Goal: Task Accomplishment & Management: Complete application form

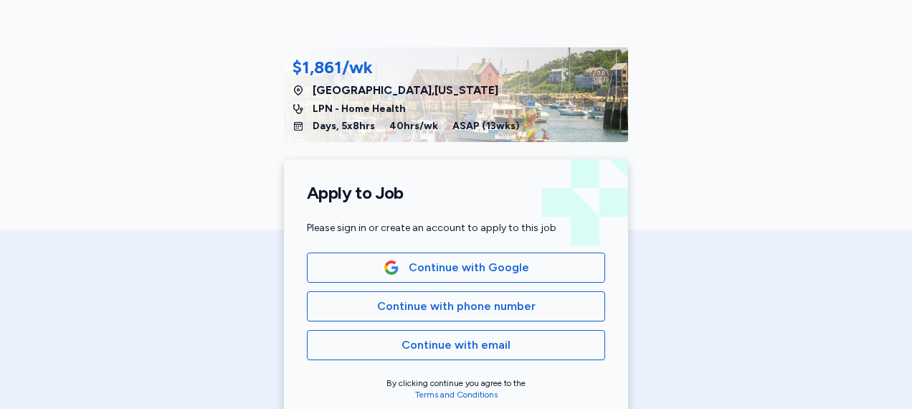
scroll to position [147, 0]
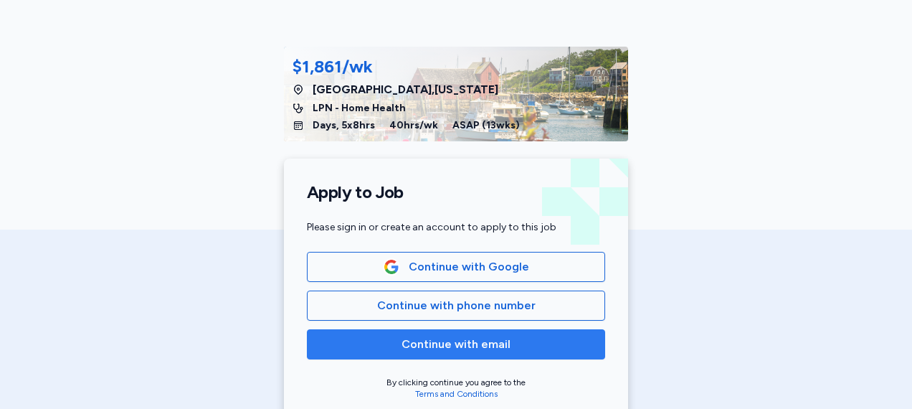
click at [421, 347] on span "Continue with email" at bounding box center [456, 344] width 109 height 17
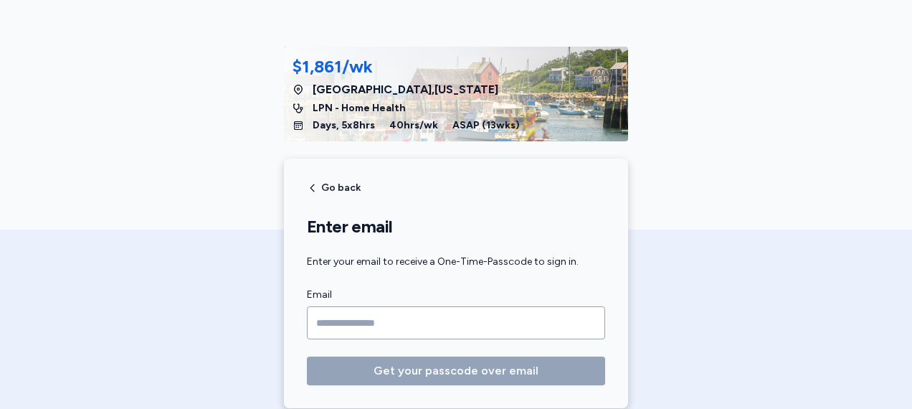
click at [396, 319] on input "Email" at bounding box center [456, 322] width 298 height 33
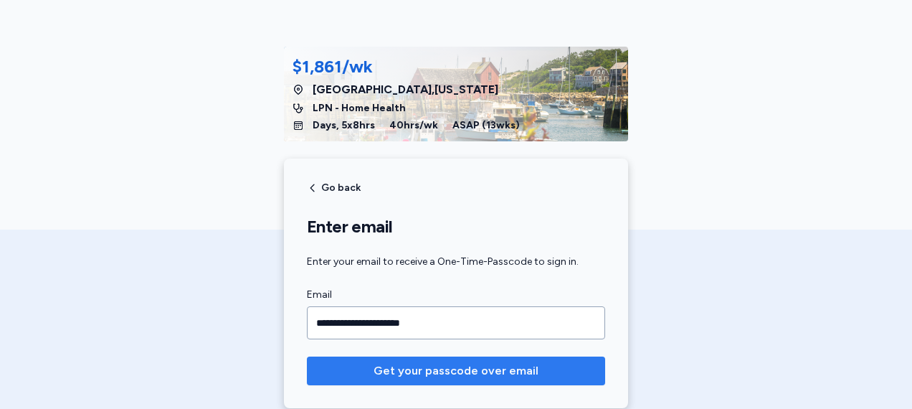
type input "**********"
click at [424, 371] on span "Get your passcode over email" at bounding box center [456, 370] width 165 height 17
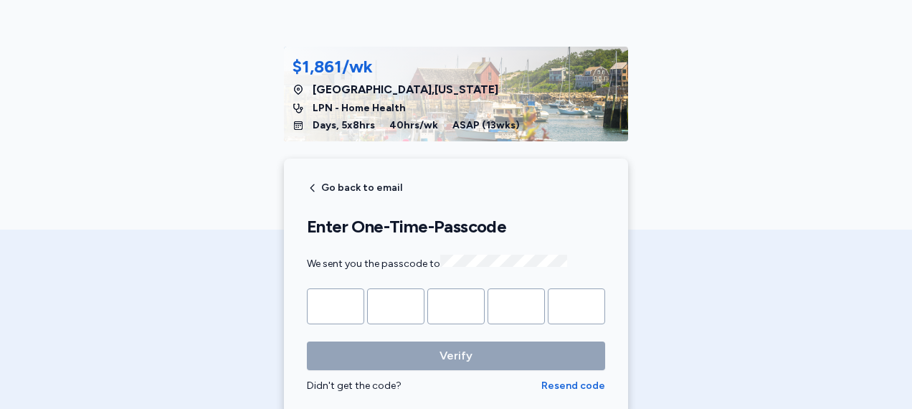
type input "*"
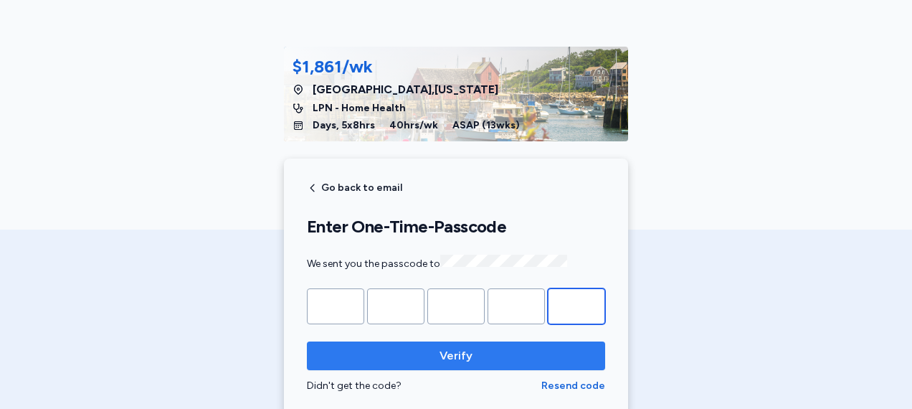
type input "*"
click at [465, 348] on span "Verify" at bounding box center [456, 355] width 33 height 17
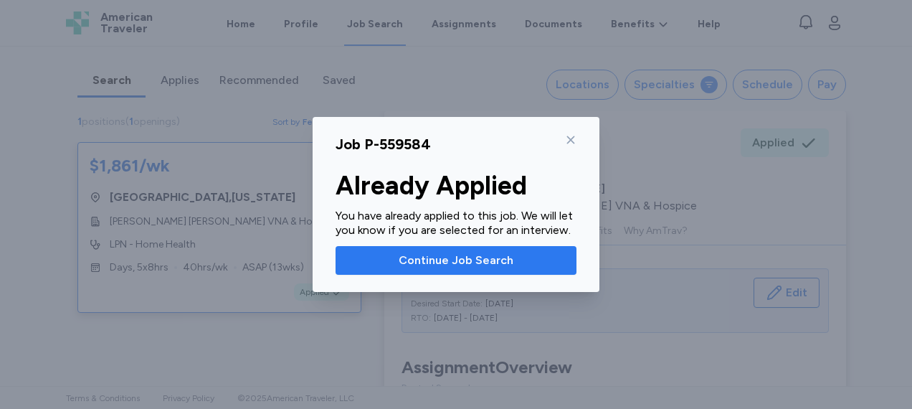
click at [467, 261] on span "Continue Job Search" at bounding box center [456, 260] width 115 height 17
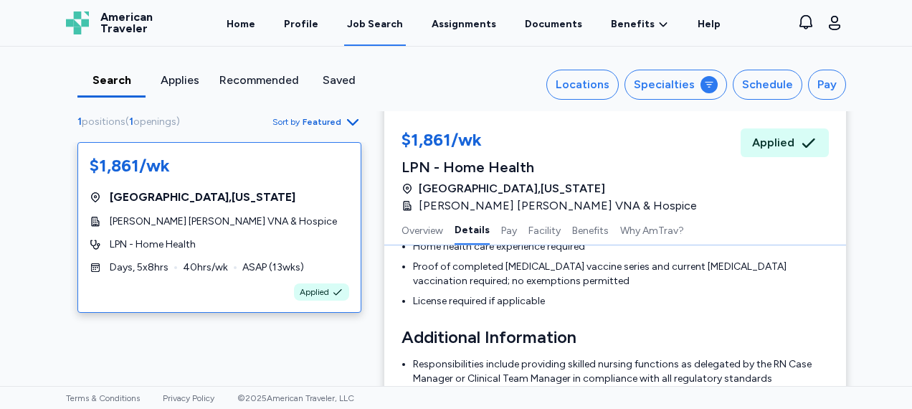
scroll to position [584, 0]
click at [247, 19] on link "Home" at bounding box center [241, 23] width 34 height 44
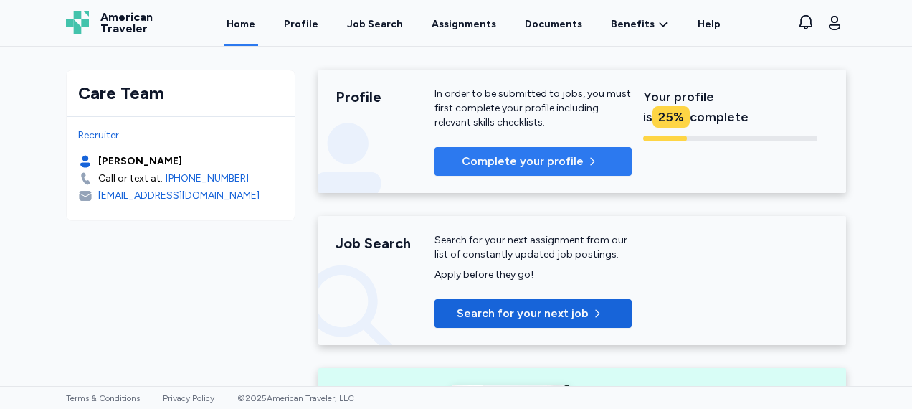
click at [543, 160] on p "Complete your profile" at bounding box center [523, 161] width 122 height 17
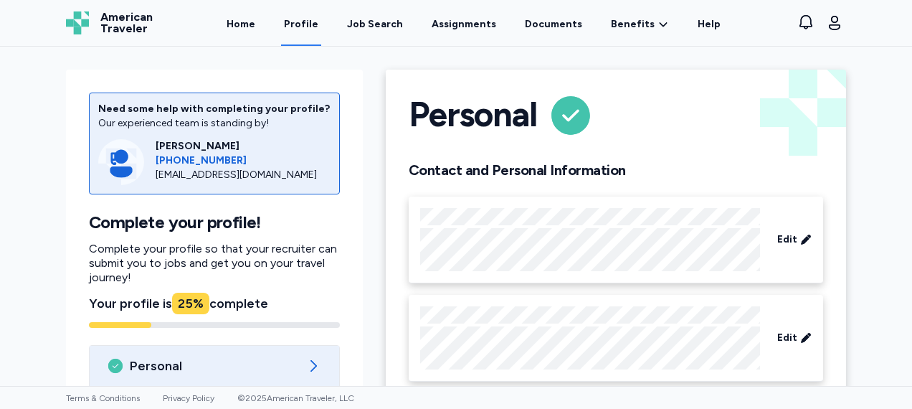
click at [374, 288] on div "Personal Contact and Personal Information Edit Edit Edit Background Edit" at bounding box center [615, 329] width 483 height 543
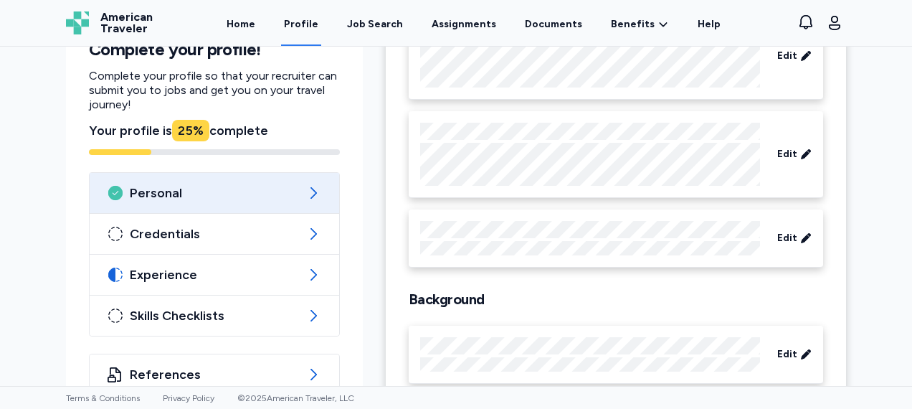
scroll to position [214, 0]
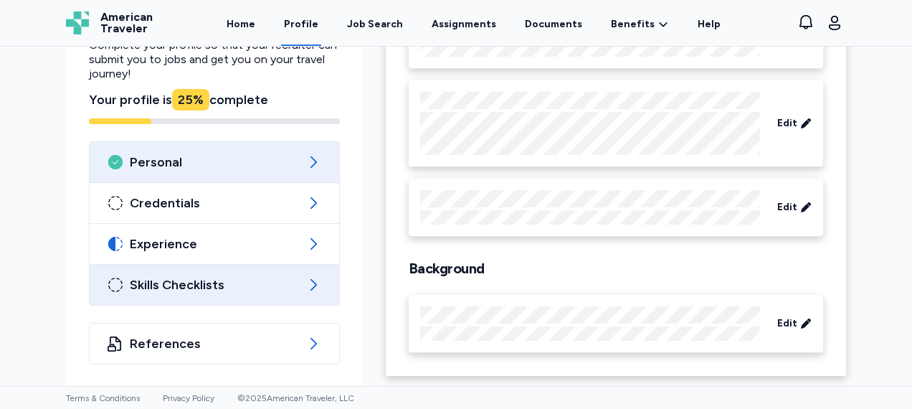
click at [165, 286] on span "Skills Checklists" at bounding box center [214, 284] width 169 height 17
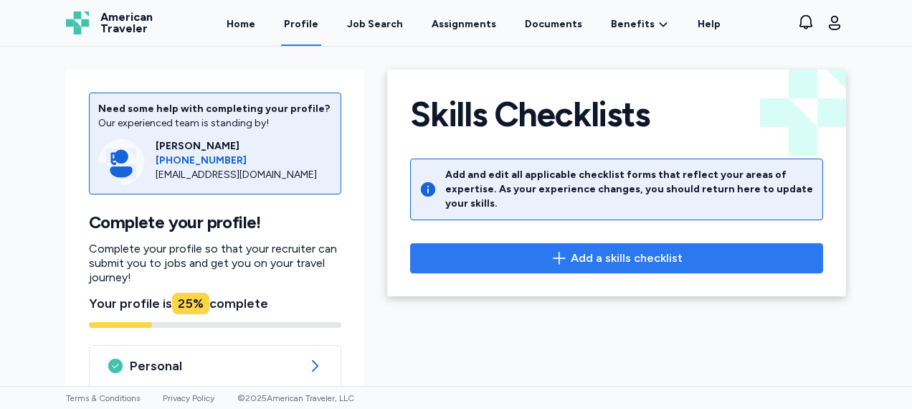
click at [551, 250] on icon "button" at bounding box center [559, 258] width 17 height 17
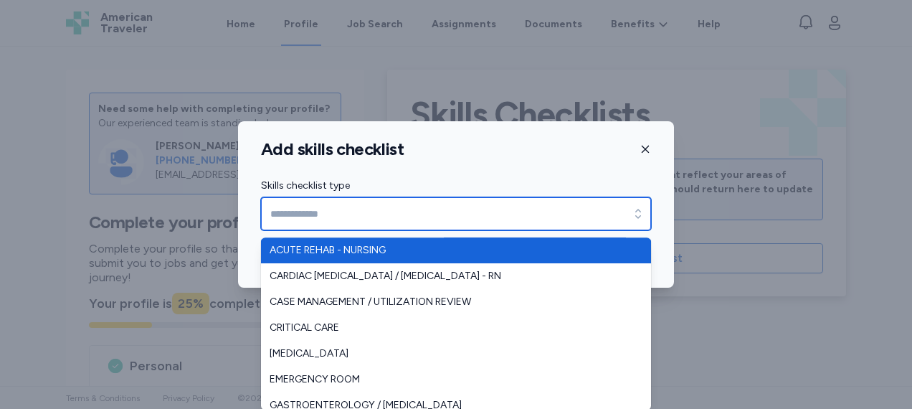
click at [521, 221] on input "Skills checklist type" at bounding box center [456, 213] width 390 height 33
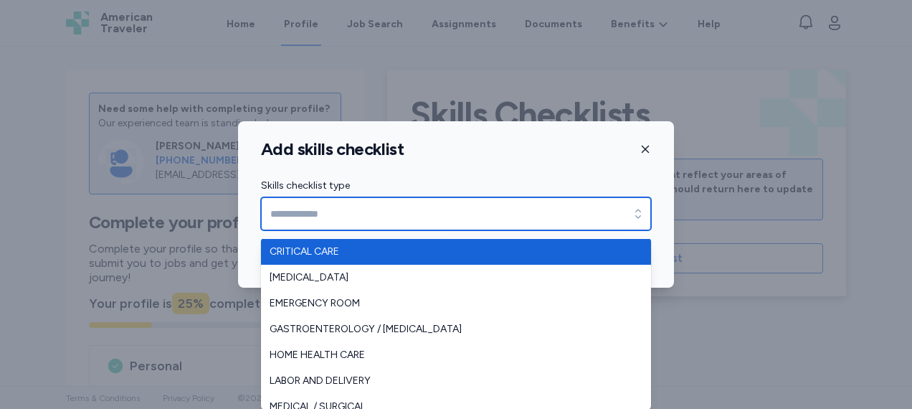
scroll to position [77, 0]
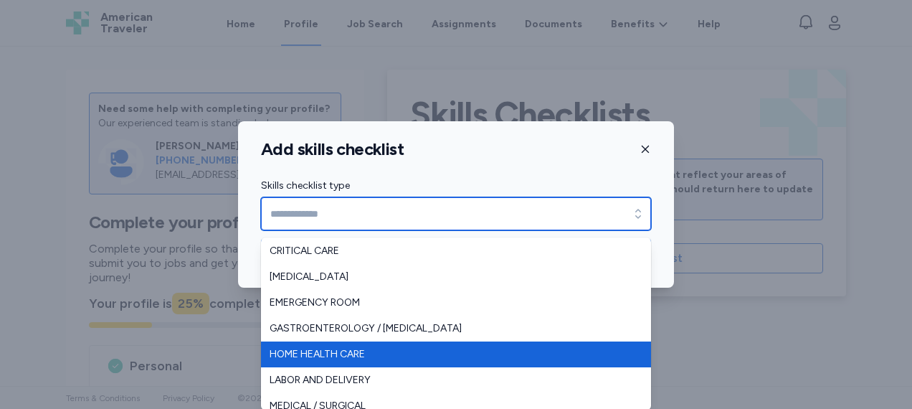
type input "**********"
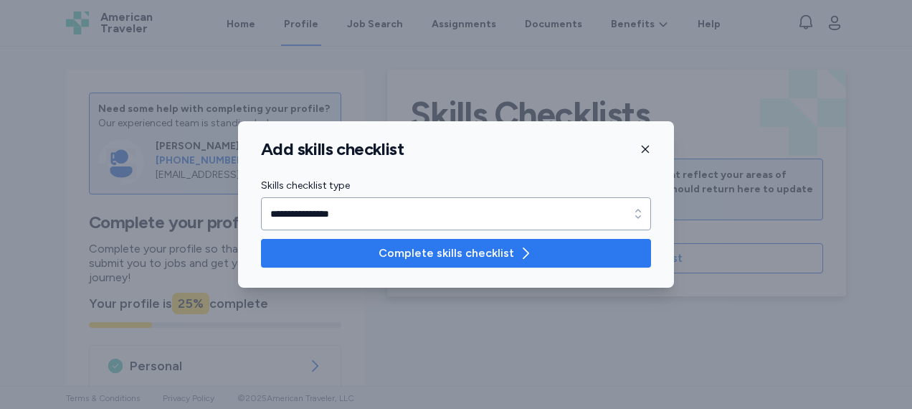
click at [511, 264] on button "Complete skills checklist" at bounding box center [456, 253] width 390 height 29
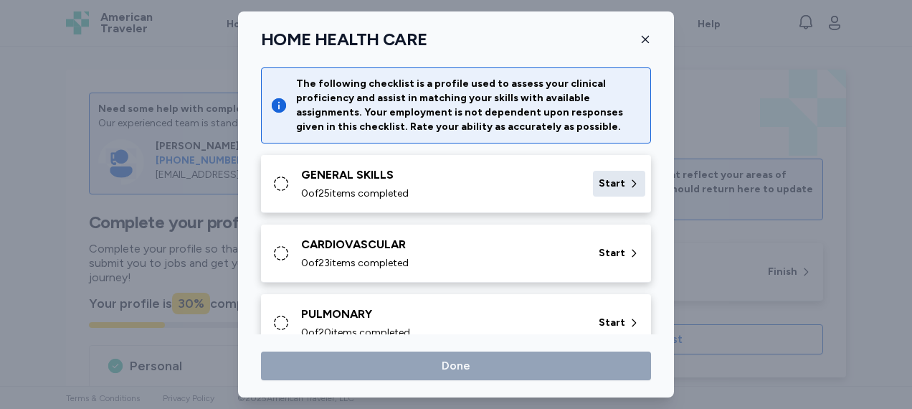
click at [609, 186] on span "Start" at bounding box center [612, 183] width 27 height 14
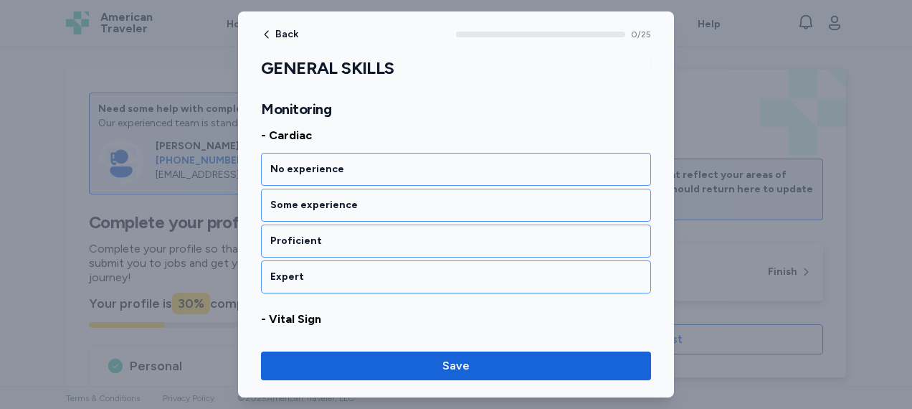
scroll to position [207, 0]
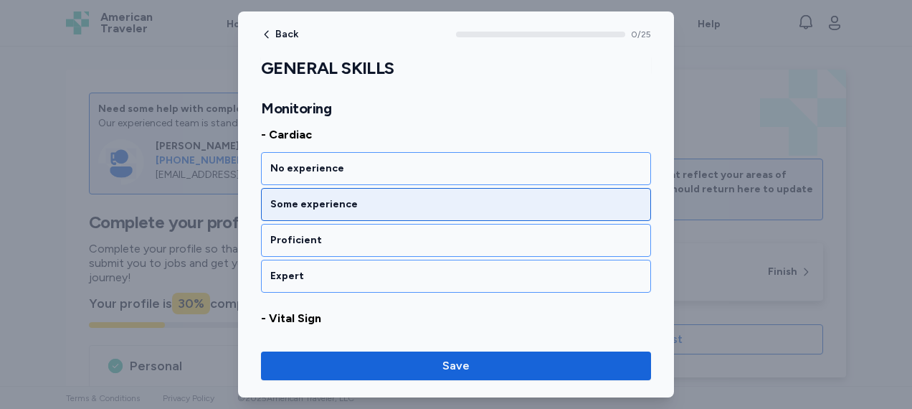
click at [445, 206] on div "Some experience" at bounding box center [455, 204] width 371 height 14
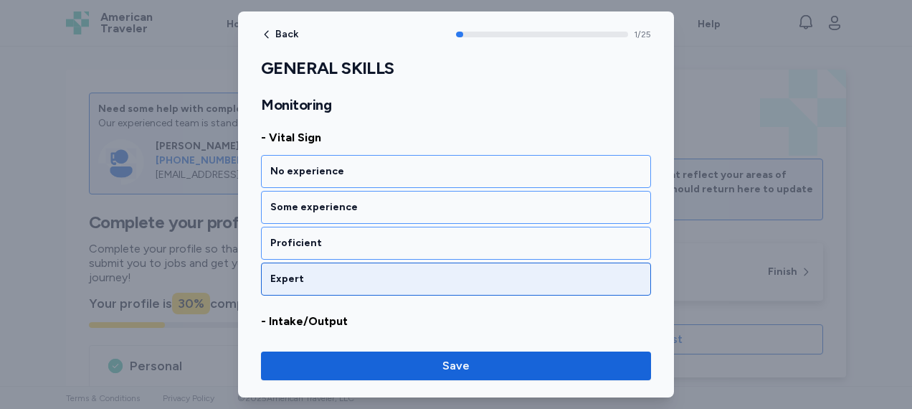
scroll to position [381, 0]
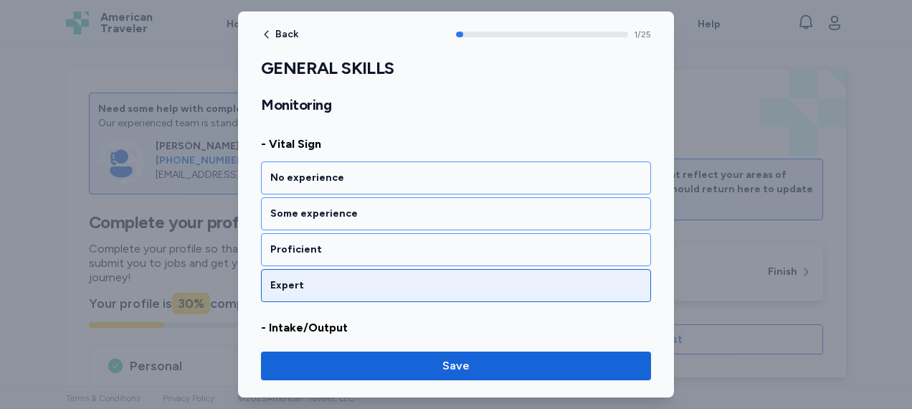
click at [385, 289] on div "Expert" at bounding box center [456, 285] width 390 height 33
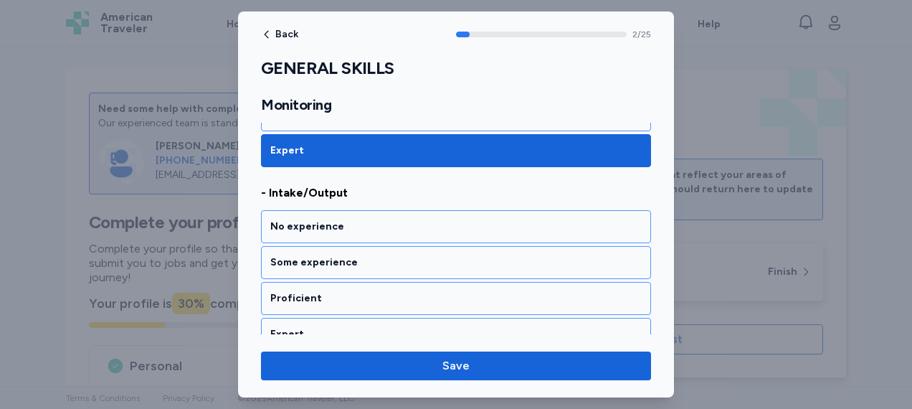
scroll to position [550, 0]
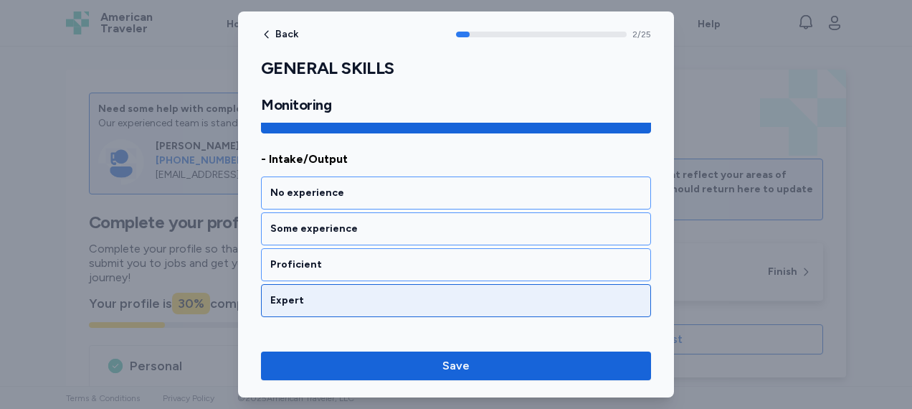
click at [356, 298] on div "Expert" at bounding box center [455, 300] width 371 height 14
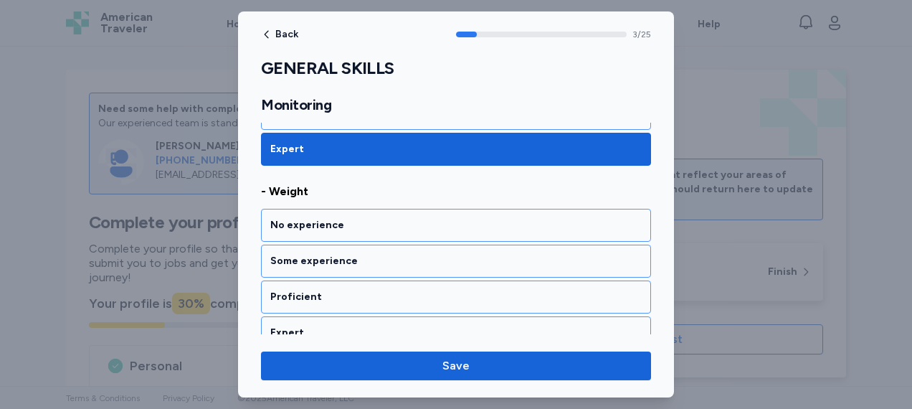
scroll to position [731, 0]
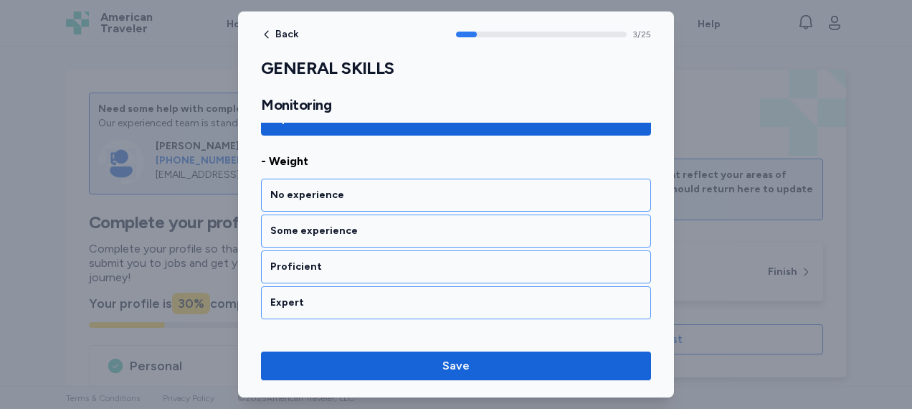
click at [356, 298] on div "Expert" at bounding box center [455, 302] width 371 height 14
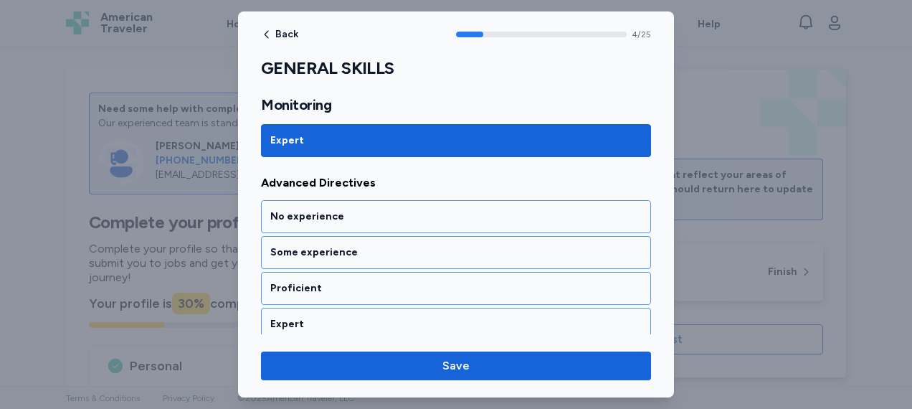
scroll to position [913, 0]
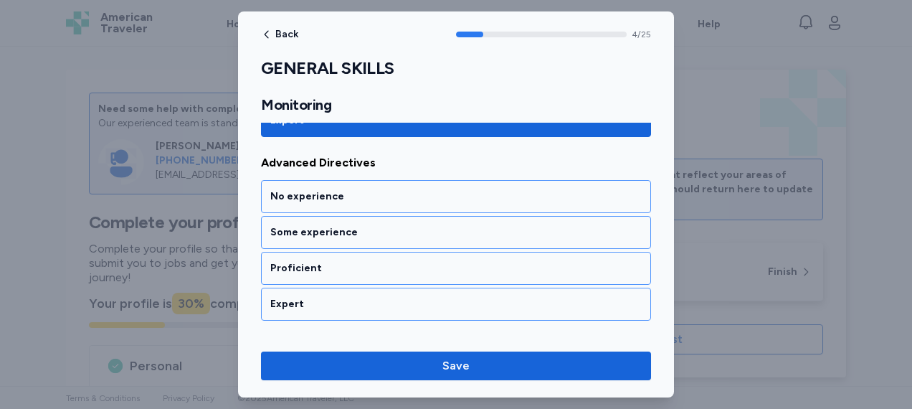
click at [356, 298] on div "Expert" at bounding box center [455, 304] width 371 height 14
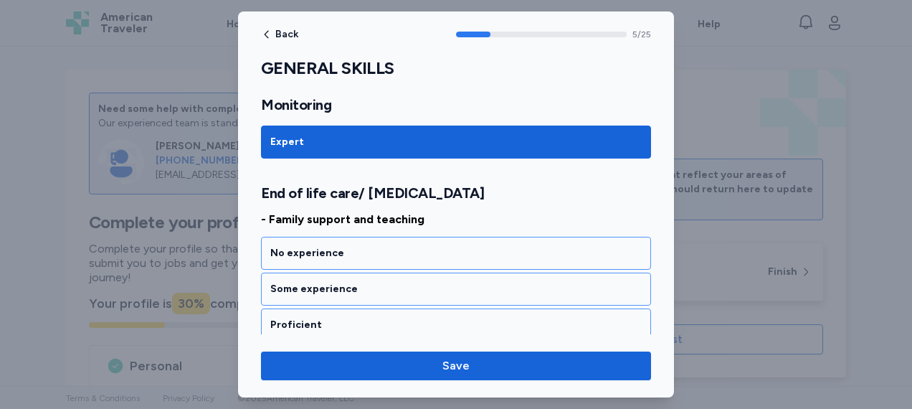
scroll to position [1130, 0]
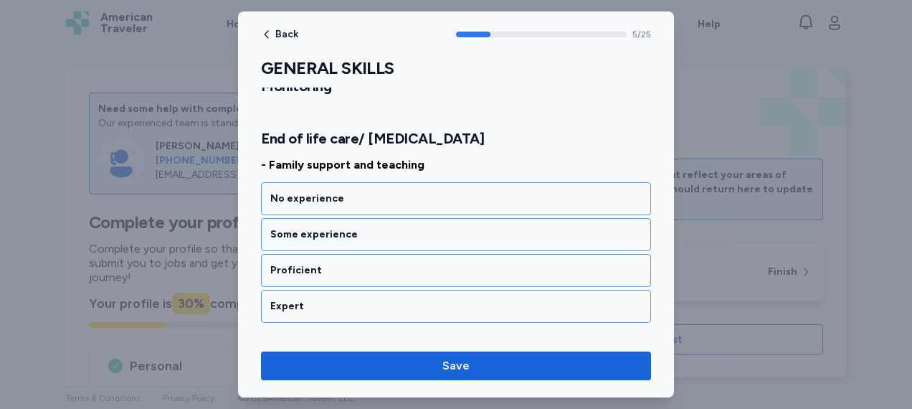
click at [356, 299] on div "Expert" at bounding box center [455, 306] width 371 height 14
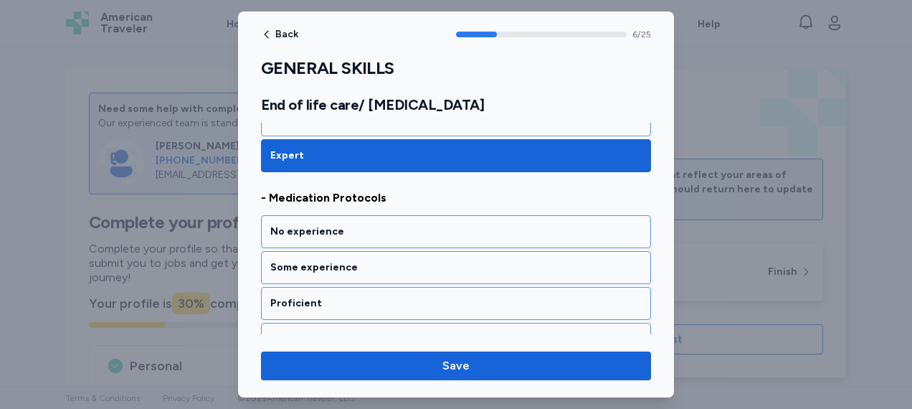
scroll to position [1311, 0]
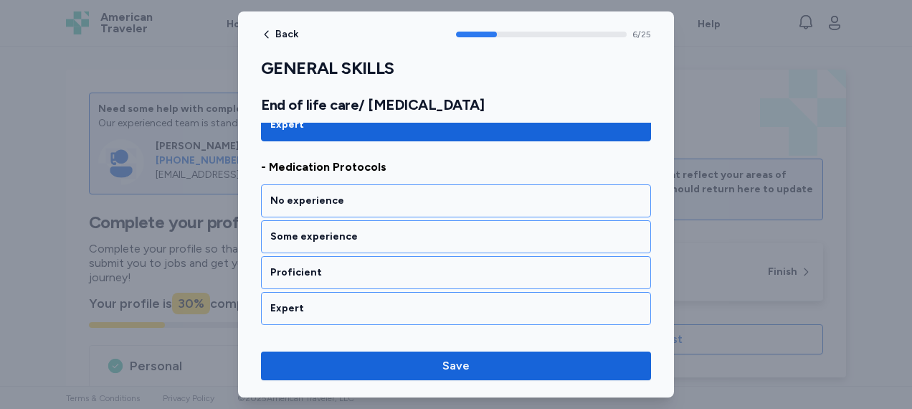
click at [356, 301] on div "Expert" at bounding box center [455, 308] width 371 height 14
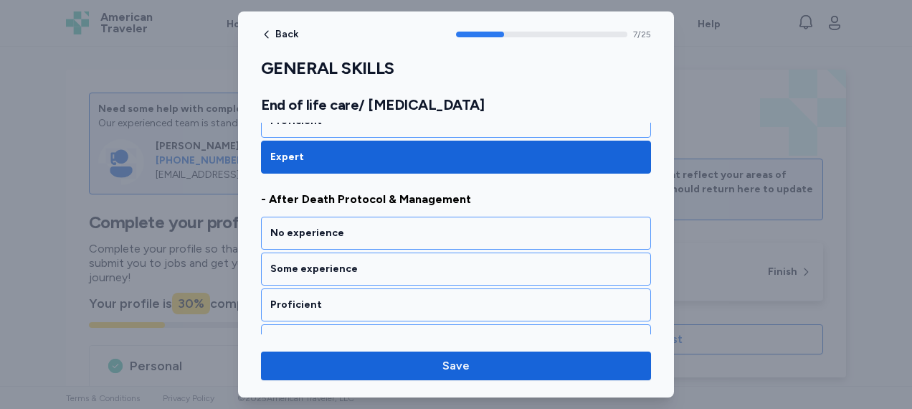
scroll to position [1493, 0]
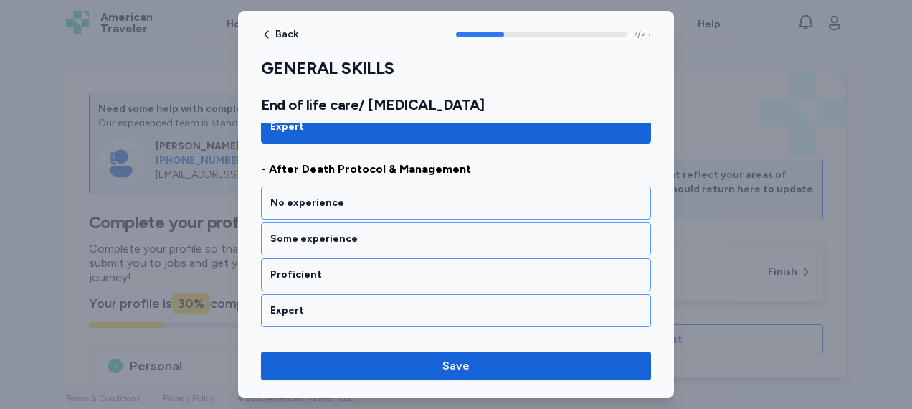
click at [356, 303] on div "Expert" at bounding box center [455, 310] width 371 height 14
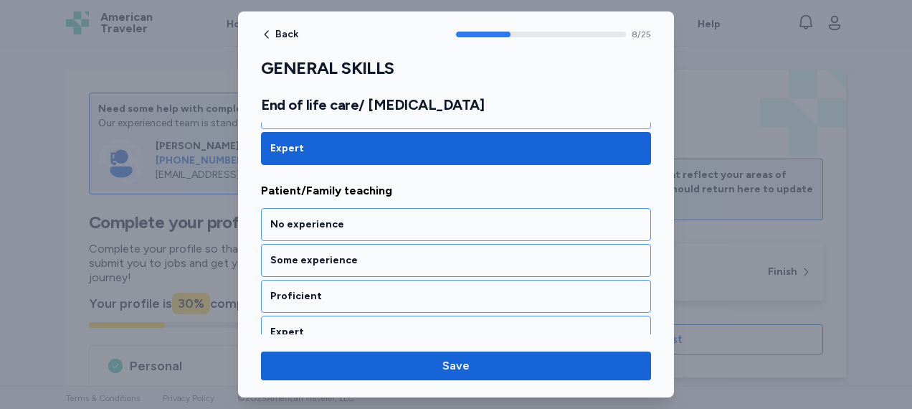
scroll to position [1675, 0]
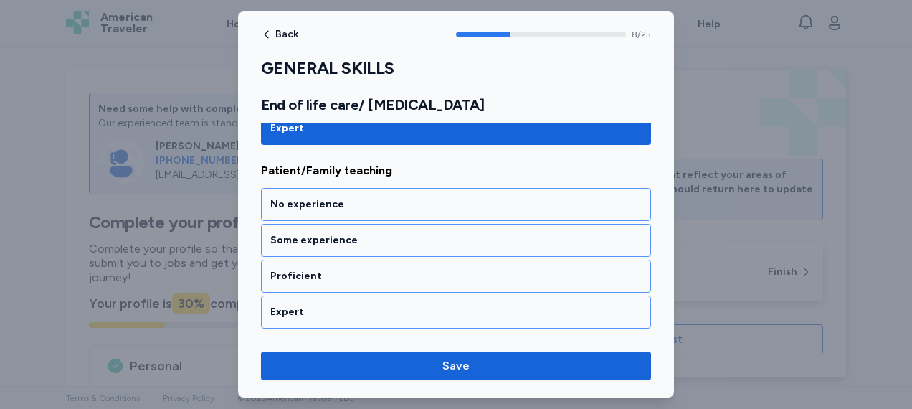
click at [356, 305] on div "Expert" at bounding box center [455, 312] width 371 height 14
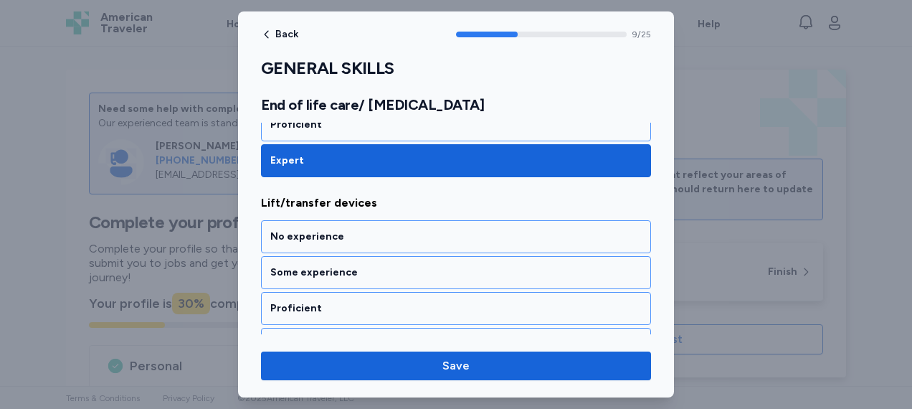
scroll to position [1856, 0]
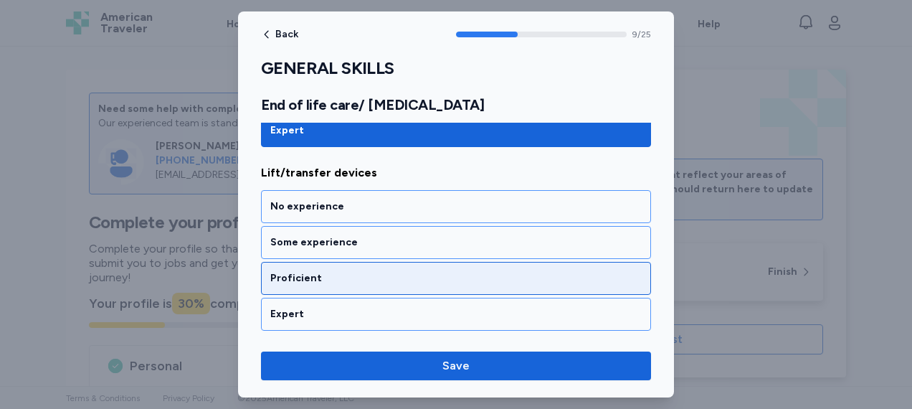
click at [366, 271] on div "Proficient" at bounding box center [455, 278] width 371 height 14
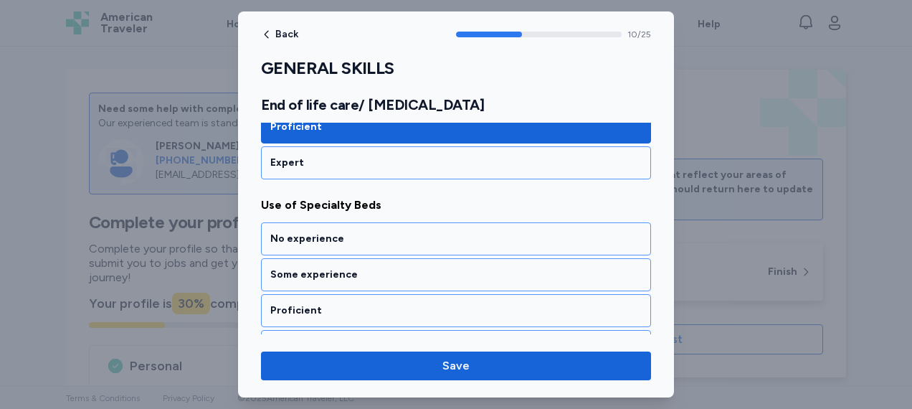
scroll to position [2038, 0]
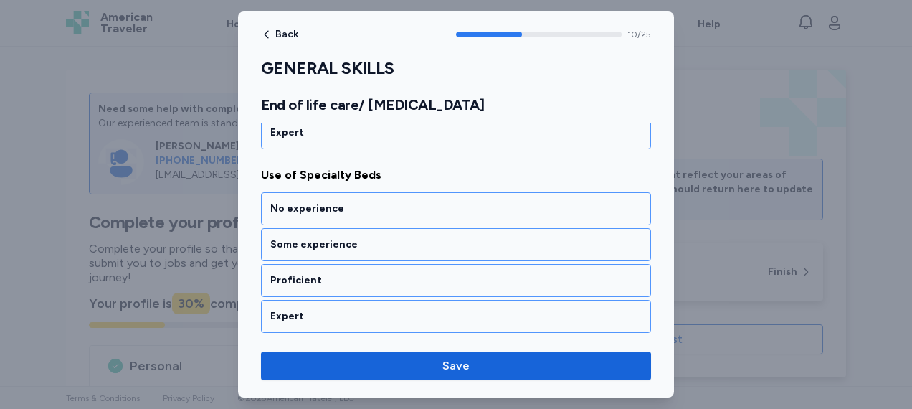
click at [366, 273] on div "Proficient" at bounding box center [455, 280] width 371 height 14
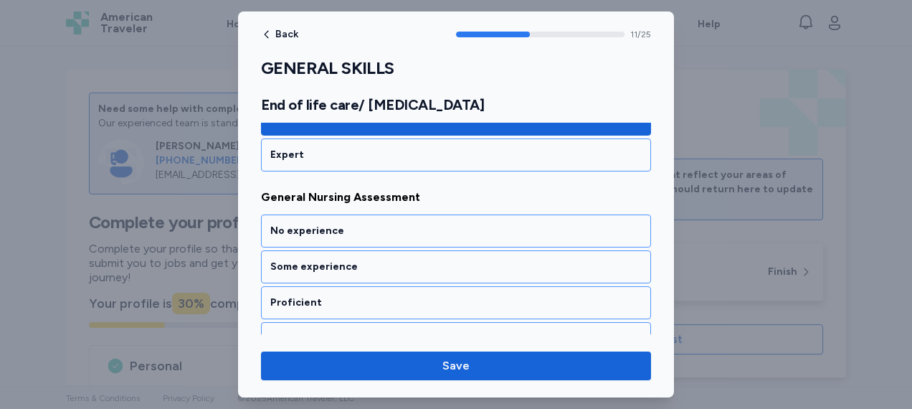
scroll to position [2220, 0]
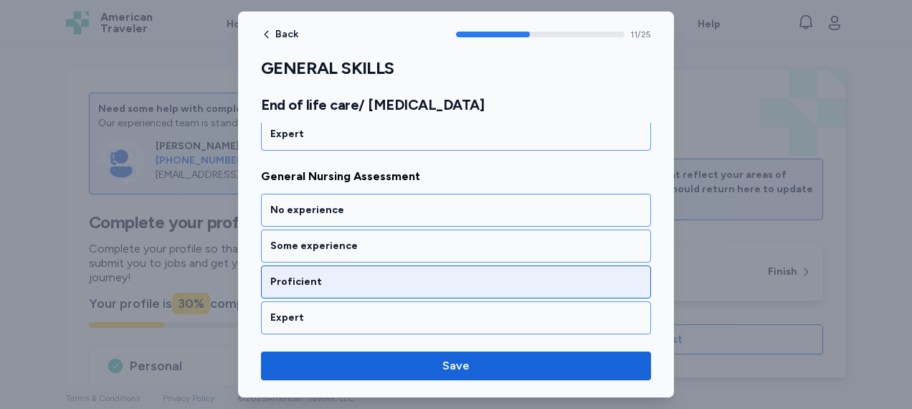
click at [359, 270] on div "Proficient" at bounding box center [456, 281] width 390 height 33
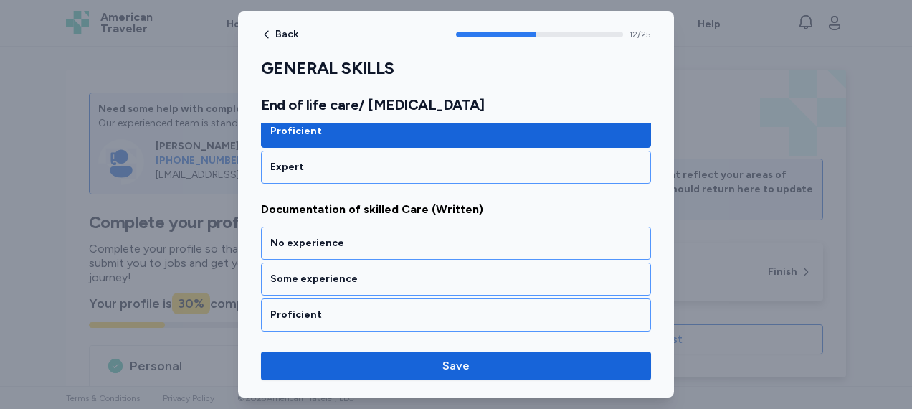
scroll to position [2401, 0]
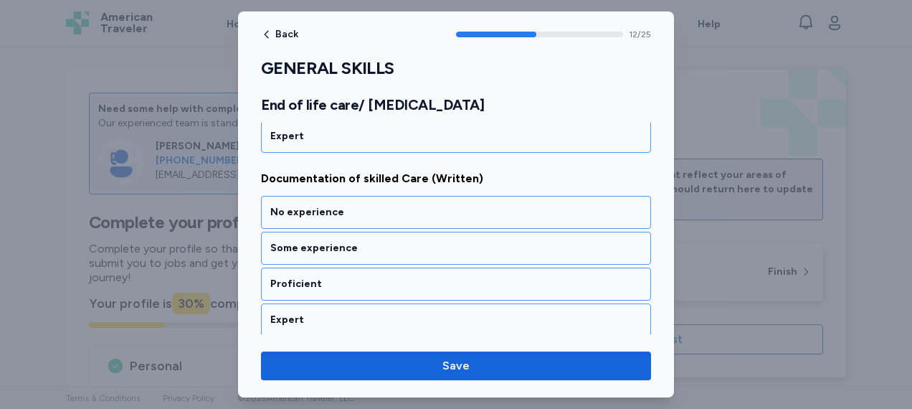
click at [359, 270] on div "Proficient" at bounding box center [456, 283] width 390 height 33
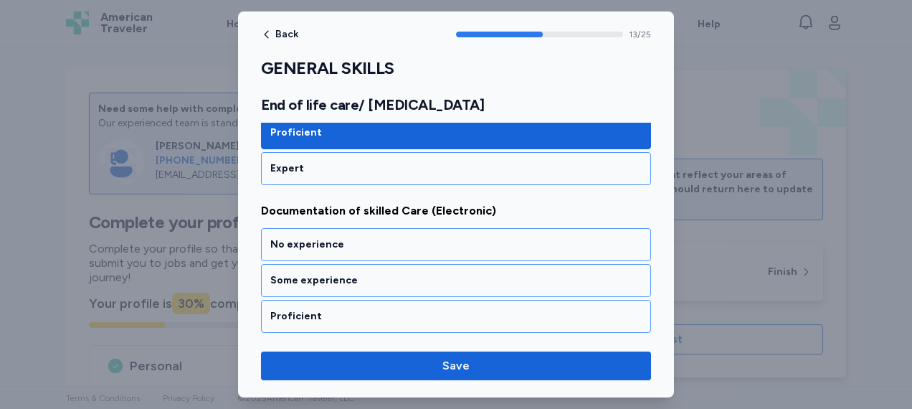
scroll to position [2583, 0]
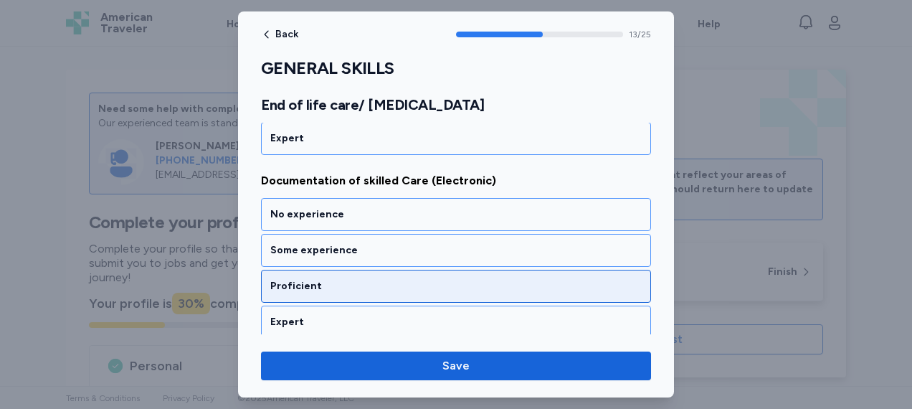
click at [361, 279] on div "Proficient" at bounding box center [455, 286] width 371 height 14
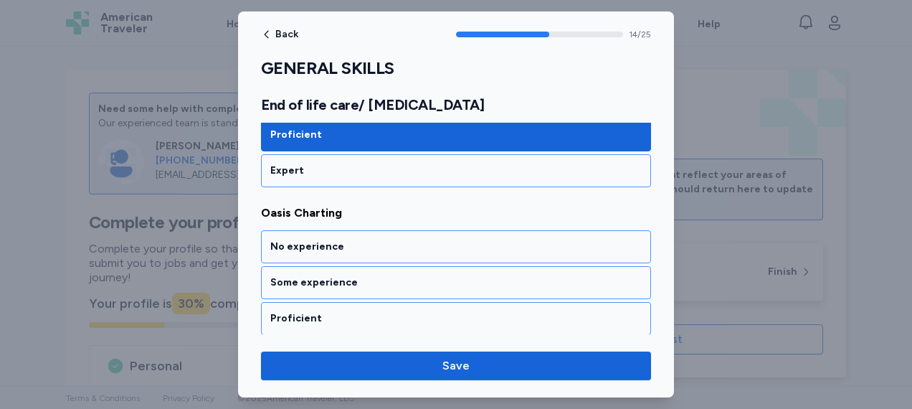
scroll to position [2765, 0]
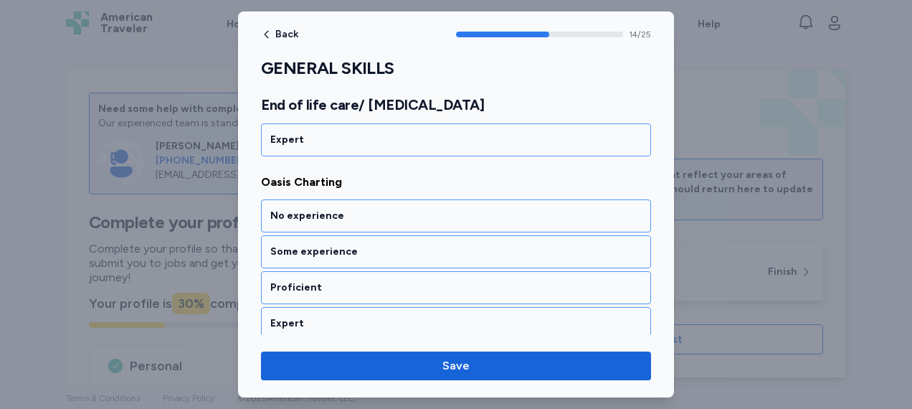
click at [361, 280] on div "Proficient" at bounding box center [455, 287] width 371 height 14
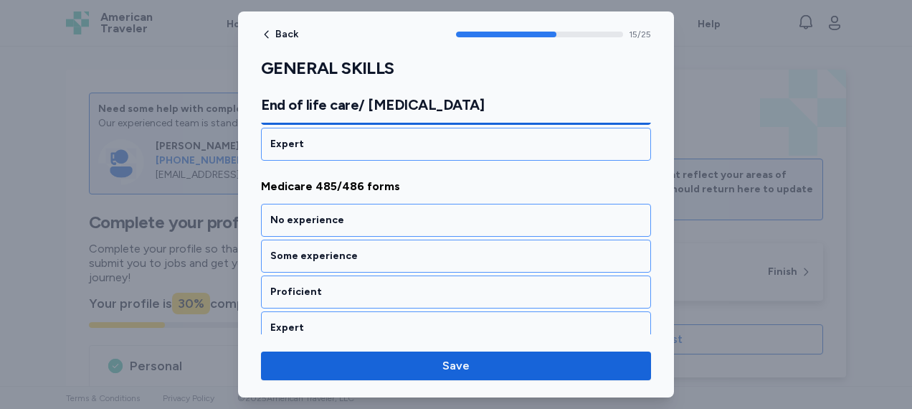
scroll to position [2946, 0]
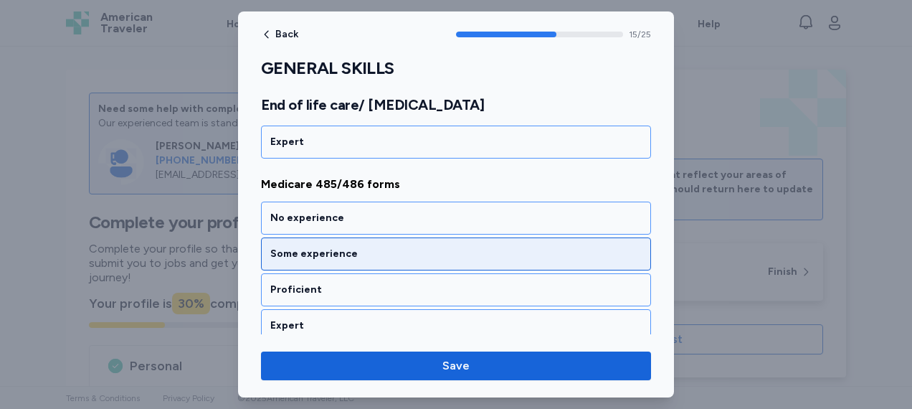
click at [373, 247] on div "Some experience" at bounding box center [455, 254] width 371 height 14
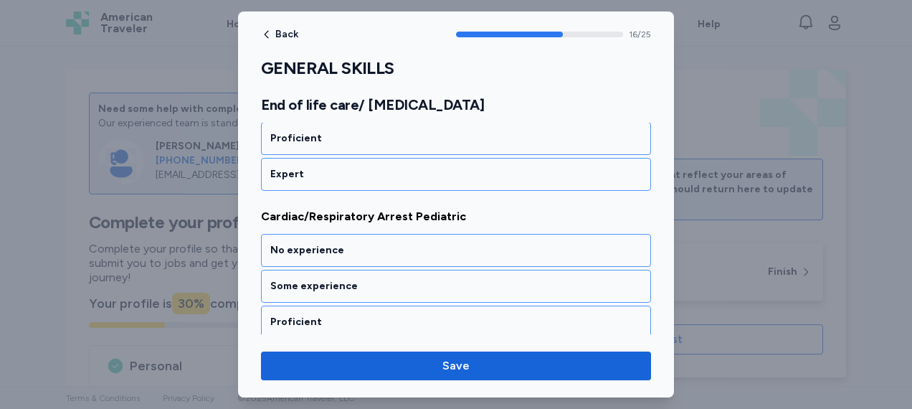
scroll to position [3128, 0]
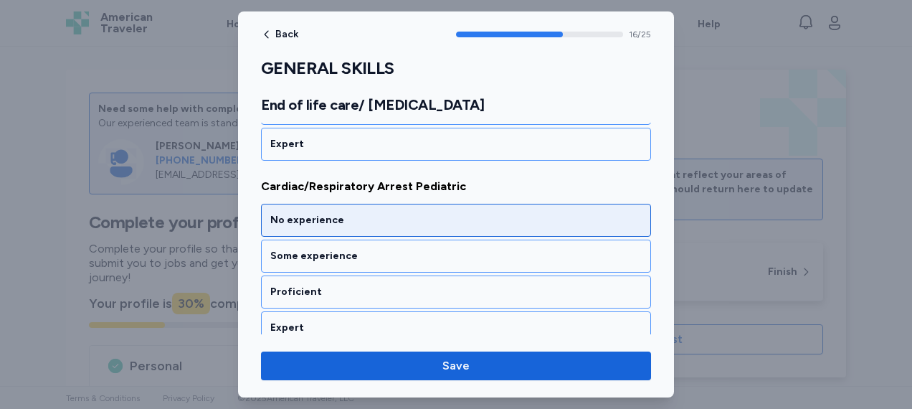
click at [383, 213] on div "No experience" at bounding box center [455, 220] width 371 height 14
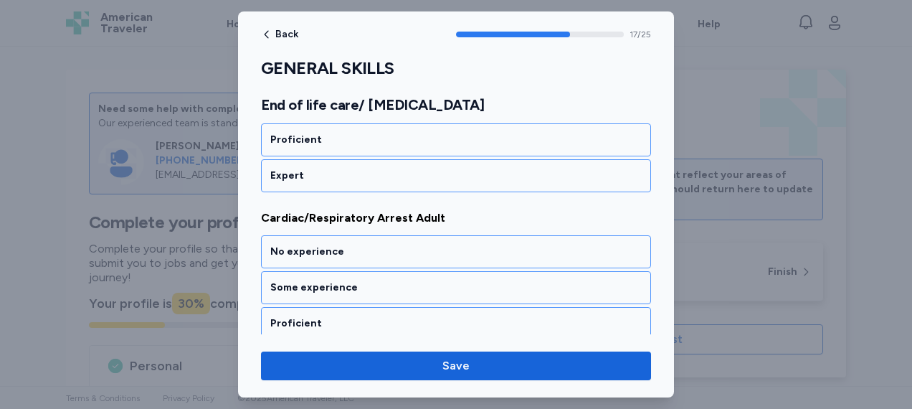
scroll to position [3310, 0]
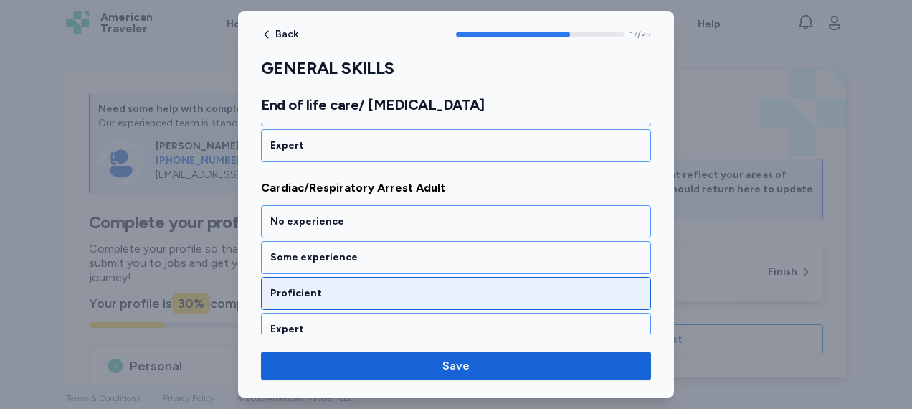
click at [363, 286] on div "Proficient" at bounding box center [455, 293] width 371 height 14
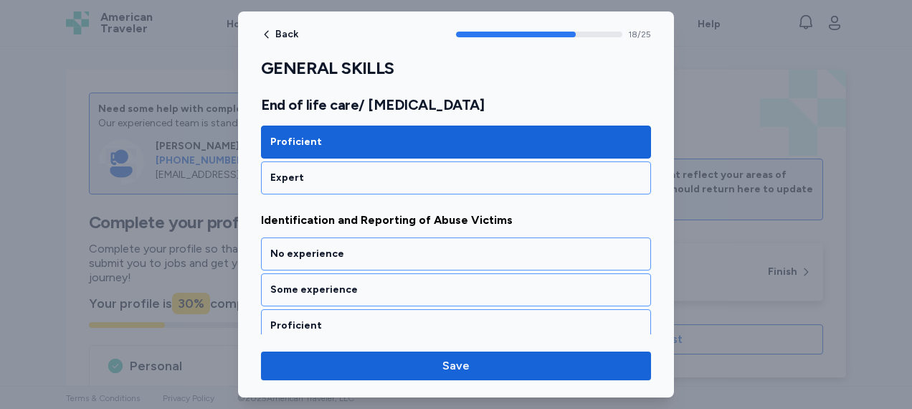
scroll to position [3491, 0]
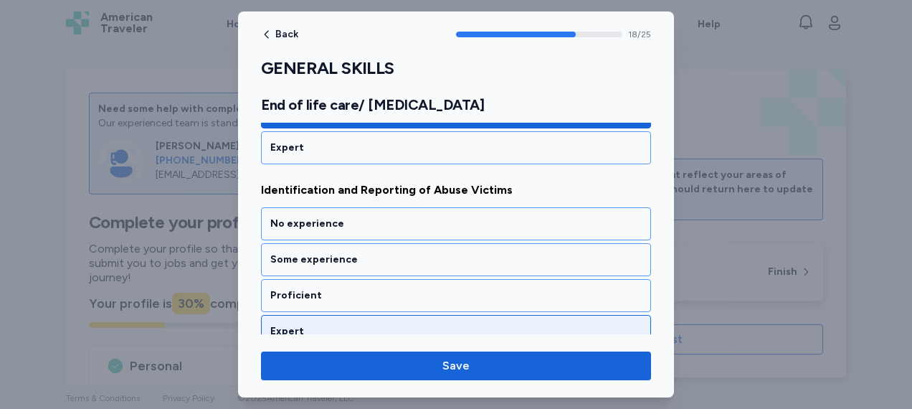
click at [348, 324] on div "Expert" at bounding box center [455, 331] width 371 height 14
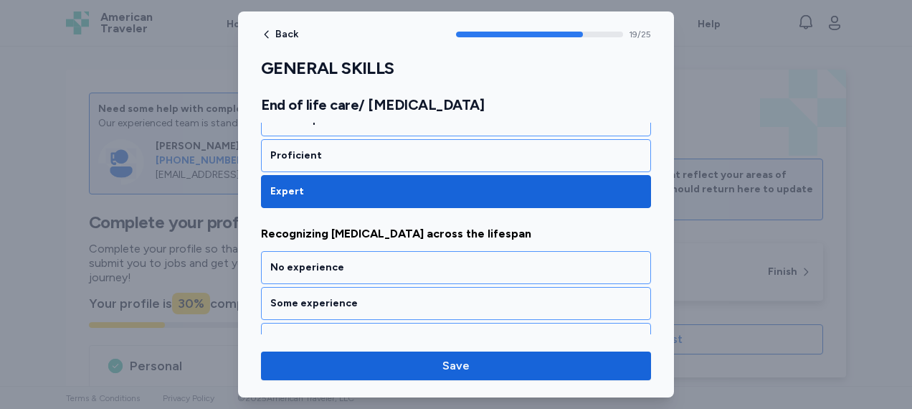
scroll to position [3672, 0]
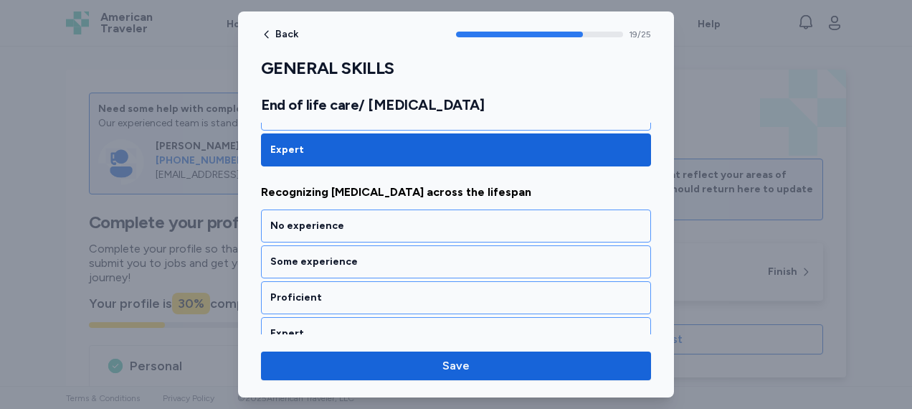
click at [348, 326] on div "Expert" at bounding box center [455, 333] width 371 height 14
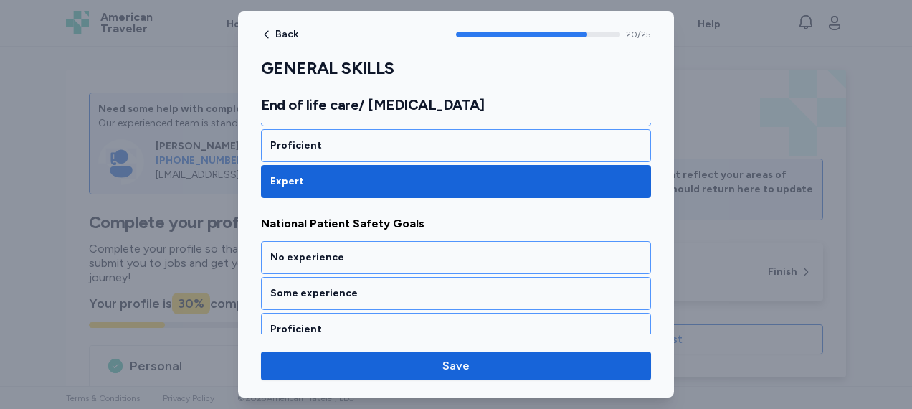
scroll to position [3855, 0]
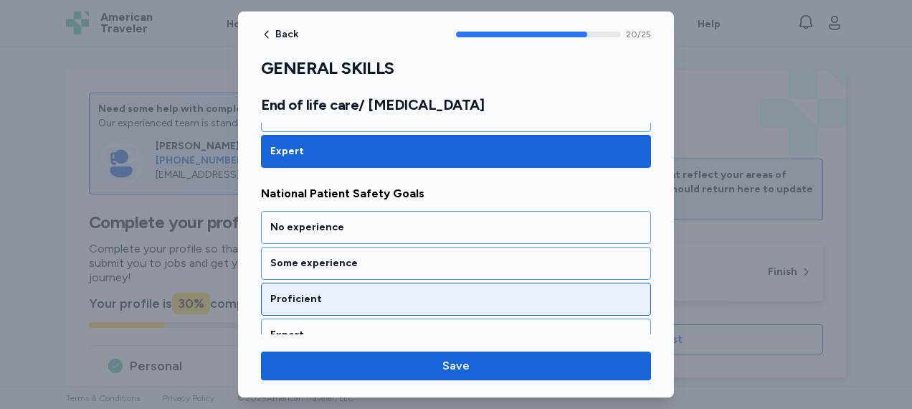
click at [353, 282] on div "Proficient" at bounding box center [456, 298] width 390 height 33
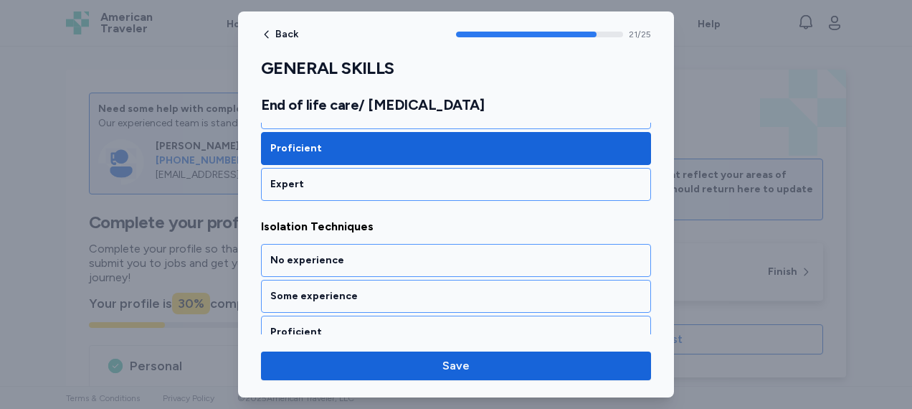
scroll to position [4036, 0]
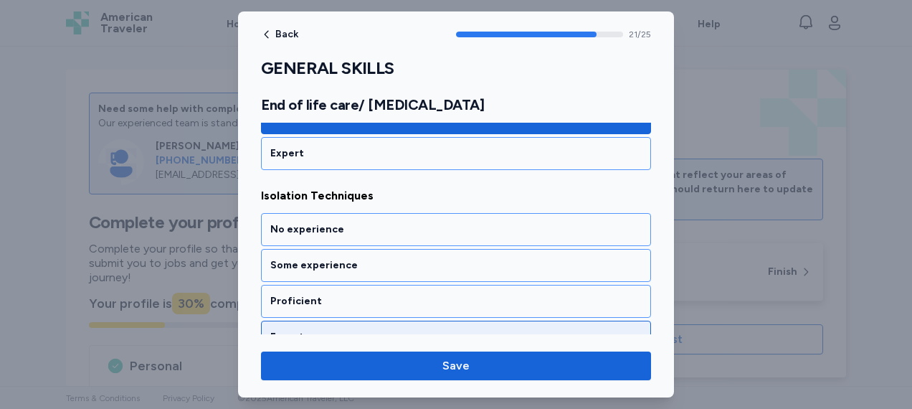
click at [343, 330] on div "Expert" at bounding box center [455, 337] width 371 height 14
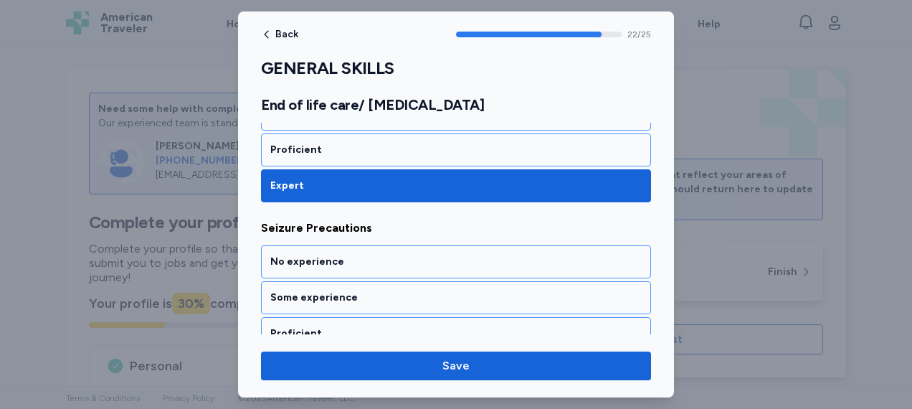
scroll to position [4217, 0]
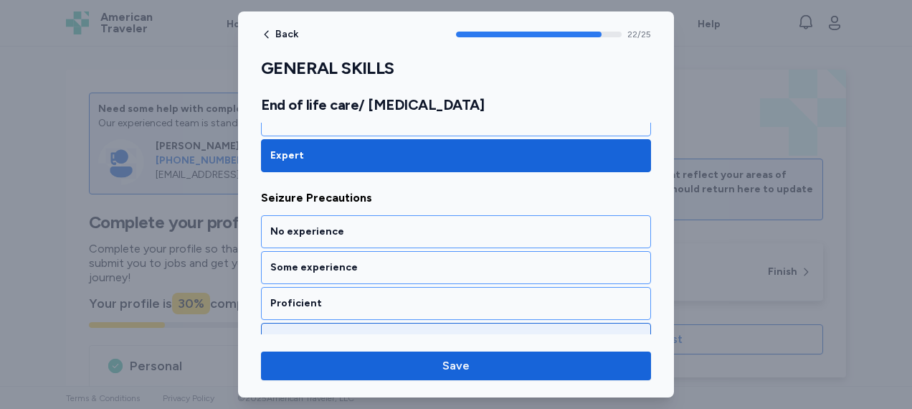
click at [346, 332] on div "Expert" at bounding box center [455, 339] width 371 height 14
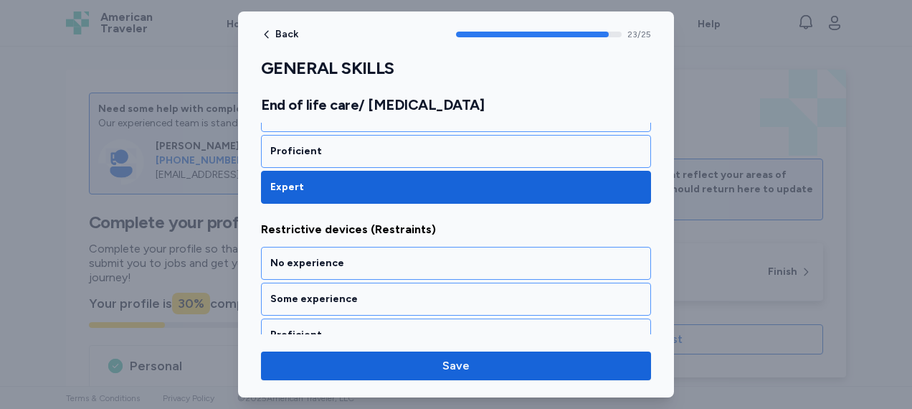
scroll to position [4400, 0]
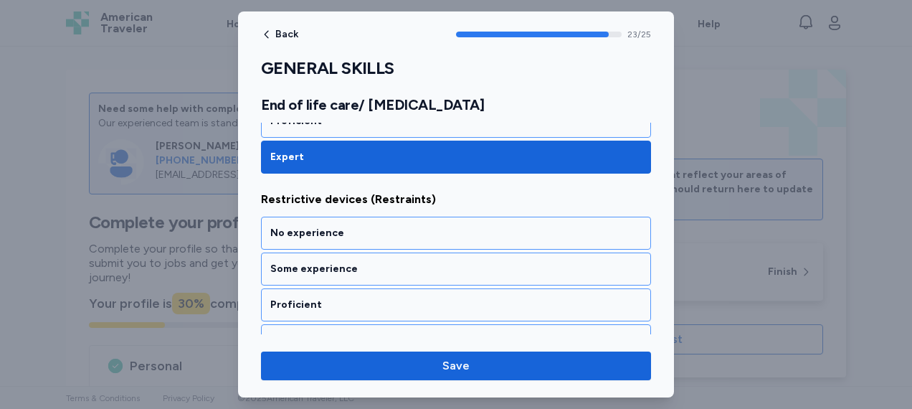
click at [346, 333] on div "Expert" at bounding box center [455, 340] width 371 height 14
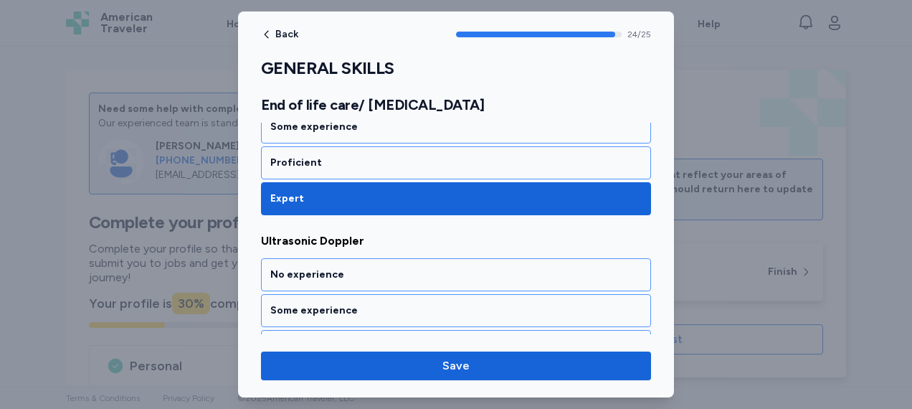
scroll to position [4560, 0]
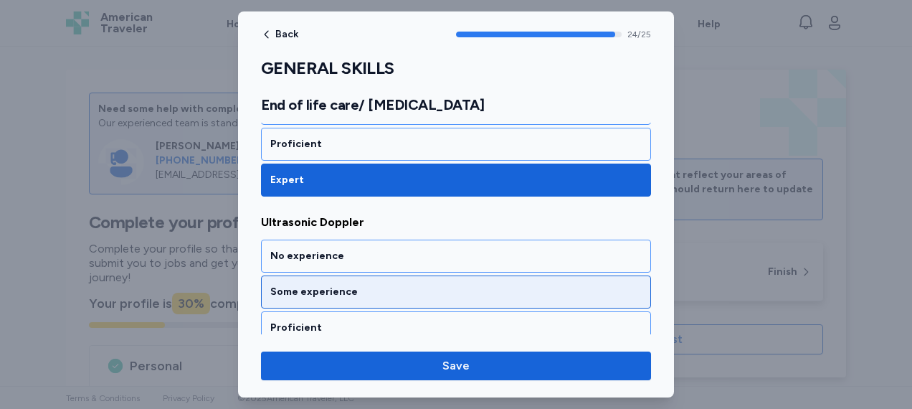
click at [370, 285] on div "Some experience" at bounding box center [455, 292] width 371 height 14
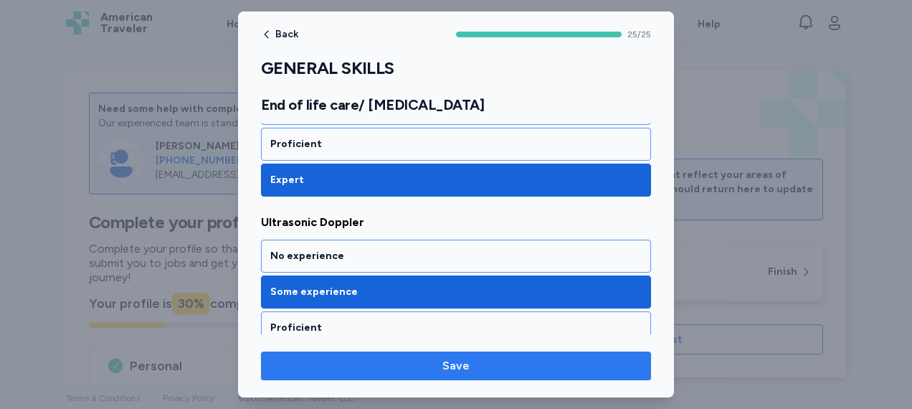
click at [478, 356] on button "Save" at bounding box center [456, 365] width 390 height 29
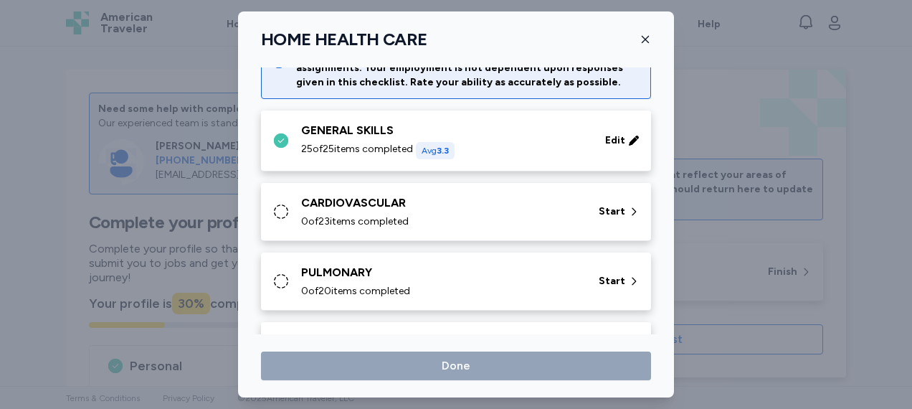
scroll to position [44, 0]
click at [599, 211] on span "Start" at bounding box center [612, 212] width 27 height 14
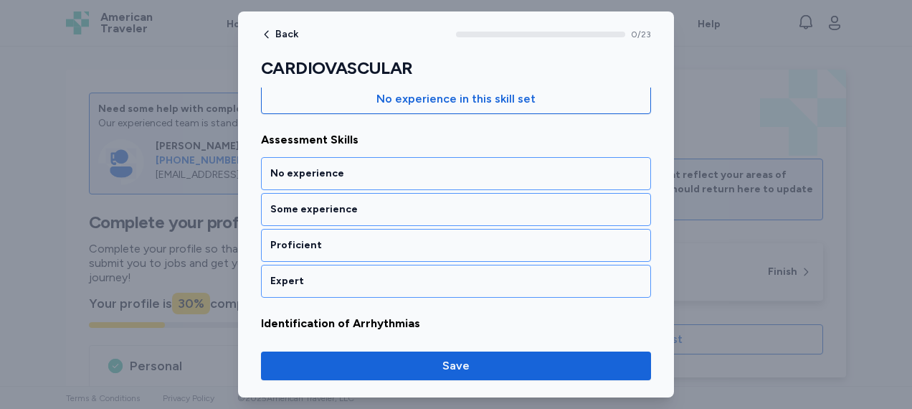
scroll to position [168, 0]
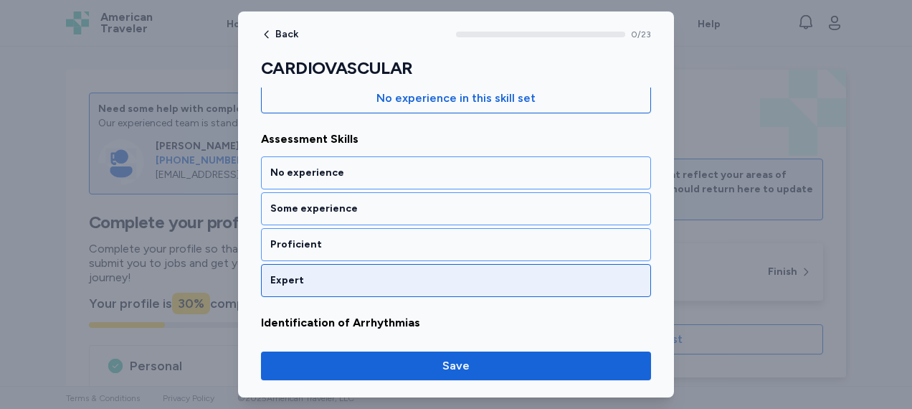
click at [417, 278] on div "Expert" at bounding box center [455, 280] width 371 height 14
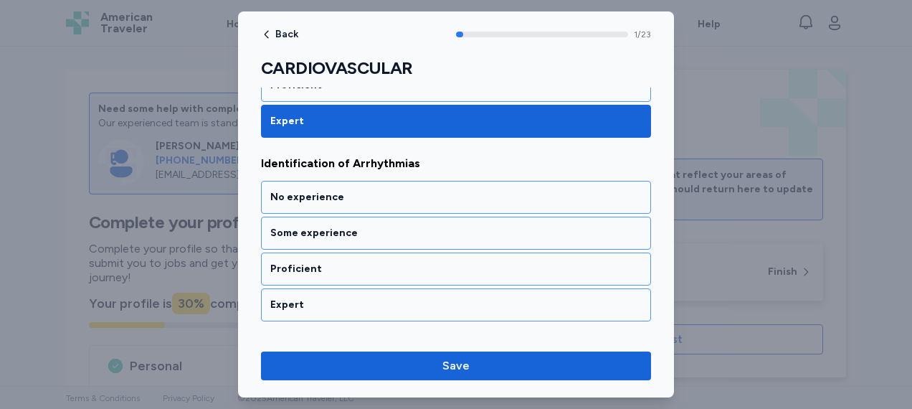
scroll to position [351, 0]
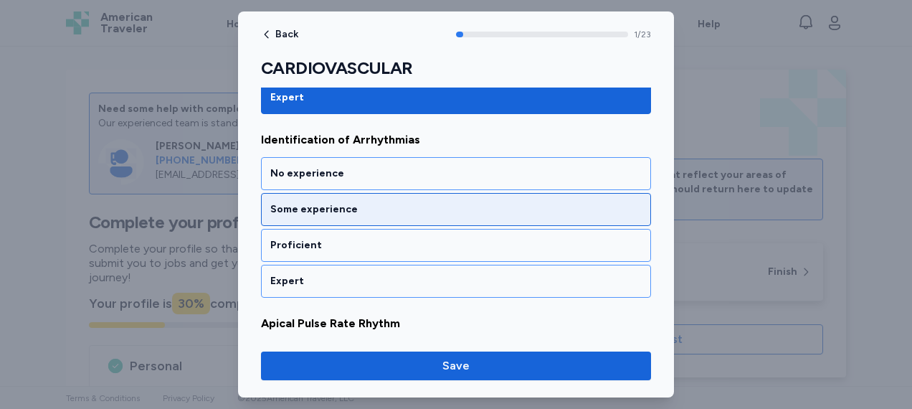
click at [413, 198] on div "Some experience" at bounding box center [456, 209] width 390 height 33
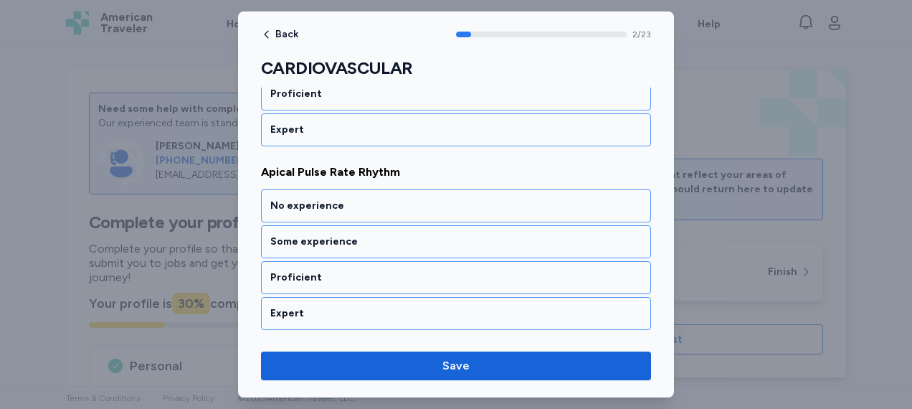
scroll to position [532, 0]
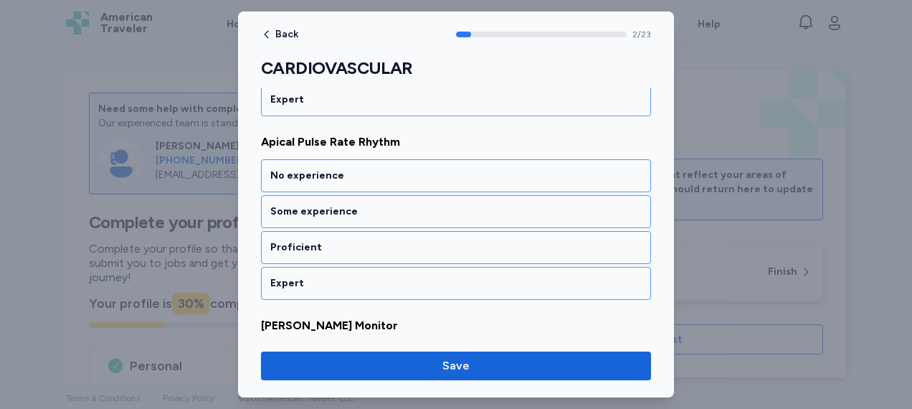
click at [413, 198] on div "Some experience" at bounding box center [456, 211] width 390 height 33
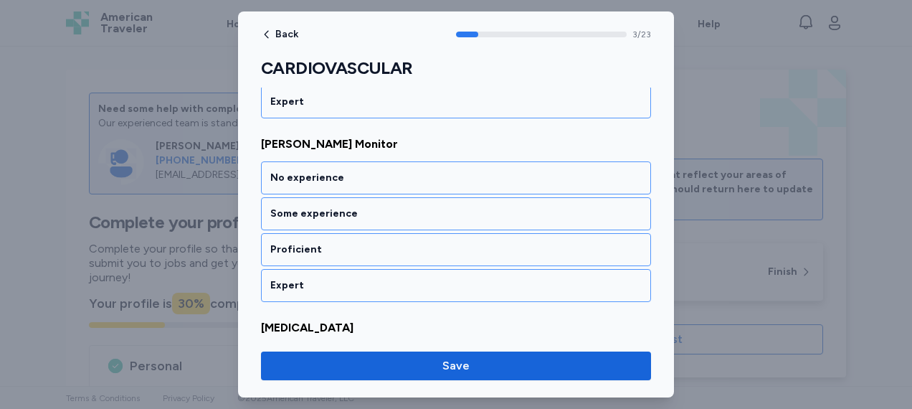
scroll to position [714, 0]
click at [413, 198] on div "Some experience" at bounding box center [456, 212] width 390 height 33
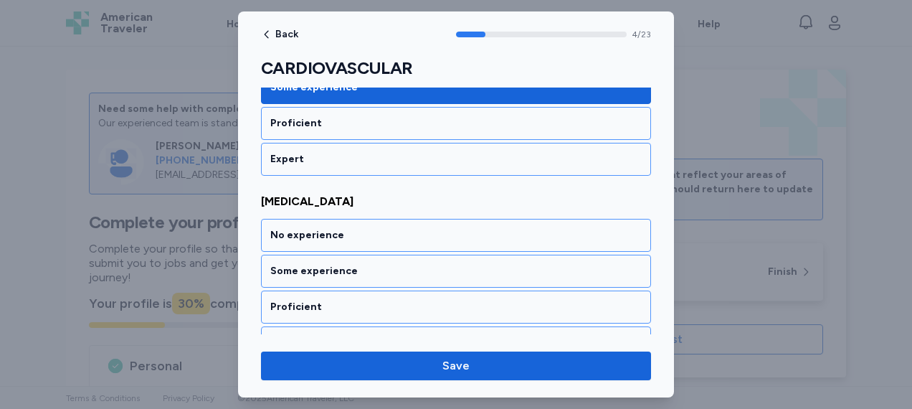
scroll to position [896, 0]
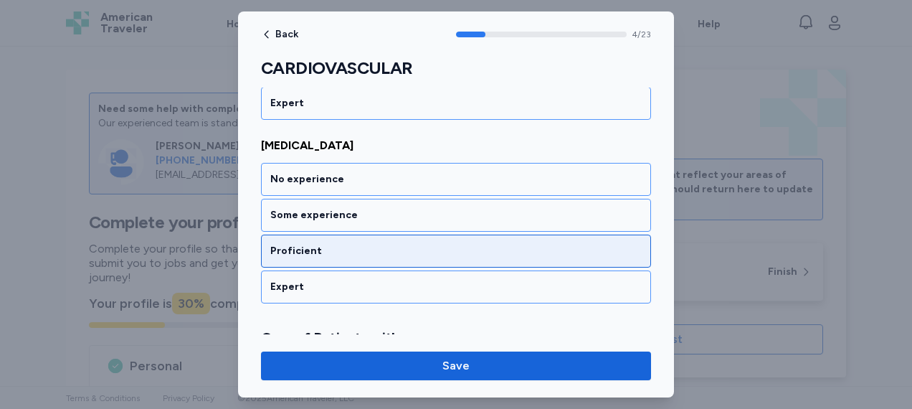
click at [356, 257] on div "Proficient" at bounding box center [456, 250] width 390 height 33
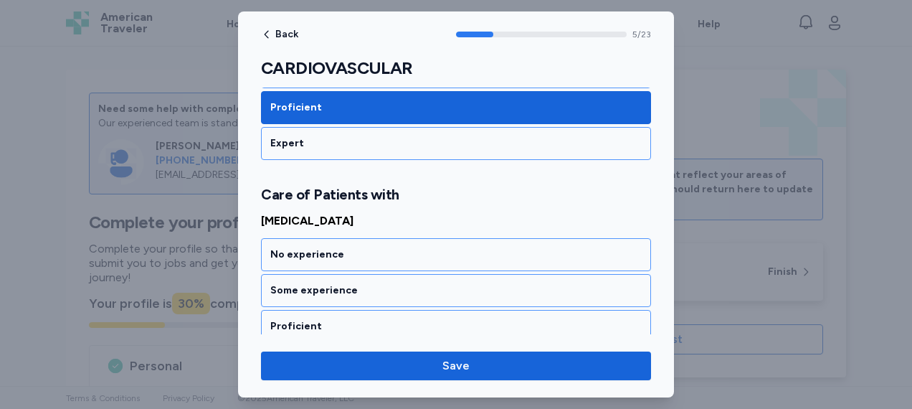
scroll to position [1095, 0]
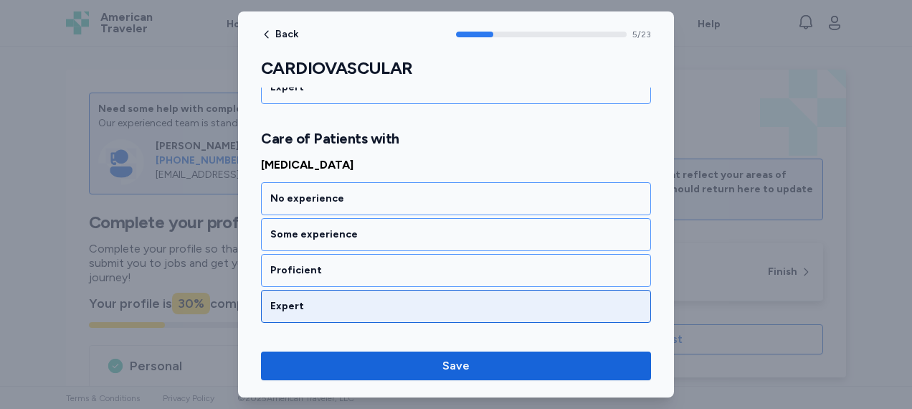
click at [338, 299] on div "Expert" at bounding box center [455, 306] width 371 height 14
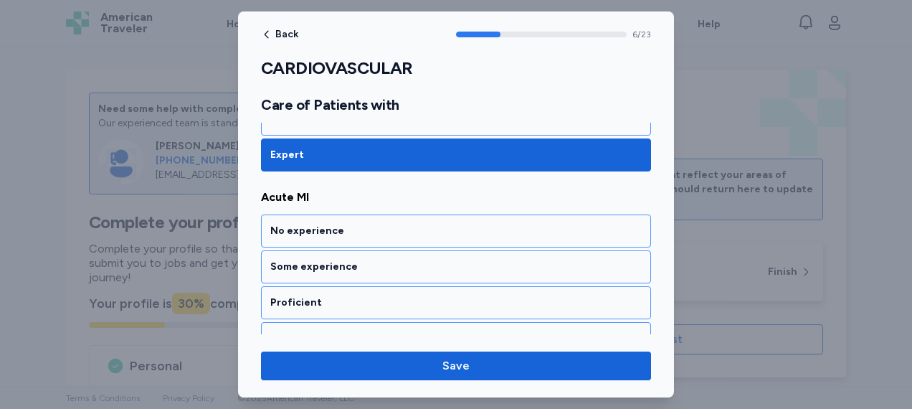
scroll to position [1276, 0]
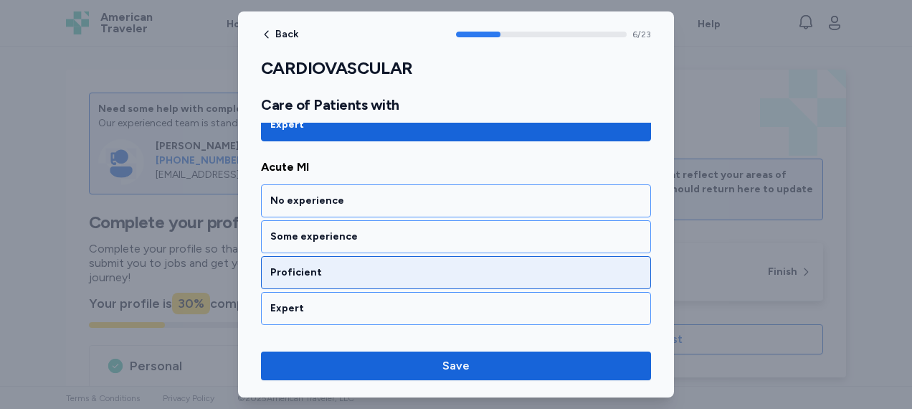
click at [335, 265] on div "Proficient" at bounding box center [455, 272] width 371 height 14
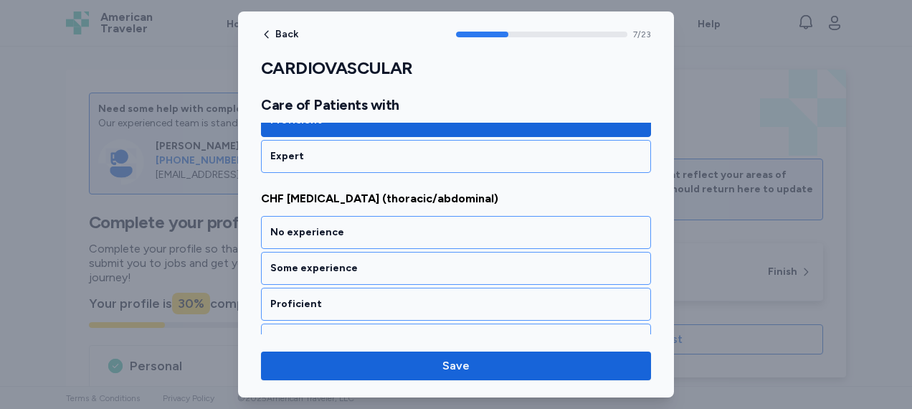
scroll to position [1458, 0]
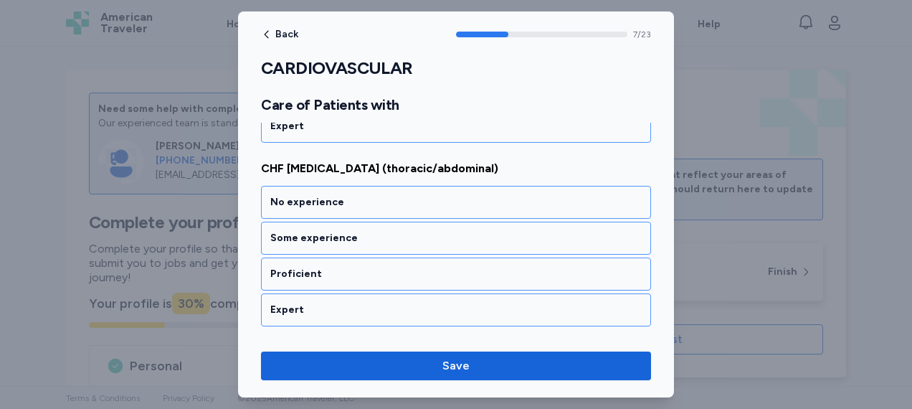
click at [335, 267] on div "Proficient" at bounding box center [455, 274] width 371 height 14
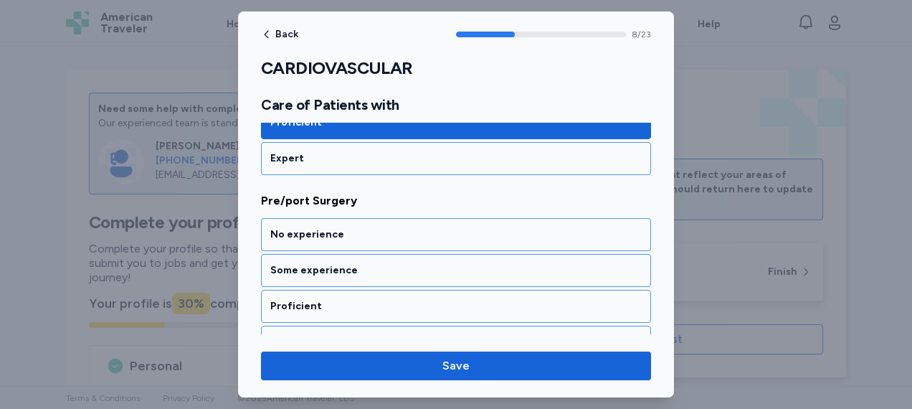
scroll to position [1640, 0]
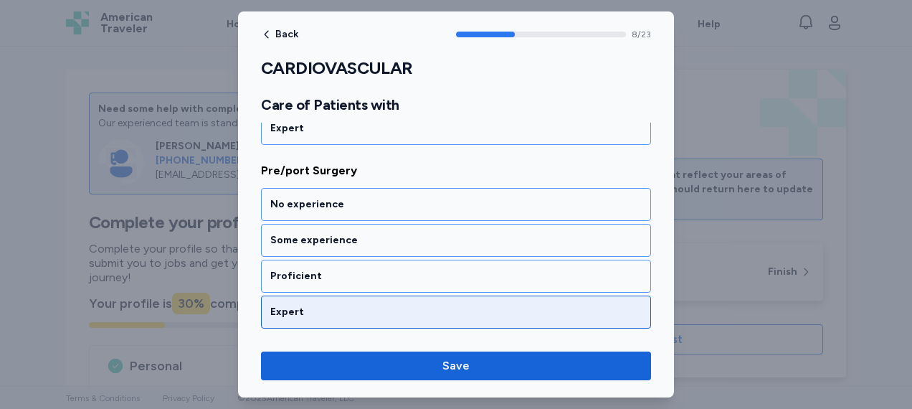
click at [323, 295] on div "Expert" at bounding box center [456, 311] width 390 height 33
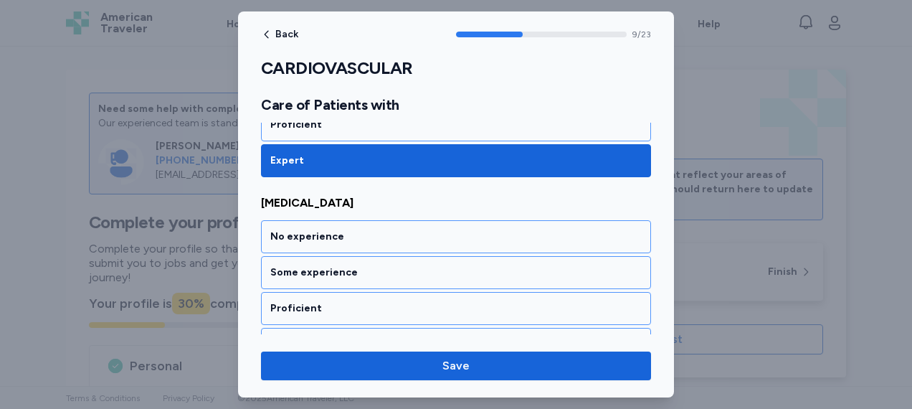
scroll to position [1821, 0]
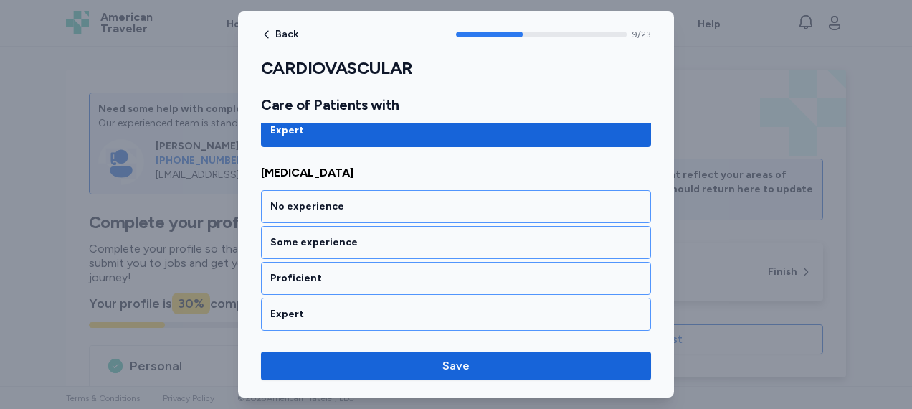
click at [323, 298] on div "Expert" at bounding box center [456, 314] width 390 height 33
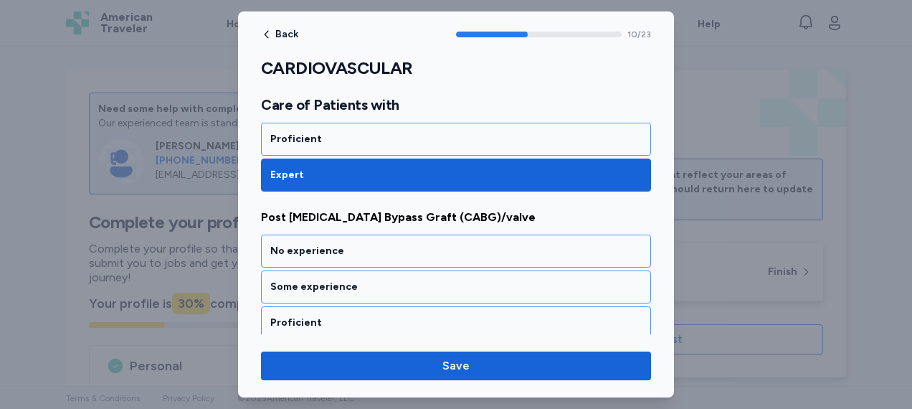
scroll to position [2003, 0]
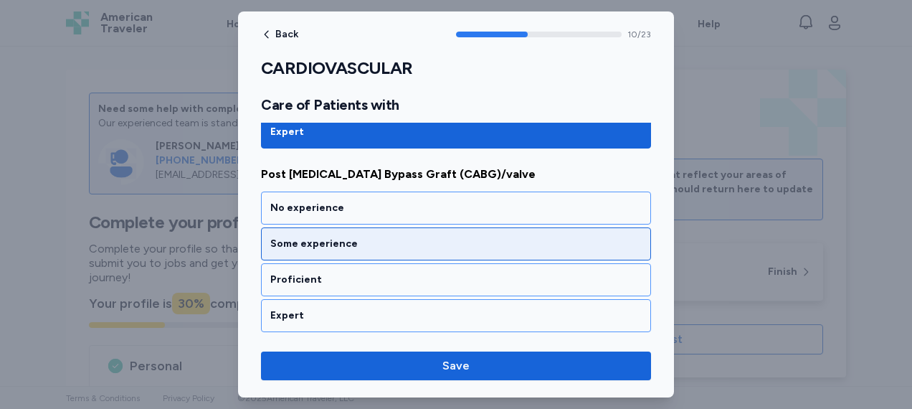
click at [333, 237] on div "Some experience" at bounding box center [455, 244] width 371 height 14
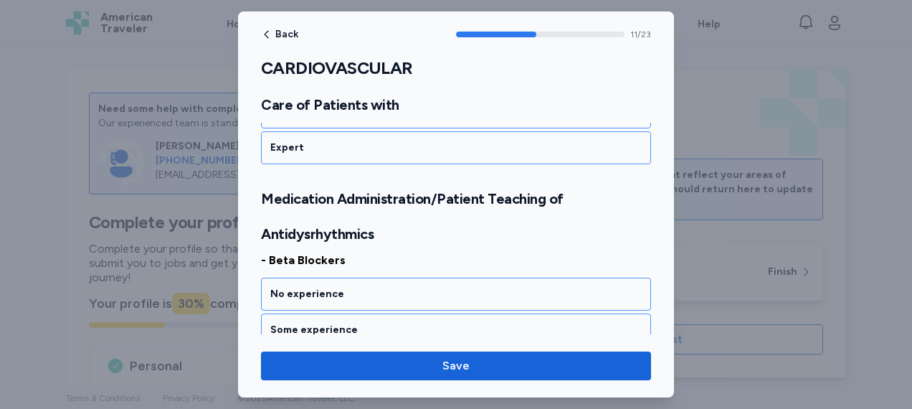
scroll to position [2237, 0]
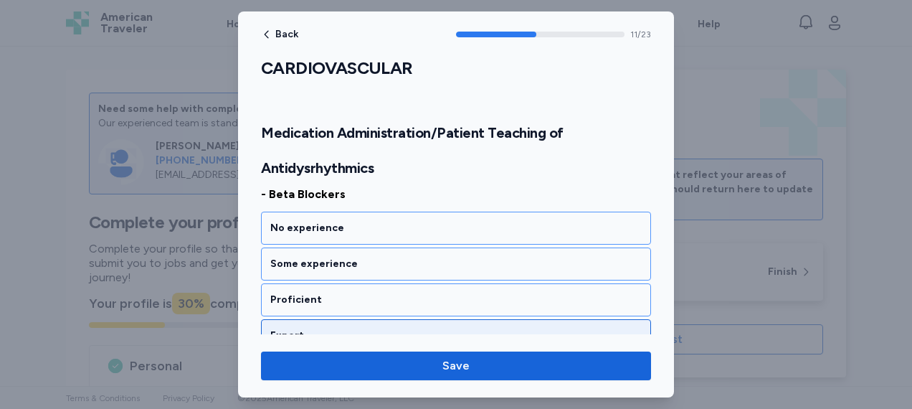
click at [308, 328] on div "Expert" at bounding box center [455, 335] width 371 height 14
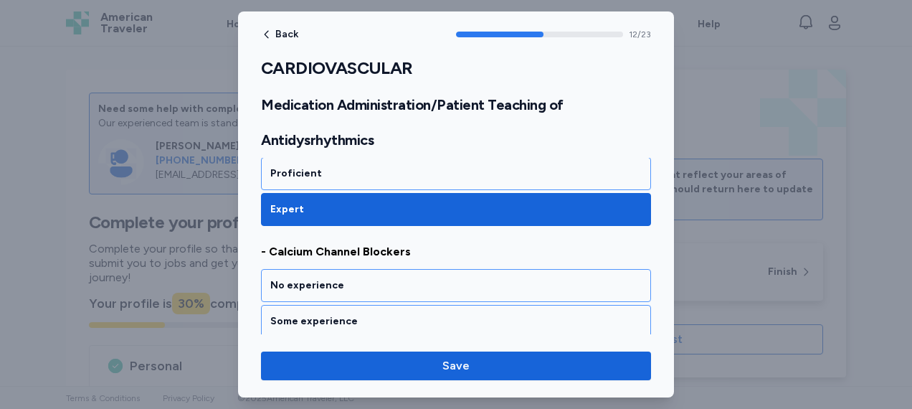
scroll to position [2419, 0]
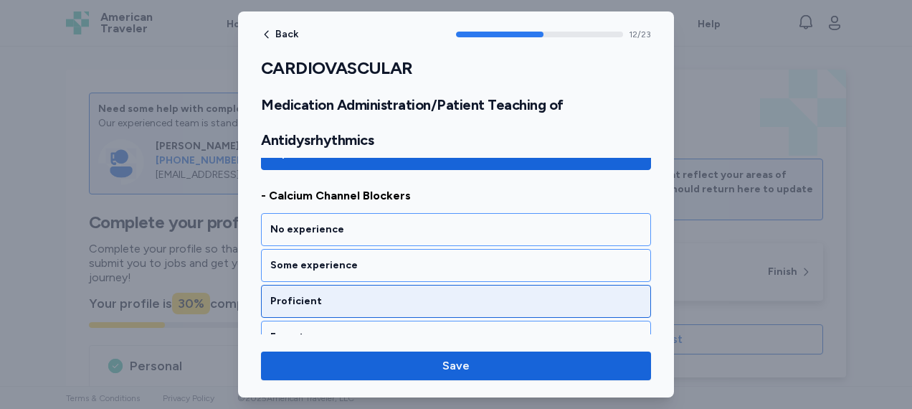
click at [320, 285] on div "Proficient" at bounding box center [456, 301] width 390 height 33
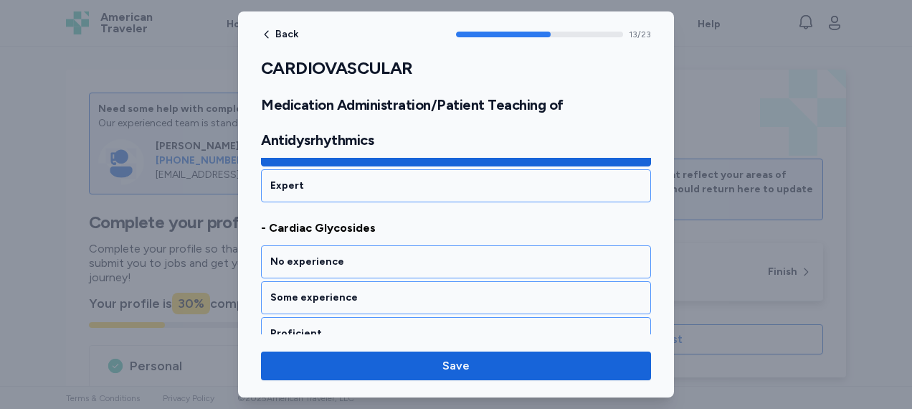
scroll to position [2601, 0]
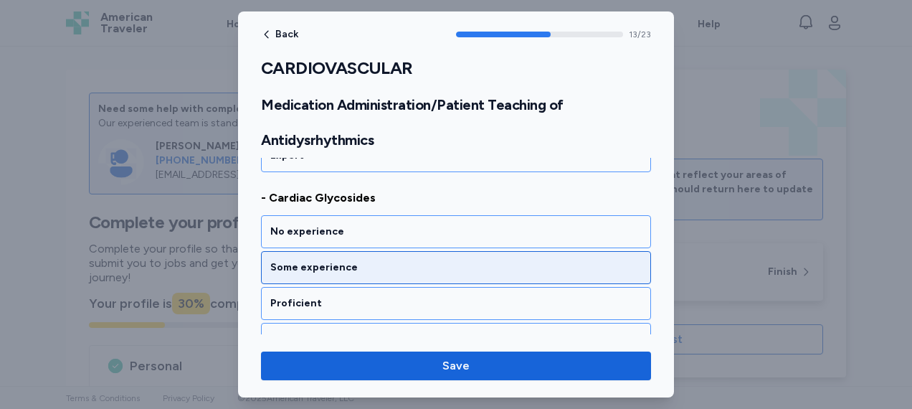
click at [329, 260] on div "Some experience" at bounding box center [455, 267] width 371 height 14
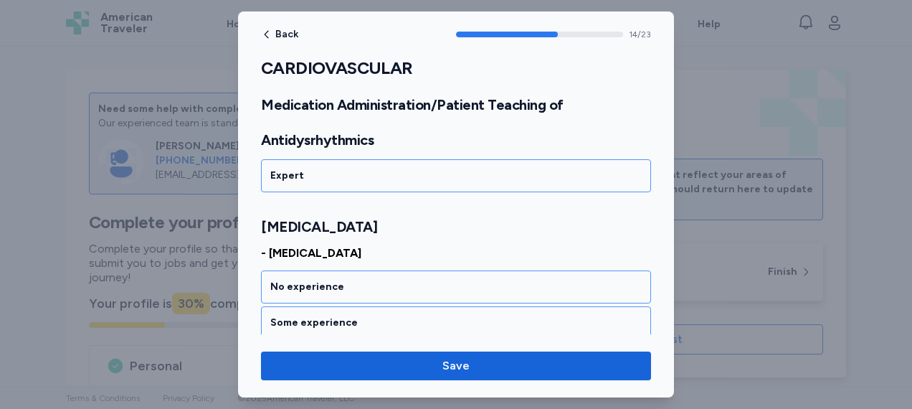
scroll to position [2818, 0]
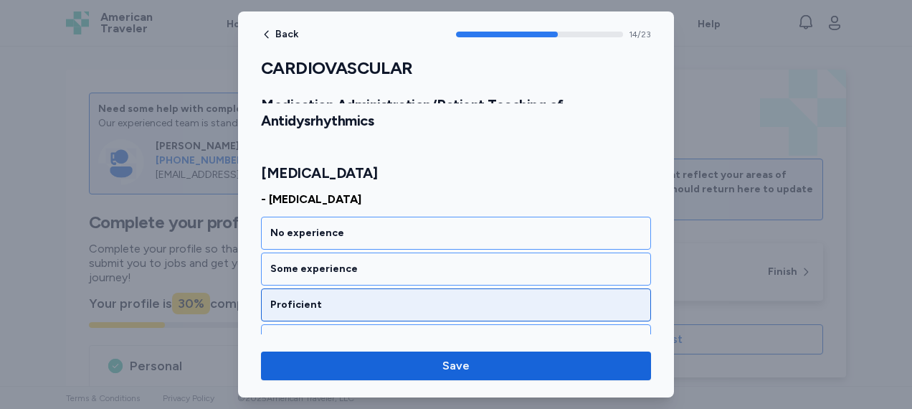
click at [324, 298] on div "Proficient" at bounding box center [455, 305] width 371 height 14
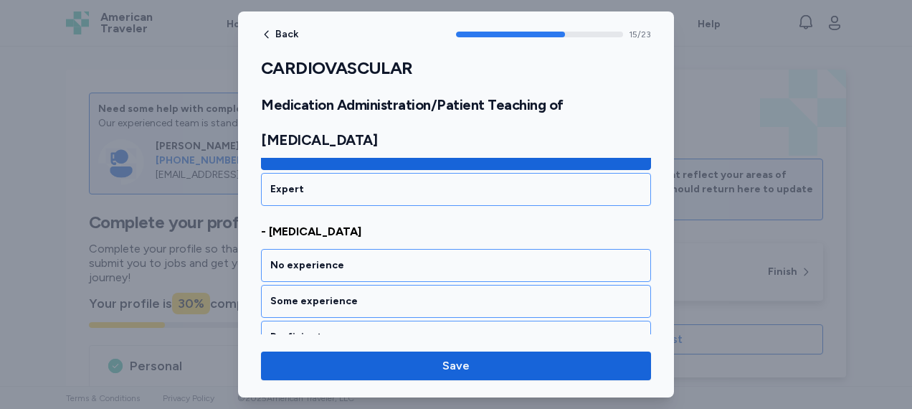
scroll to position [2999, 0]
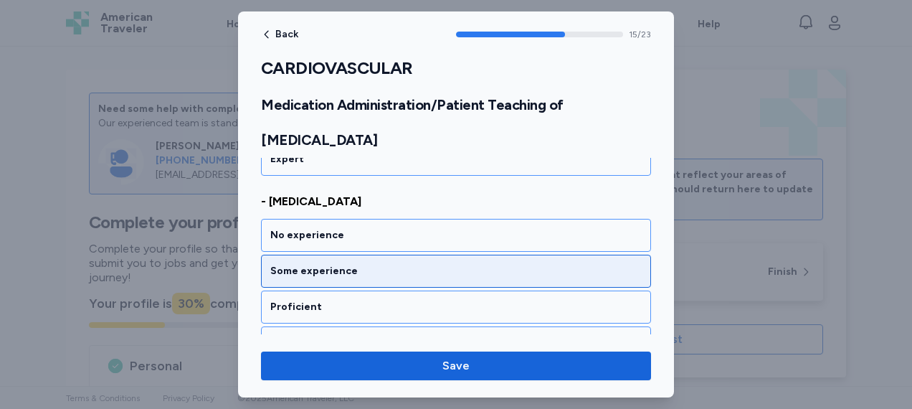
click at [331, 264] on div "Some experience" at bounding box center [455, 271] width 371 height 14
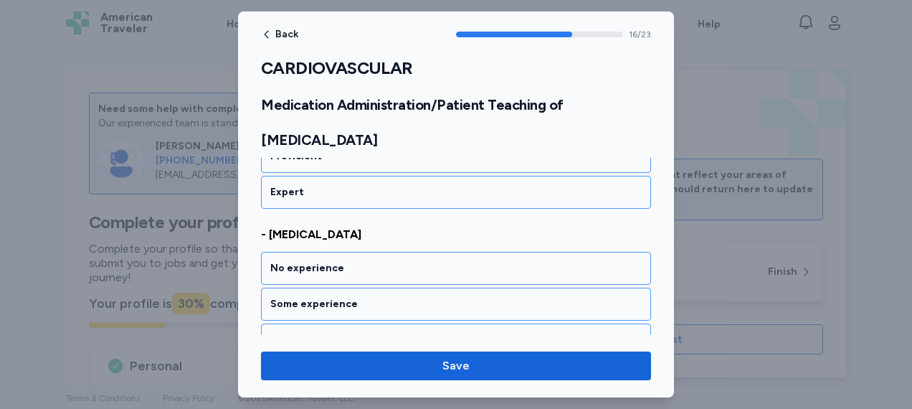
scroll to position [3181, 0]
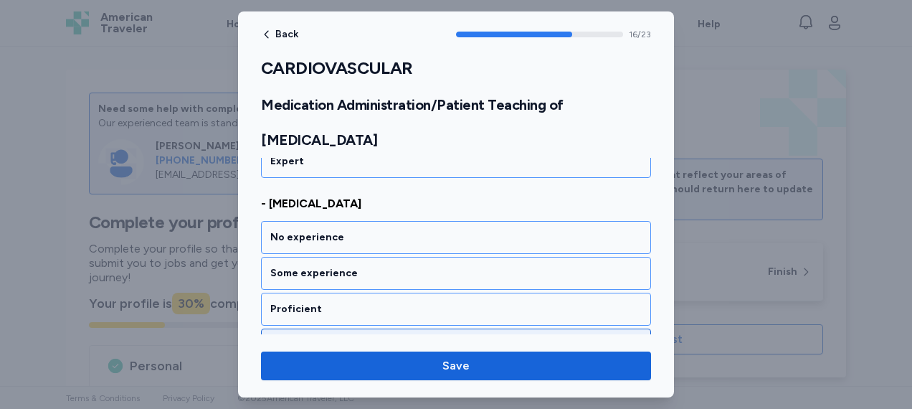
click at [313, 338] on div "Expert" at bounding box center [455, 345] width 371 height 14
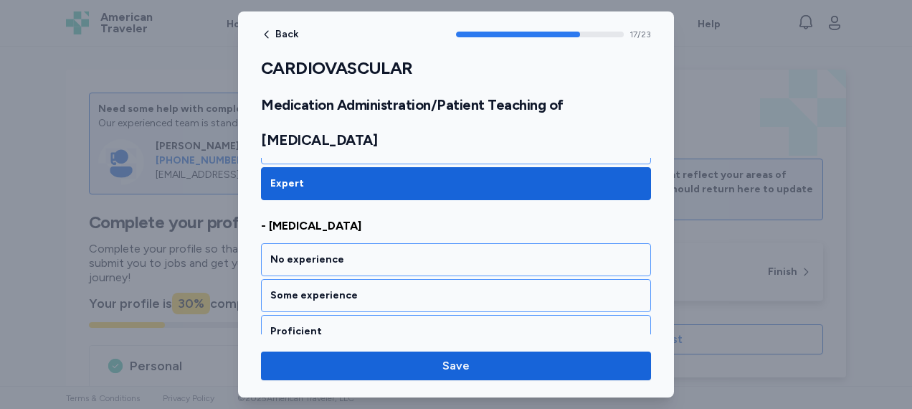
scroll to position [3363, 0]
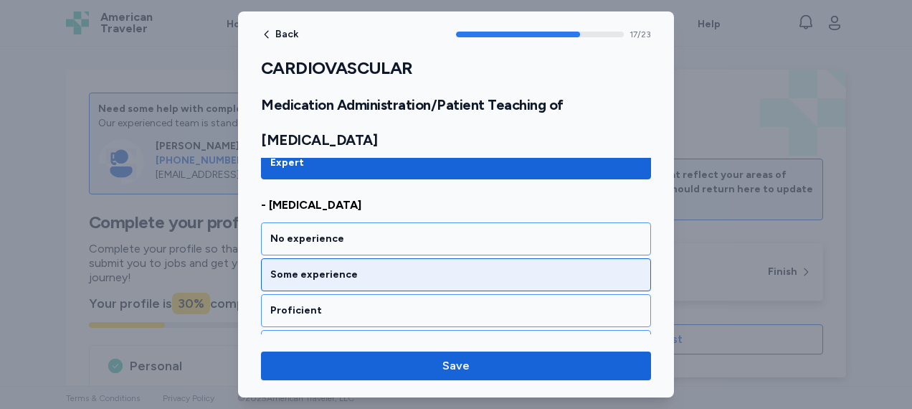
click at [330, 267] on div "Some experience" at bounding box center [455, 274] width 371 height 14
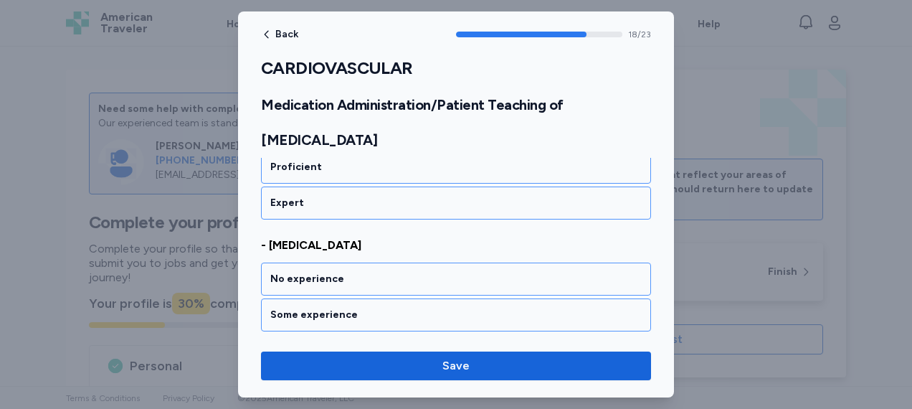
scroll to position [3544, 0]
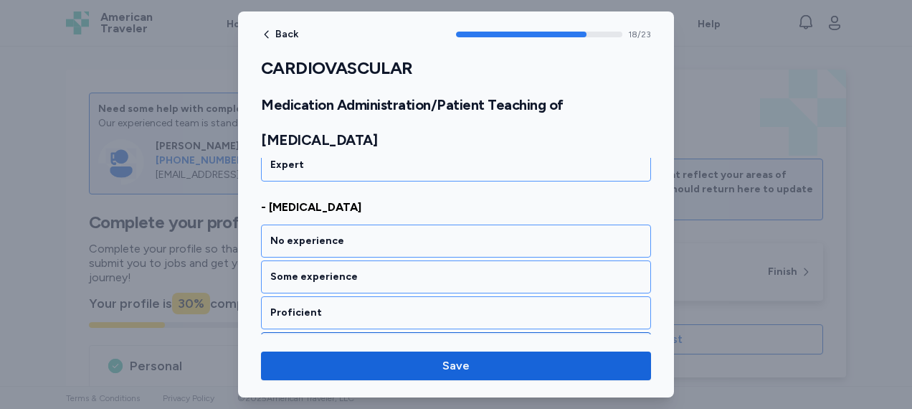
click at [315, 341] on div "Expert" at bounding box center [455, 348] width 371 height 14
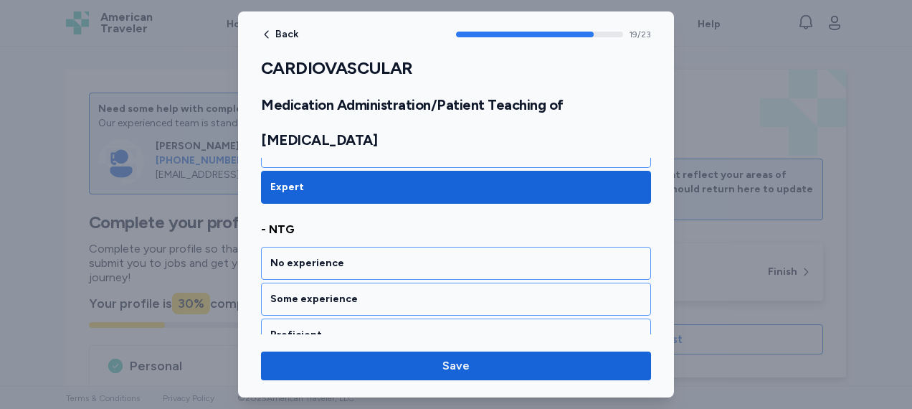
scroll to position [3726, 0]
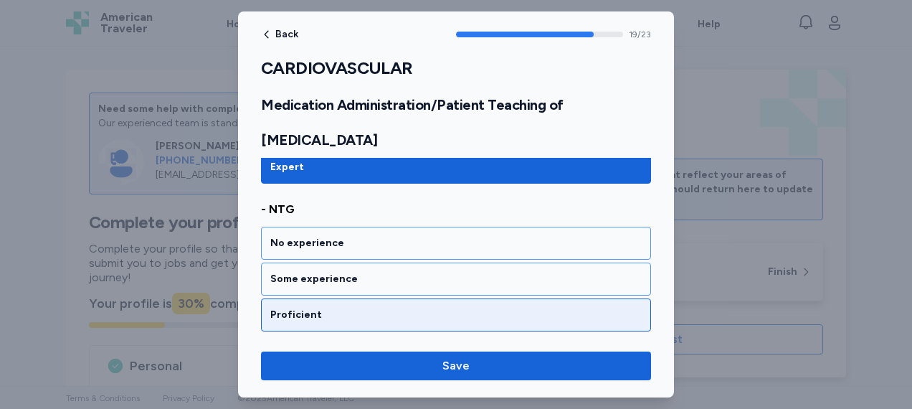
click at [323, 308] on div "Proficient" at bounding box center [455, 315] width 371 height 14
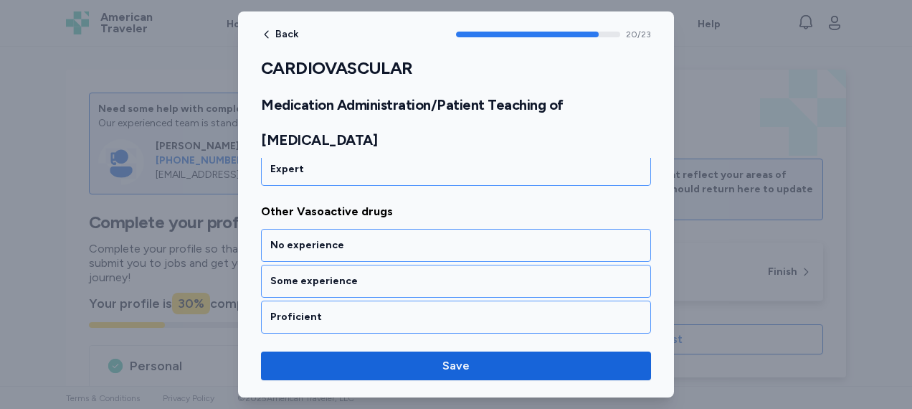
scroll to position [3908, 0]
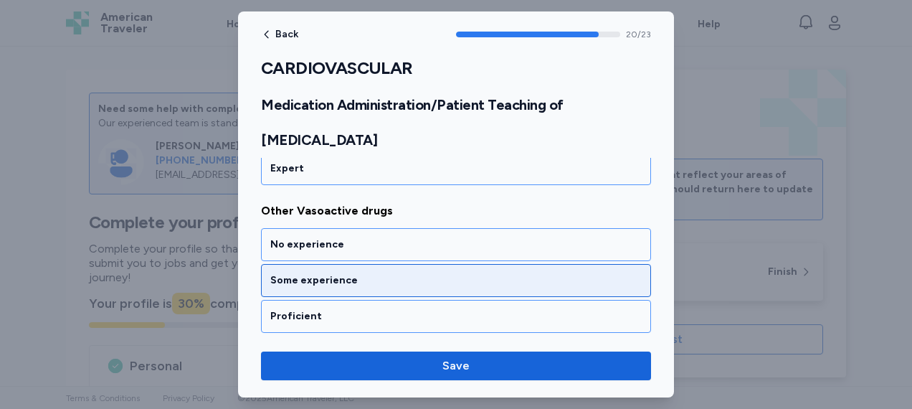
click at [330, 273] on div "Some experience" at bounding box center [455, 280] width 371 height 14
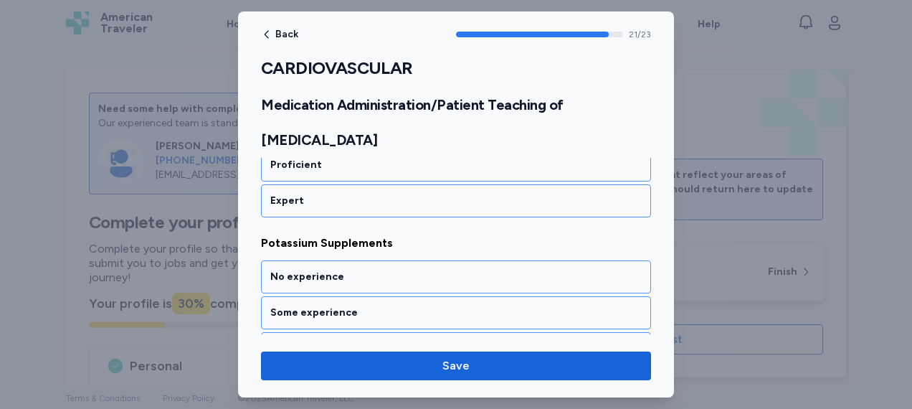
scroll to position [4089, 0]
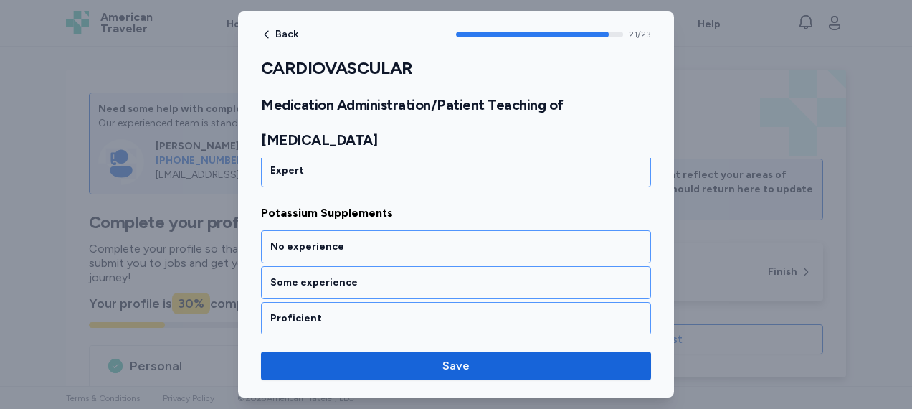
click at [308, 347] on div "Expert" at bounding box center [455, 354] width 371 height 14
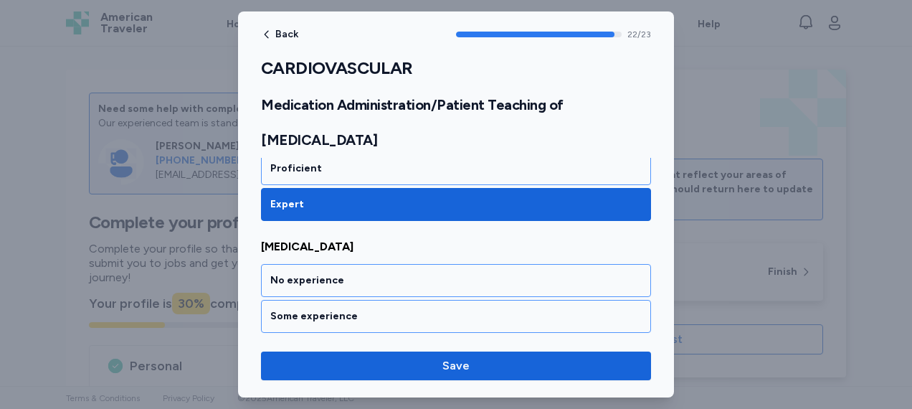
scroll to position [4268, 0]
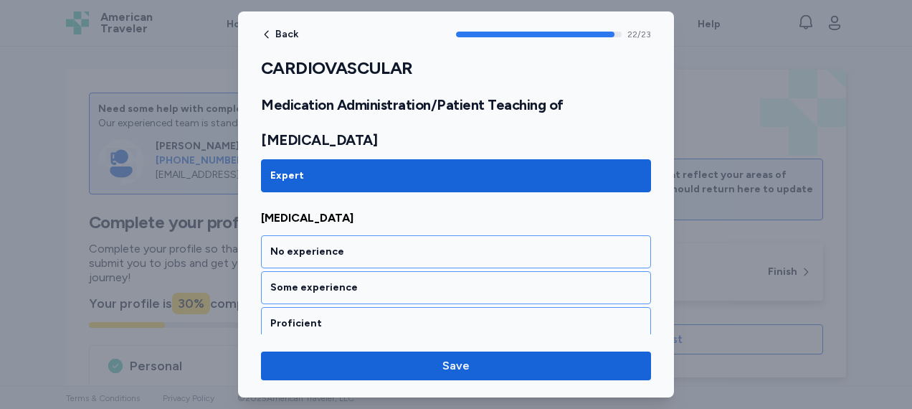
click at [308, 352] on div "Expert" at bounding box center [455, 359] width 371 height 14
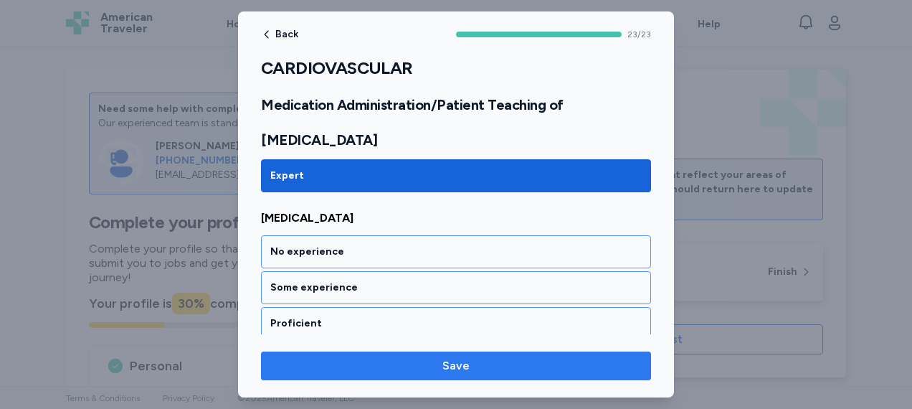
click at [457, 361] on span "Save" at bounding box center [455, 365] width 27 height 17
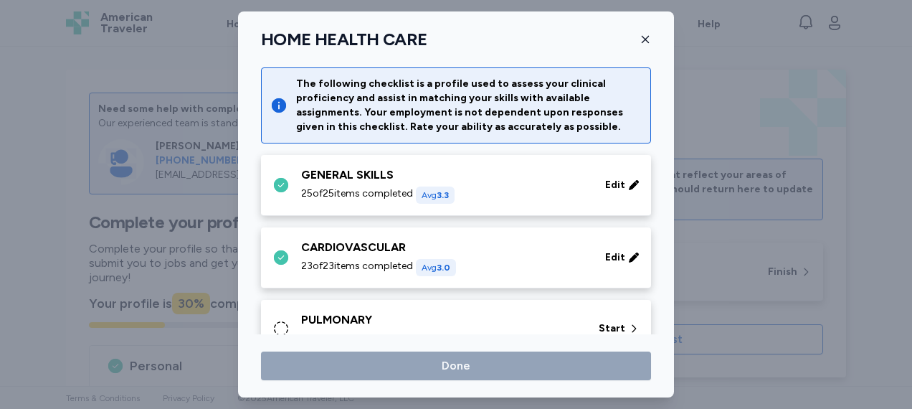
scroll to position [44, 0]
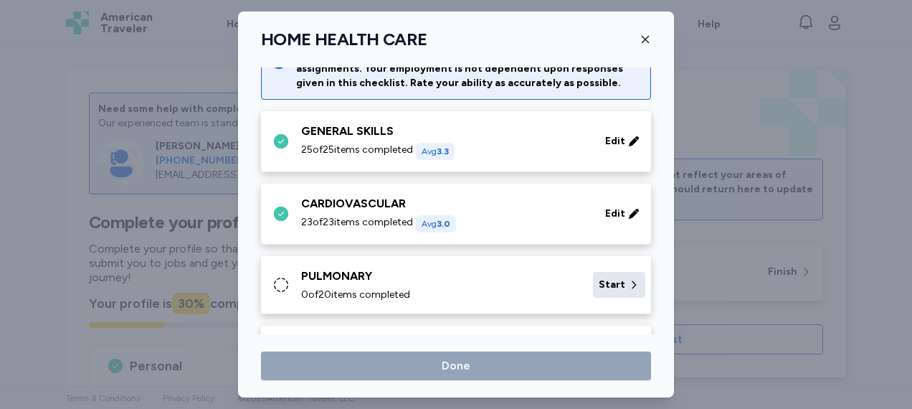
click at [606, 272] on div "Start" at bounding box center [619, 285] width 52 height 26
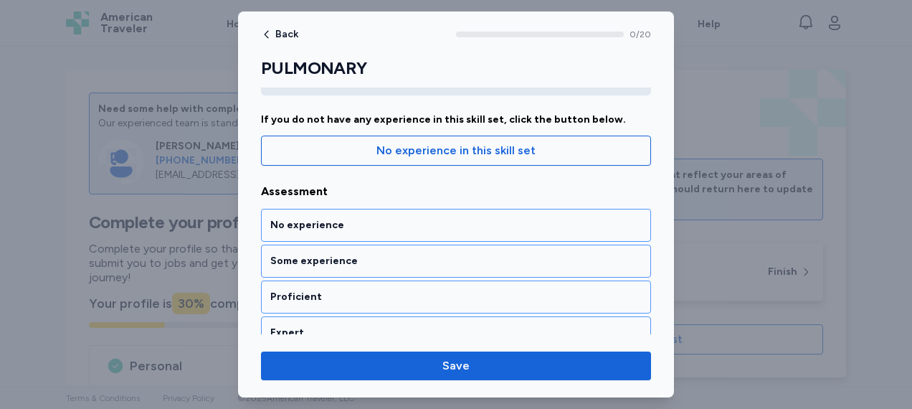
scroll to position [115, 0]
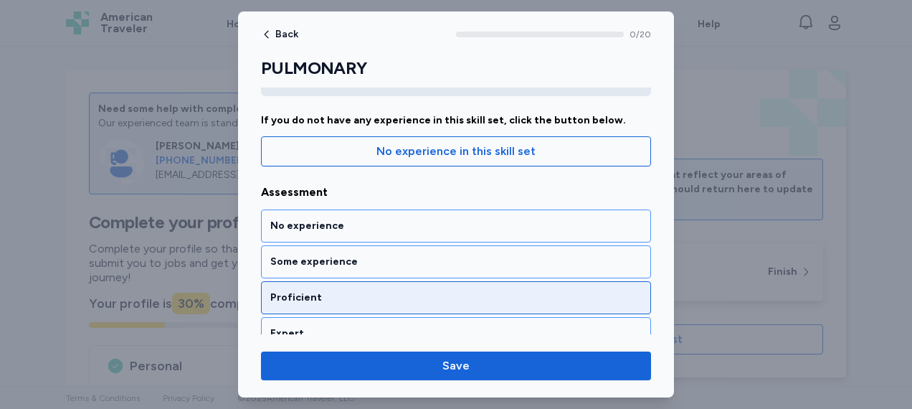
click at [373, 290] on div "Proficient" at bounding box center [455, 297] width 371 height 14
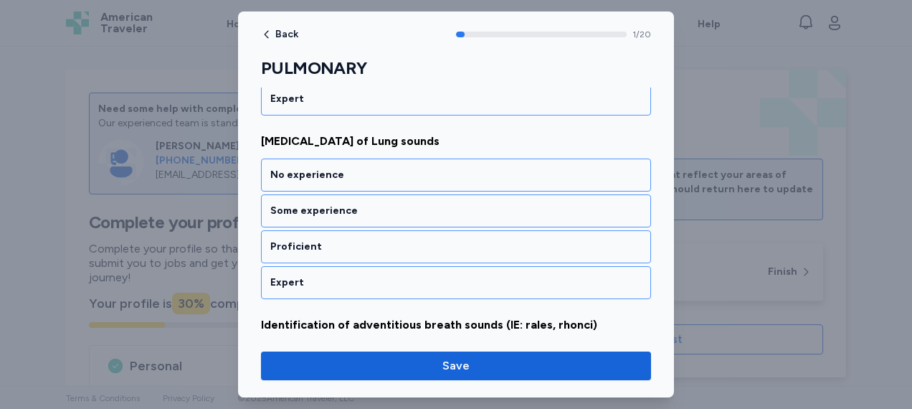
scroll to position [351, 0]
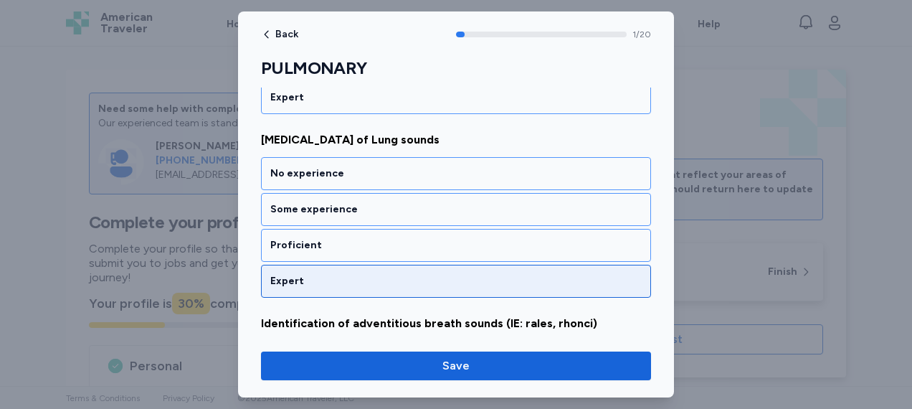
click at [363, 278] on div "Expert" at bounding box center [455, 281] width 371 height 14
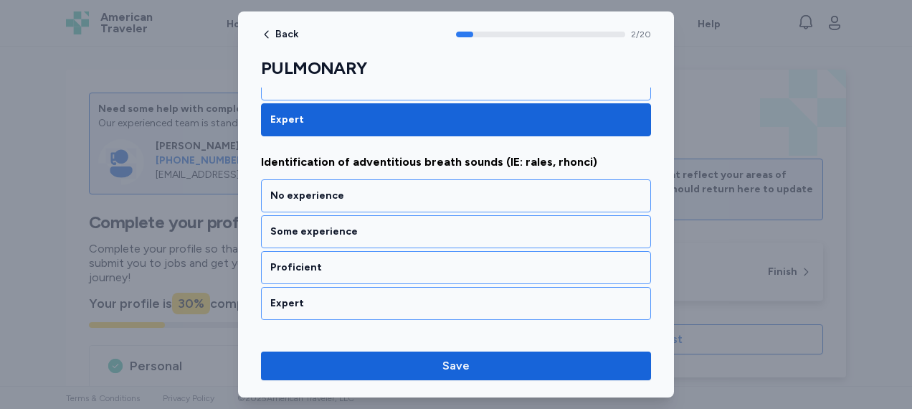
scroll to position [532, 0]
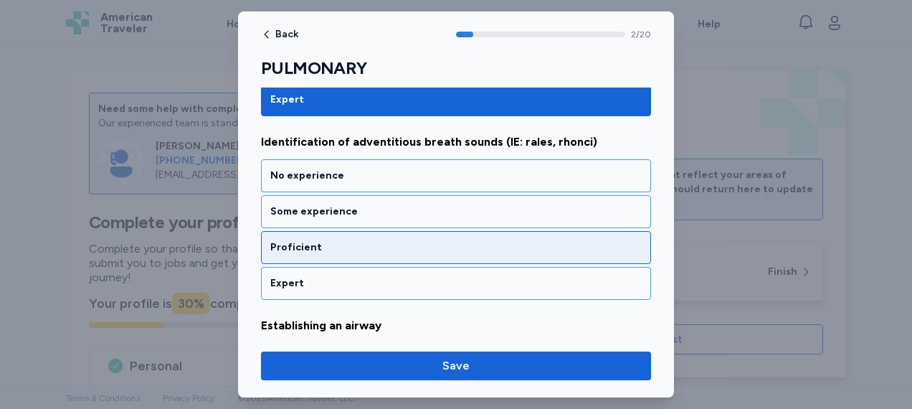
click at [366, 257] on div "Proficient" at bounding box center [456, 247] width 390 height 33
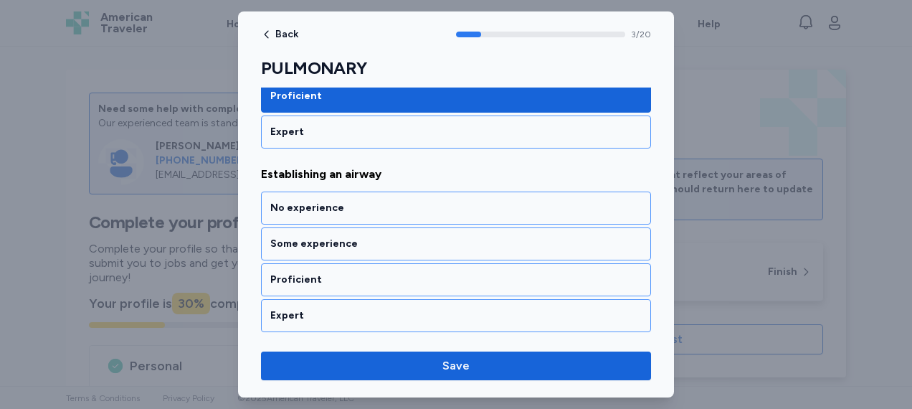
scroll to position [714, 0]
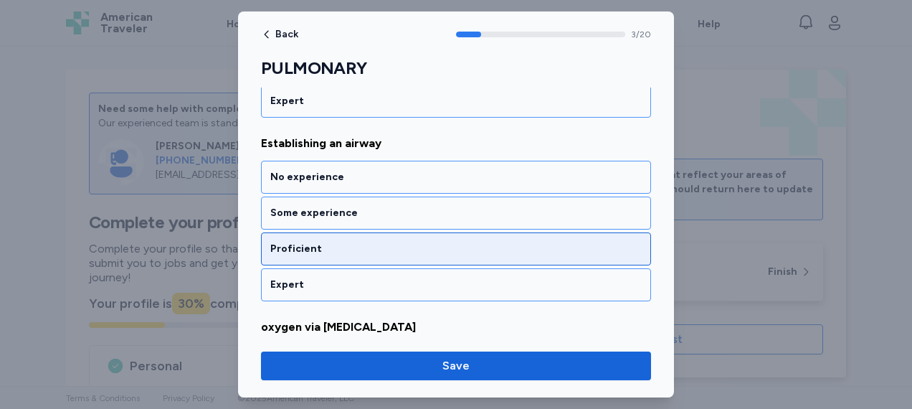
click at [366, 242] on div "Proficient" at bounding box center [455, 249] width 371 height 14
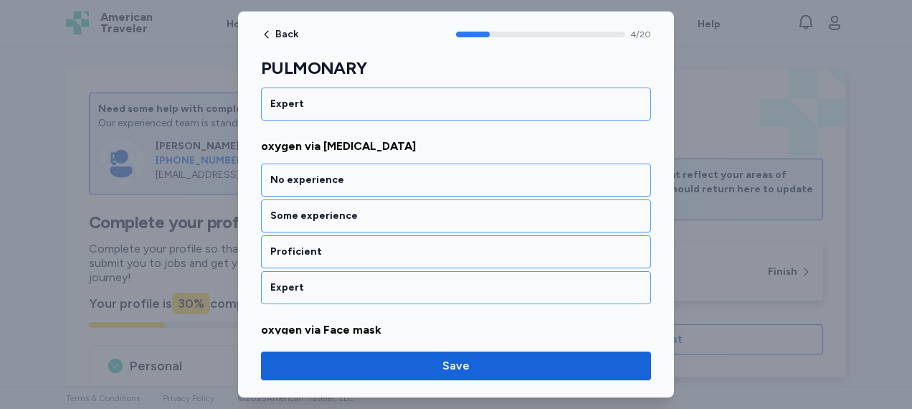
scroll to position [896, 0]
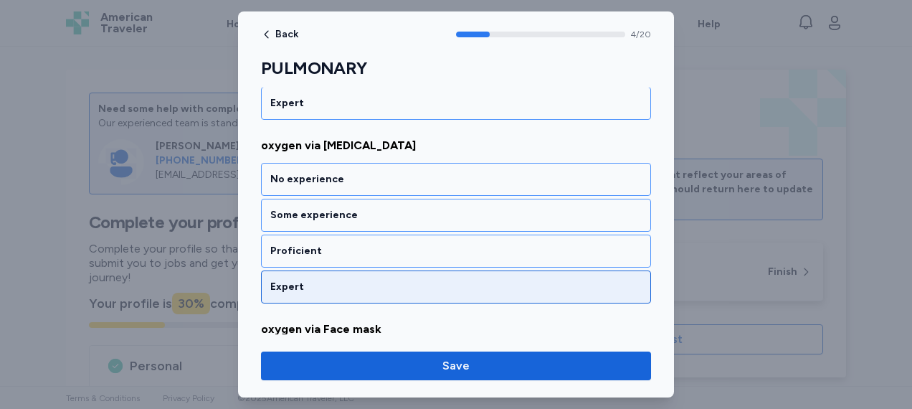
click at [356, 270] on div "Expert" at bounding box center [456, 286] width 390 height 33
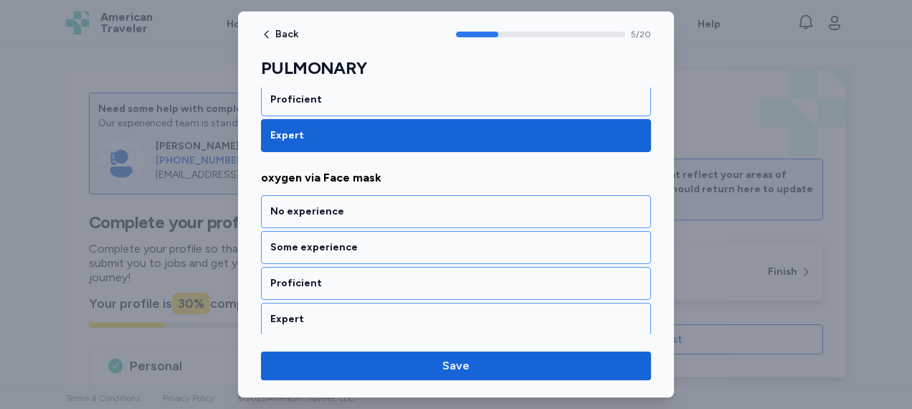
scroll to position [1077, 0]
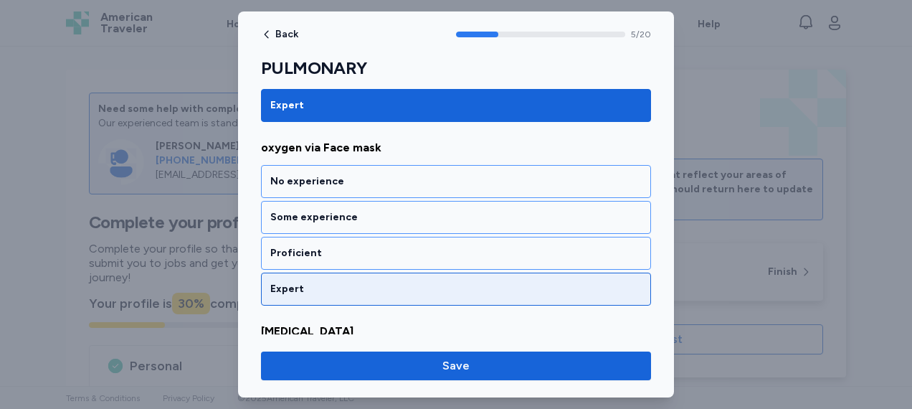
click at [341, 282] on div "Expert" at bounding box center [455, 289] width 371 height 14
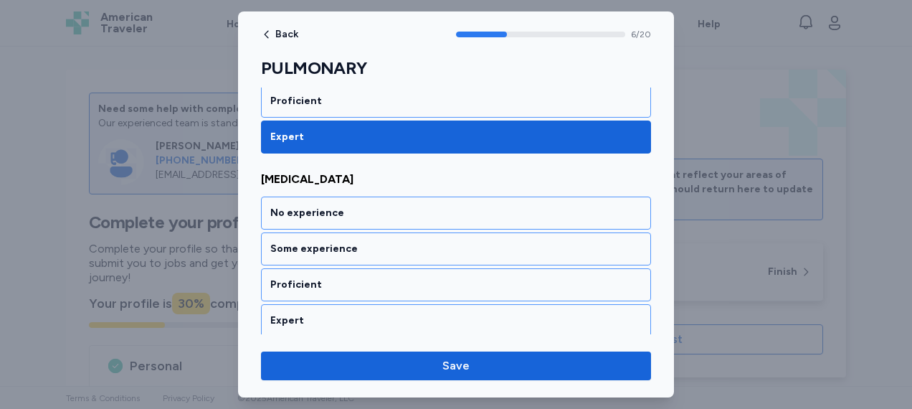
scroll to position [1259, 0]
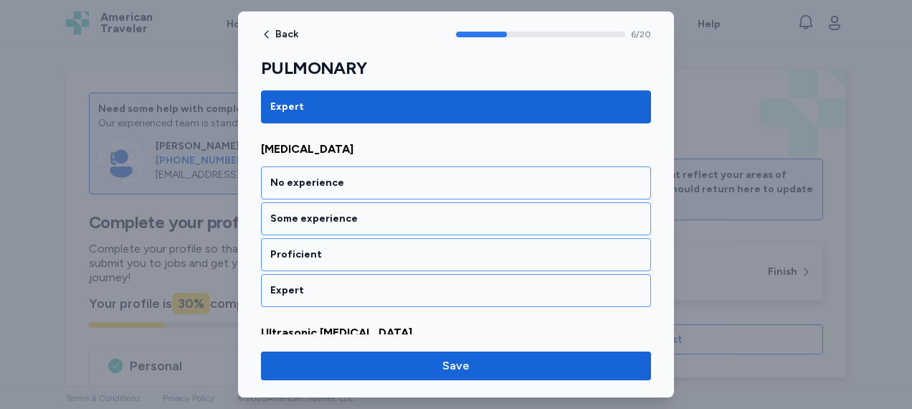
click at [341, 283] on div "Expert" at bounding box center [455, 290] width 371 height 14
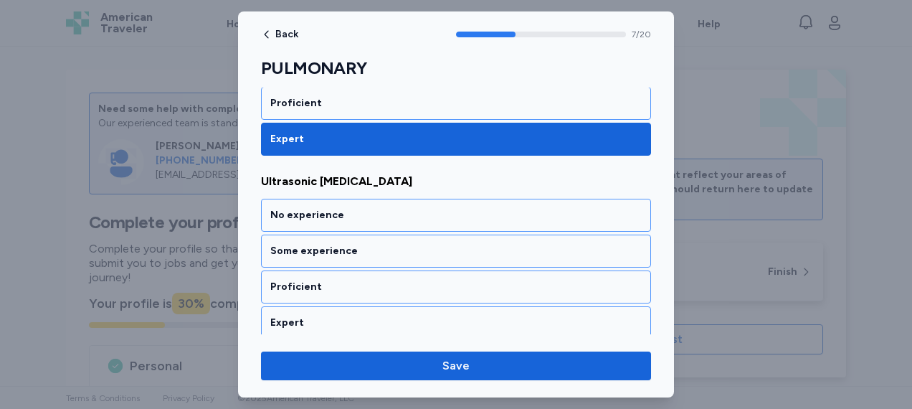
scroll to position [1440, 0]
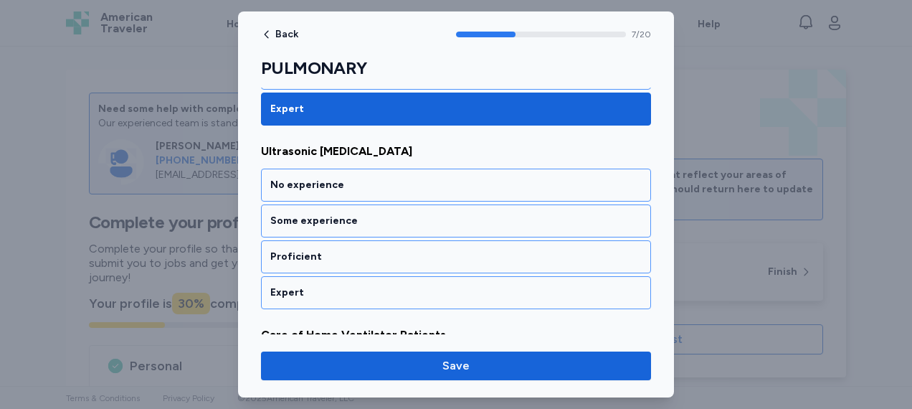
click at [341, 285] on div "Expert" at bounding box center [455, 292] width 371 height 14
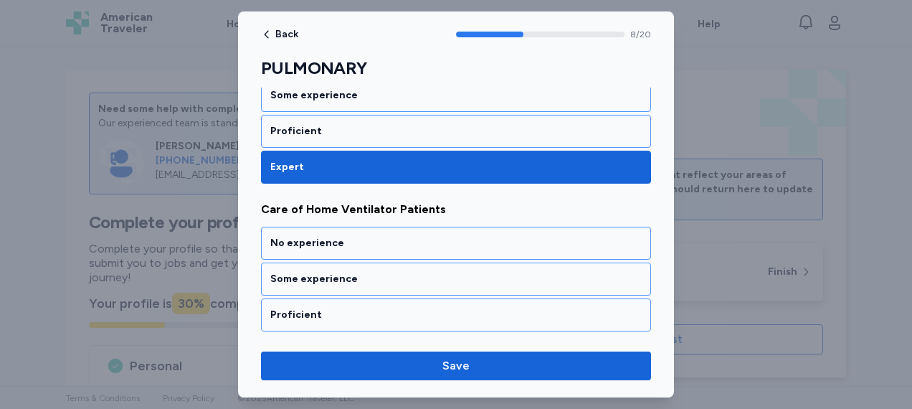
scroll to position [1622, 0]
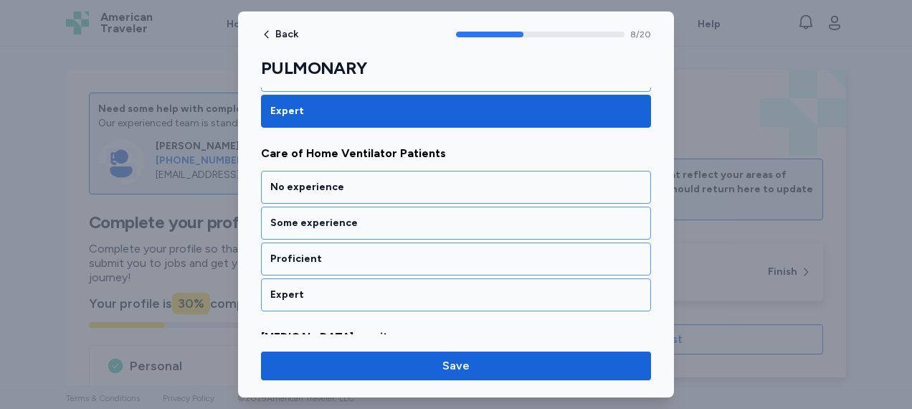
click at [341, 288] on div "Expert" at bounding box center [455, 295] width 371 height 14
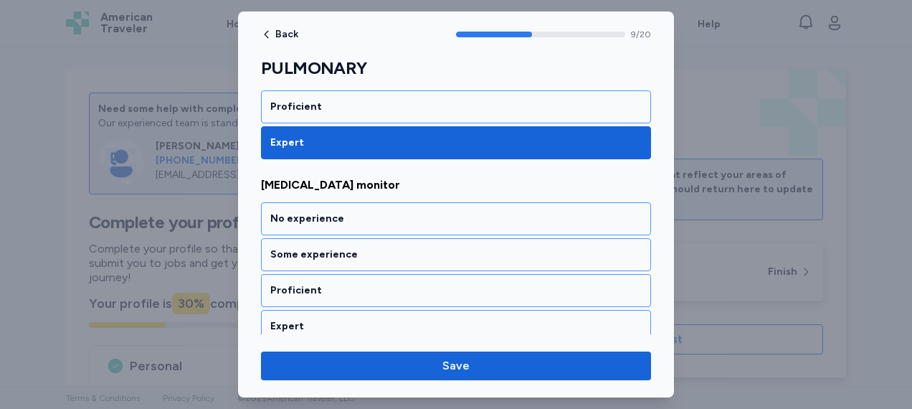
scroll to position [1804, 0]
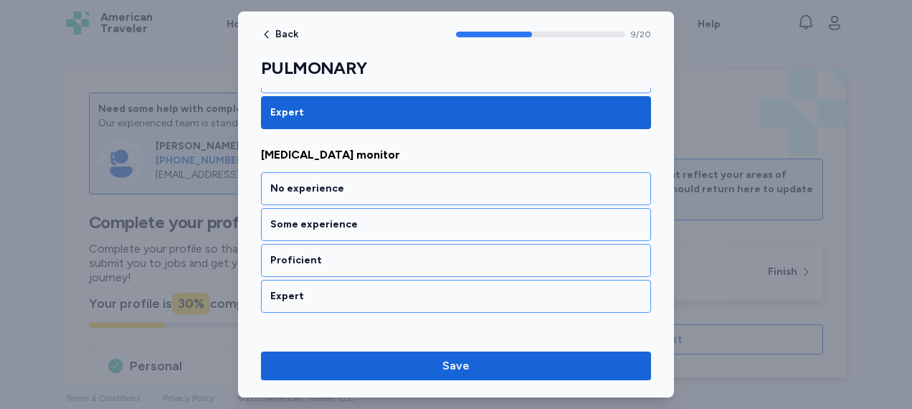
click at [341, 289] on div "Expert" at bounding box center [455, 296] width 371 height 14
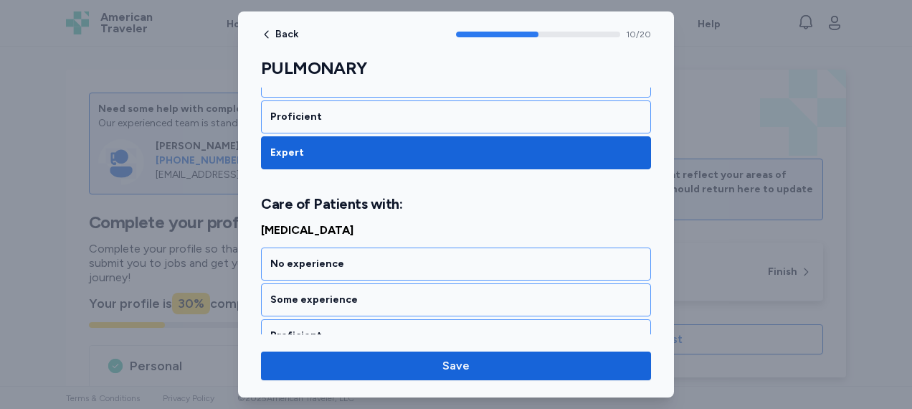
scroll to position [2003, 0]
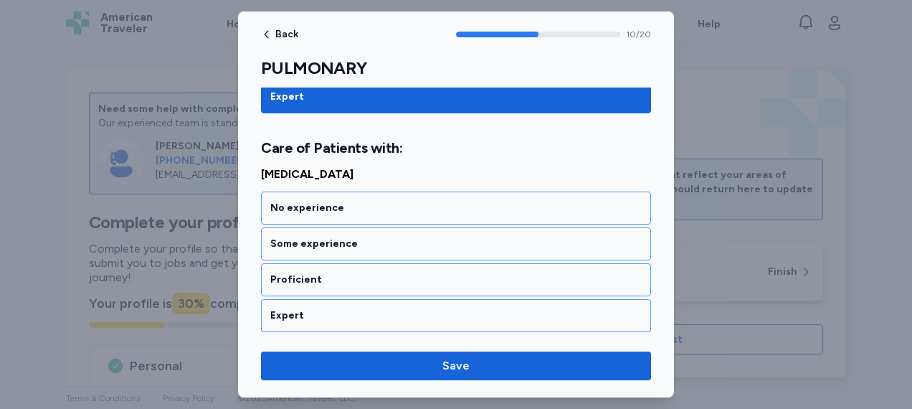
click at [341, 299] on div "Expert" at bounding box center [456, 315] width 390 height 33
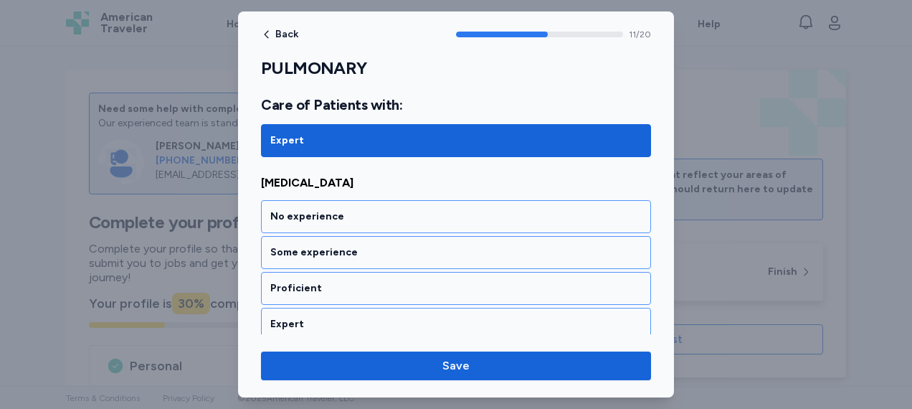
scroll to position [2185, 0]
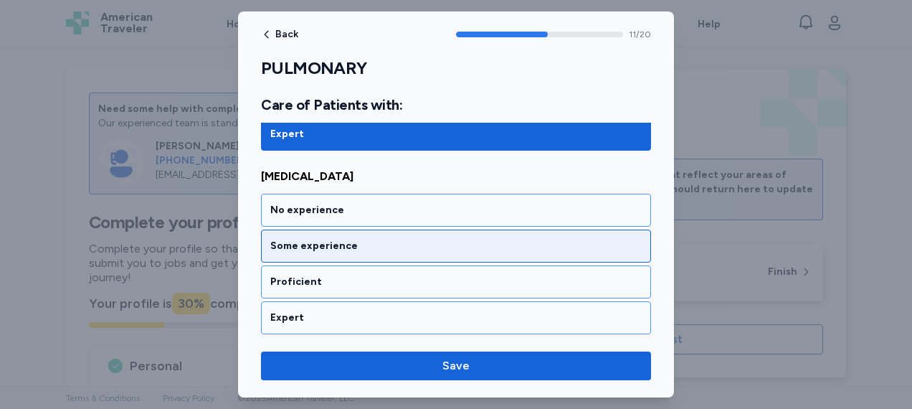
click at [348, 232] on div "Some experience" at bounding box center [456, 245] width 390 height 33
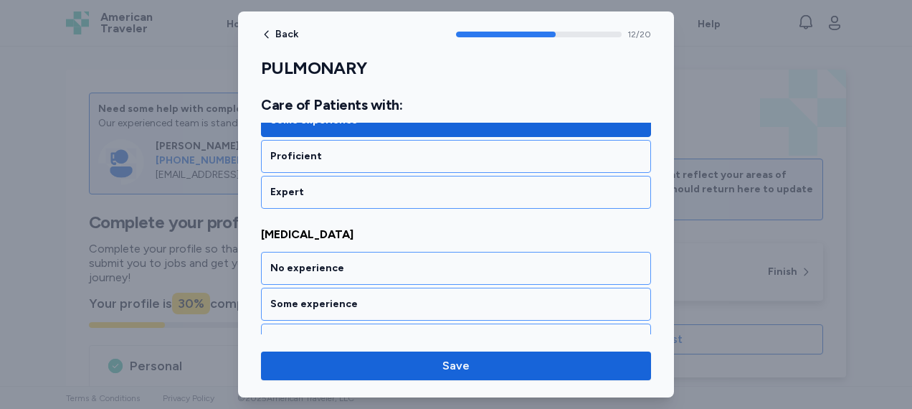
scroll to position [2366, 0]
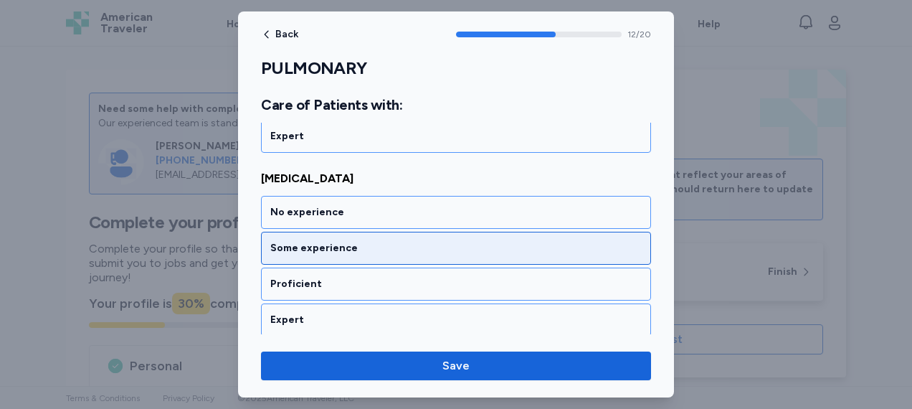
click at [355, 241] on div "Some experience" at bounding box center [455, 248] width 371 height 14
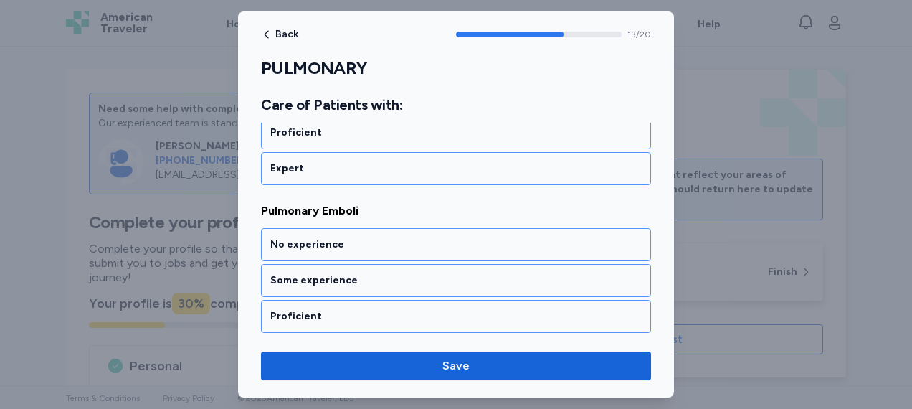
scroll to position [2548, 0]
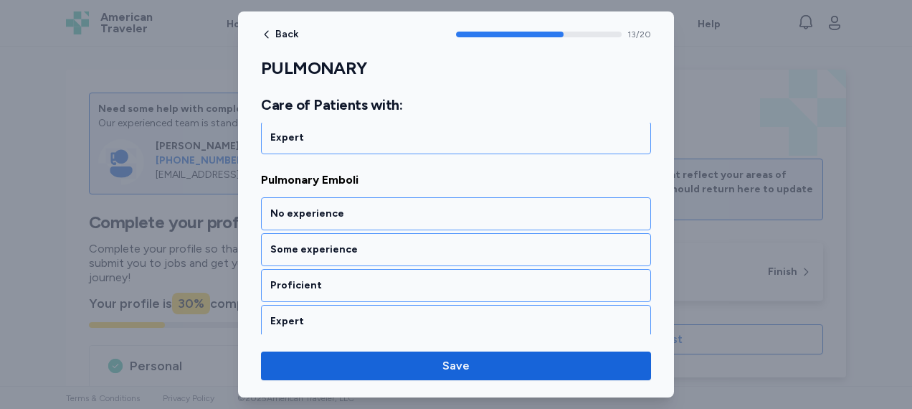
click at [355, 242] on div "Some experience" at bounding box center [455, 249] width 371 height 14
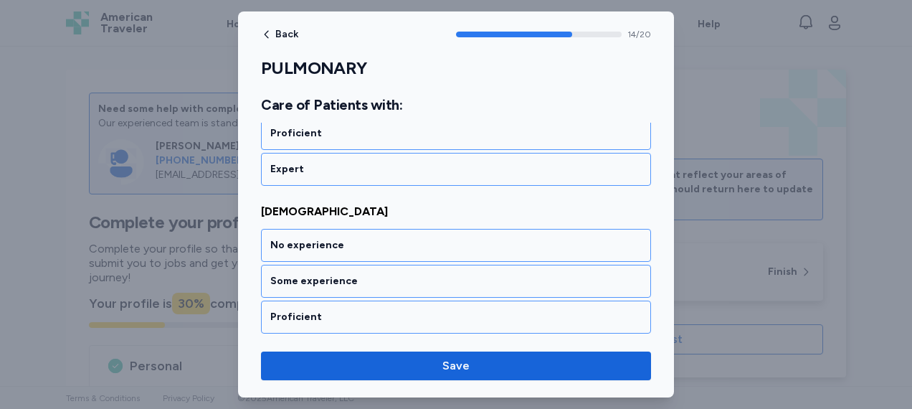
scroll to position [2730, 0]
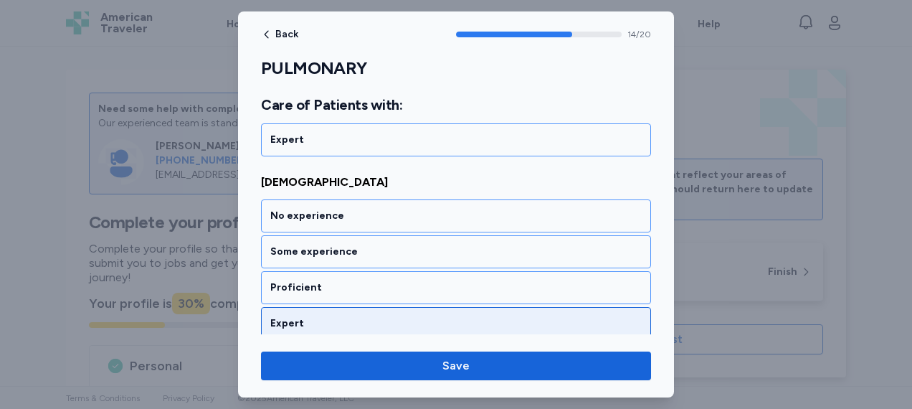
click at [326, 316] on div "Expert" at bounding box center [455, 323] width 371 height 14
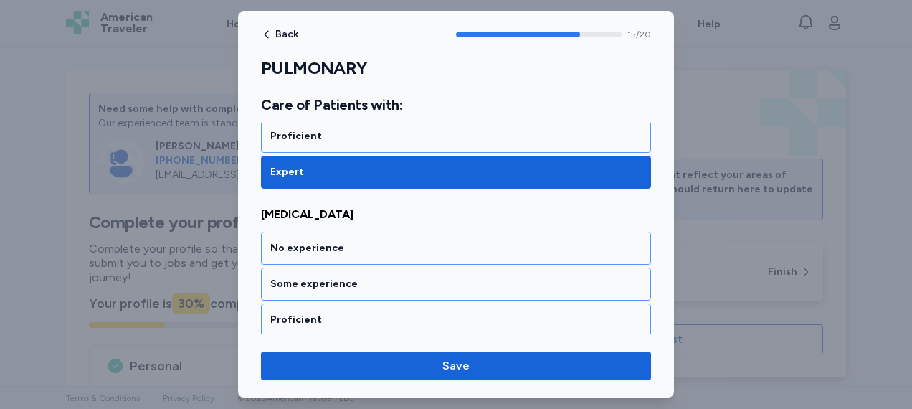
scroll to position [2911, 0]
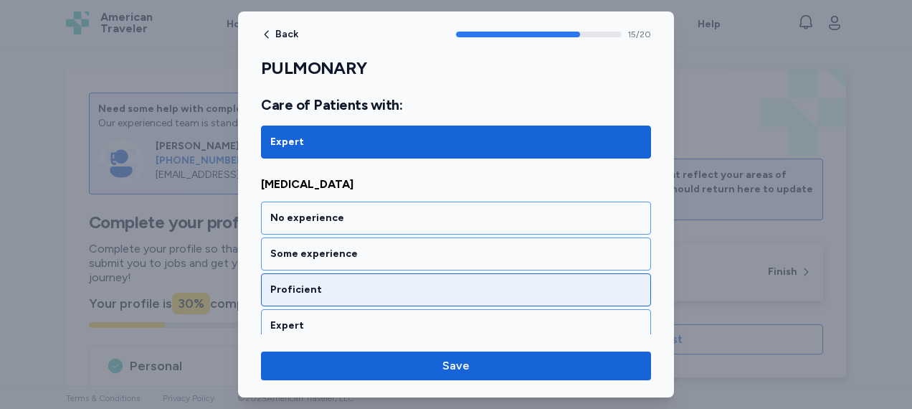
click at [346, 282] on div "Proficient" at bounding box center [455, 289] width 371 height 14
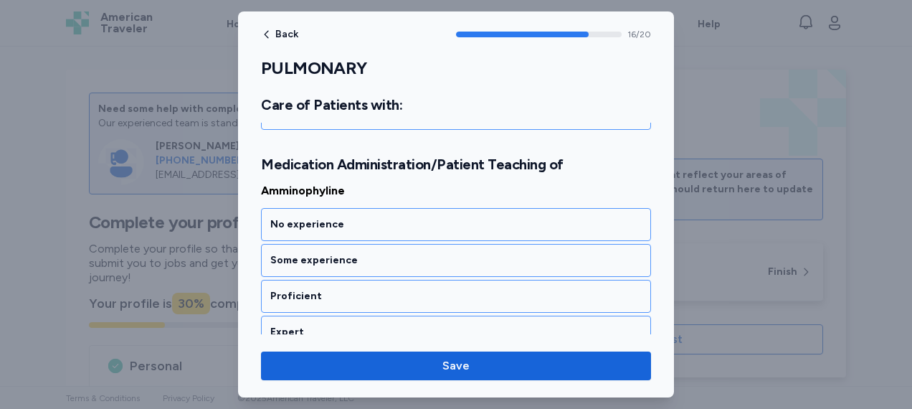
scroll to position [3128, 0]
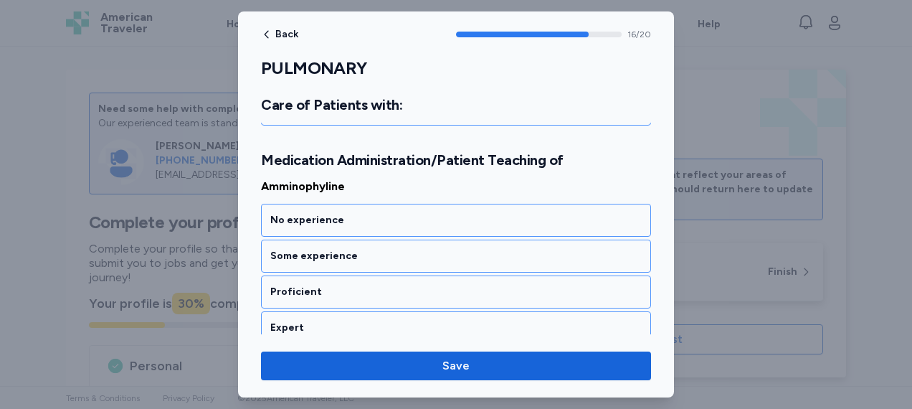
click at [346, 285] on div "Proficient" at bounding box center [455, 292] width 371 height 14
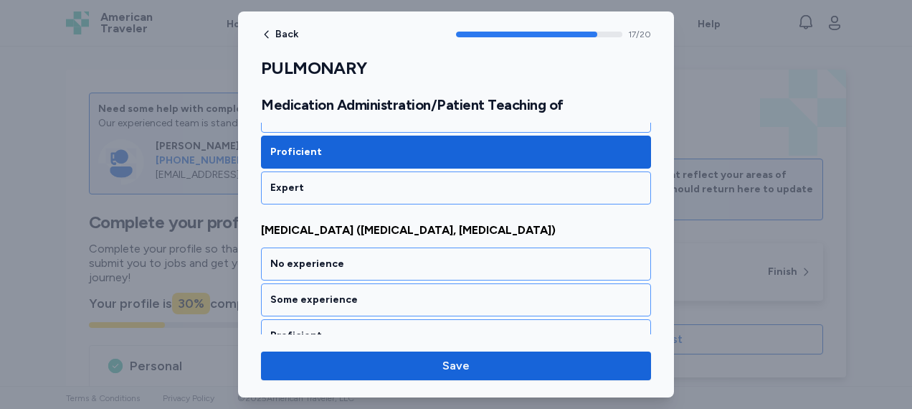
scroll to position [3310, 0]
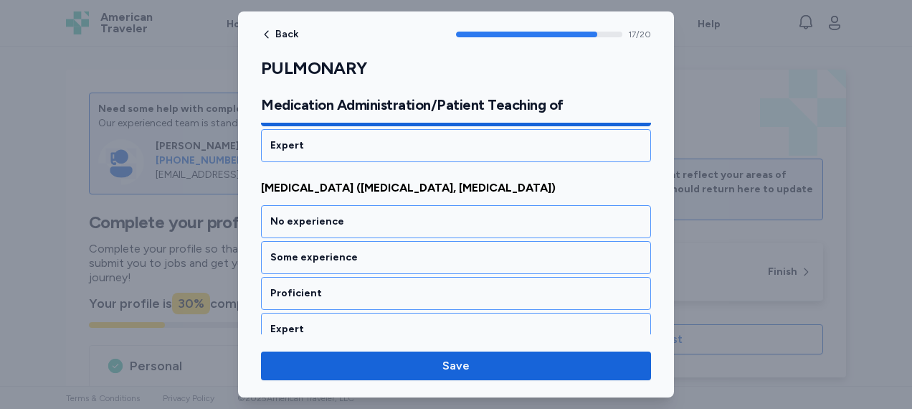
click at [346, 286] on div "Proficient" at bounding box center [455, 293] width 371 height 14
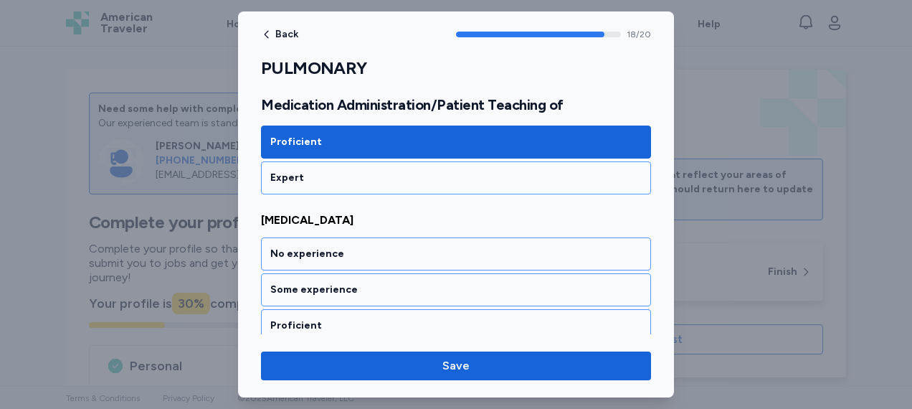
scroll to position [3491, 0]
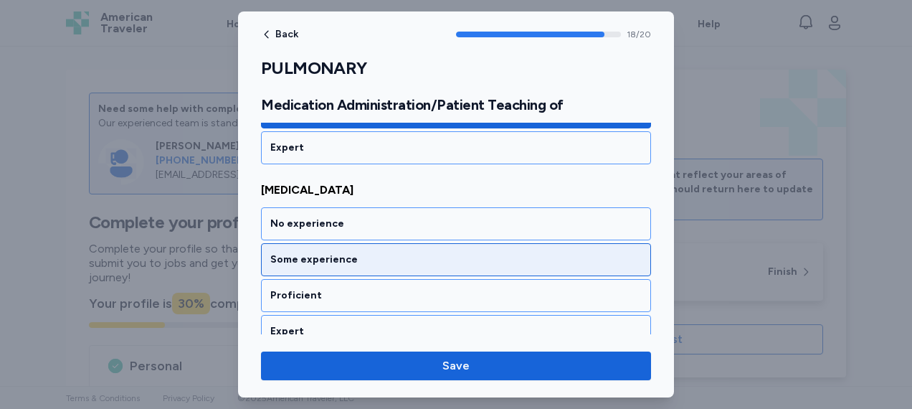
click at [355, 243] on div "Some experience" at bounding box center [456, 259] width 390 height 33
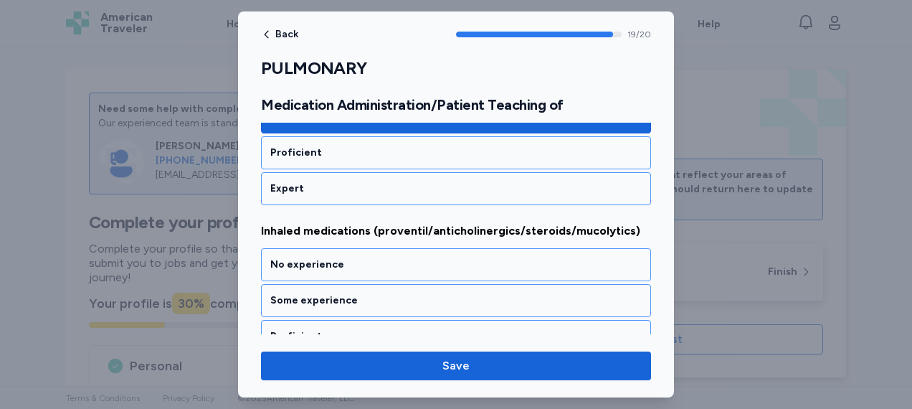
scroll to position [3652, 0]
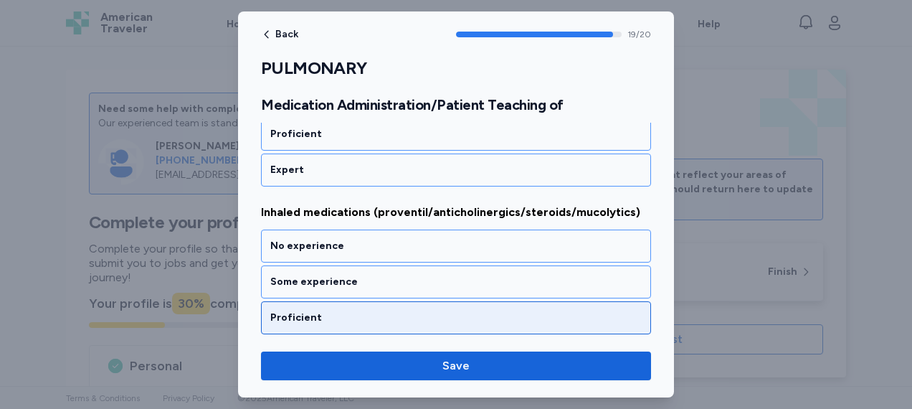
click at [331, 301] on div "Proficient" at bounding box center [456, 317] width 390 height 33
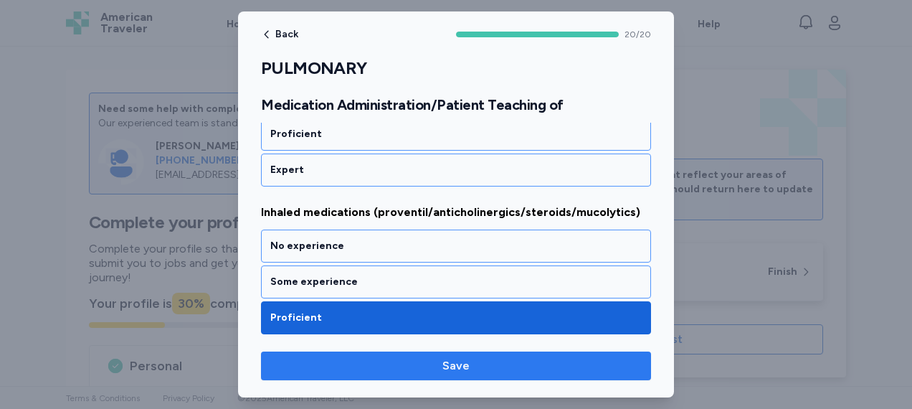
click at [432, 364] on span "Save" at bounding box center [455, 365] width 367 height 17
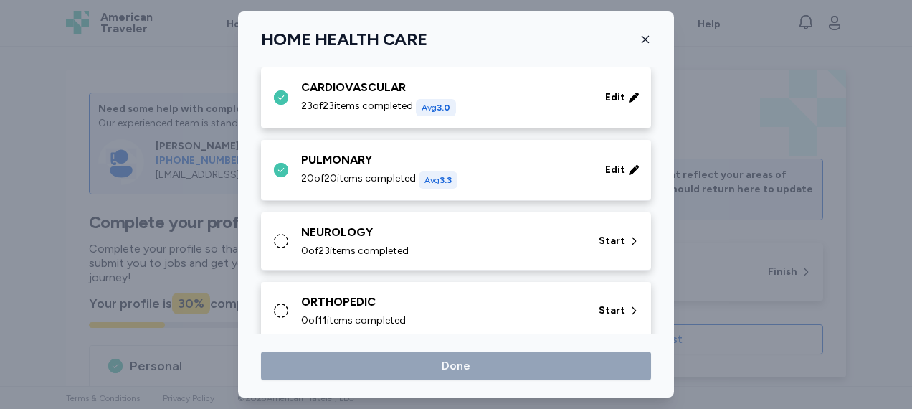
scroll to position [161, 0]
click at [599, 234] on span "Start" at bounding box center [612, 240] width 27 height 14
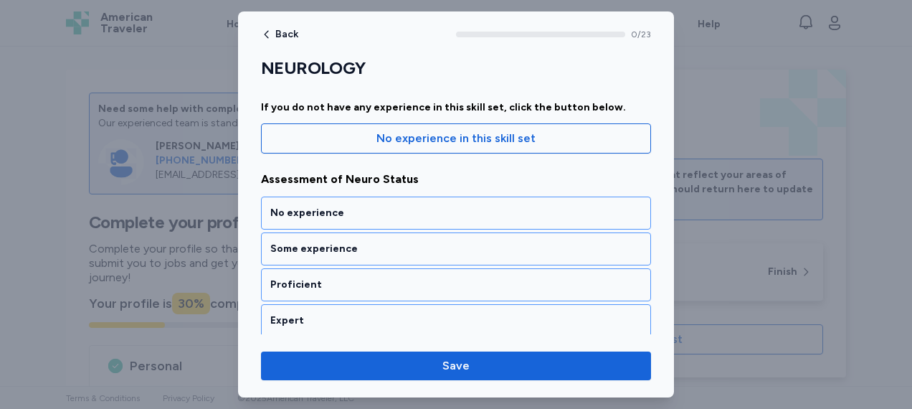
scroll to position [128, 0]
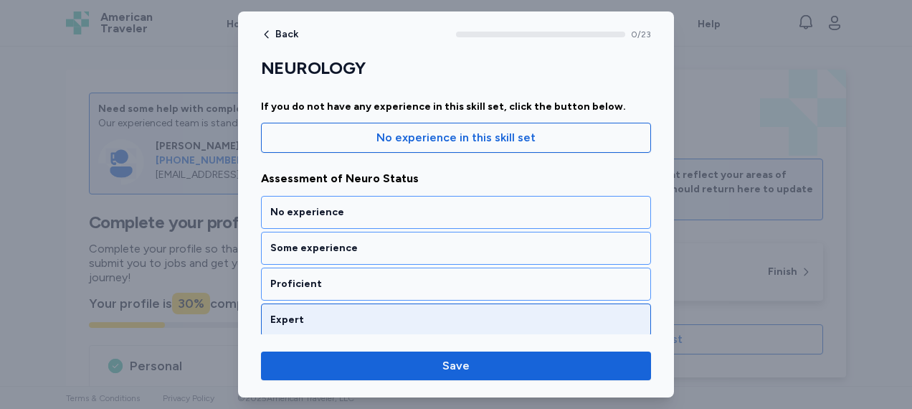
click at [419, 324] on div "Expert" at bounding box center [455, 320] width 371 height 14
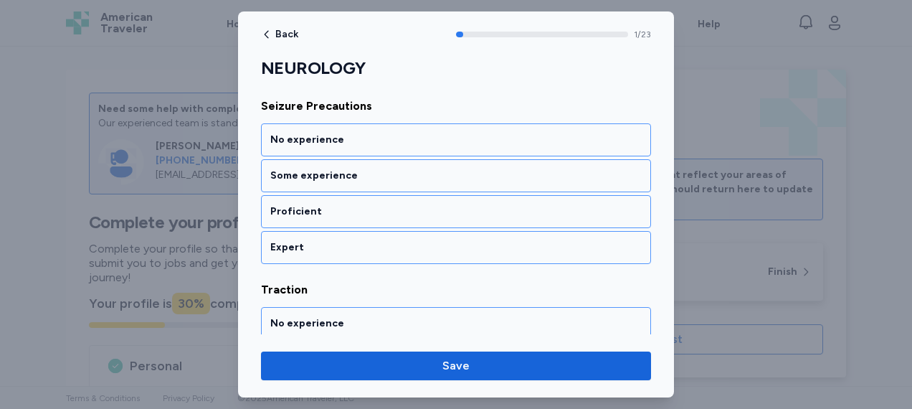
scroll to position [386, 0]
click at [419, 324] on div "No experience" at bounding box center [456, 321] width 390 height 33
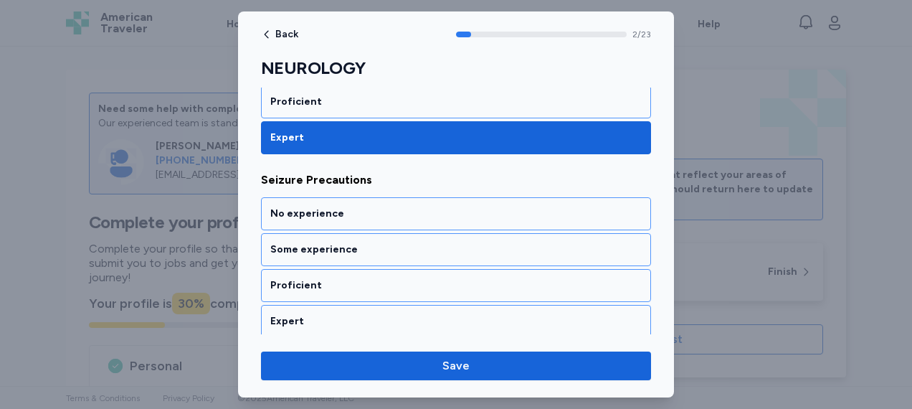
scroll to position [313, 0]
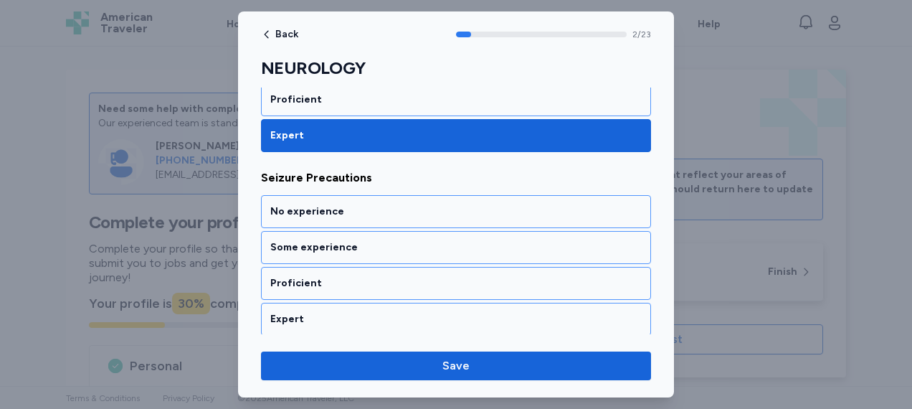
click at [389, 271] on div "Proficient" at bounding box center [456, 283] width 390 height 33
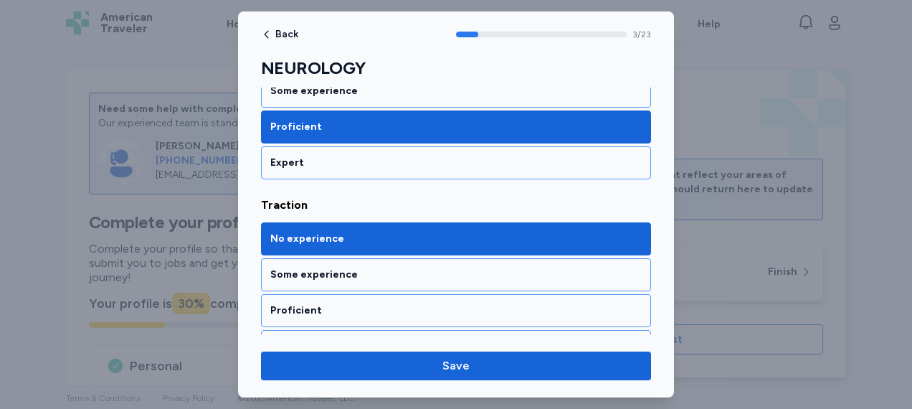
scroll to position [469, 0]
click at [389, 271] on div "Some experience" at bounding box center [455, 274] width 371 height 14
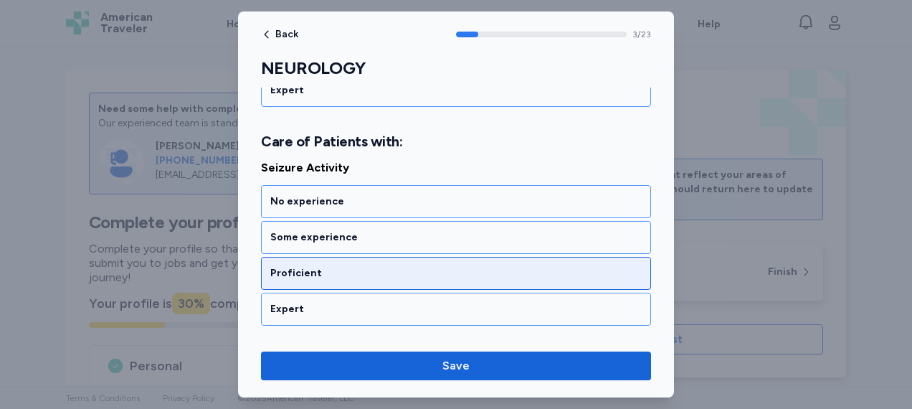
scroll to position [731, 0]
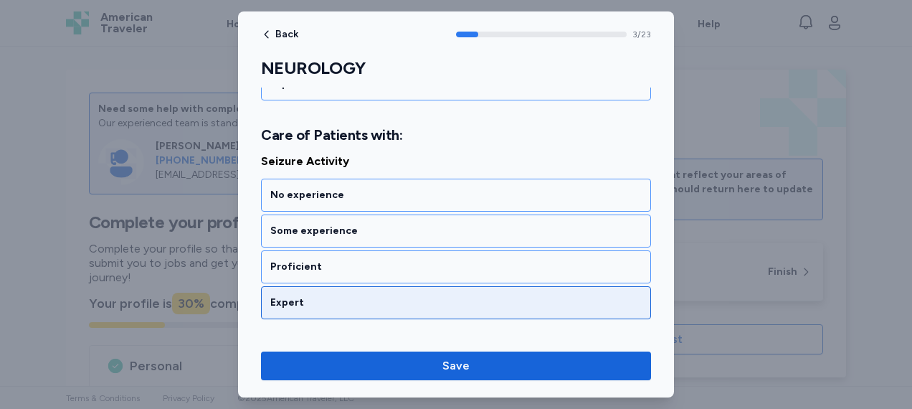
click at [356, 309] on div "Expert" at bounding box center [456, 302] width 390 height 33
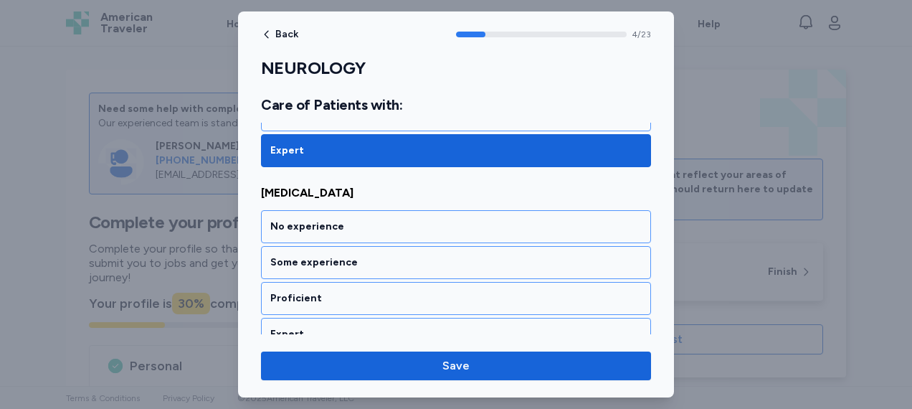
scroll to position [913, 0]
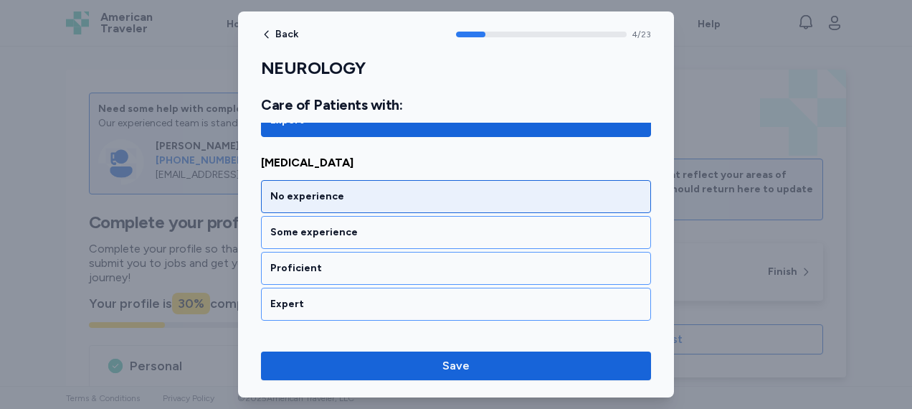
click at [364, 202] on div "No experience" at bounding box center [456, 196] width 390 height 33
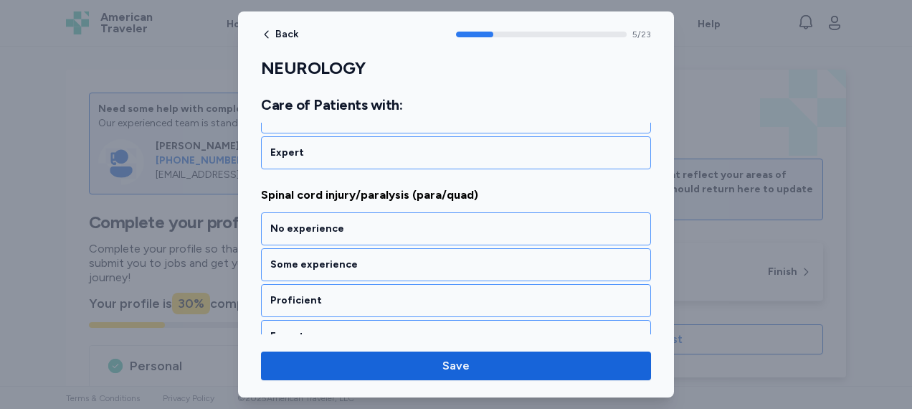
scroll to position [1095, 0]
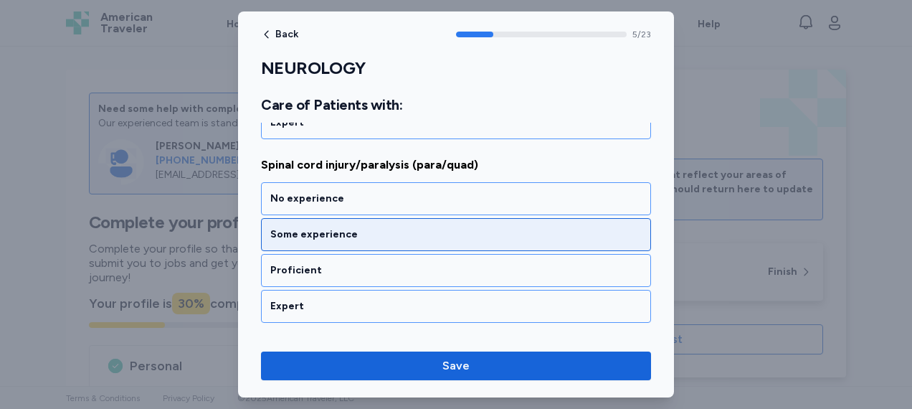
click at [358, 227] on div "Some experience" at bounding box center [455, 234] width 371 height 14
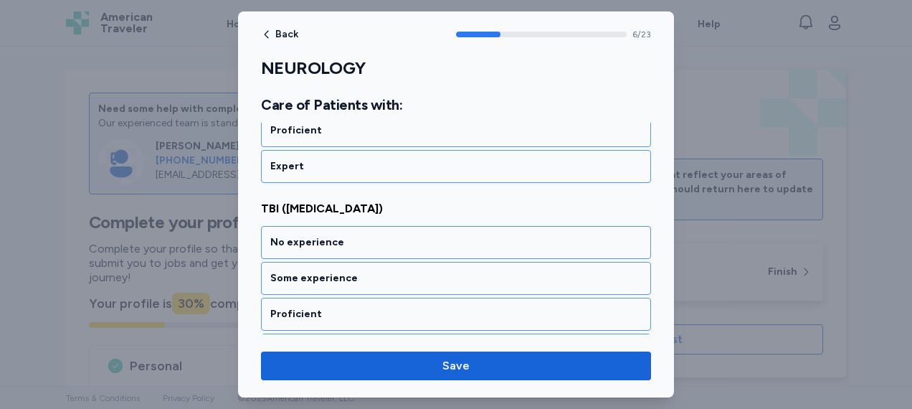
scroll to position [1276, 0]
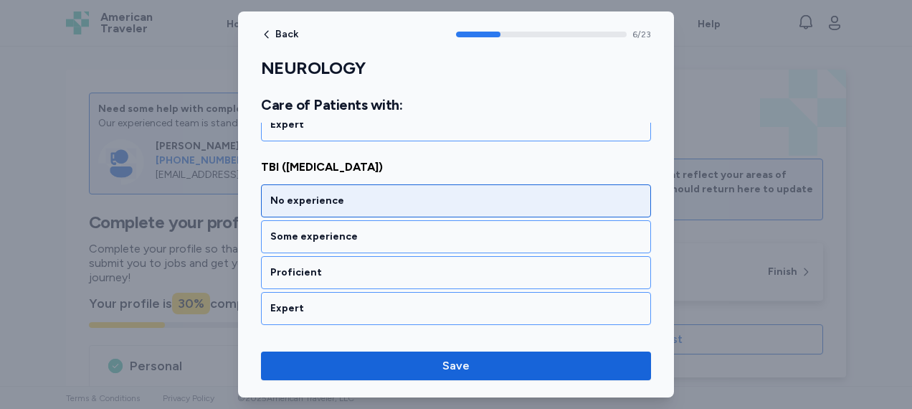
click at [361, 184] on div "No experience" at bounding box center [456, 200] width 390 height 33
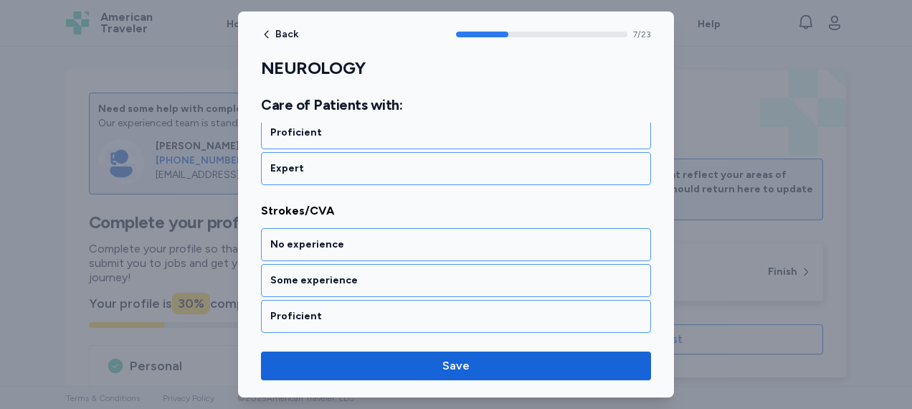
scroll to position [1458, 0]
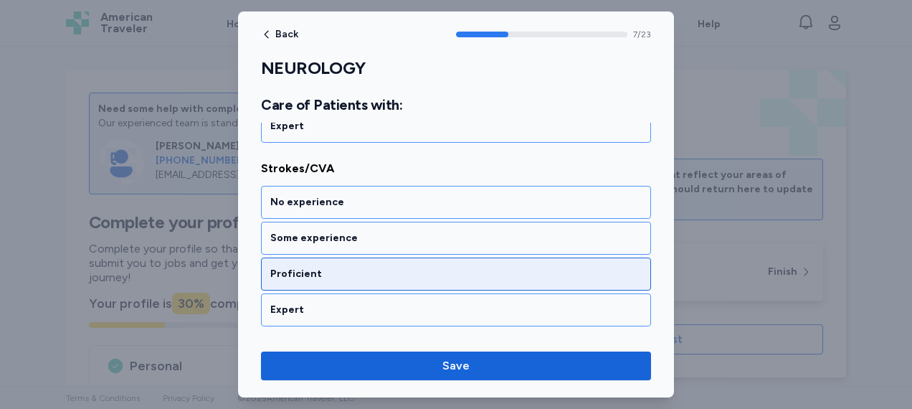
click at [355, 267] on div "Proficient" at bounding box center [455, 274] width 371 height 14
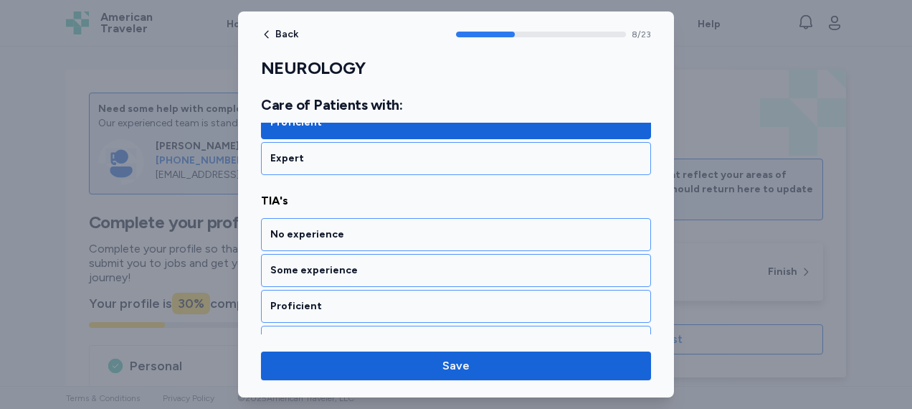
scroll to position [1640, 0]
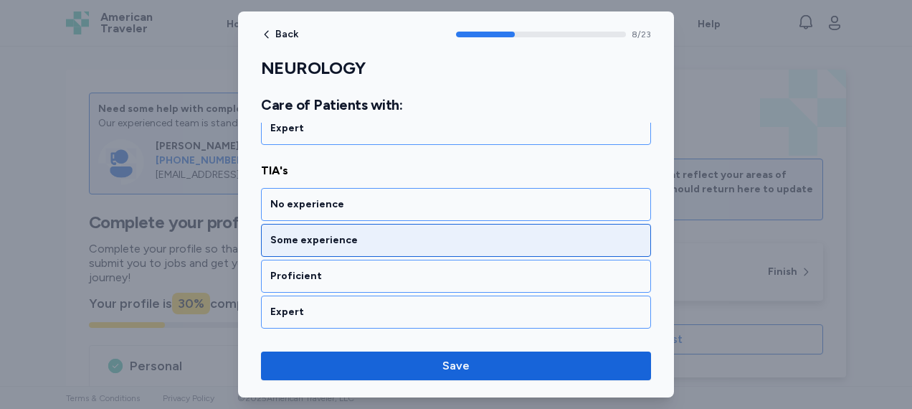
click at [357, 233] on div "Some experience" at bounding box center [455, 240] width 371 height 14
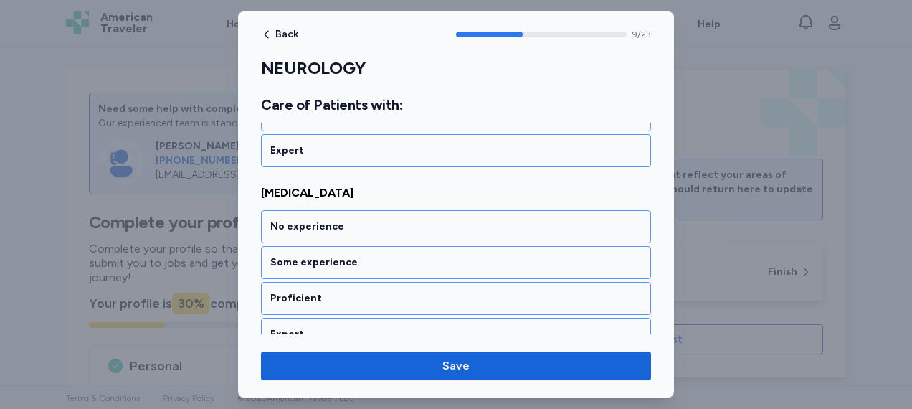
scroll to position [1821, 0]
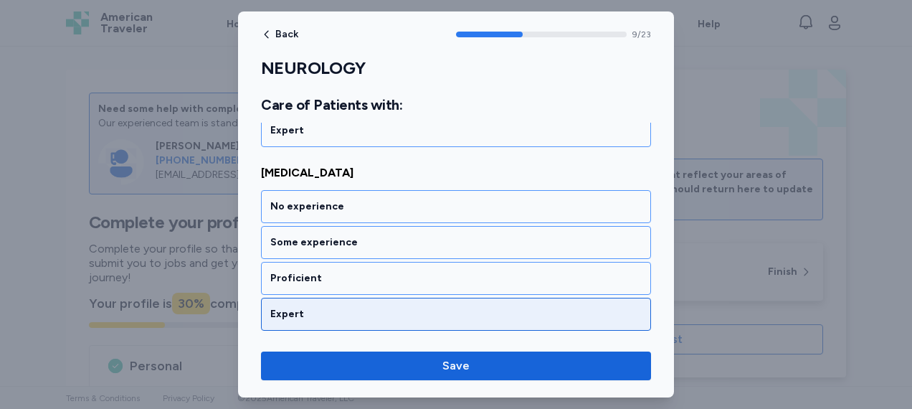
click at [323, 307] on div "Expert" at bounding box center [456, 314] width 390 height 33
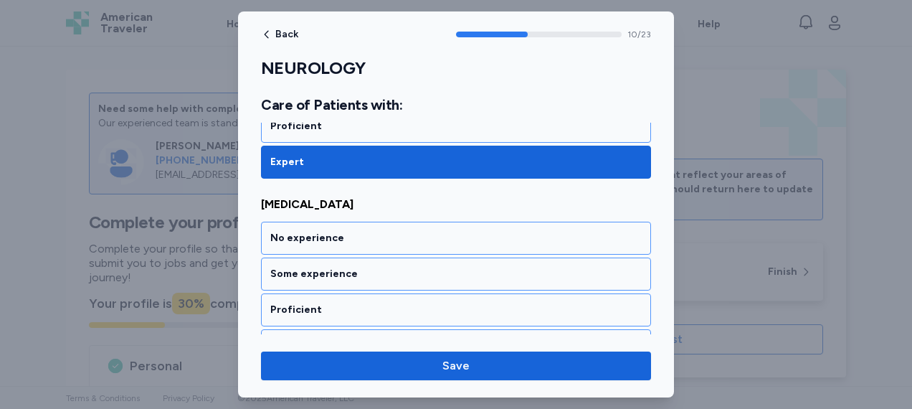
scroll to position [2003, 0]
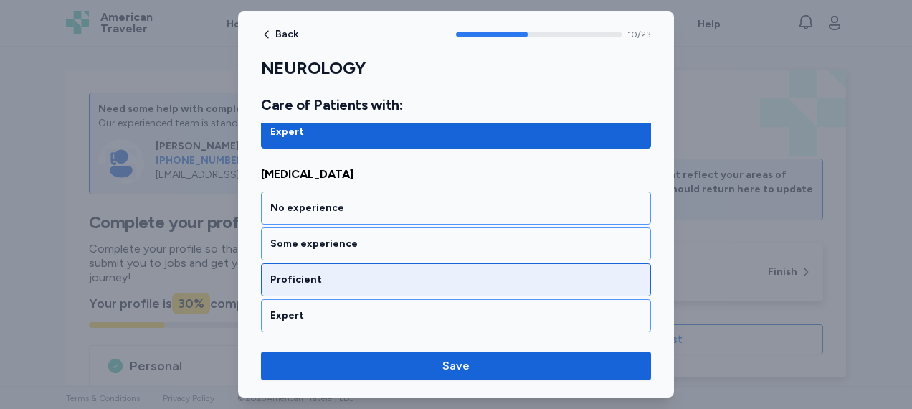
click at [328, 272] on div "Proficient" at bounding box center [455, 279] width 371 height 14
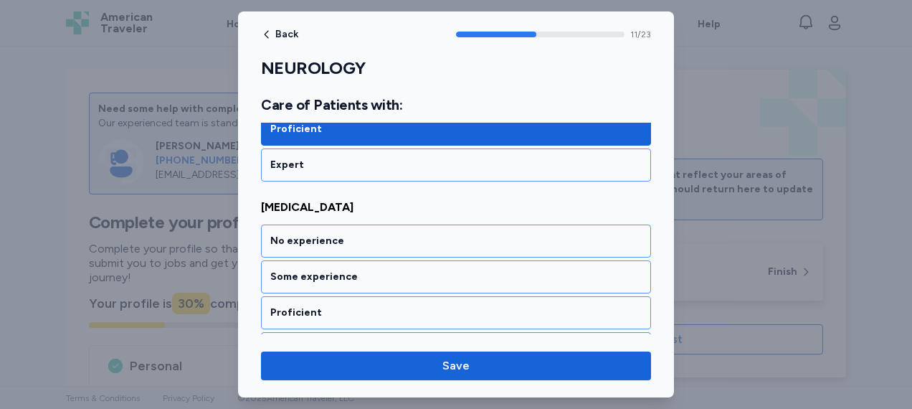
scroll to position [2185, 0]
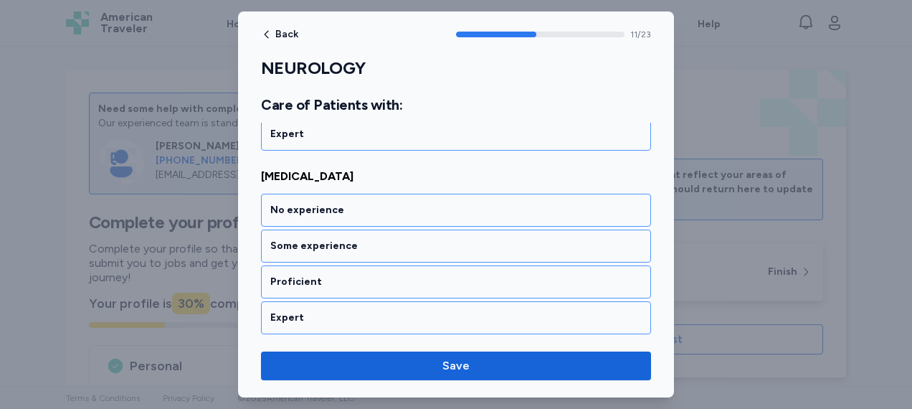
click at [328, 275] on div "Proficient" at bounding box center [455, 282] width 371 height 14
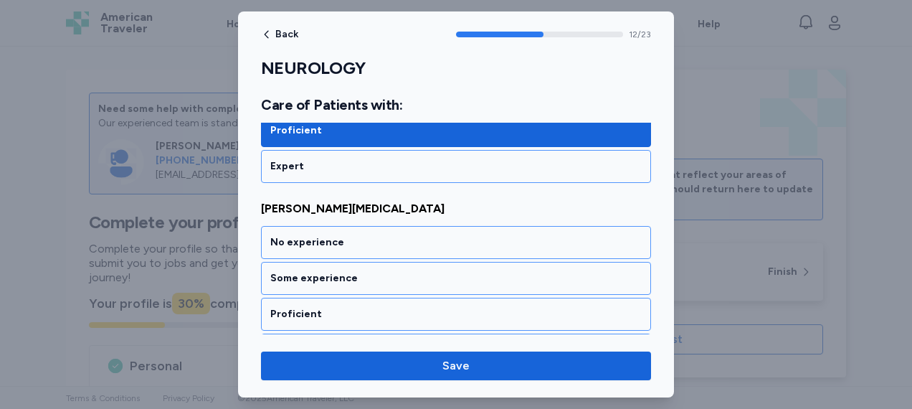
scroll to position [2366, 0]
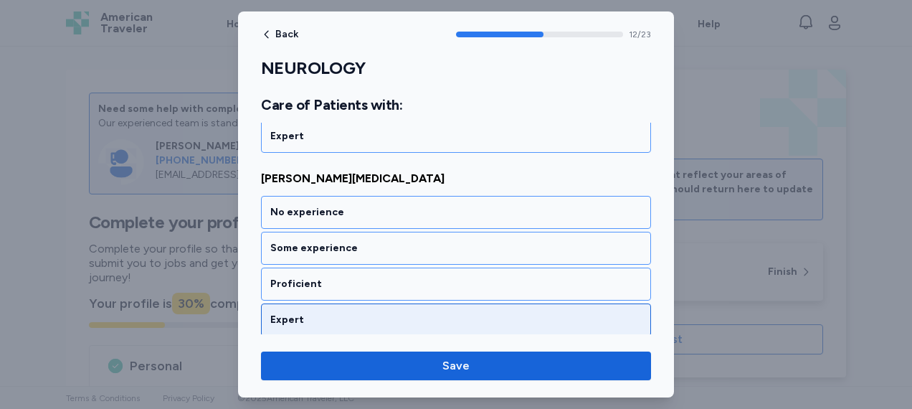
click at [318, 303] on div "Expert" at bounding box center [456, 319] width 390 height 33
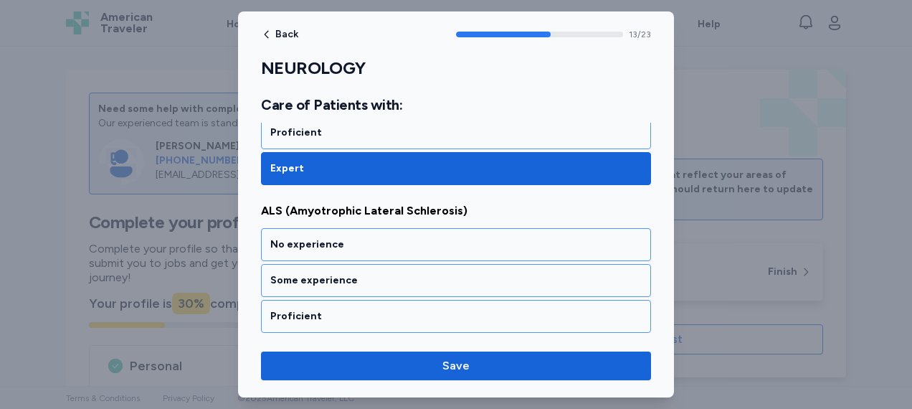
scroll to position [2548, 0]
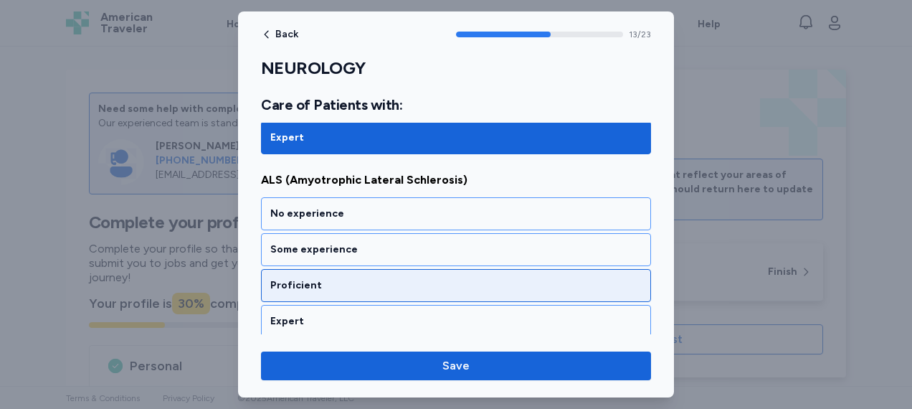
click at [331, 269] on div "Proficient" at bounding box center [456, 285] width 390 height 33
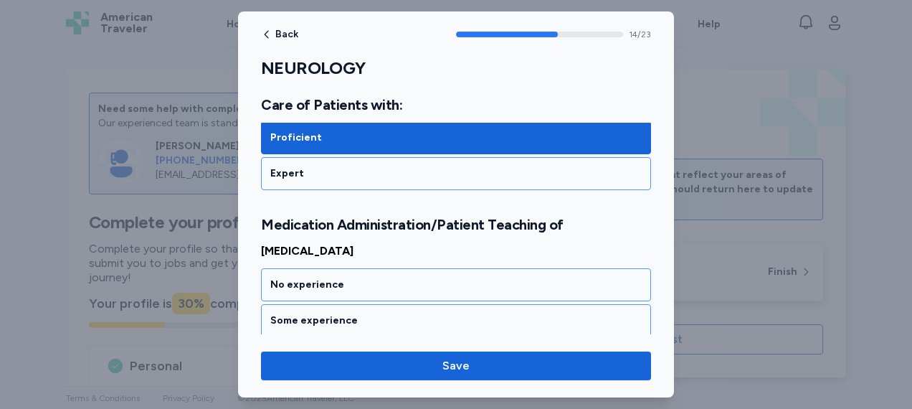
scroll to position [2765, 0]
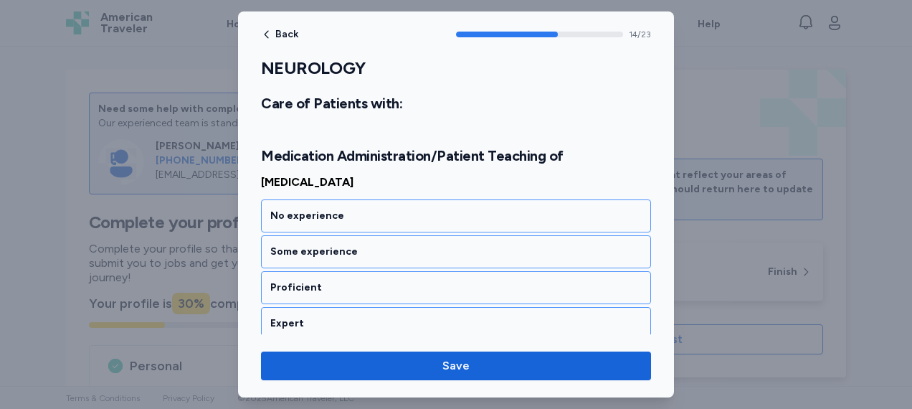
click at [331, 271] on div "Proficient" at bounding box center [456, 287] width 390 height 33
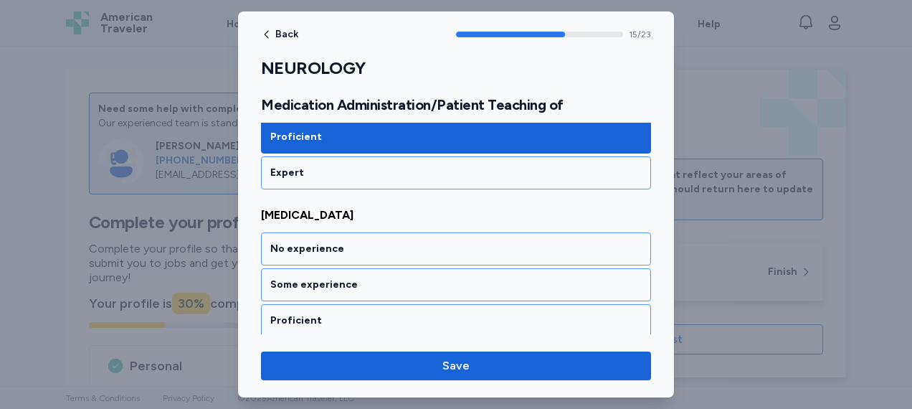
scroll to position [2946, 0]
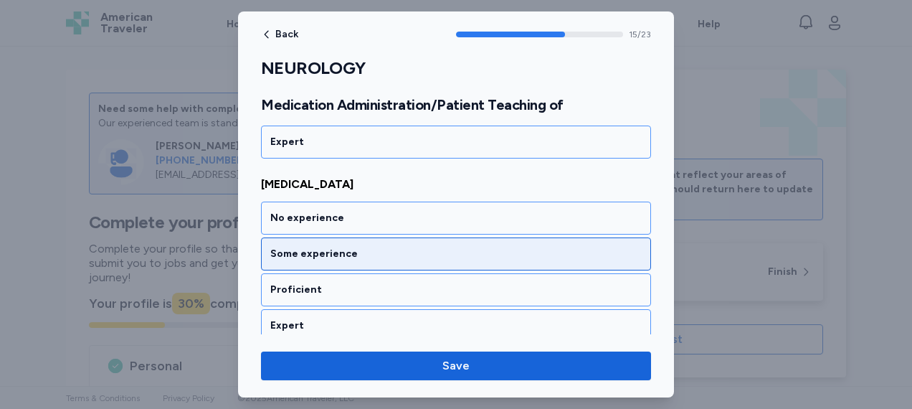
click at [346, 247] on div "Some experience" at bounding box center [455, 254] width 371 height 14
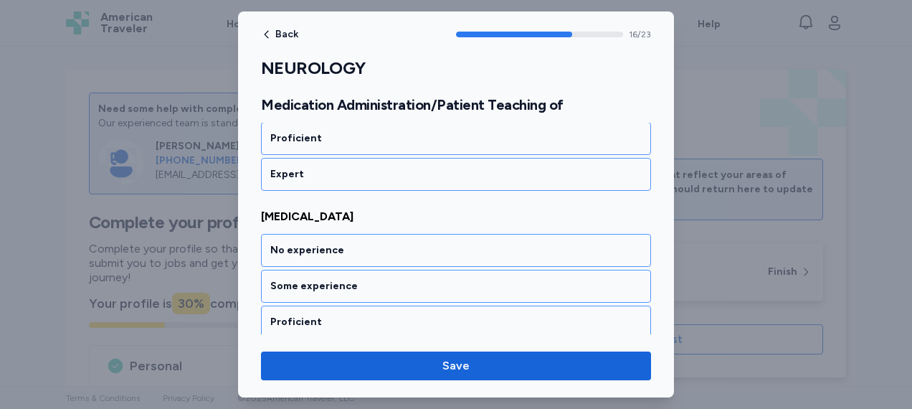
scroll to position [3128, 0]
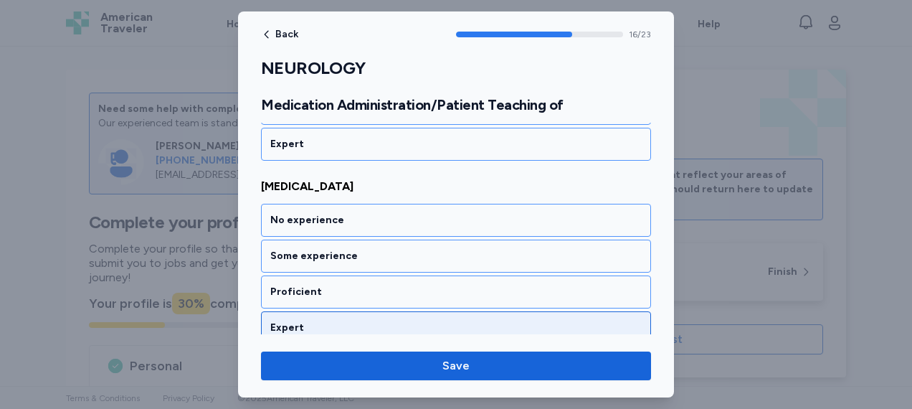
click at [328, 320] on div "Expert" at bounding box center [455, 327] width 371 height 14
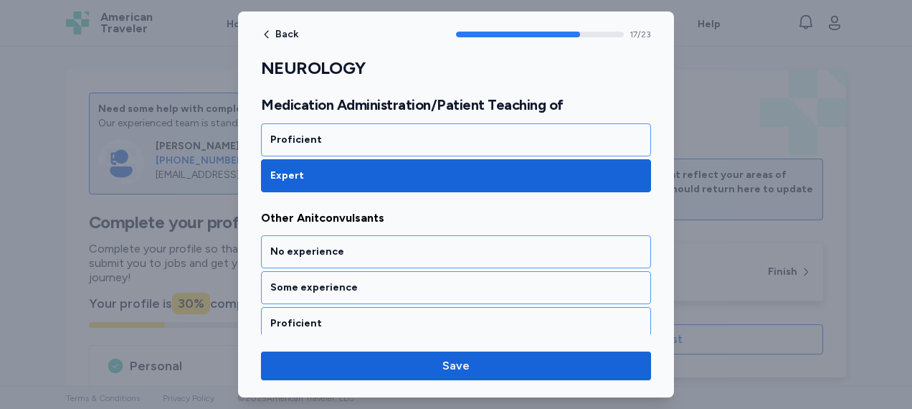
scroll to position [3310, 0]
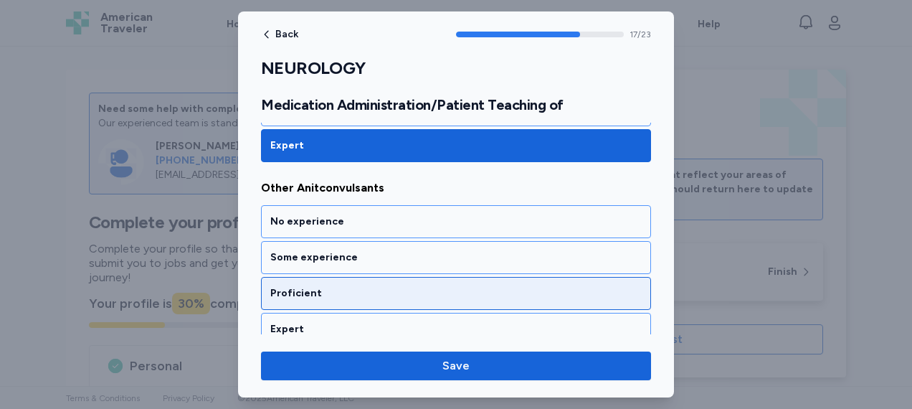
click at [339, 286] on div "Proficient" at bounding box center [455, 293] width 371 height 14
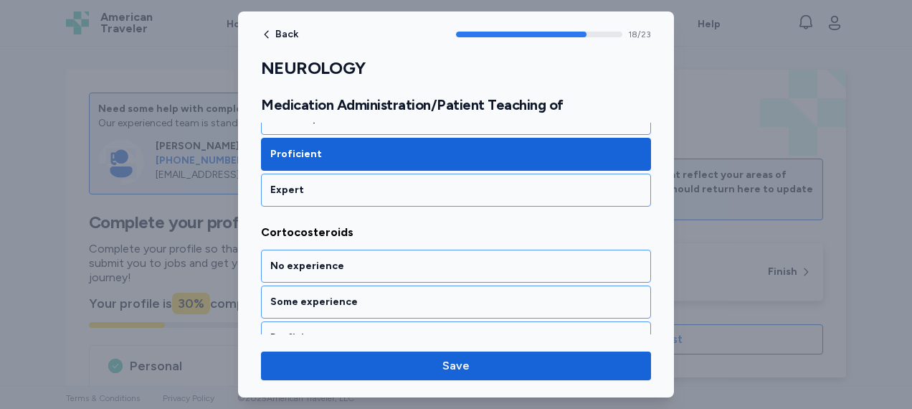
scroll to position [3491, 0]
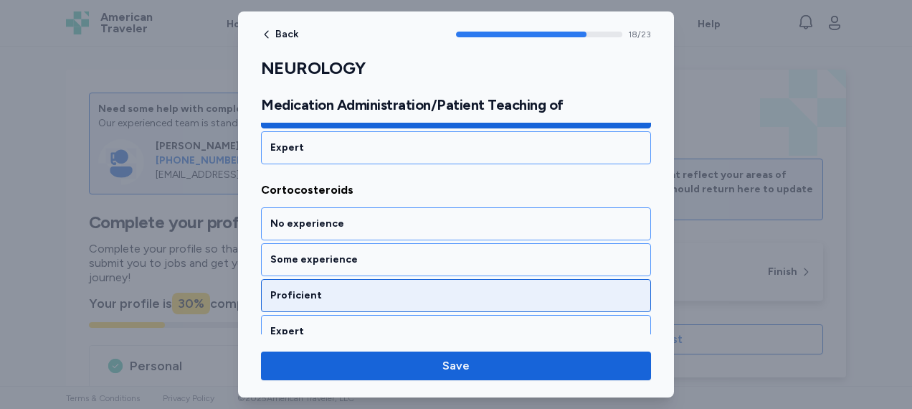
click at [339, 288] on div "Proficient" at bounding box center [455, 295] width 371 height 14
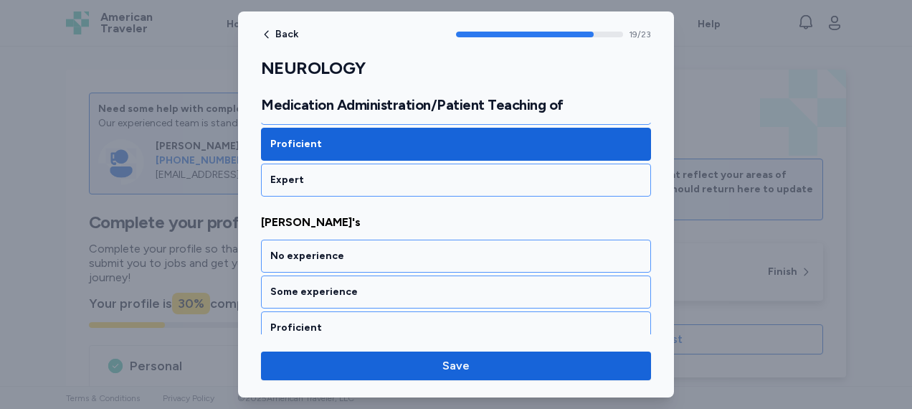
scroll to position [3672, 0]
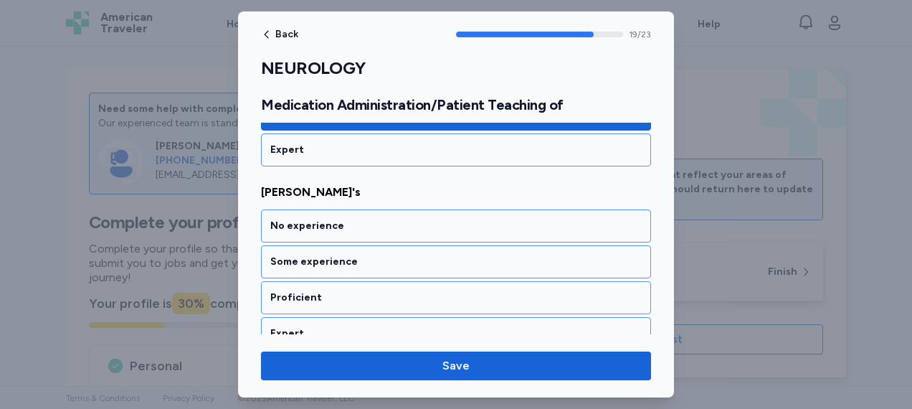
click at [339, 290] on div "Proficient" at bounding box center [455, 297] width 371 height 14
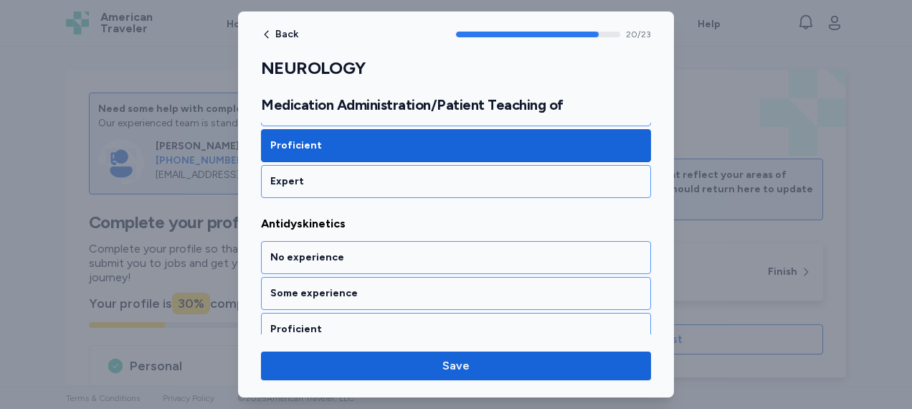
scroll to position [3855, 0]
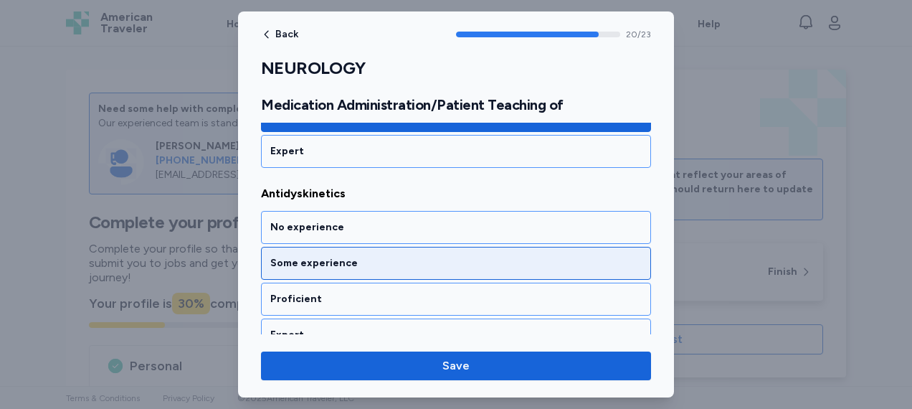
click at [357, 247] on div "Some experience" at bounding box center [456, 263] width 390 height 33
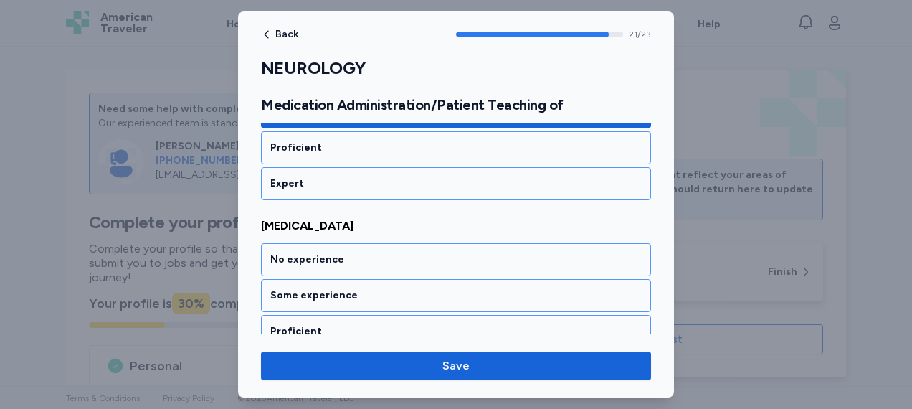
scroll to position [4036, 0]
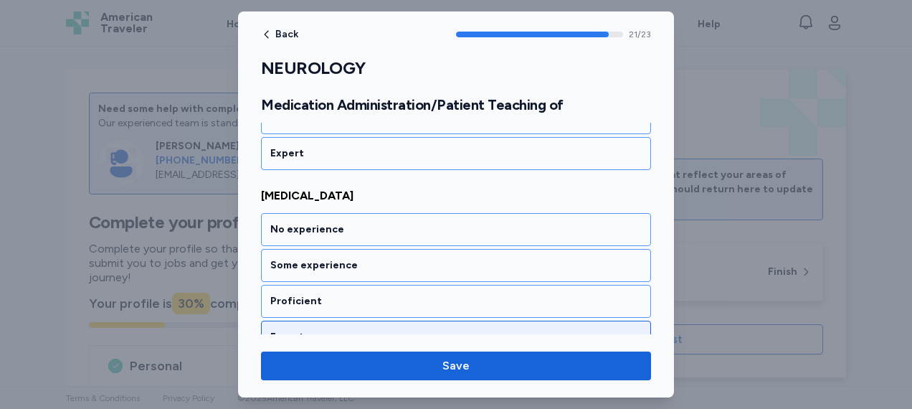
click at [336, 330] on div "Expert" at bounding box center [455, 337] width 371 height 14
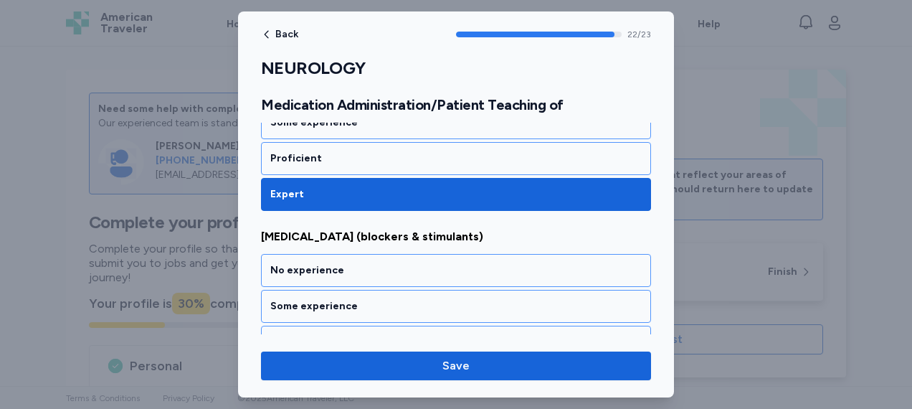
scroll to position [4197, 0]
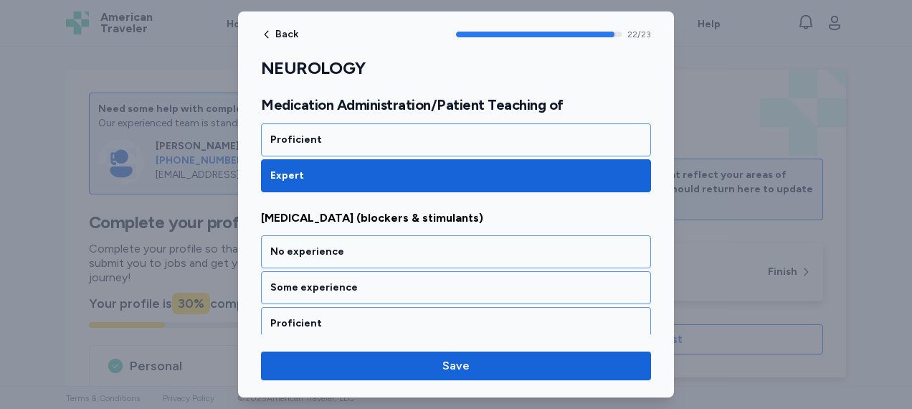
click at [327, 352] on div "Expert" at bounding box center [455, 359] width 371 height 14
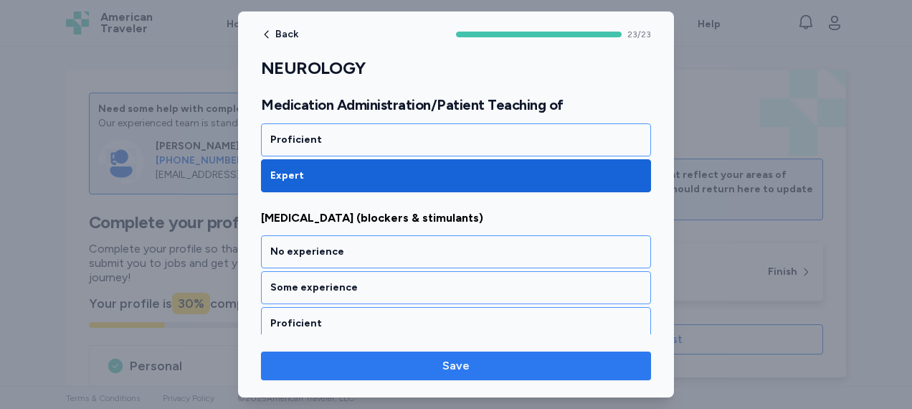
click at [427, 371] on span "Save" at bounding box center [455, 365] width 367 height 17
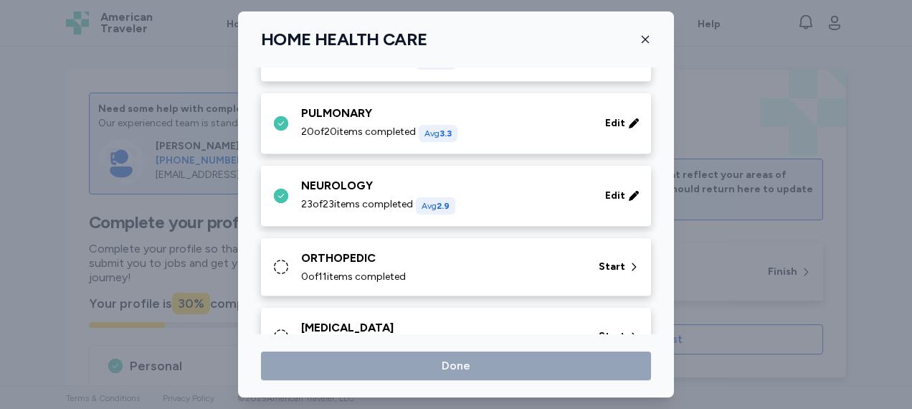
scroll to position [206, 0]
click at [449, 277] on div "0 of 11 items completed" at bounding box center [441, 277] width 280 height 14
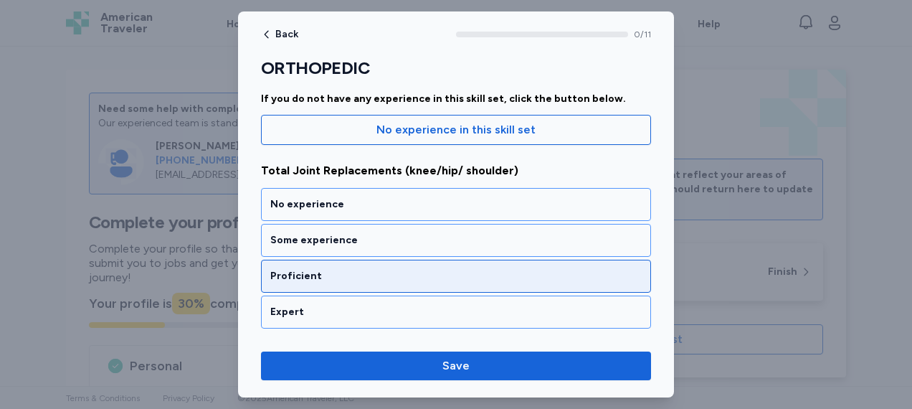
scroll to position [141, 0]
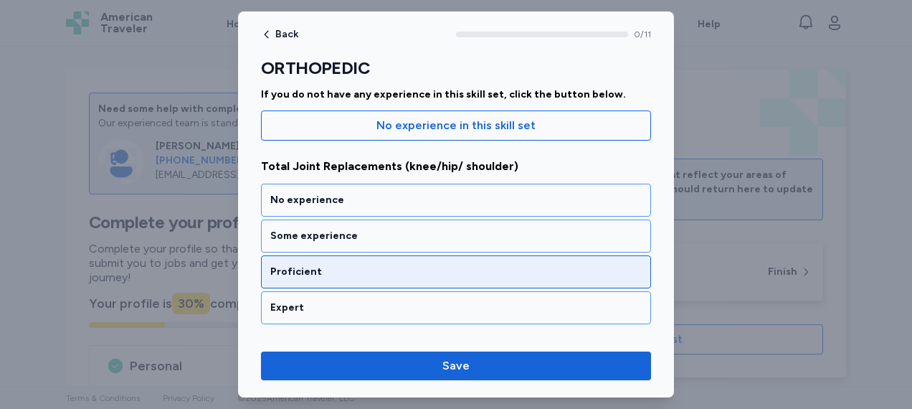
click at [429, 282] on div "Proficient" at bounding box center [456, 271] width 390 height 33
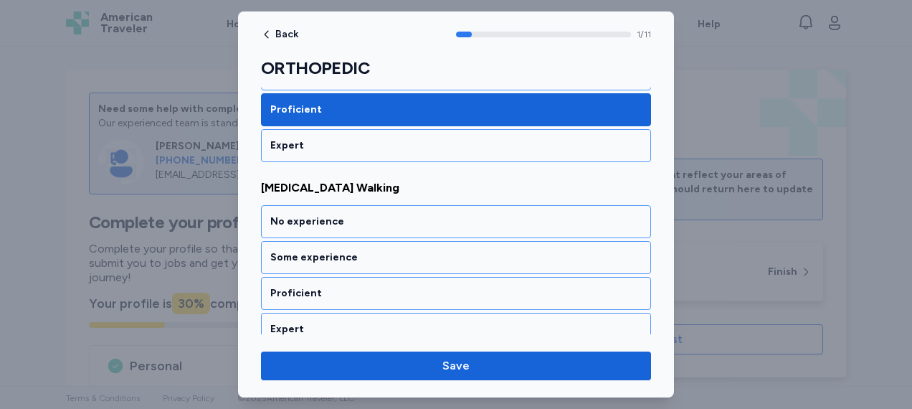
scroll to position [351, 0]
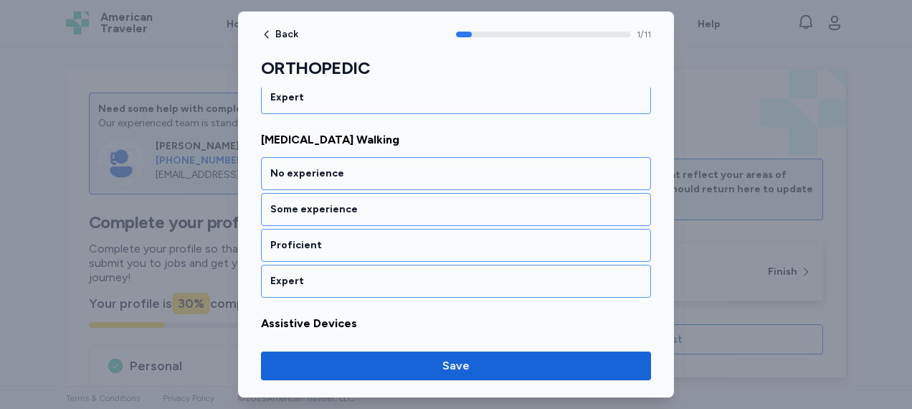
click at [429, 282] on div "Expert" at bounding box center [455, 281] width 371 height 14
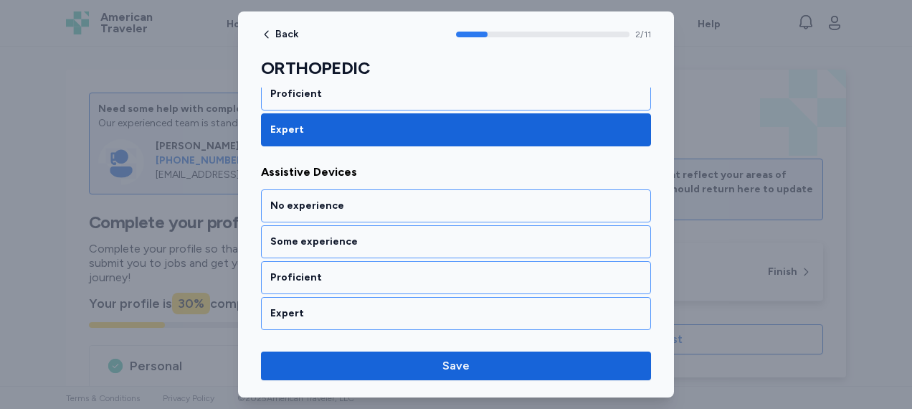
scroll to position [532, 0]
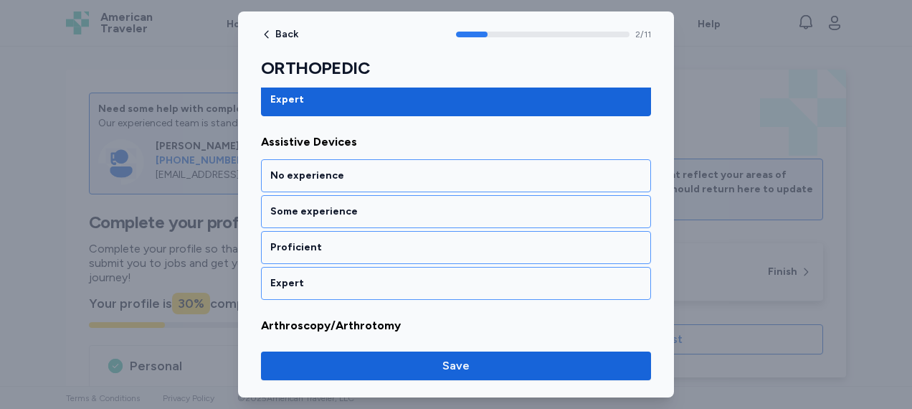
click at [429, 282] on div "Expert" at bounding box center [455, 283] width 371 height 14
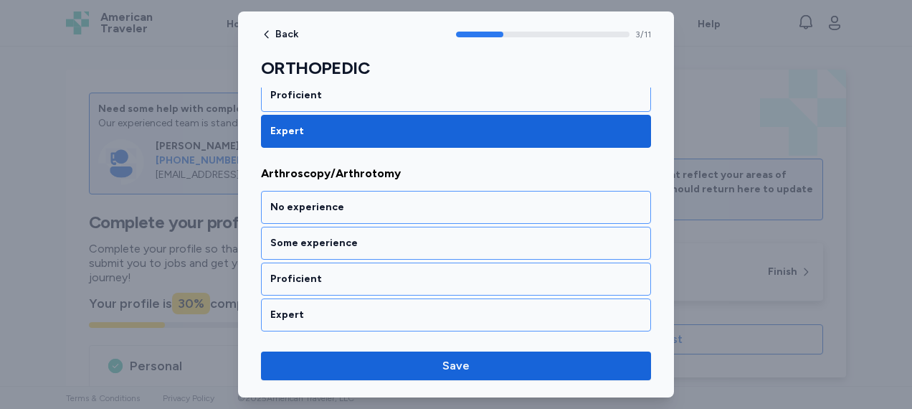
scroll to position [714, 0]
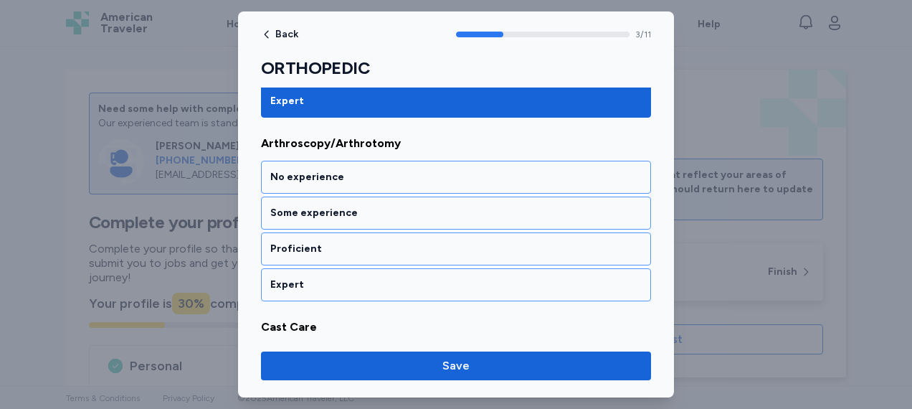
click at [429, 282] on div "Expert" at bounding box center [455, 284] width 371 height 14
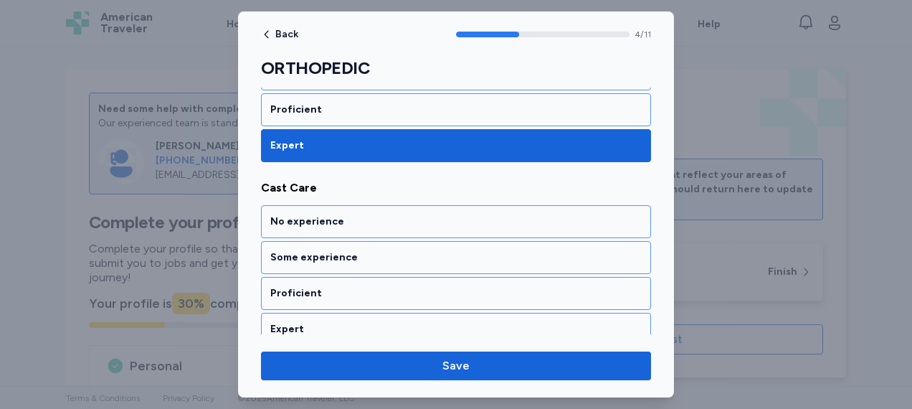
scroll to position [896, 0]
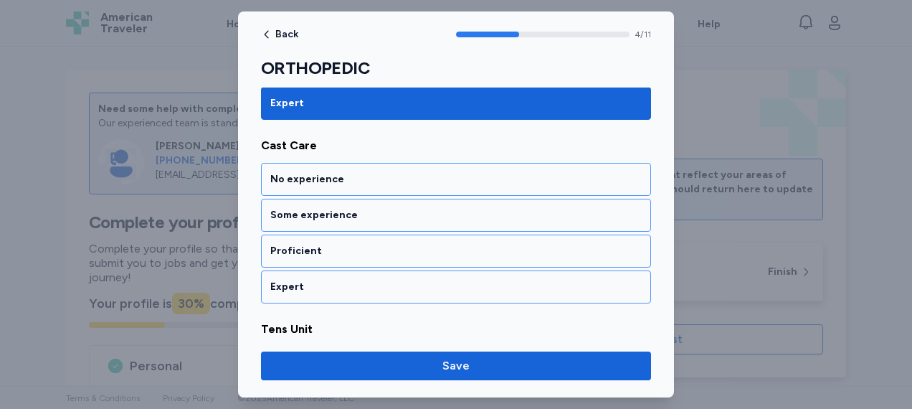
click at [429, 282] on div "Expert" at bounding box center [455, 287] width 371 height 14
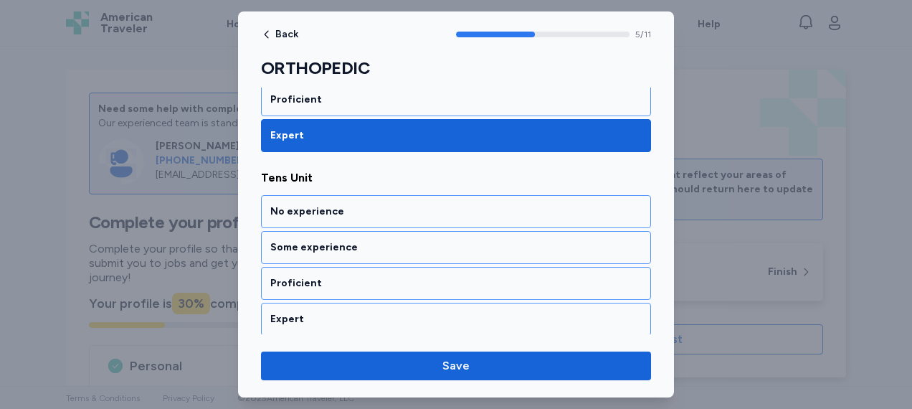
scroll to position [1077, 0]
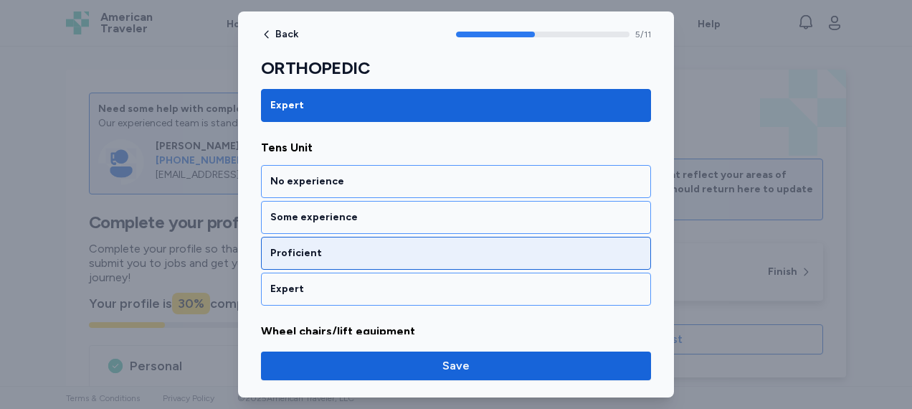
click at [428, 251] on div "Proficient" at bounding box center [456, 253] width 390 height 33
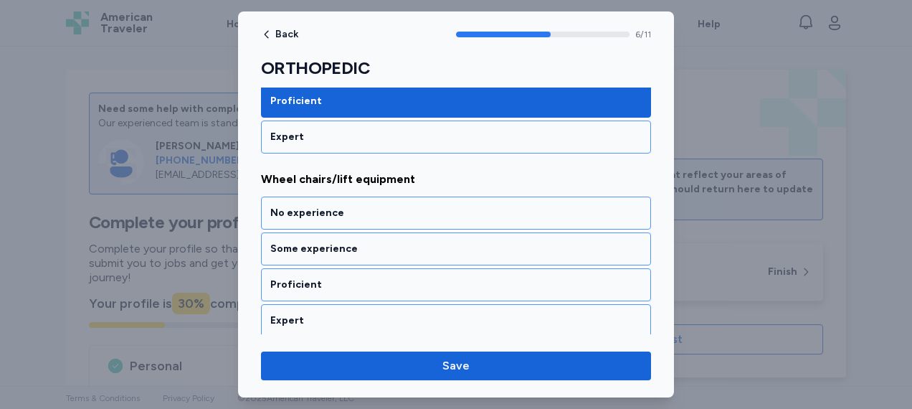
scroll to position [1259, 0]
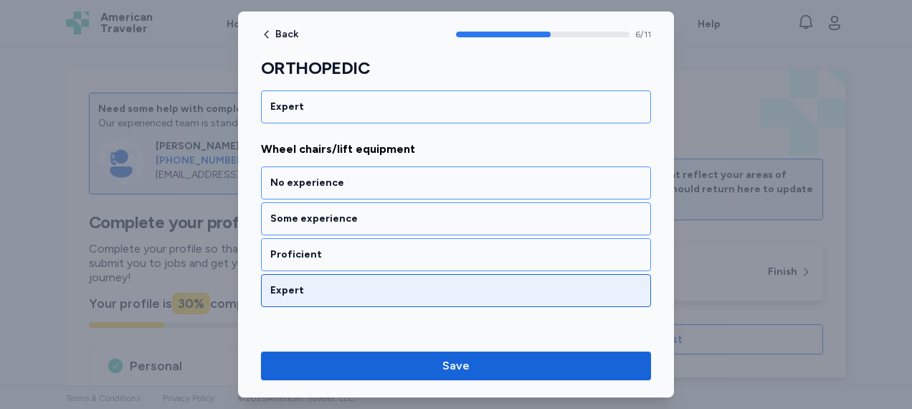
click at [425, 274] on div "Expert" at bounding box center [456, 290] width 390 height 33
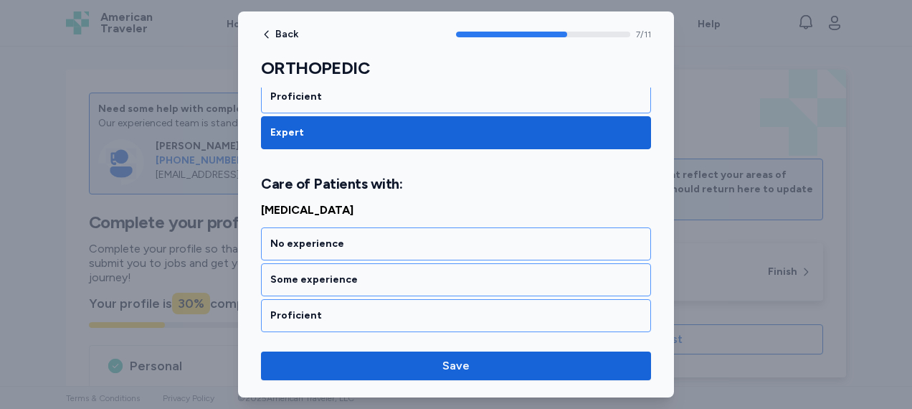
scroll to position [1458, 0]
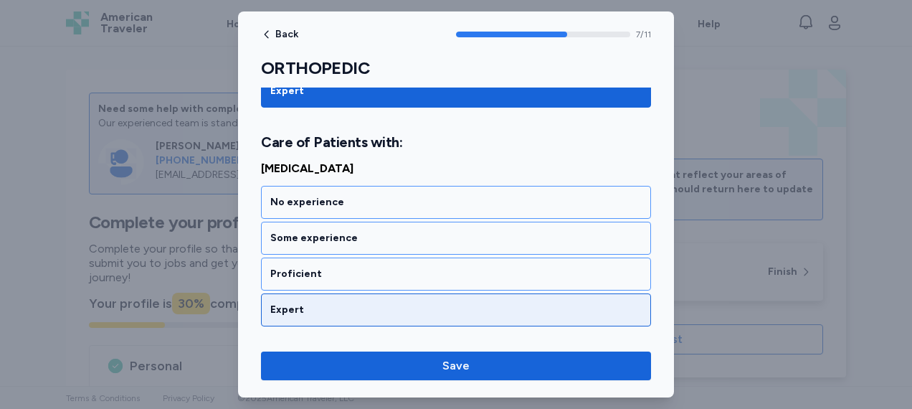
click at [417, 307] on div "Expert" at bounding box center [456, 309] width 390 height 33
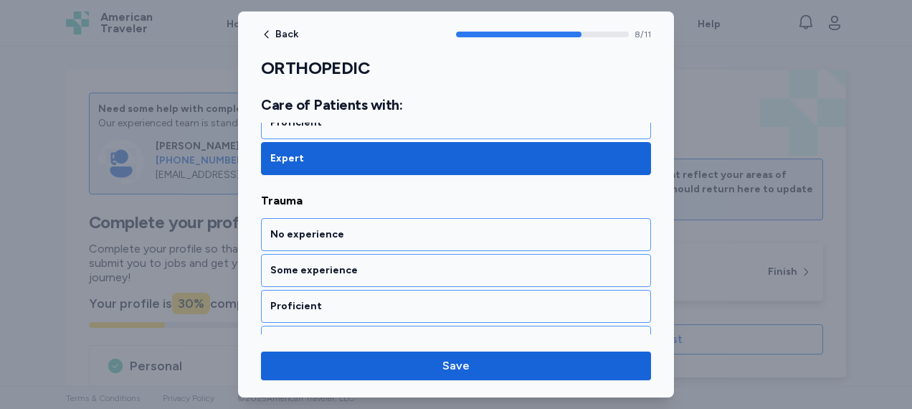
scroll to position [1640, 0]
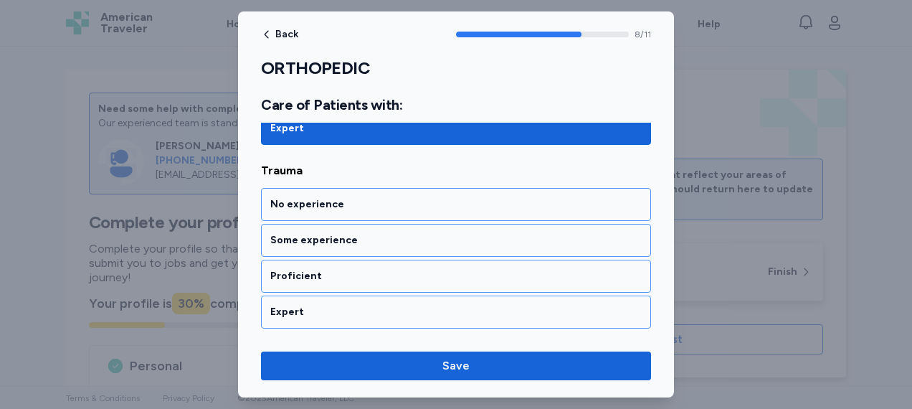
click at [419, 275] on div "No experience Some experience Proficient Expert" at bounding box center [456, 258] width 390 height 141
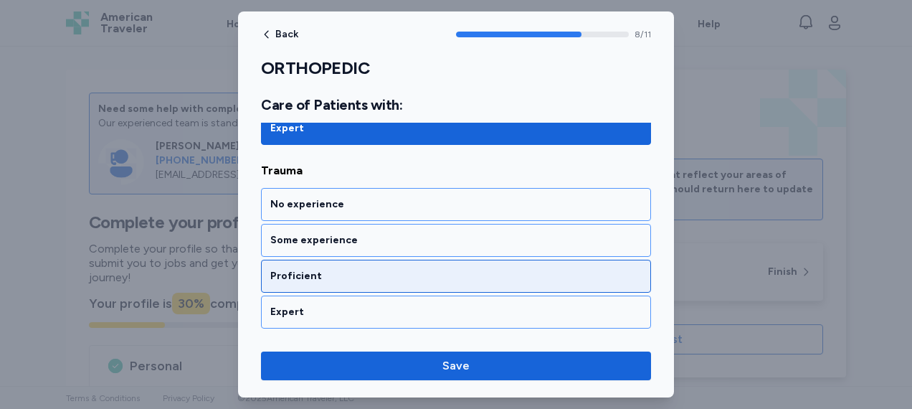
click at [419, 267] on div "Proficient" at bounding box center [456, 276] width 390 height 33
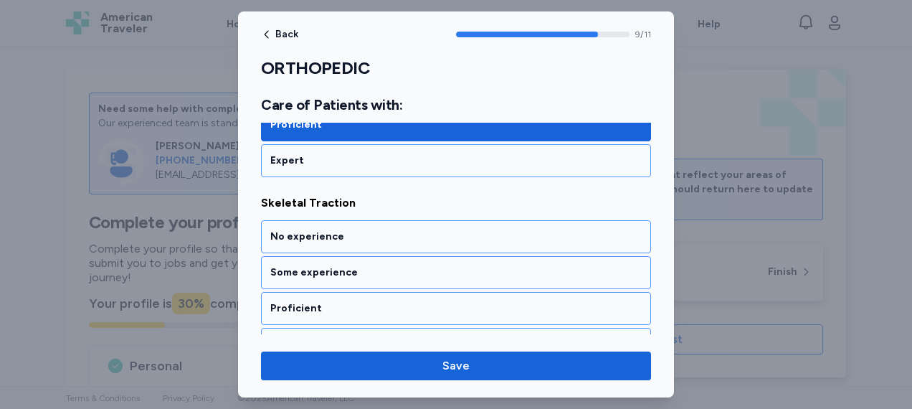
scroll to position [1821, 0]
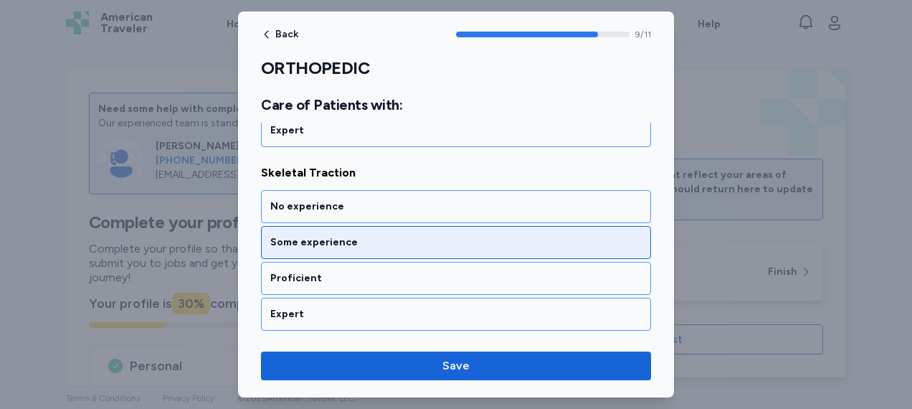
click at [432, 238] on div "Some experience" at bounding box center [456, 242] width 390 height 33
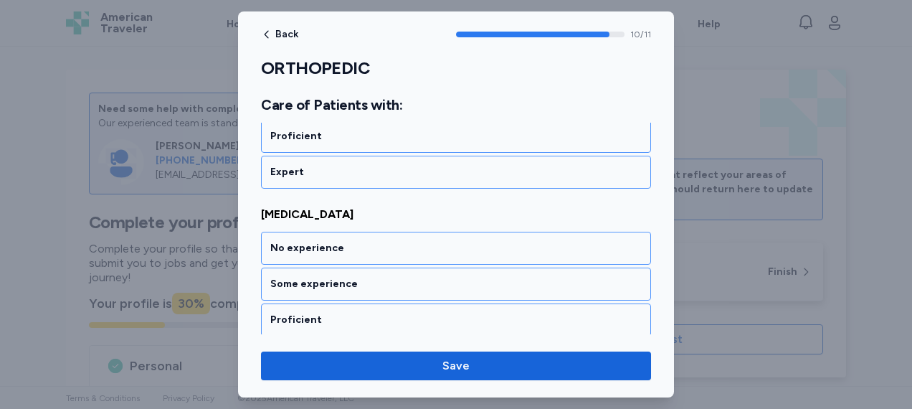
scroll to position [1983, 0]
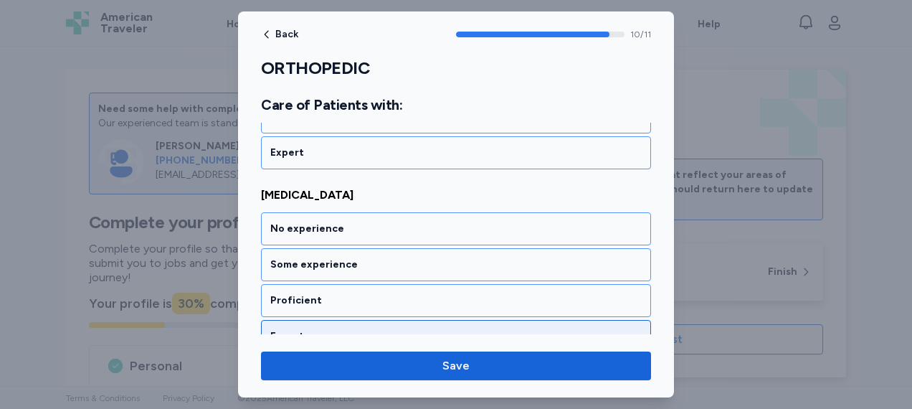
click at [396, 329] on div "Expert" at bounding box center [455, 336] width 371 height 14
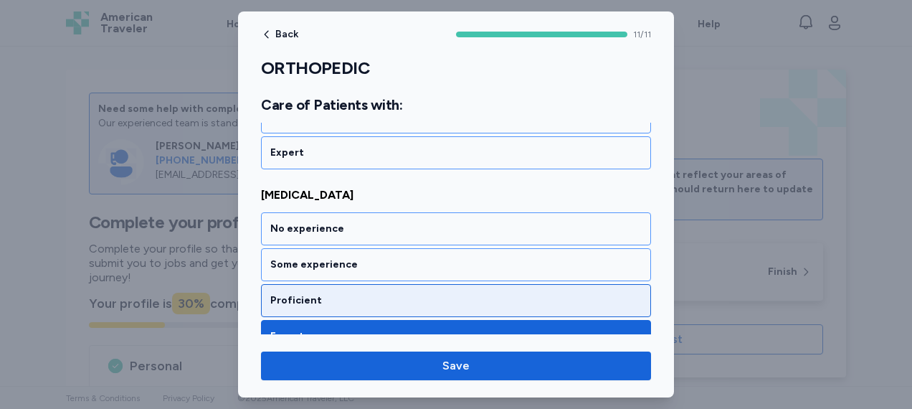
click at [399, 293] on div "Proficient" at bounding box center [455, 300] width 371 height 14
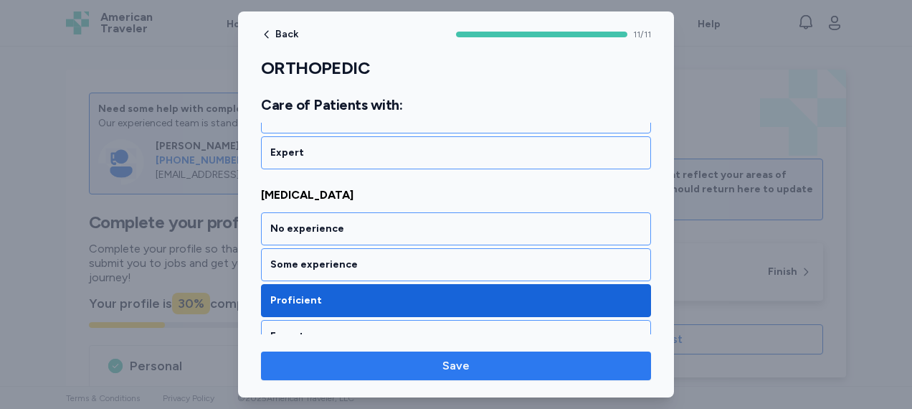
click at [480, 369] on span "Save" at bounding box center [455, 365] width 367 height 17
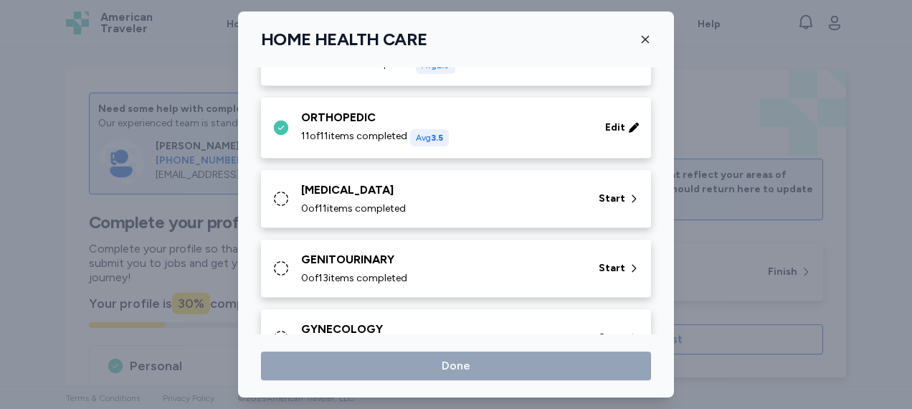
scroll to position [348, 0]
click at [601, 184] on div "Start" at bounding box center [619, 197] width 52 height 26
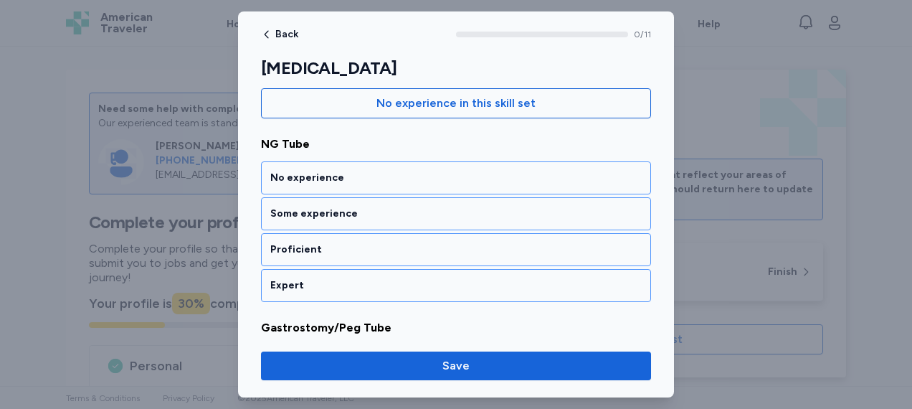
scroll to position [163, 0]
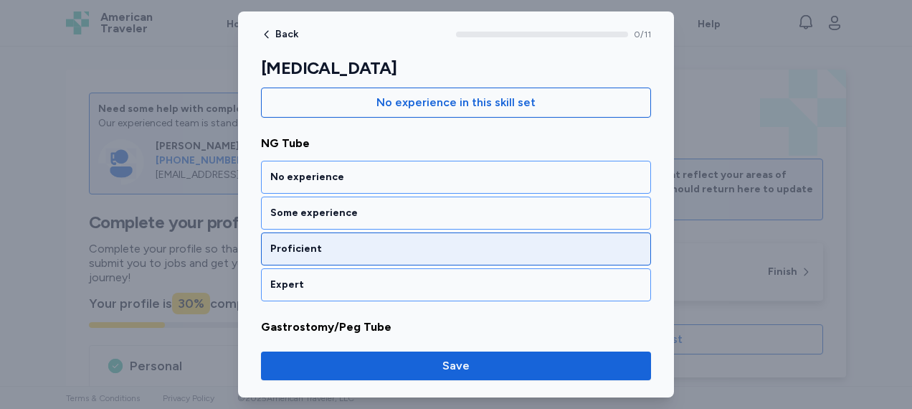
click at [499, 248] on div "Proficient" at bounding box center [455, 249] width 371 height 14
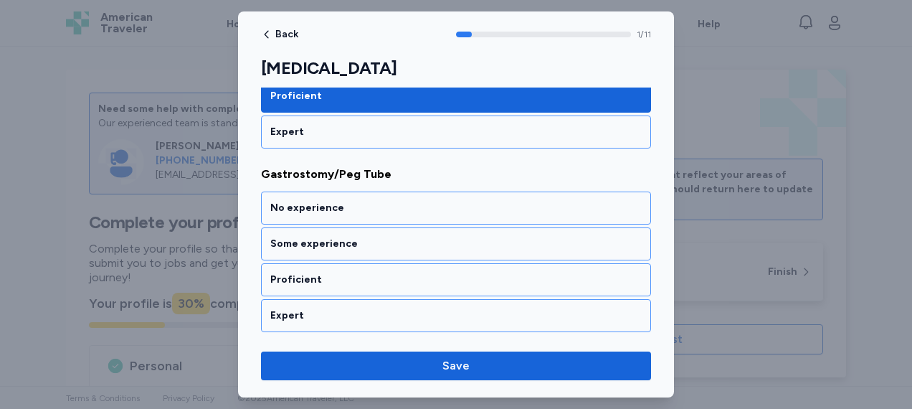
scroll to position [351, 0]
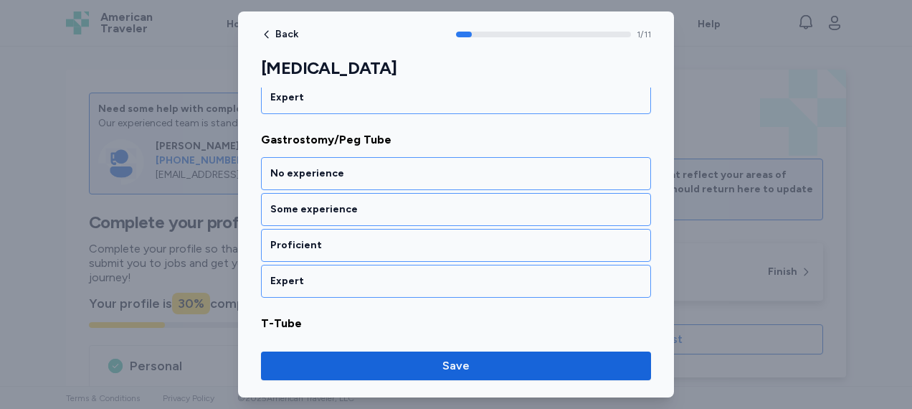
click at [499, 248] on div "Proficient" at bounding box center [455, 245] width 371 height 14
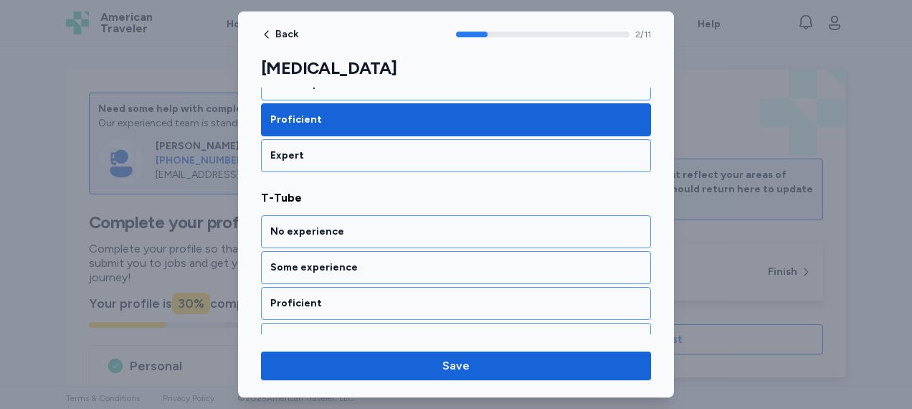
scroll to position [532, 0]
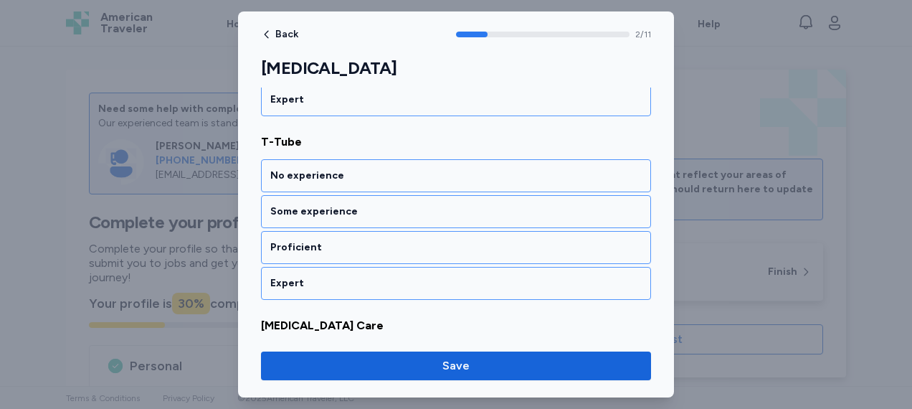
click at [499, 248] on div "Proficient" at bounding box center [455, 247] width 371 height 14
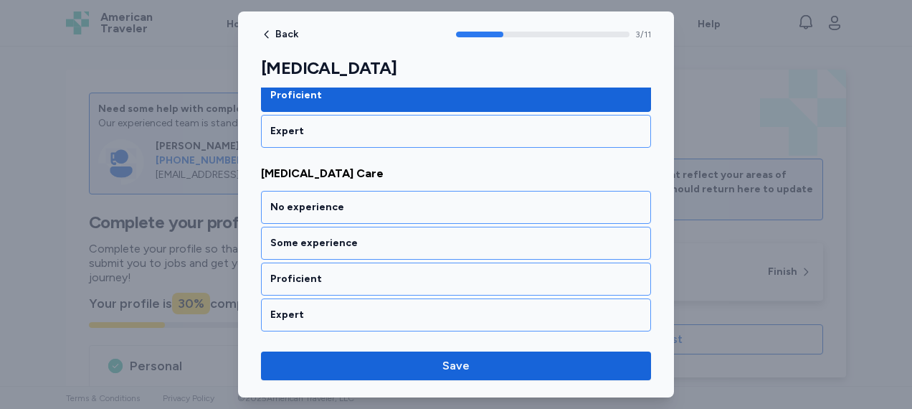
scroll to position [714, 0]
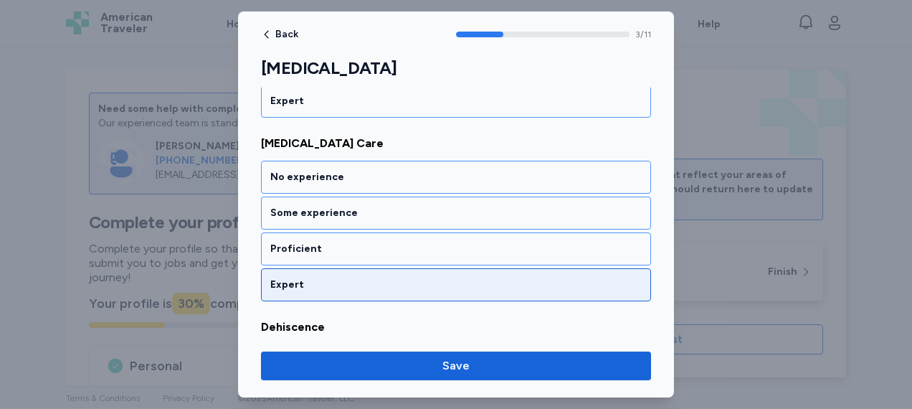
click at [490, 281] on div "Expert" at bounding box center [455, 284] width 371 height 14
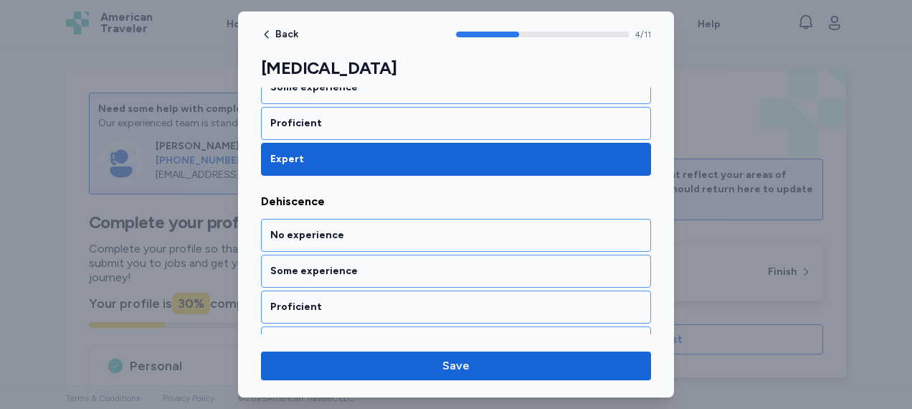
scroll to position [896, 0]
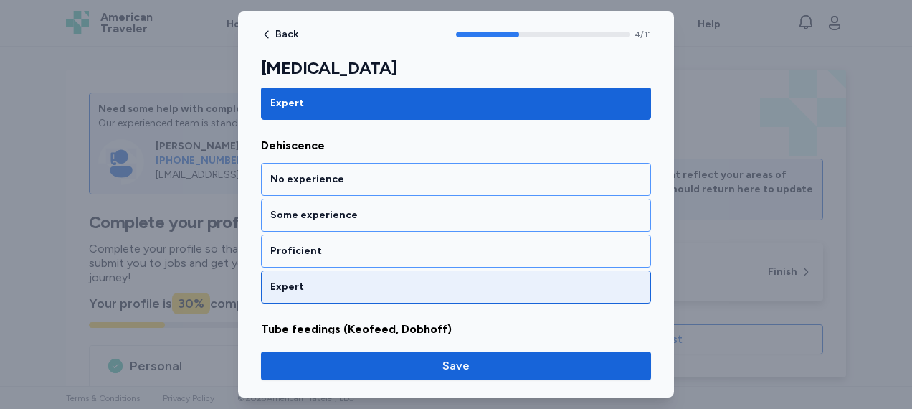
click at [452, 280] on div "Expert" at bounding box center [455, 287] width 371 height 14
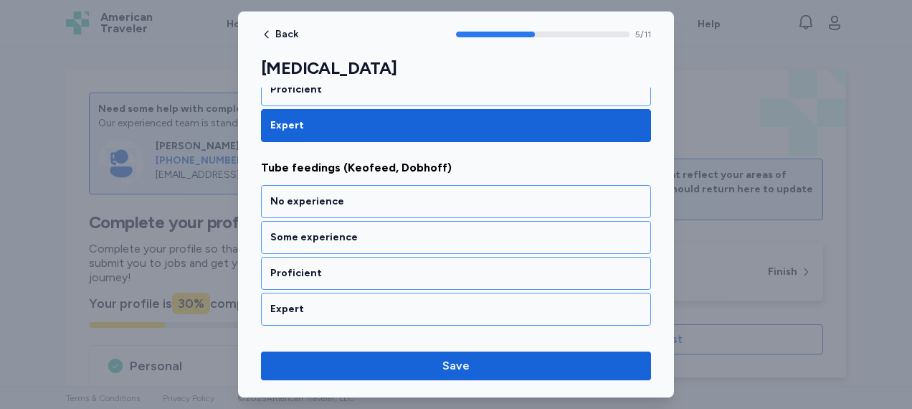
scroll to position [1077, 0]
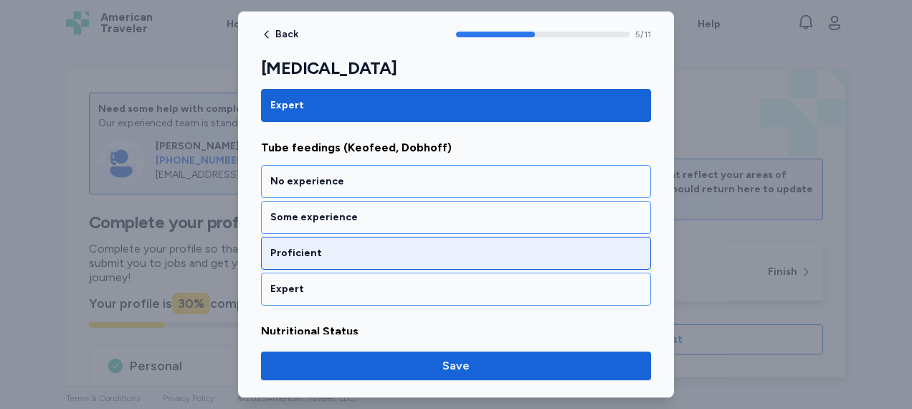
click at [449, 237] on div "Proficient" at bounding box center [456, 253] width 390 height 33
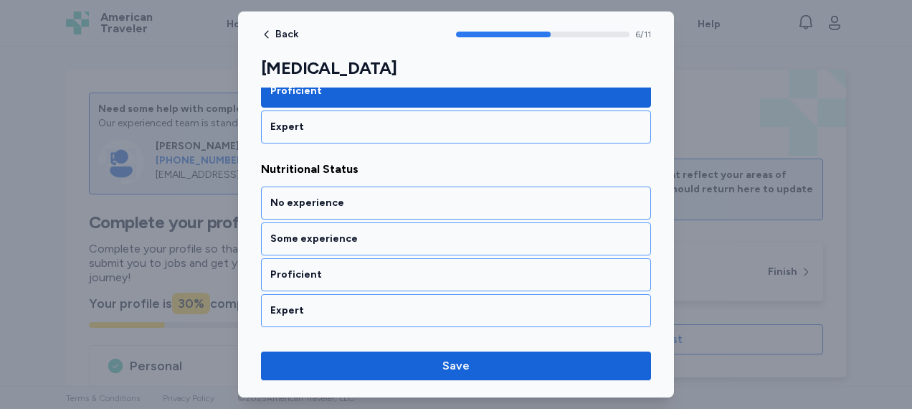
scroll to position [1259, 0]
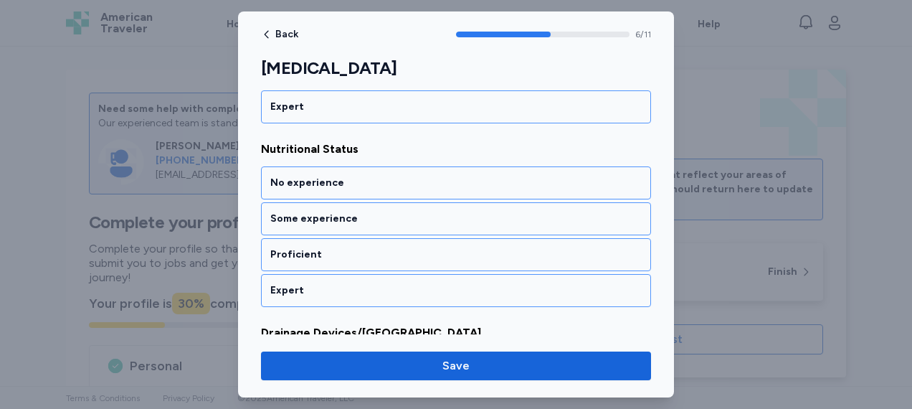
click at [449, 238] on div "Proficient" at bounding box center [456, 254] width 390 height 33
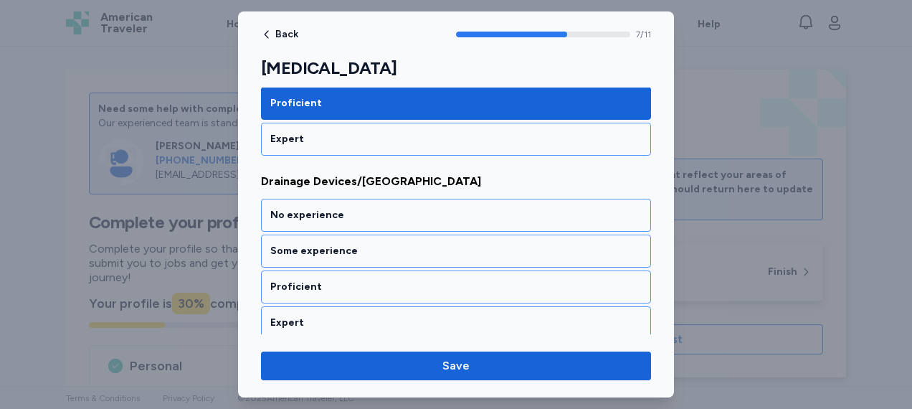
scroll to position [1440, 0]
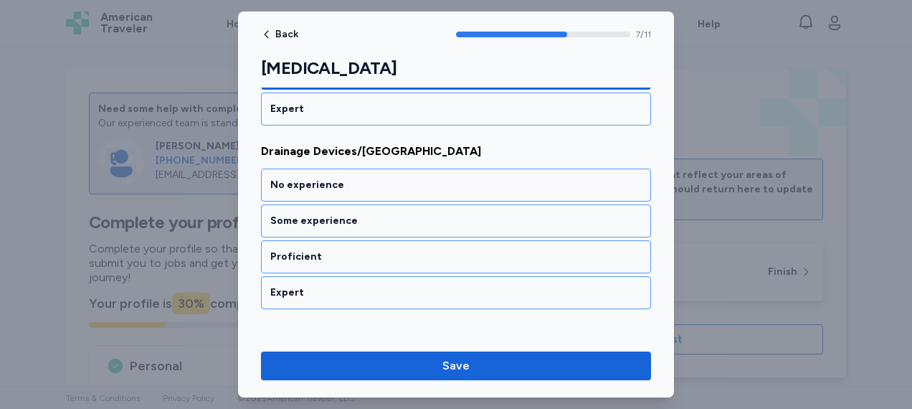
click at [449, 240] on div "Proficient" at bounding box center [456, 256] width 390 height 33
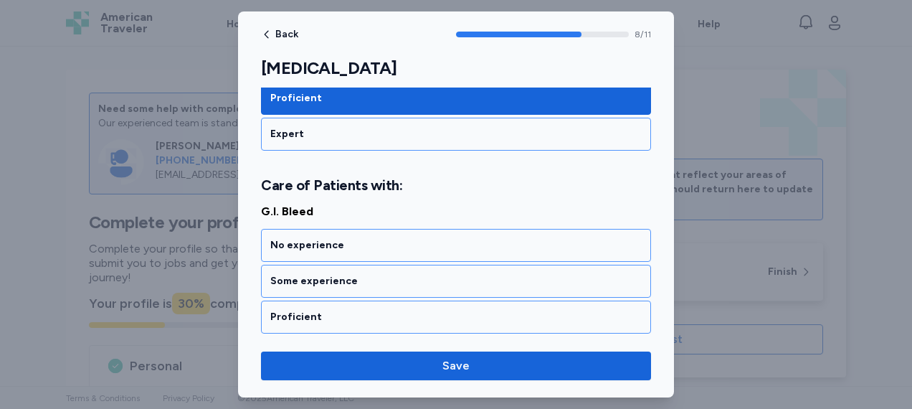
scroll to position [1640, 0]
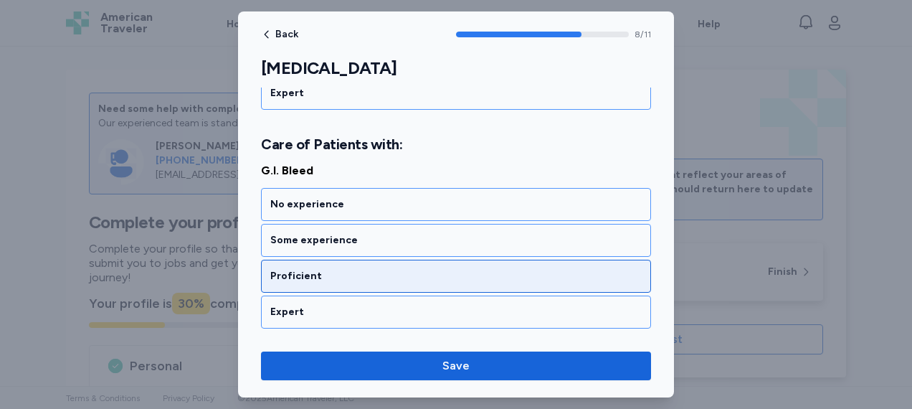
click at [442, 269] on div "Proficient" at bounding box center [455, 276] width 371 height 14
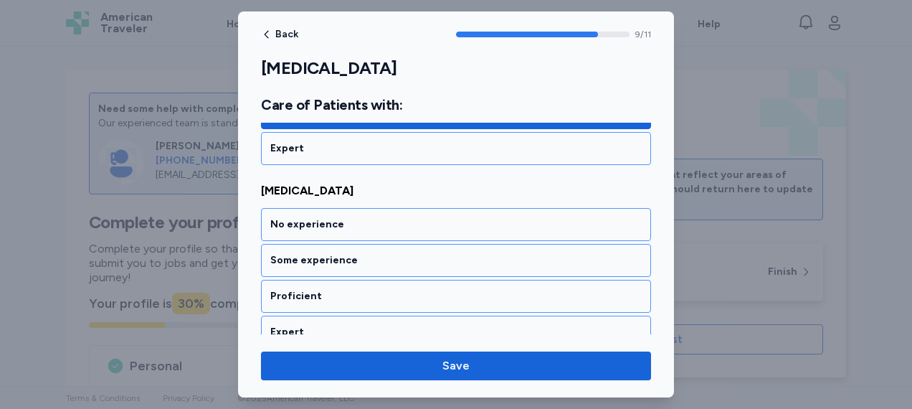
scroll to position [1821, 0]
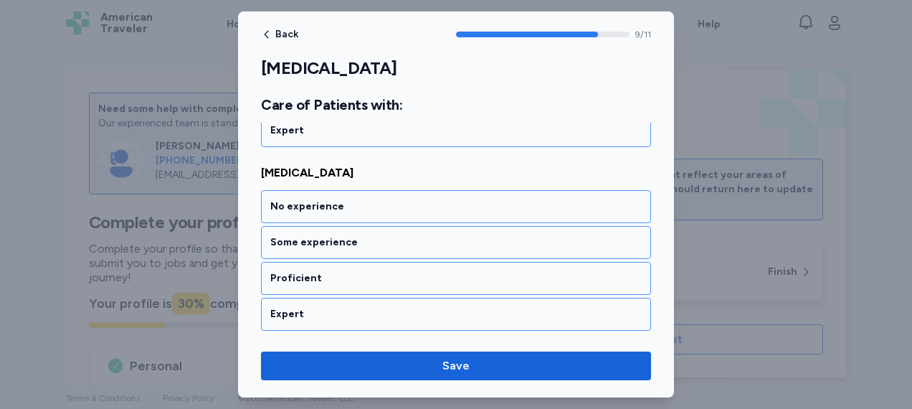
click at [442, 271] on div "Proficient" at bounding box center [455, 278] width 371 height 14
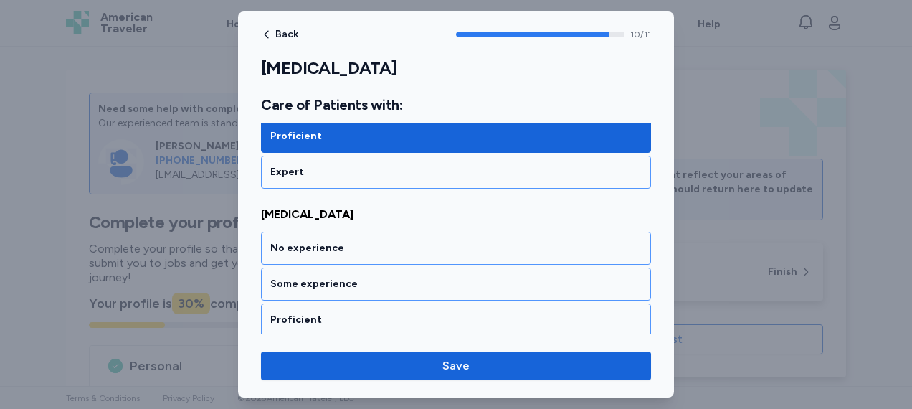
scroll to position [1983, 0]
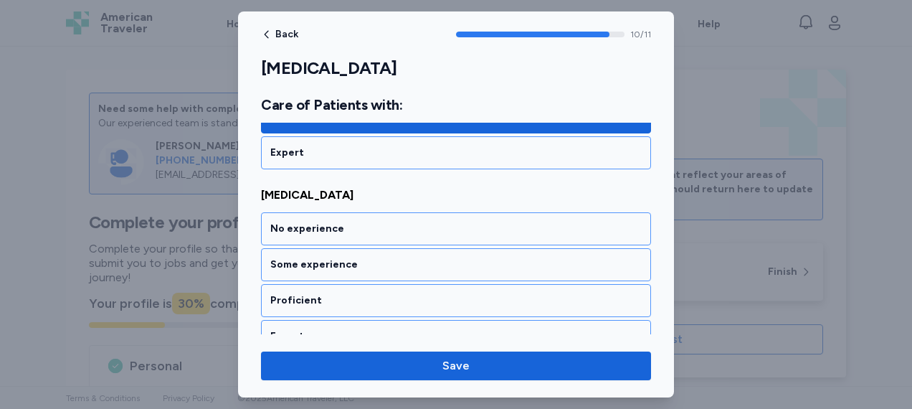
click at [442, 284] on div "Proficient" at bounding box center [456, 300] width 390 height 33
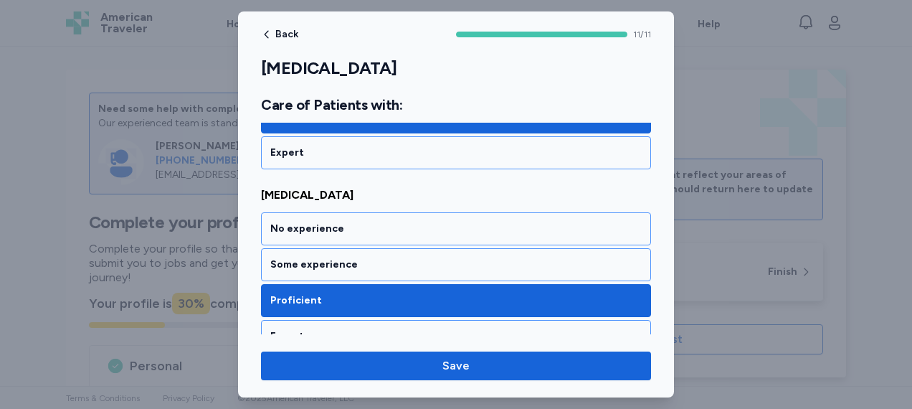
click at [442, 284] on div "Proficient" at bounding box center [456, 300] width 390 height 33
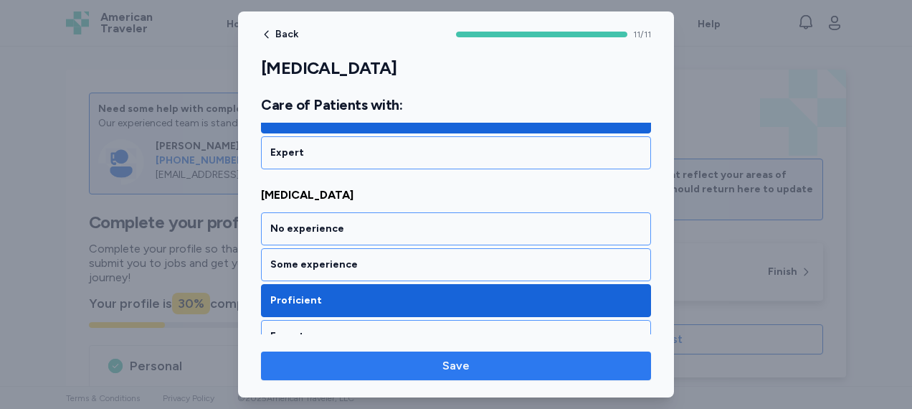
click at [444, 373] on span "Save" at bounding box center [455, 365] width 27 height 17
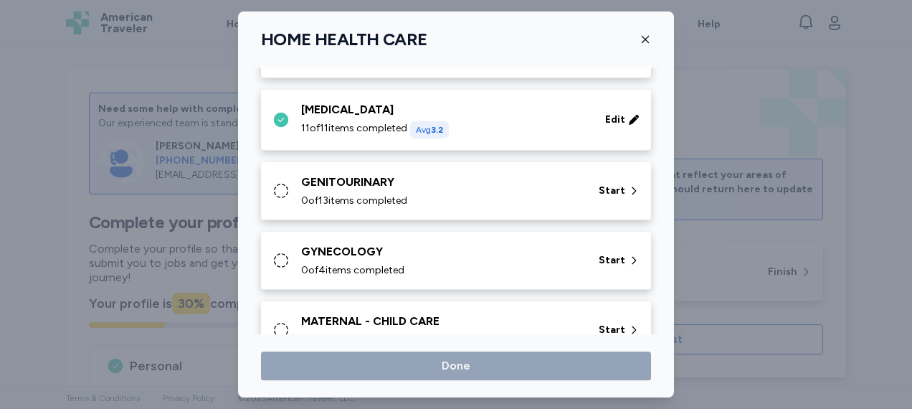
scroll to position [441, 0]
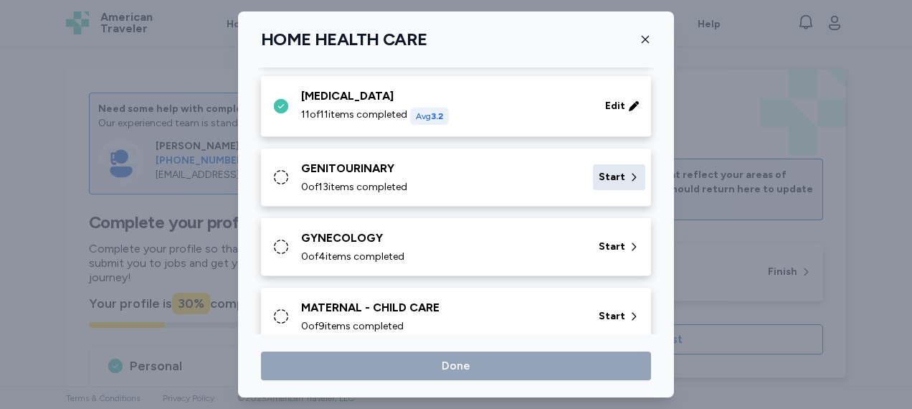
click at [608, 175] on span "Start" at bounding box center [612, 177] width 27 height 14
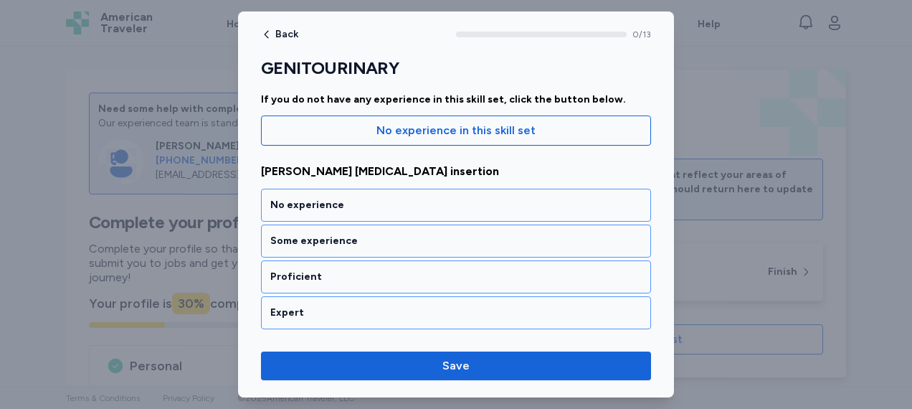
scroll to position [161, 0]
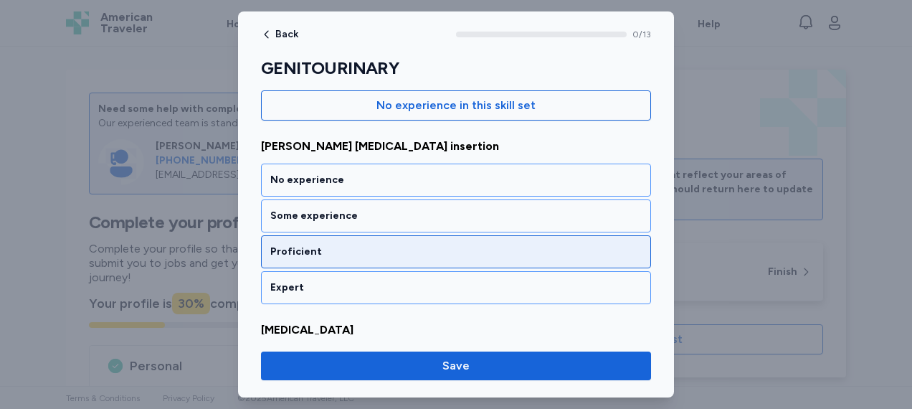
click at [428, 252] on div "Proficient" at bounding box center [455, 251] width 371 height 14
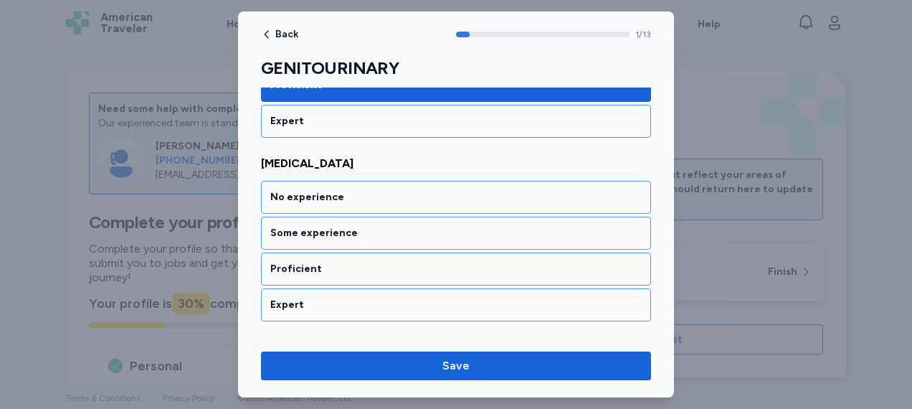
scroll to position [351, 0]
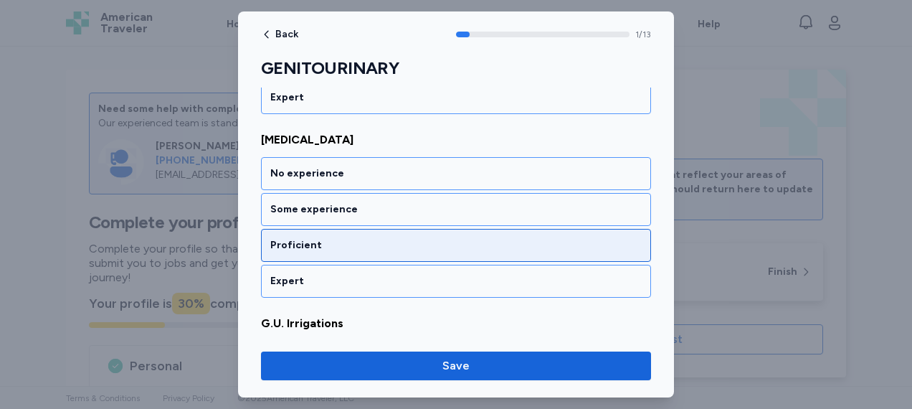
click at [428, 252] on div "Proficient" at bounding box center [456, 245] width 390 height 33
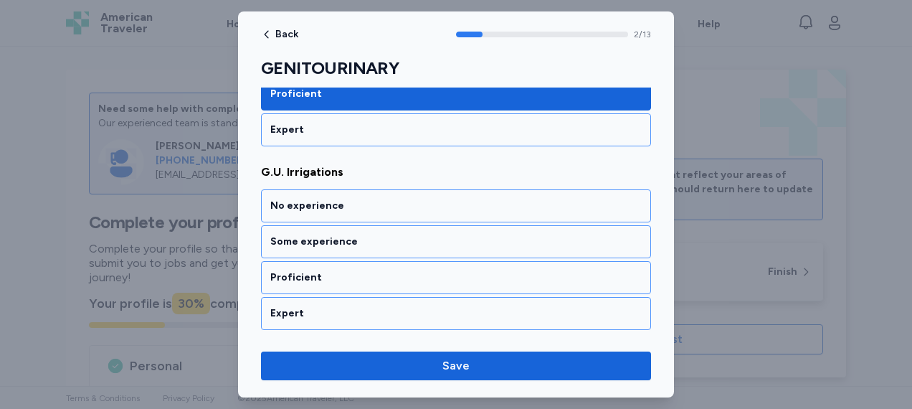
scroll to position [532, 0]
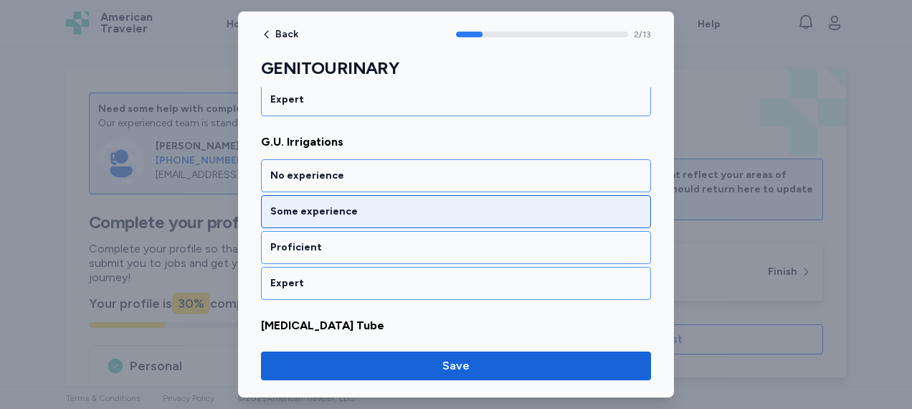
click at [430, 196] on div "Some experience" at bounding box center [456, 211] width 390 height 33
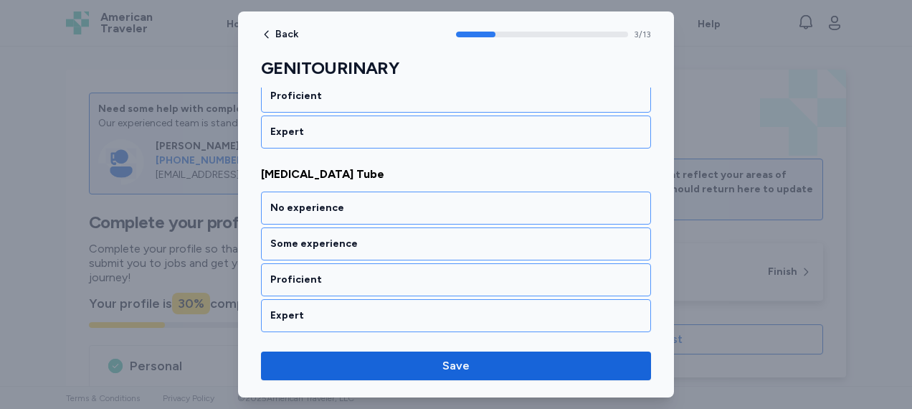
scroll to position [714, 0]
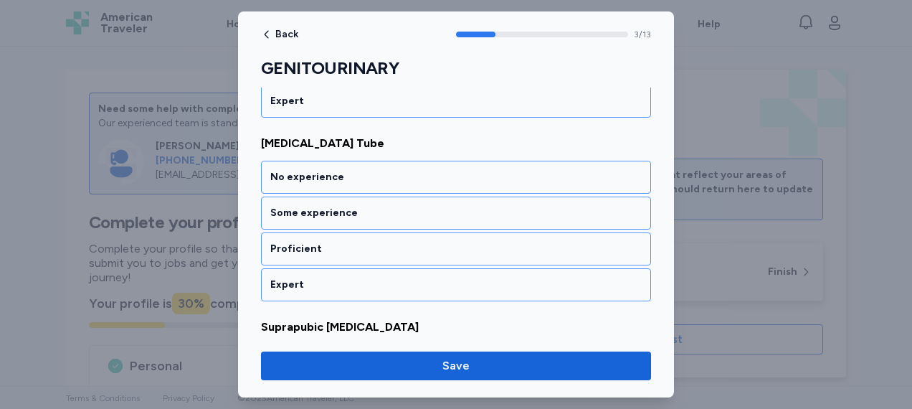
click at [430, 196] on div "Some experience" at bounding box center [456, 212] width 390 height 33
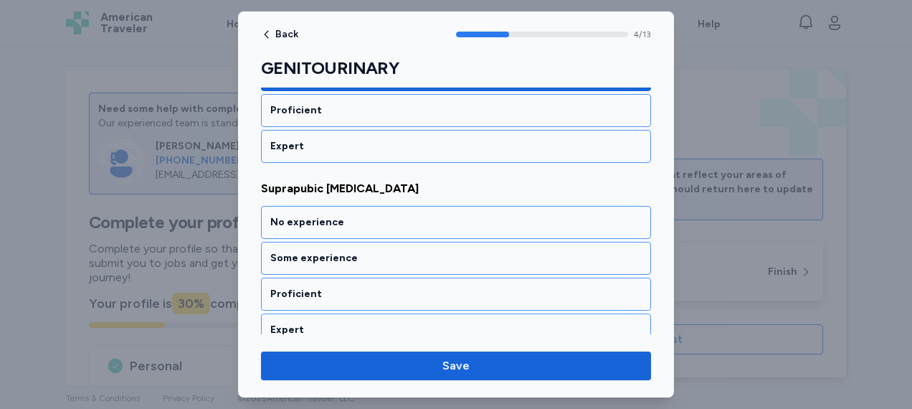
scroll to position [896, 0]
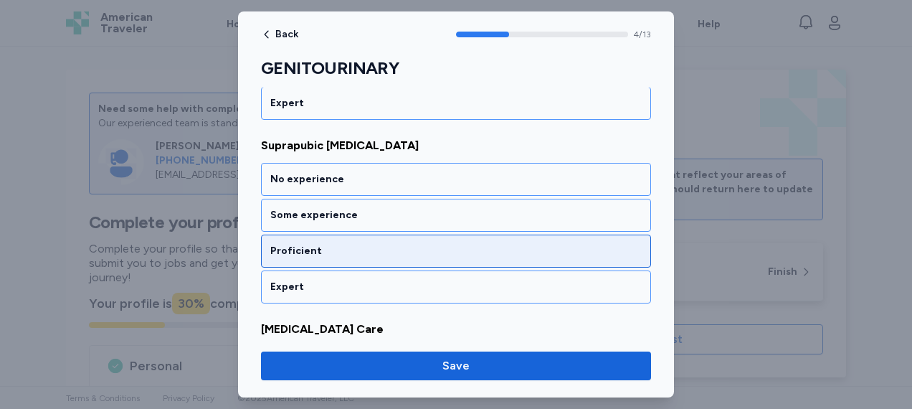
click at [422, 244] on div "Proficient" at bounding box center [455, 251] width 371 height 14
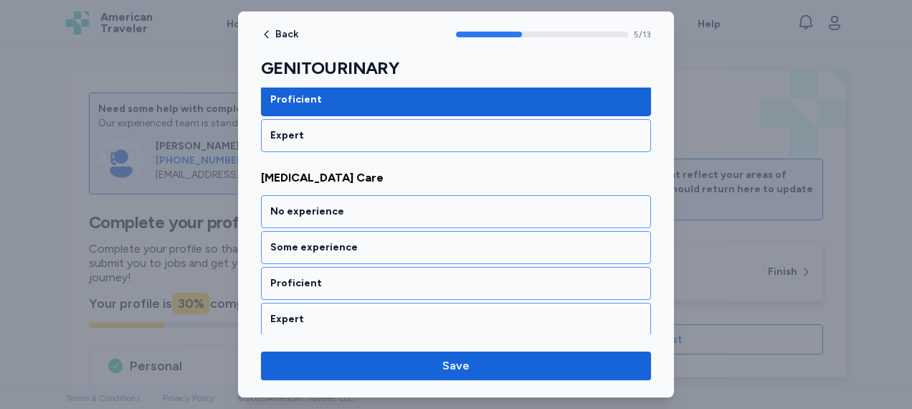
scroll to position [1077, 0]
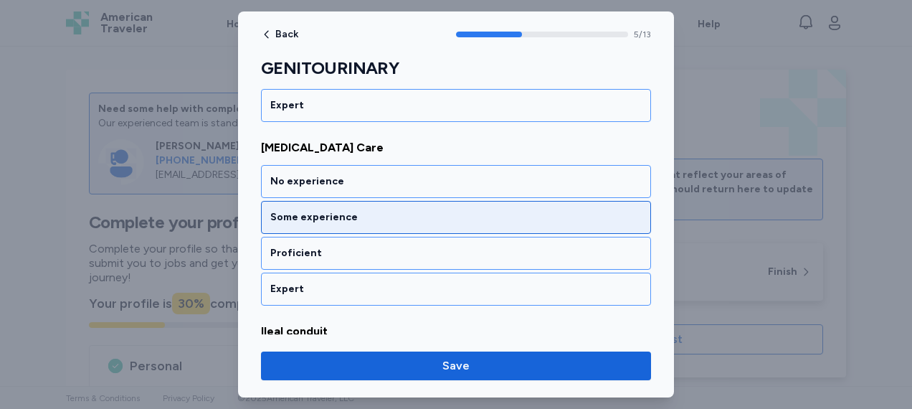
click at [422, 214] on div "Some experience" at bounding box center [456, 217] width 390 height 33
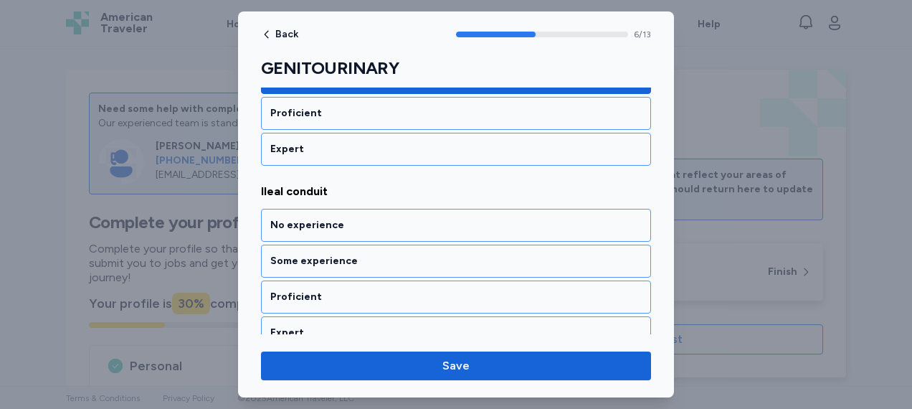
scroll to position [1259, 0]
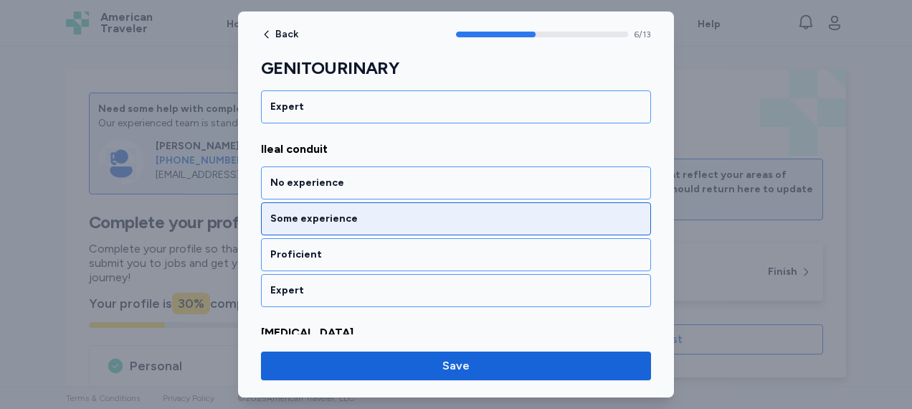
click at [422, 212] on div "Some experience" at bounding box center [455, 219] width 371 height 14
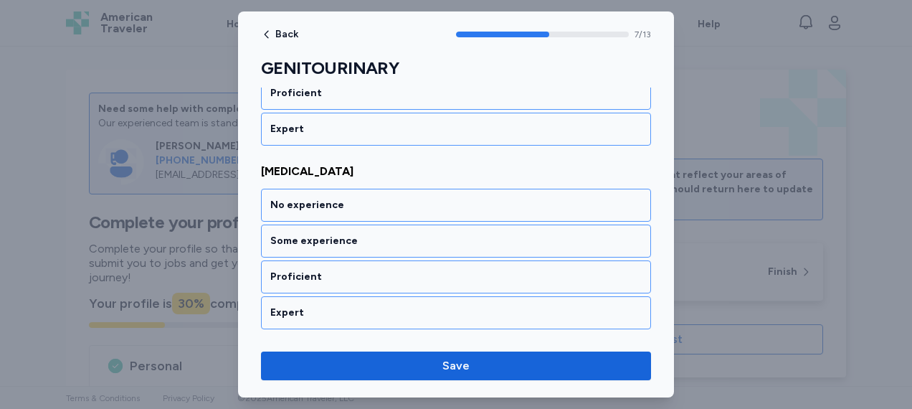
scroll to position [1440, 0]
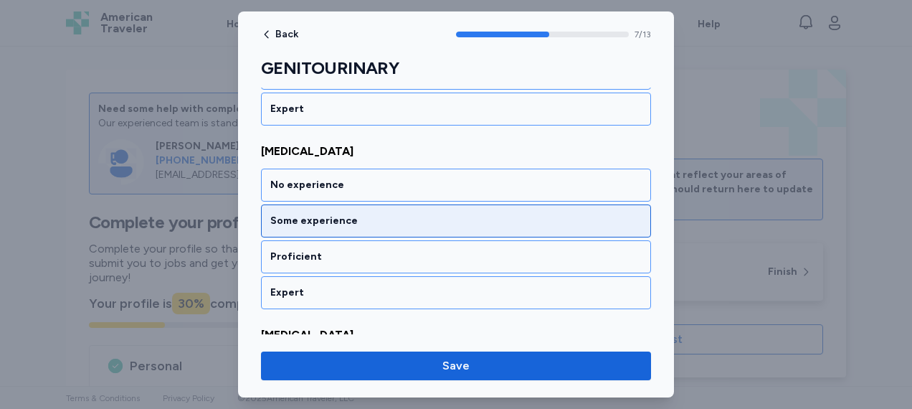
click at [426, 219] on div "Some experience" at bounding box center [456, 220] width 390 height 33
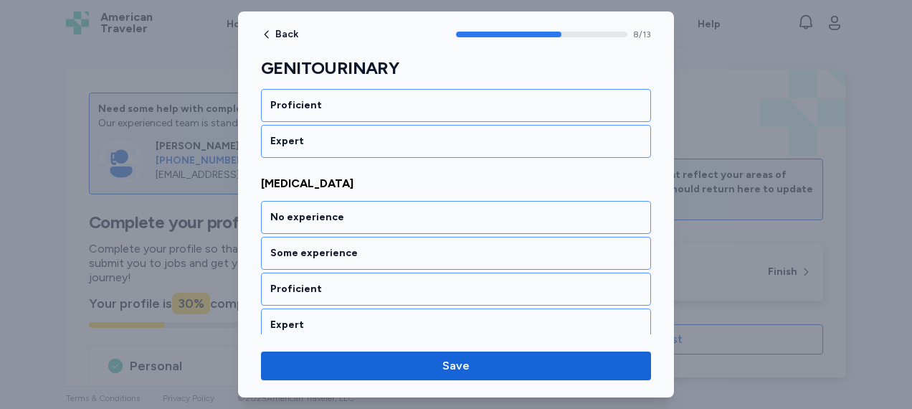
scroll to position [1622, 0]
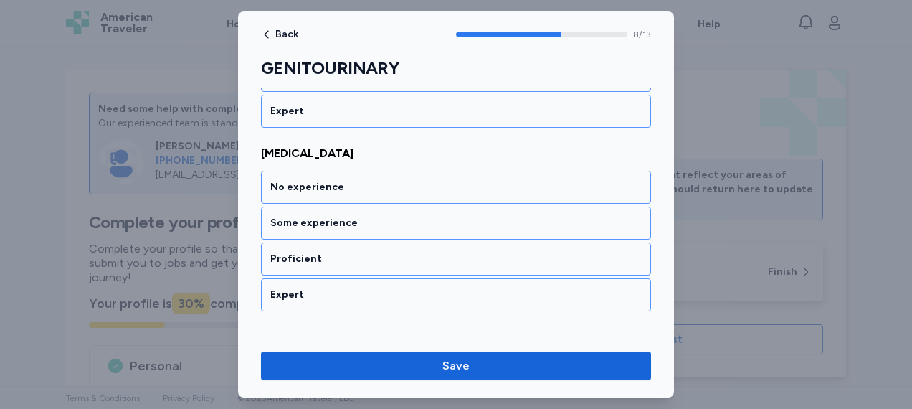
click at [426, 219] on div "Some experience" at bounding box center [456, 222] width 390 height 33
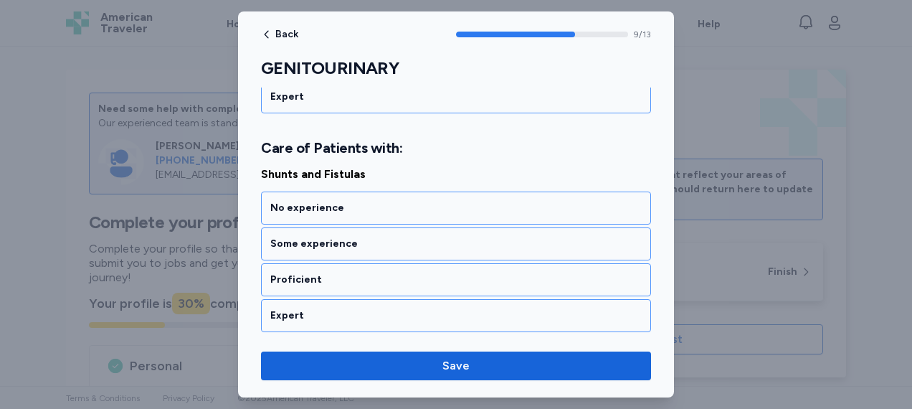
scroll to position [1821, 0]
click at [426, 235] on div "Some experience" at bounding box center [455, 242] width 371 height 14
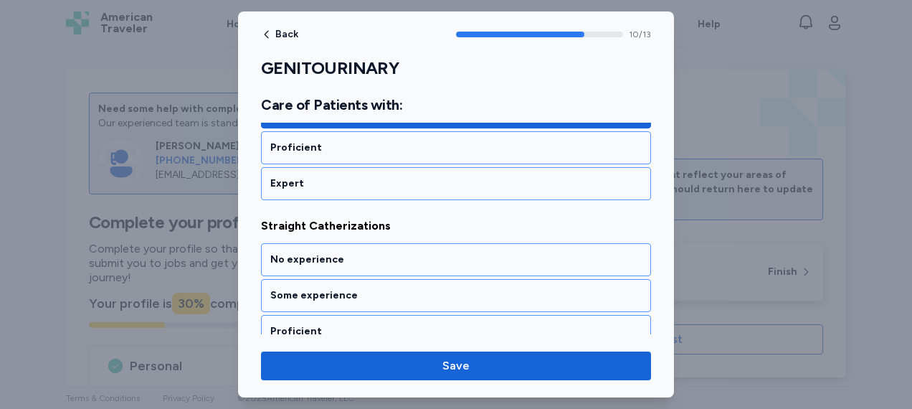
scroll to position [1950, 0]
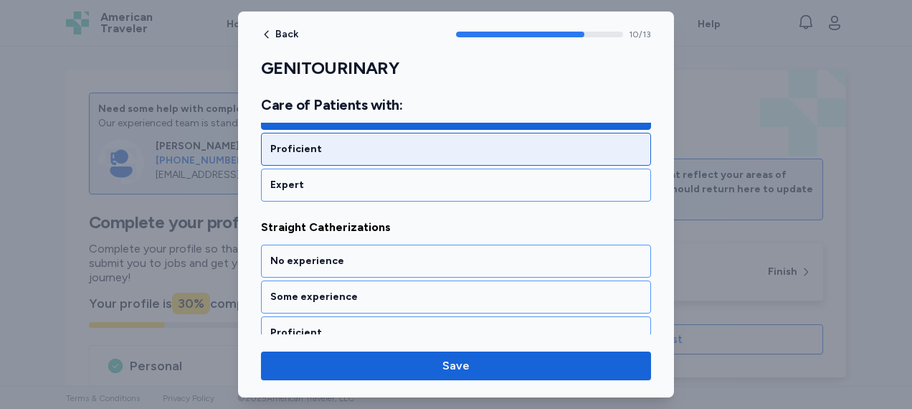
click at [420, 142] on div "Proficient" at bounding box center [455, 149] width 371 height 14
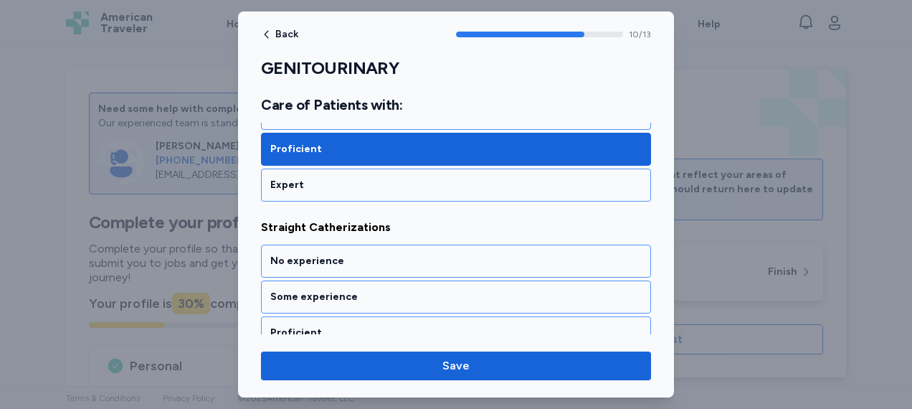
scroll to position [2003, 0]
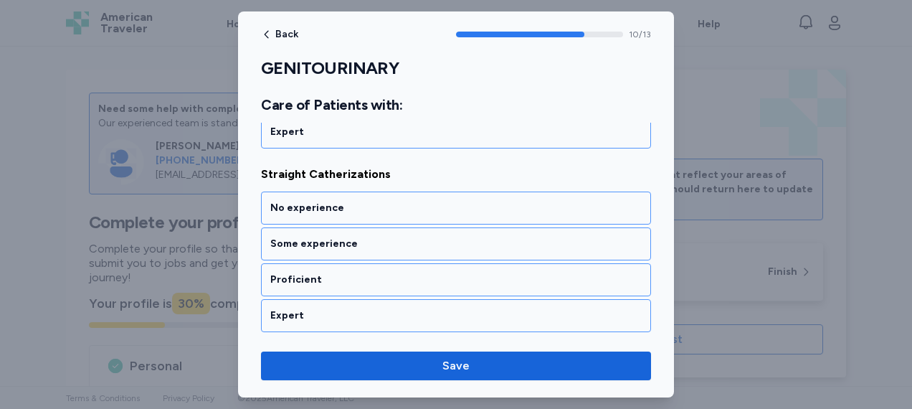
click at [420, 136] on div "Shunts and Fistulas No experience Some experience Proficient Expert Straight Ca…" at bounding box center [456, 340] width 390 height 717
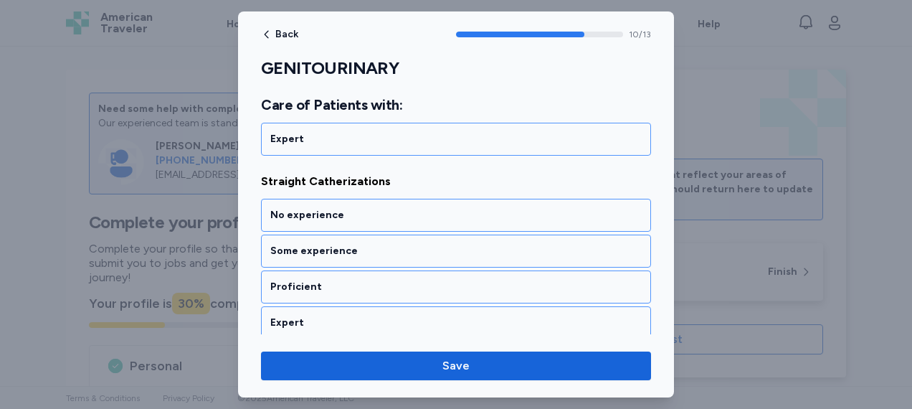
scroll to position [1995, 0]
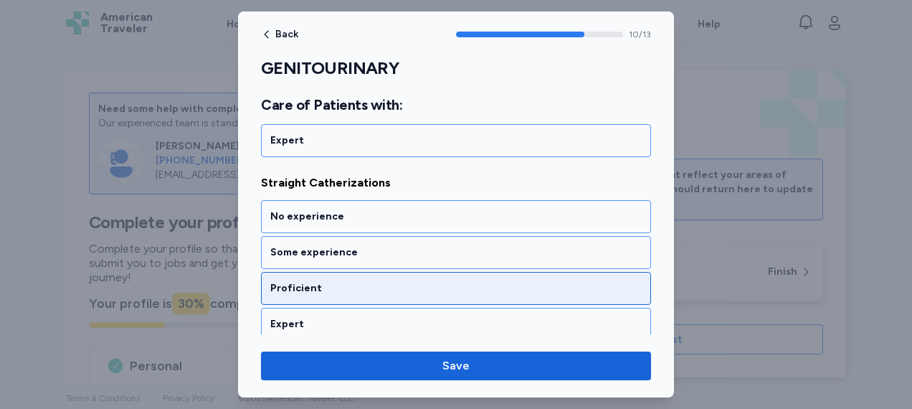
click at [413, 278] on div "Proficient" at bounding box center [456, 288] width 390 height 33
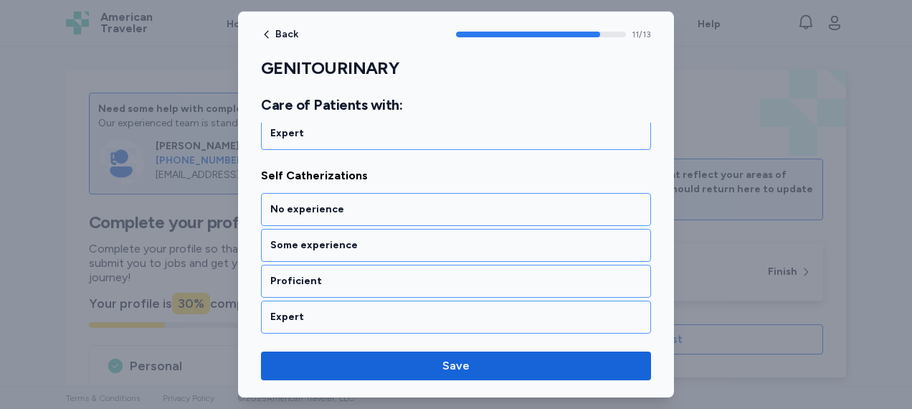
scroll to position [2182, 0]
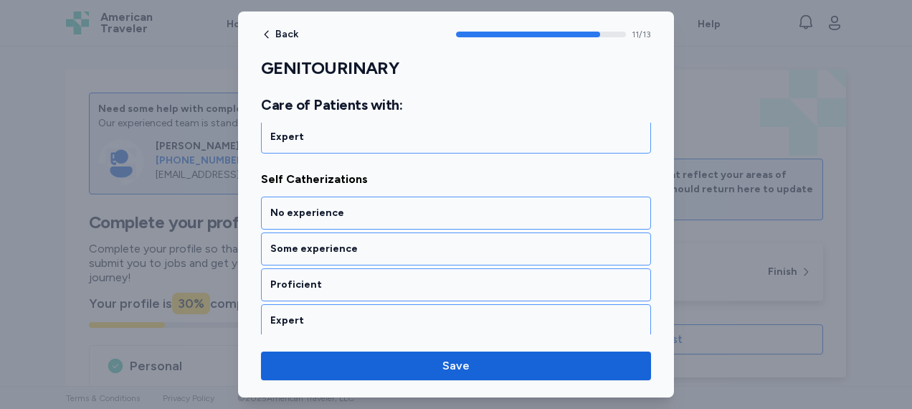
click at [393, 276] on div "Proficient" at bounding box center [456, 284] width 390 height 33
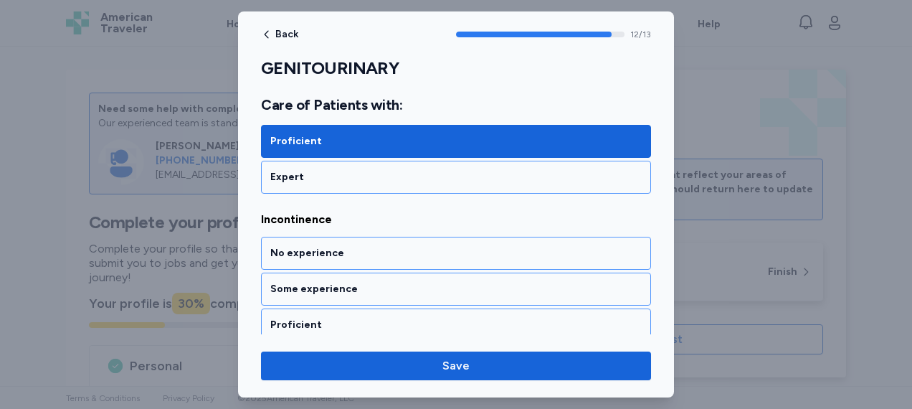
scroll to position [2346, 0]
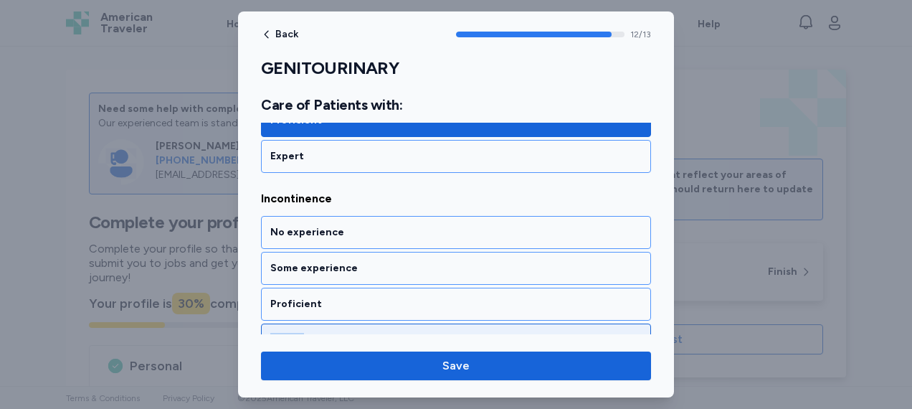
drag, startPoint x: 393, startPoint y: 276, endPoint x: 381, endPoint y: 308, distance: 34.2
click at [381, 308] on div "No experience Some experience Proficient Expert" at bounding box center [456, 286] width 390 height 141
click at [381, 333] on div "Expert" at bounding box center [455, 340] width 371 height 14
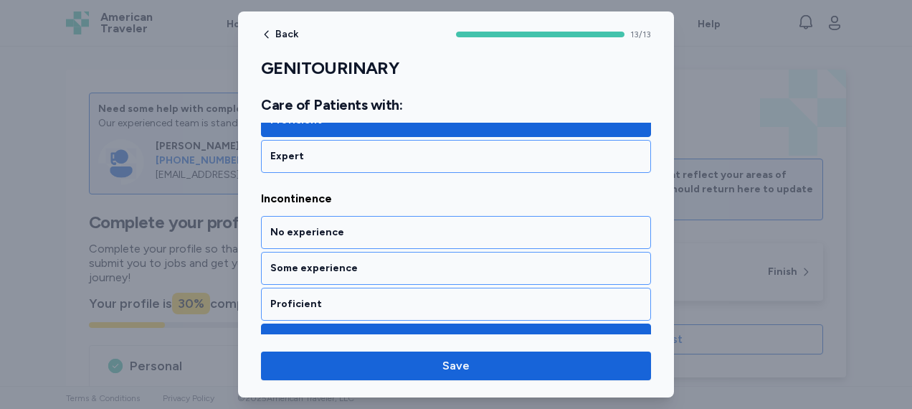
click at [431, 349] on div "Back 13 / 13 GENITOURINARY Rate your ability as accurately as possible for each…" at bounding box center [456, 204] width 436 height 386
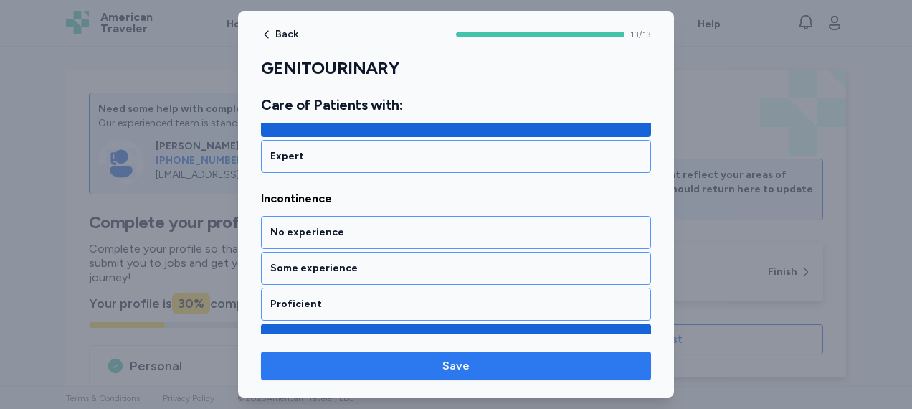
click at [462, 369] on span "Save" at bounding box center [455, 365] width 27 height 17
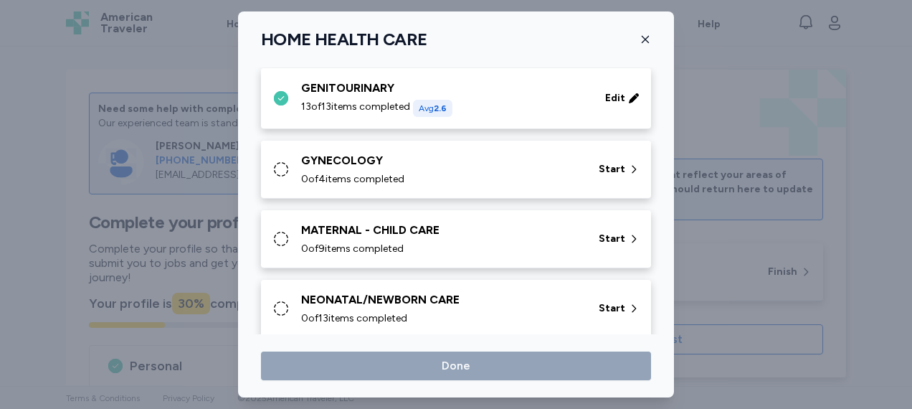
scroll to position [521, 0]
click at [617, 176] on div "Start" at bounding box center [619, 170] width 52 height 26
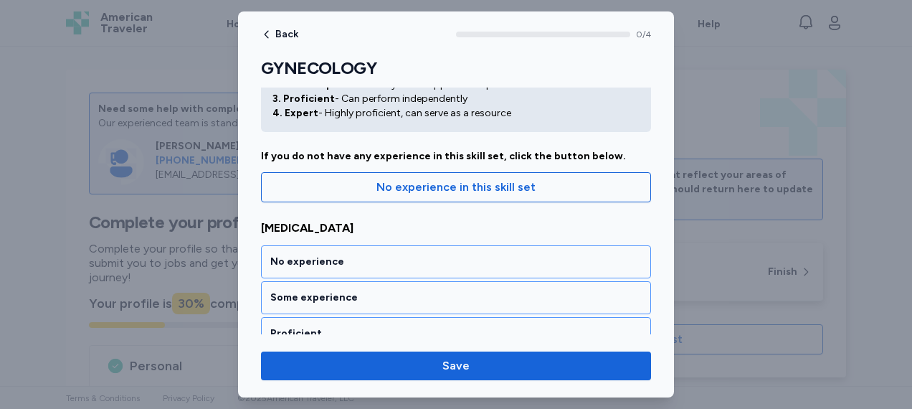
scroll to position [82, 0]
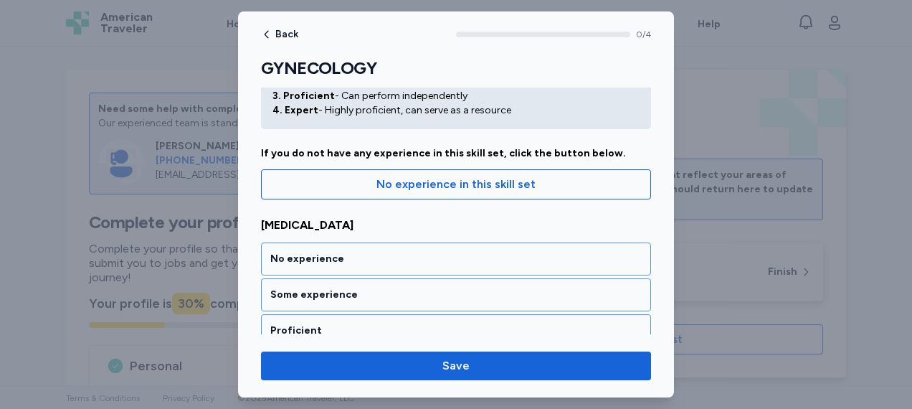
click at [543, 288] on div "Some experience" at bounding box center [455, 295] width 371 height 14
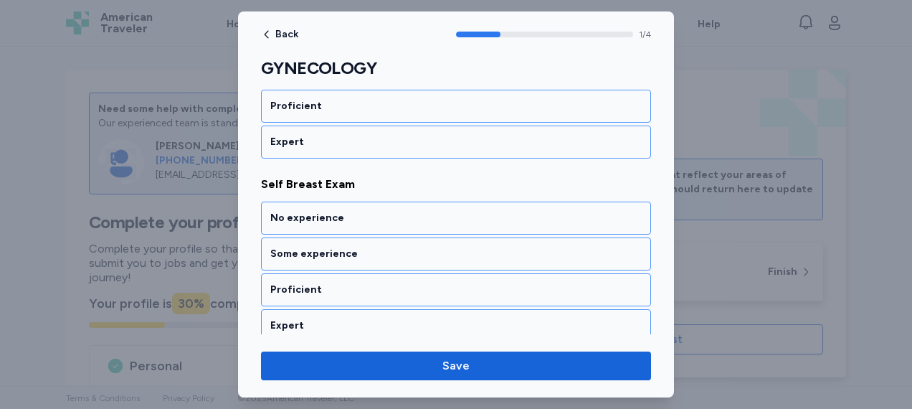
scroll to position [307, 0]
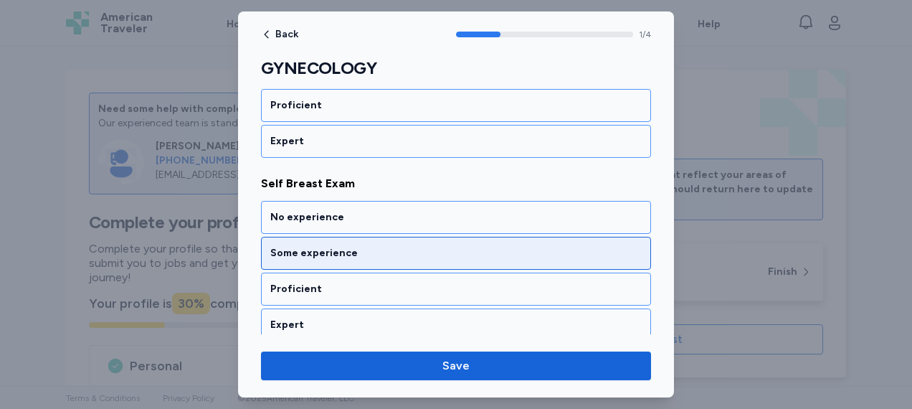
click at [544, 247] on div "Some experience" at bounding box center [455, 253] width 371 height 14
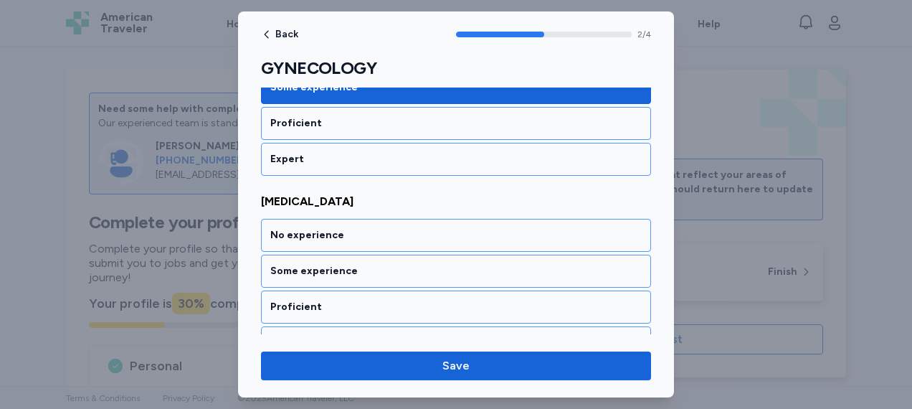
scroll to position [532, 0]
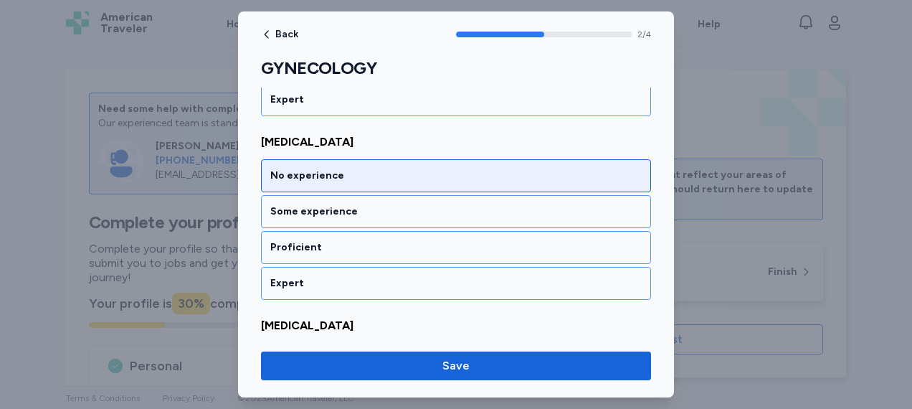
click at [541, 181] on div "No experience" at bounding box center [456, 175] width 390 height 33
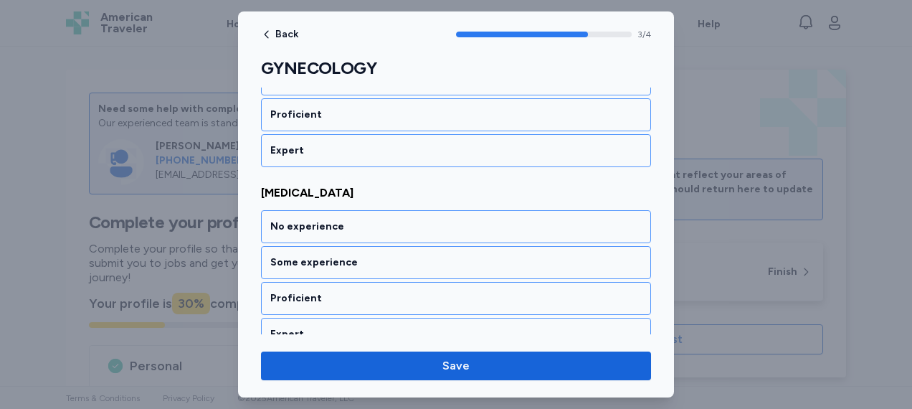
scroll to position [675, 0]
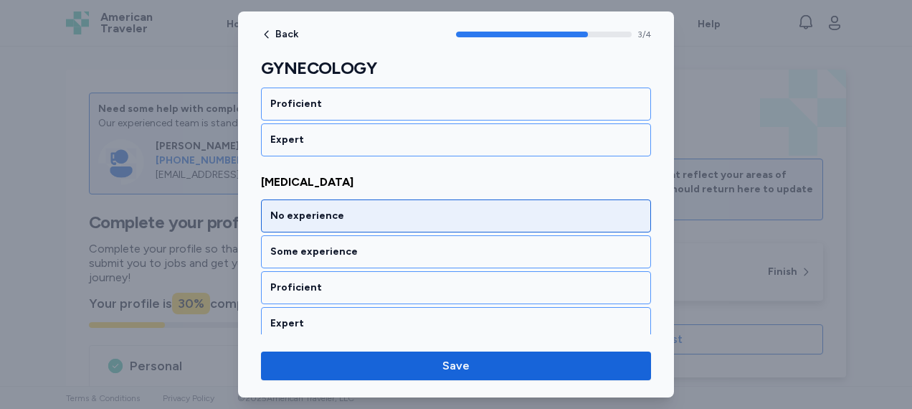
click at [519, 213] on div "No experience" at bounding box center [455, 216] width 371 height 14
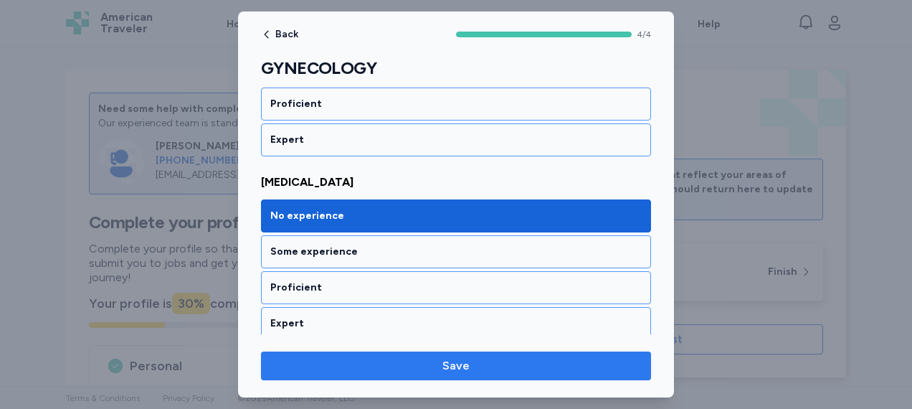
click at [471, 359] on span "Save" at bounding box center [455, 365] width 367 height 17
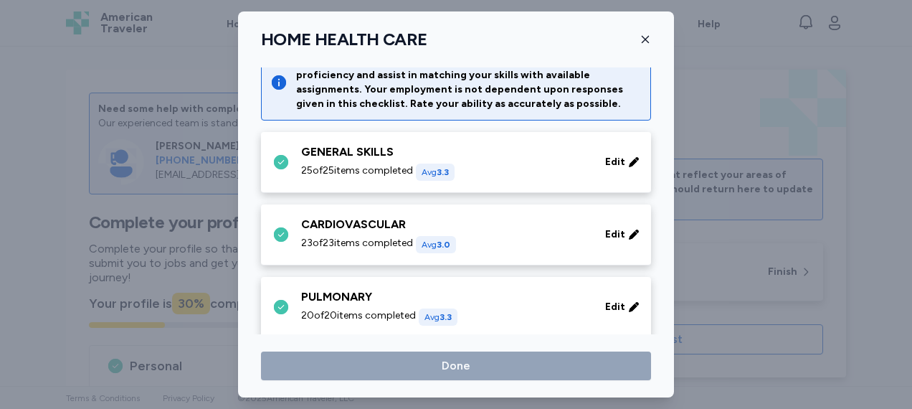
scroll to position [0, 0]
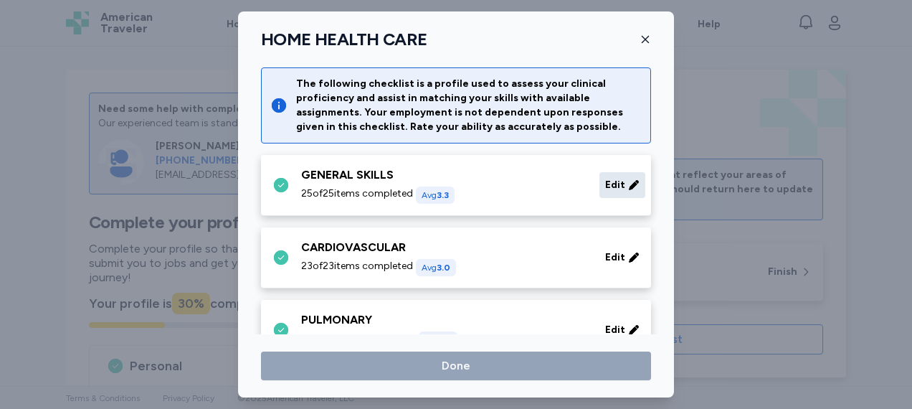
click at [602, 176] on div "Edit" at bounding box center [622, 185] width 46 height 26
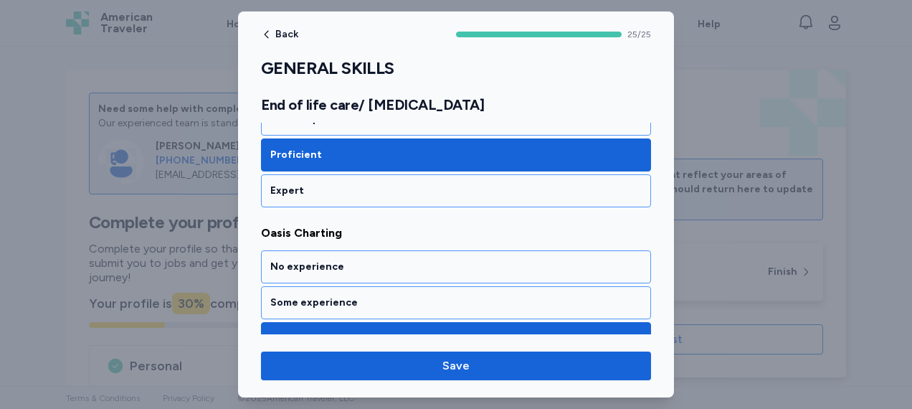
scroll to position [2727, 0]
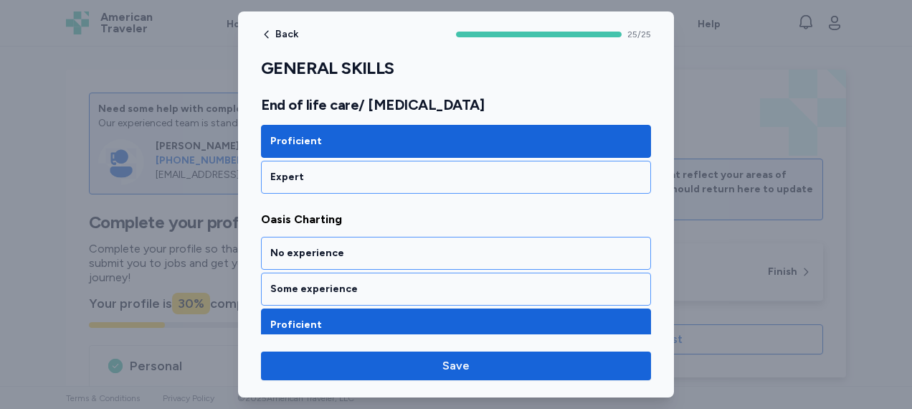
click at [483, 242] on div "No experience Some experience Proficient Expert" at bounding box center [456, 307] width 390 height 141
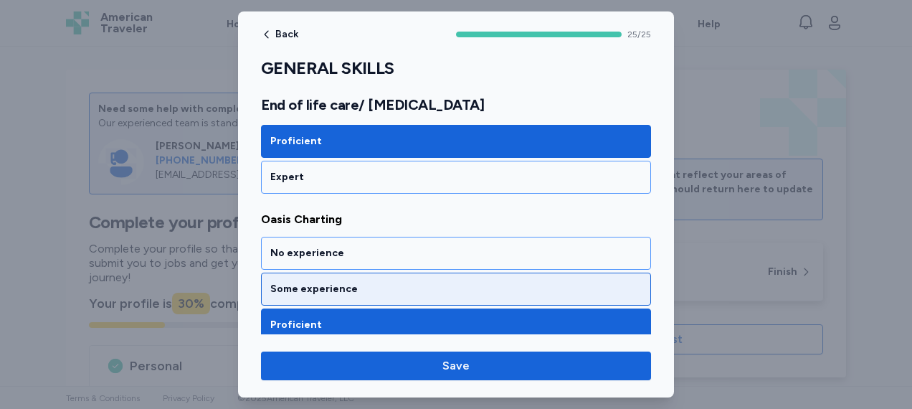
click at [440, 282] on div "Some experience" at bounding box center [455, 289] width 371 height 14
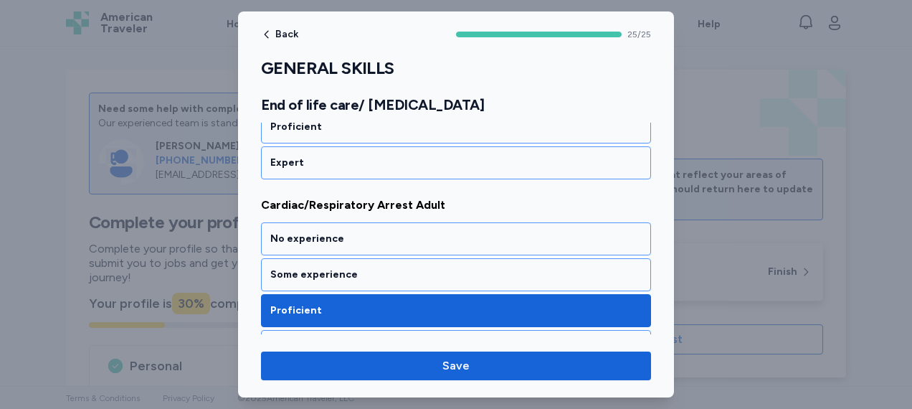
scroll to position [3292, 0]
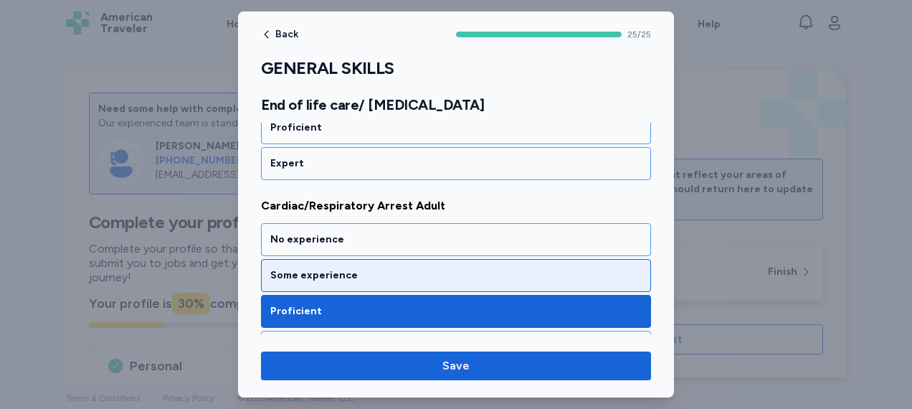
click at [421, 268] on div "Some experience" at bounding box center [455, 275] width 371 height 14
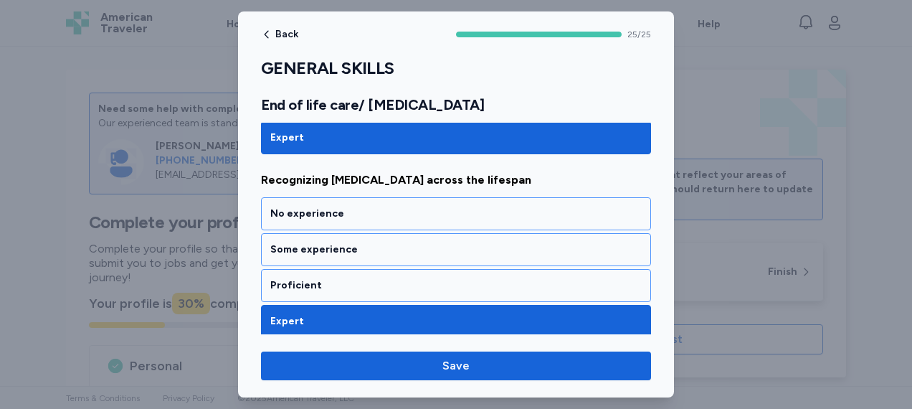
scroll to position [3685, 0]
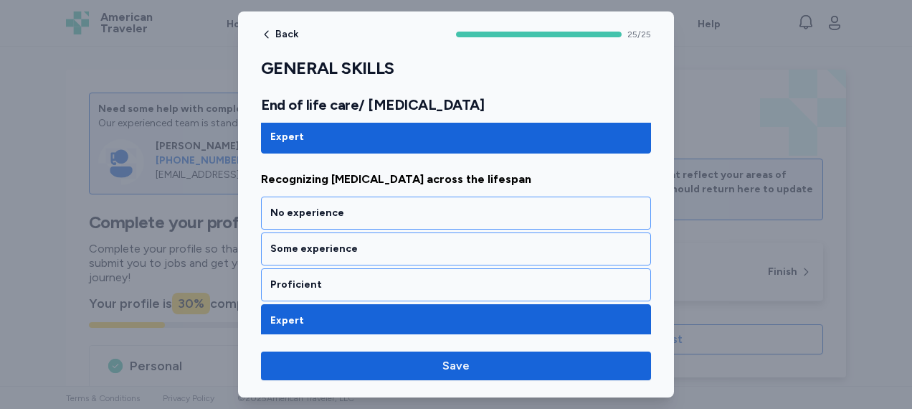
click at [421, 277] on div "Proficient" at bounding box center [455, 284] width 371 height 14
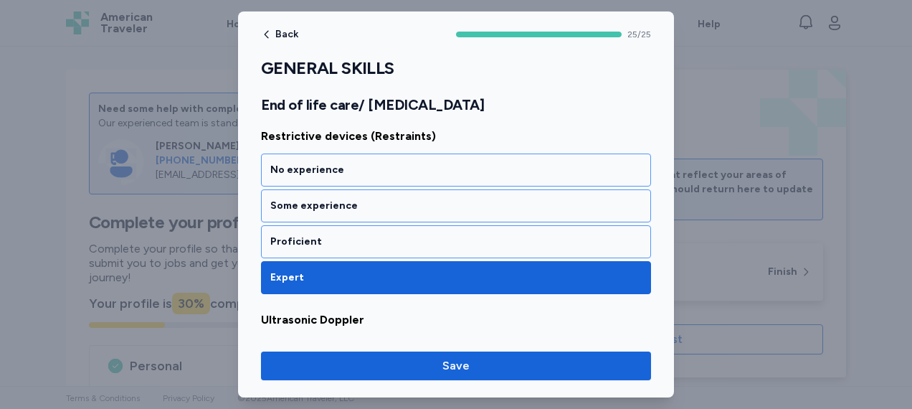
scroll to position [4560, 0]
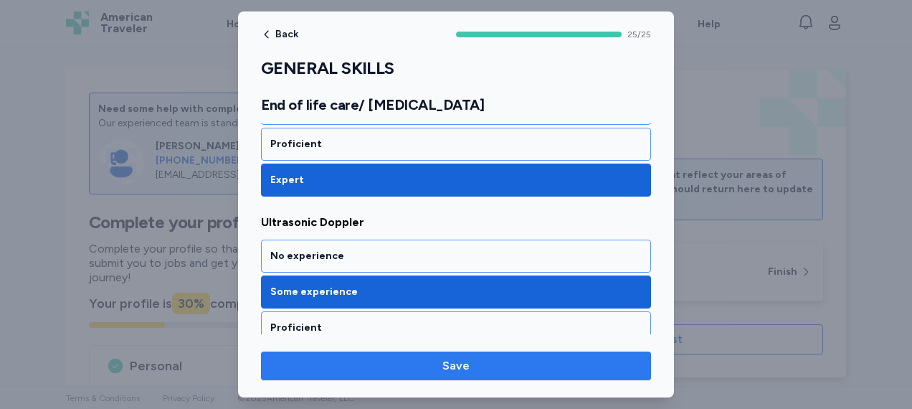
click at [462, 358] on span "Save" at bounding box center [455, 365] width 27 height 17
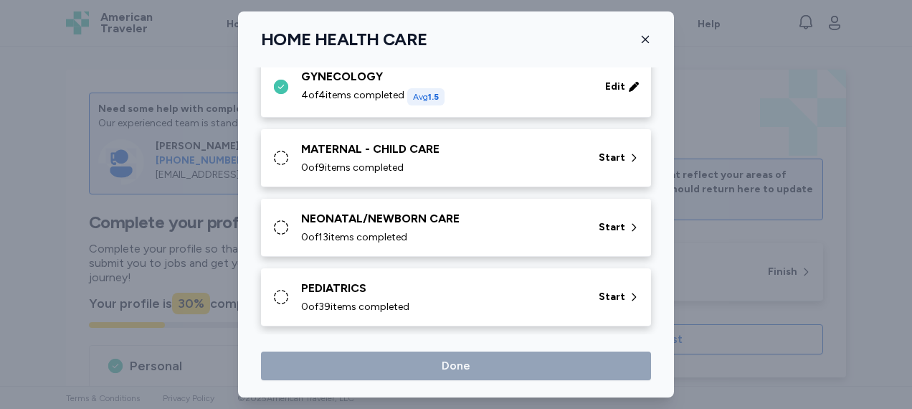
scroll to position [606, 0]
click at [599, 161] on span "Start" at bounding box center [612, 157] width 27 height 14
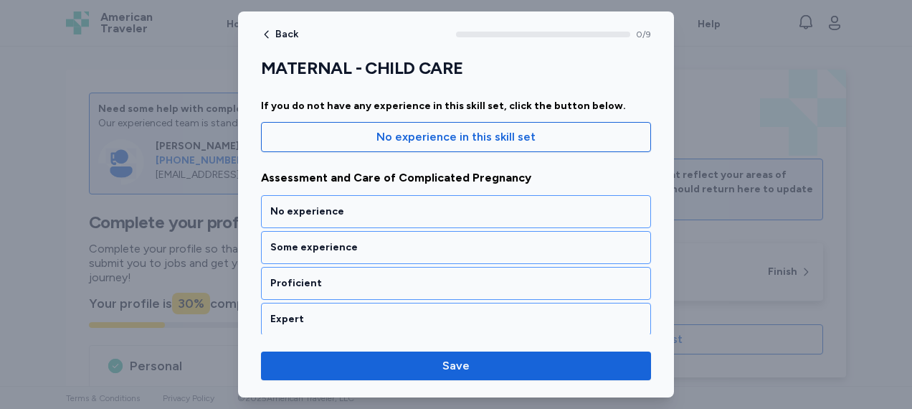
scroll to position [130, 0]
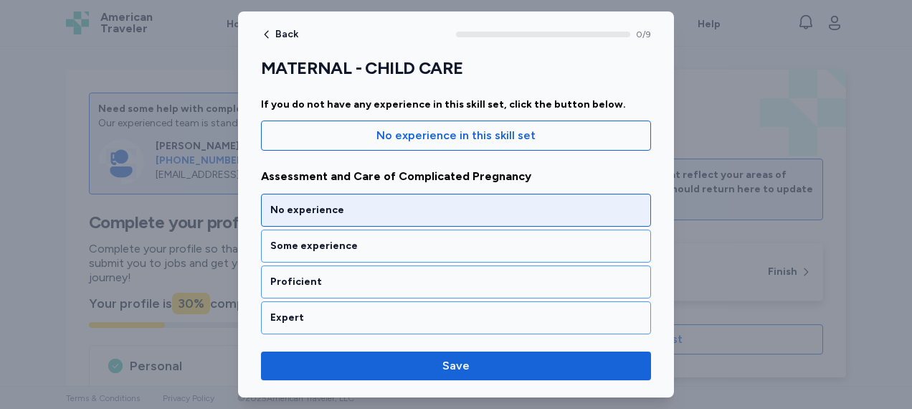
click at [499, 212] on div "No experience" at bounding box center [455, 210] width 371 height 14
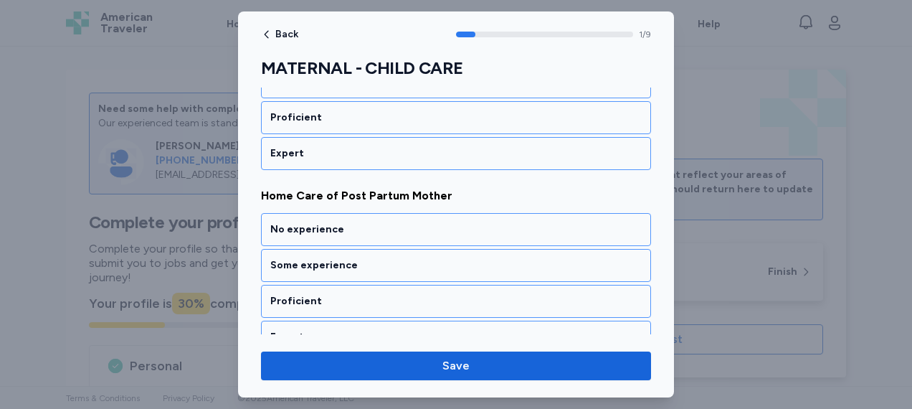
scroll to position [351, 0]
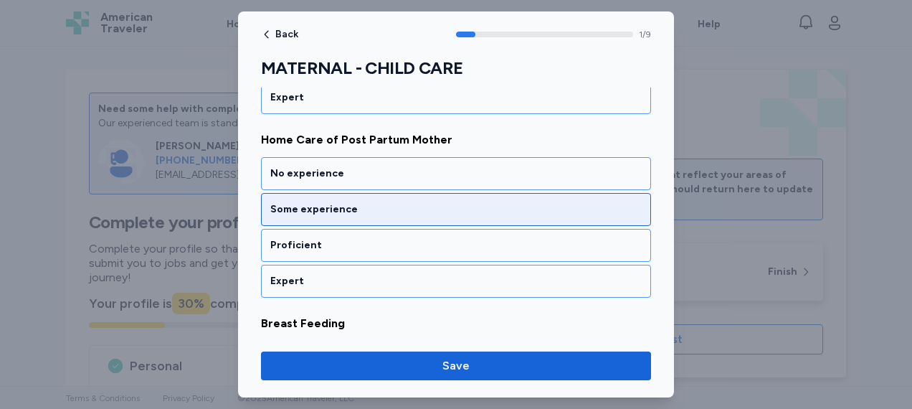
click at [477, 218] on div "Some experience" at bounding box center [456, 209] width 390 height 33
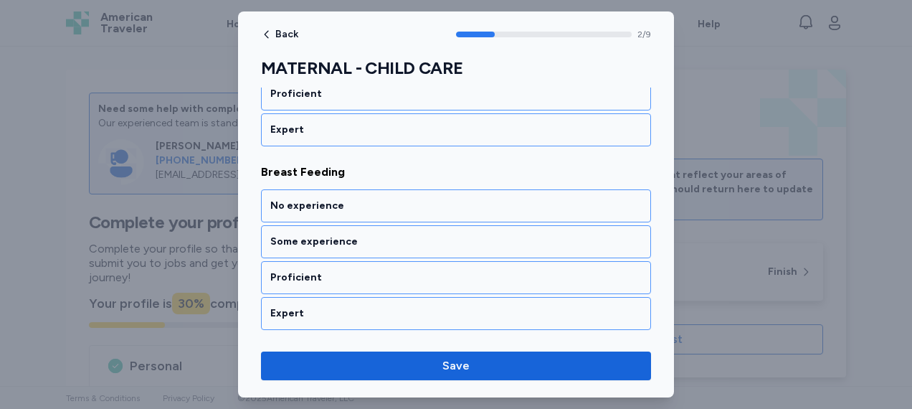
scroll to position [532, 0]
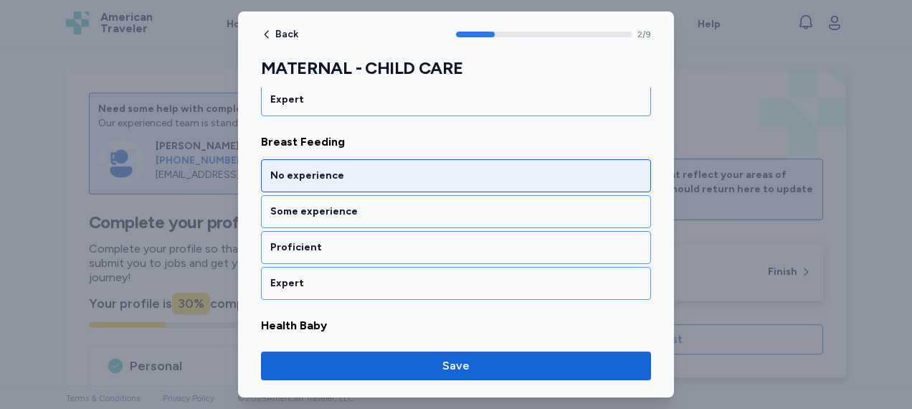
click at [480, 176] on div "No experience" at bounding box center [455, 175] width 371 height 14
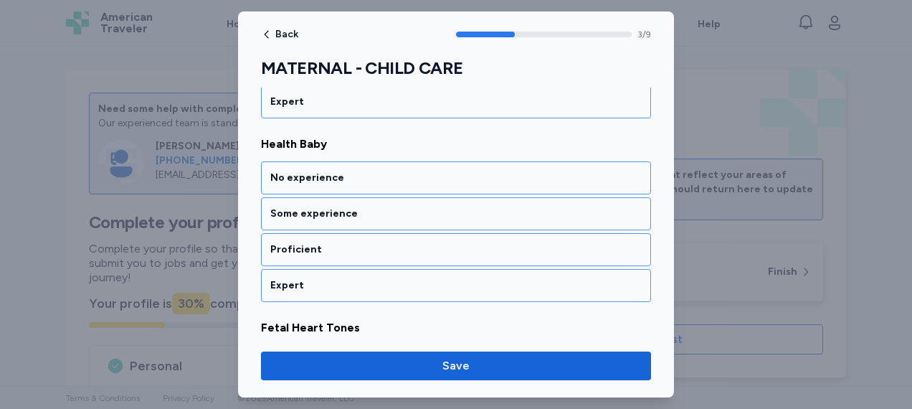
scroll to position [714, 0]
click at [480, 176] on div "No experience" at bounding box center [455, 177] width 371 height 14
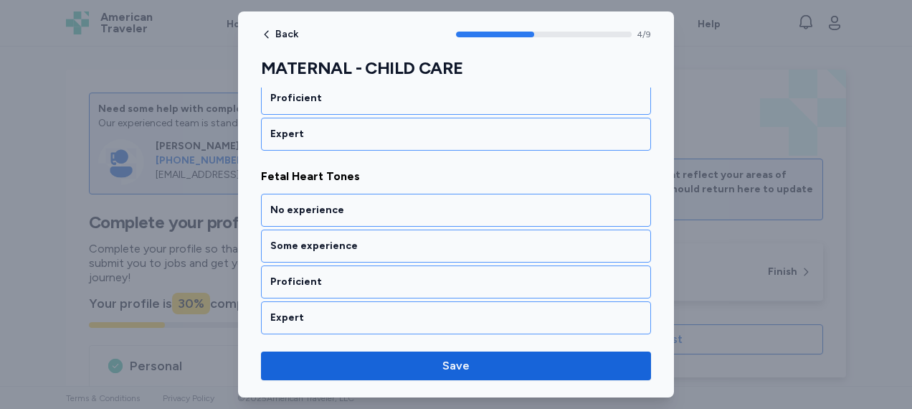
scroll to position [896, 0]
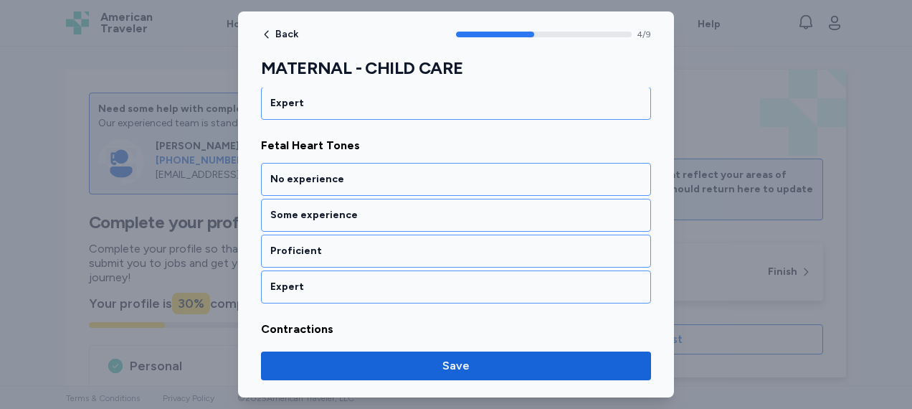
click at [480, 176] on div "No experience" at bounding box center [455, 179] width 371 height 14
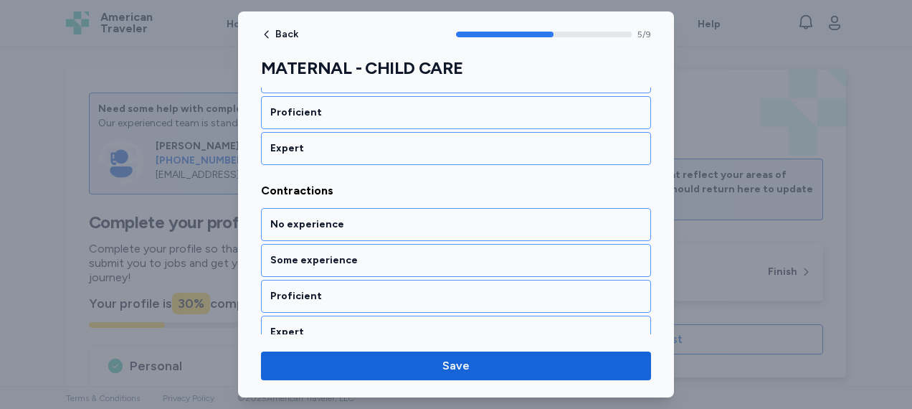
scroll to position [1077, 0]
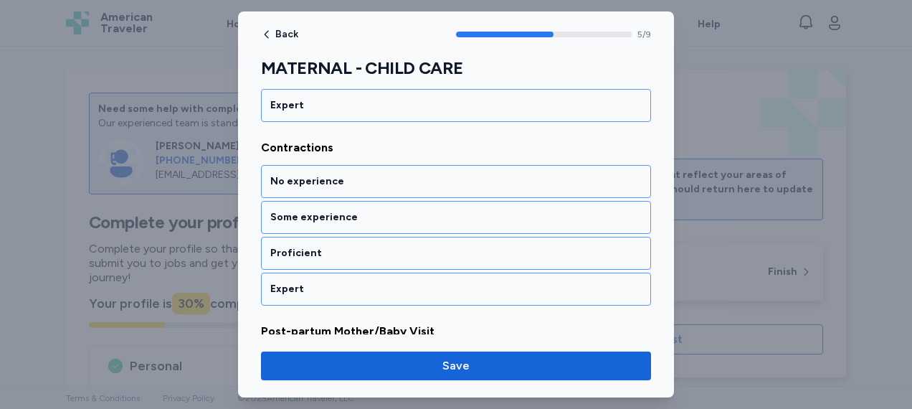
click at [480, 176] on div "No experience" at bounding box center [455, 181] width 371 height 14
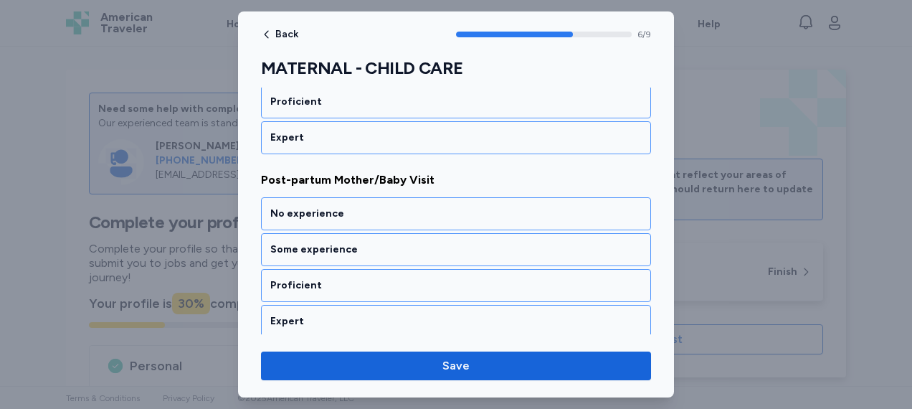
scroll to position [1259, 0]
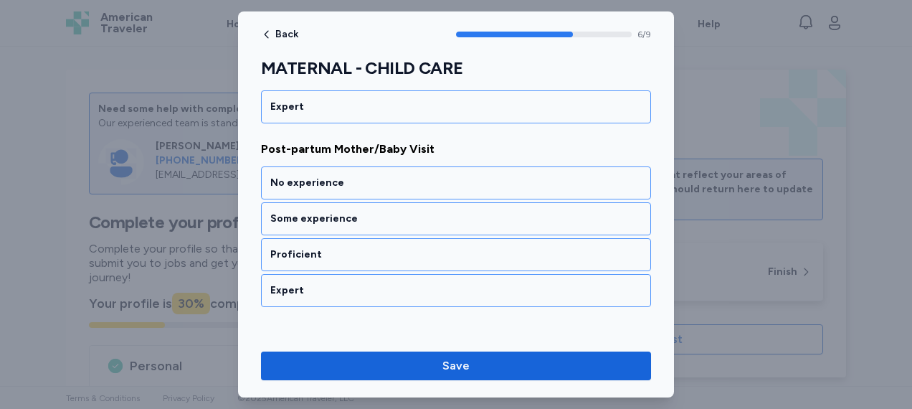
click at [480, 176] on div "No experience" at bounding box center [455, 183] width 371 height 14
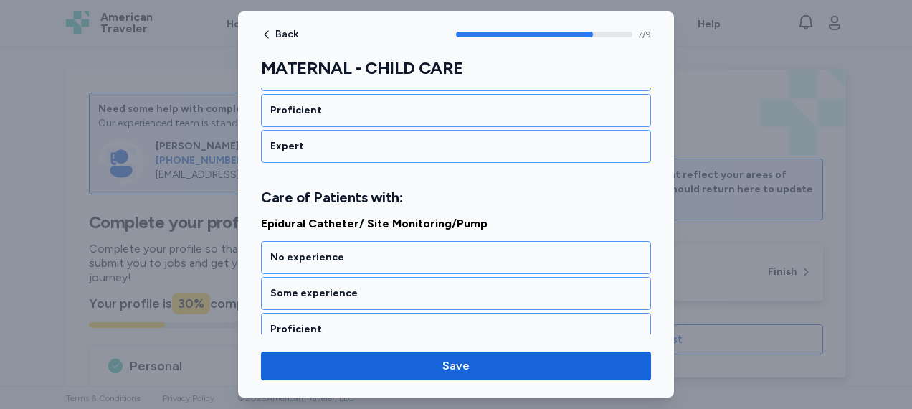
scroll to position [1458, 0]
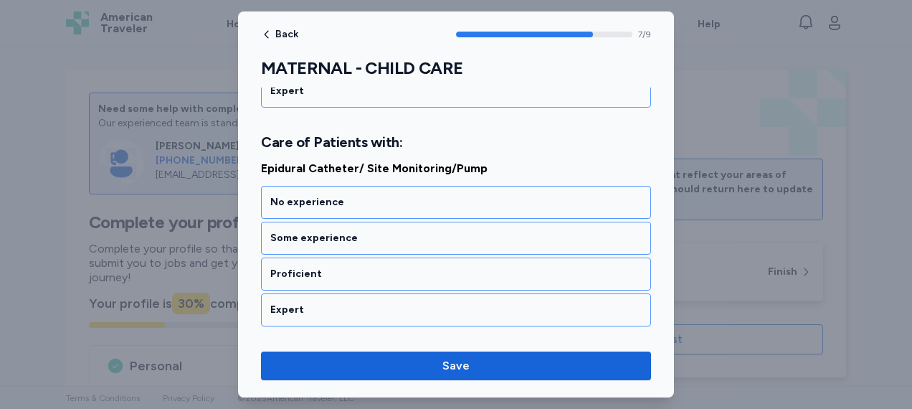
click at [480, 186] on div "No experience" at bounding box center [456, 202] width 390 height 33
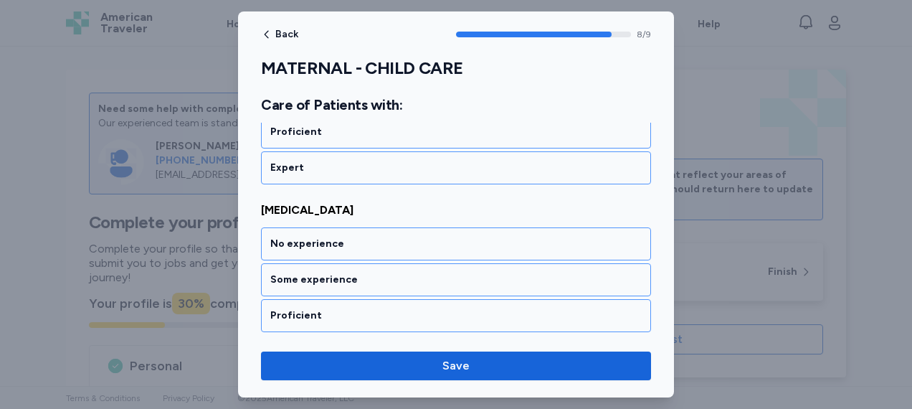
scroll to position [1619, 0]
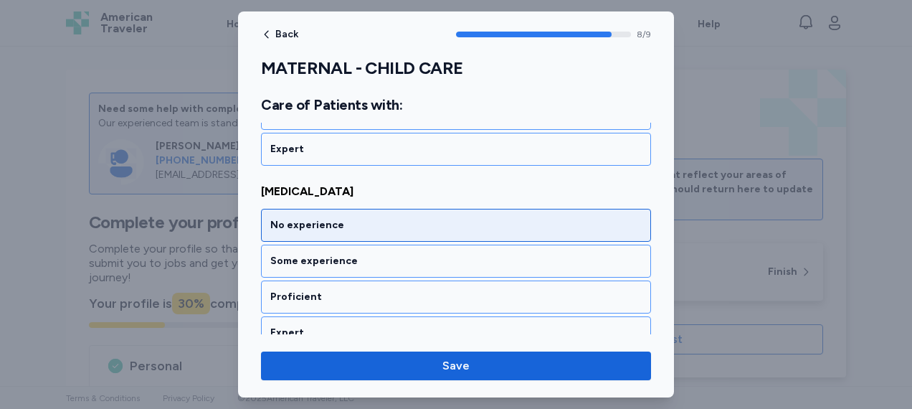
click at [457, 218] on div "No experience" at bounding box center [455, 225] width 371 height 14
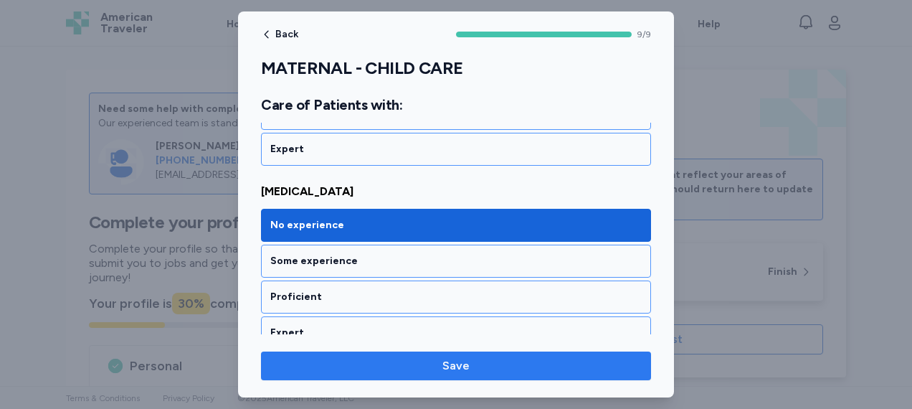
click at [495, 358] on span "Save" at bounding box center [455, 365] width 367 height 17
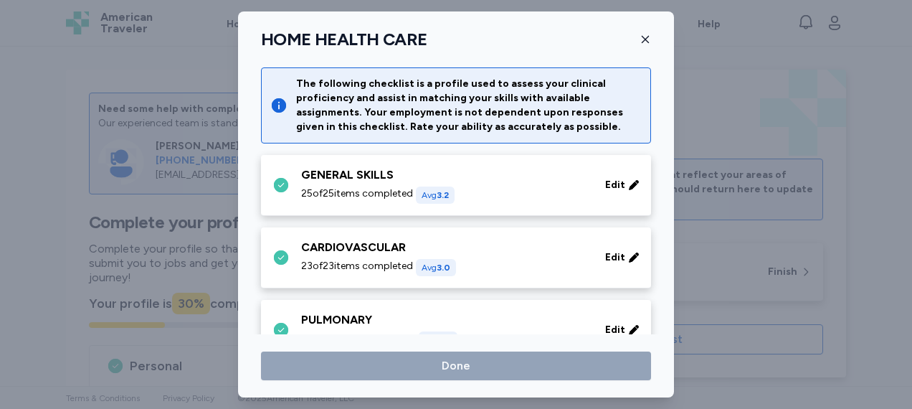
scroll to position [606, 0]
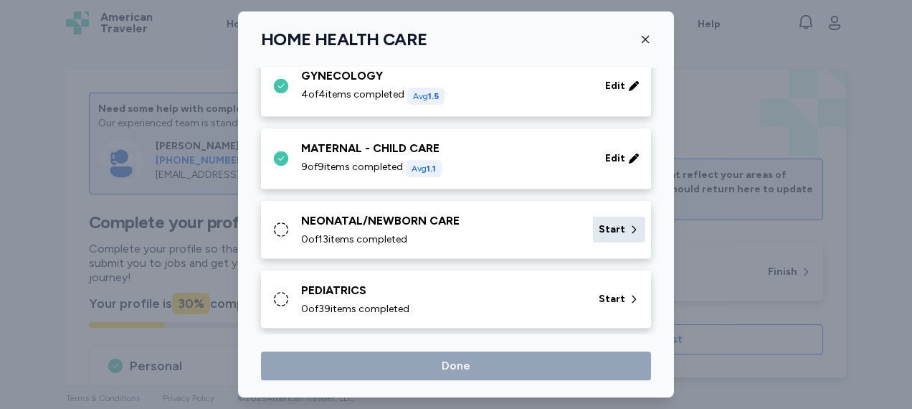
click at [599, 222] on span "Start" at bounding box center [612, 229] width 27 height 14
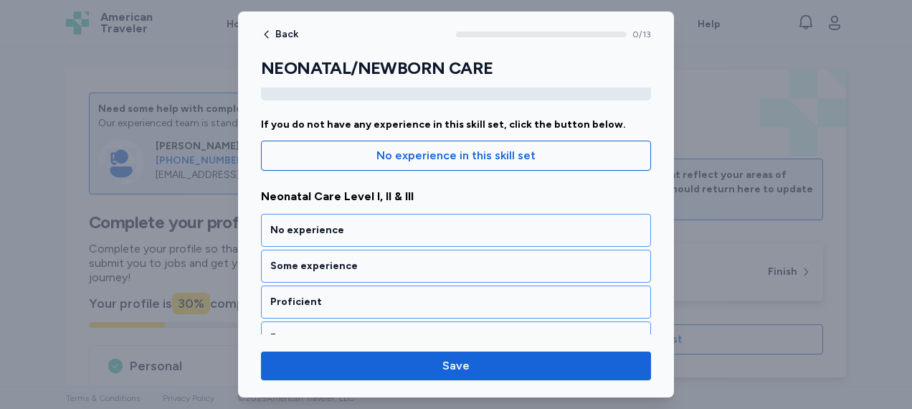
scroll to position [113, 0]
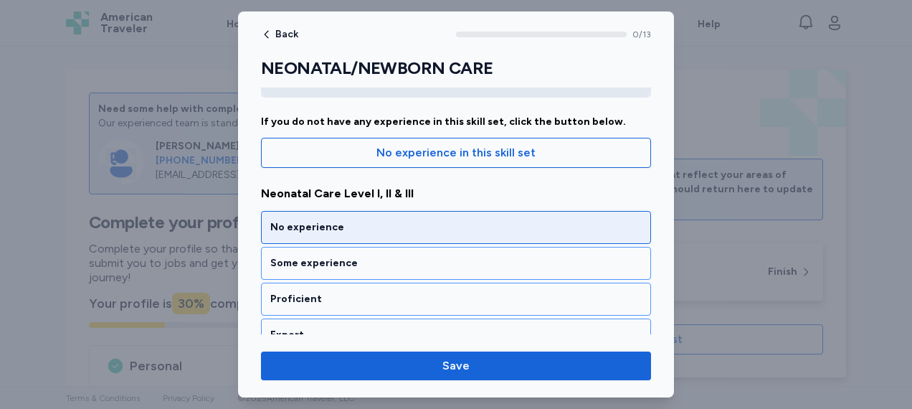
click at [443, 229] on div "No experience" at bounding box center [455, 227] width 371 height 14
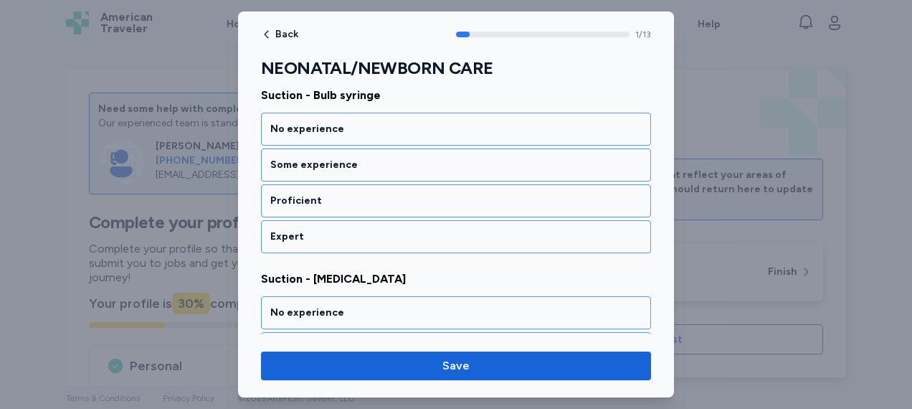
scroll to position [389, 0]
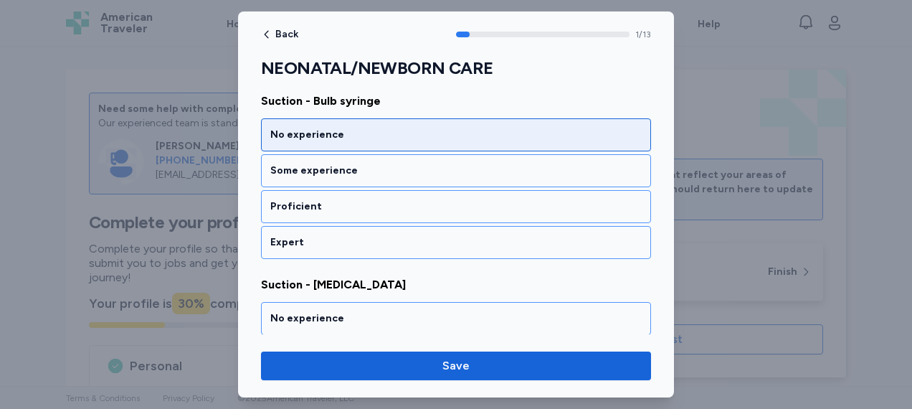
click at [437, 128] on div "No experience" at bounding box center [455, 135] width 371 height 14
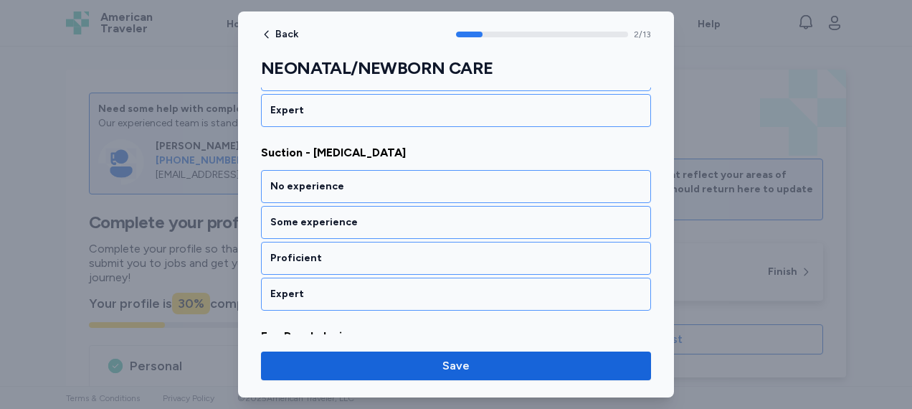
scroll to position [532, 0]
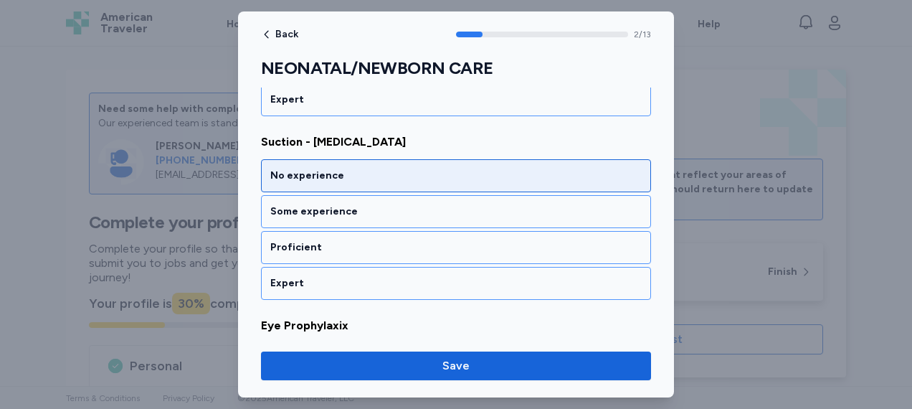
click at [412, 162] on div "No experience" at bounding box center [456, 175] width 390 height 33
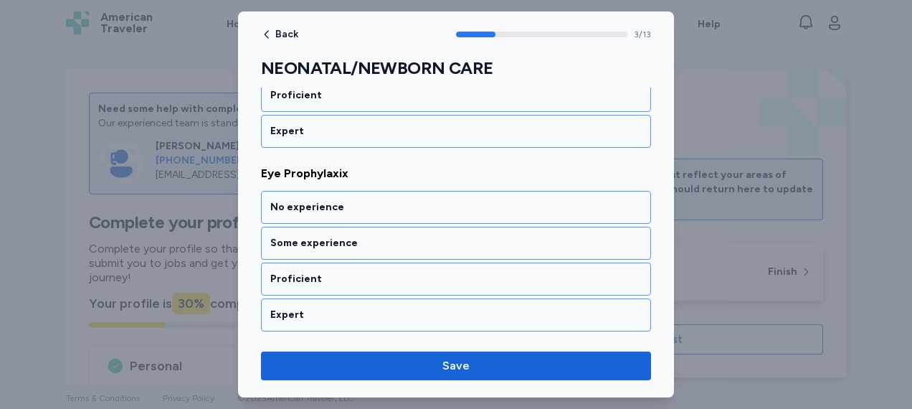
scroll to position [714, 0]
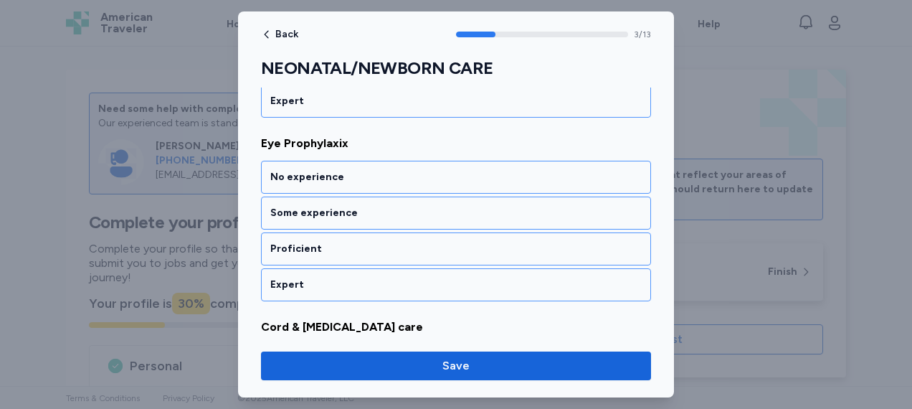
click at [412, 162] on div "No experience" at bounding box center [456, 177] width 390 height 33
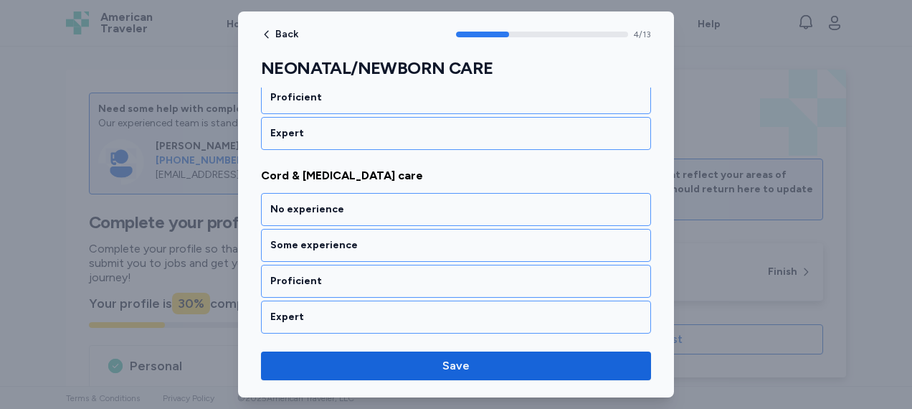
scroll to position [896, 0]
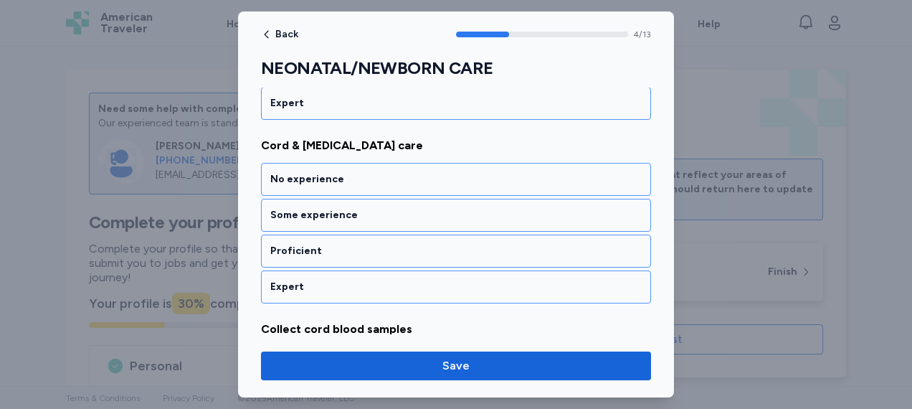
click at [412, 163] on div "No experience" at bounding box center [456, 179] width 390 height 33
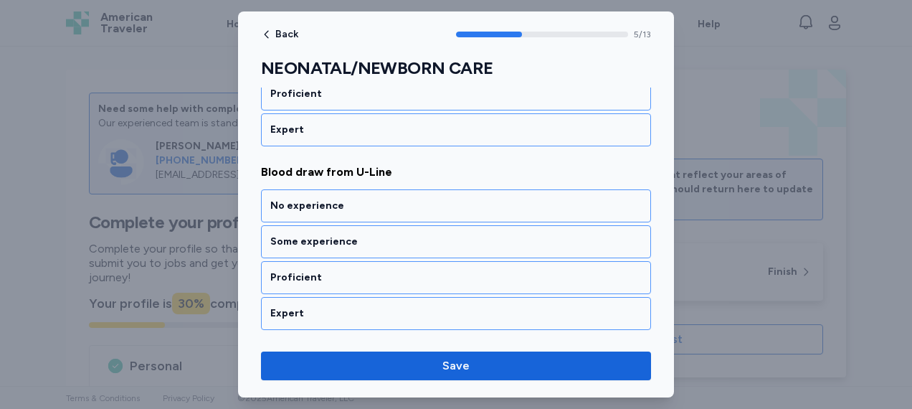
scroll to position [1236, 0]
click at [409, 199] on div "No experience" at bounding box center [455, 206] width 371 height 14
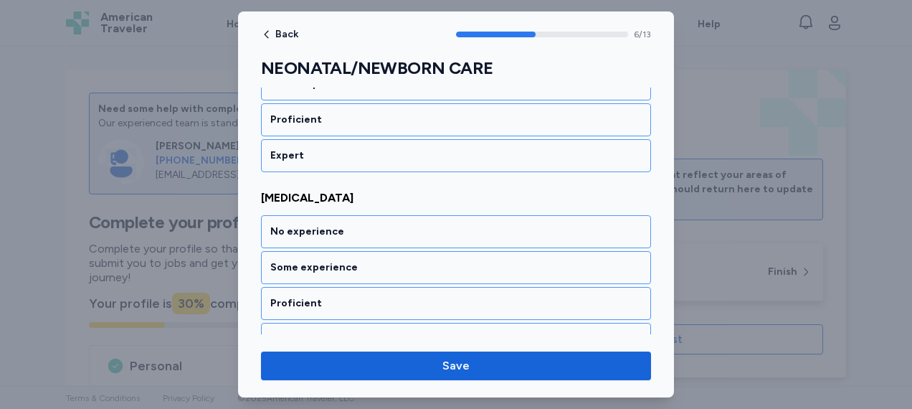
scroll to position [1440, 0]
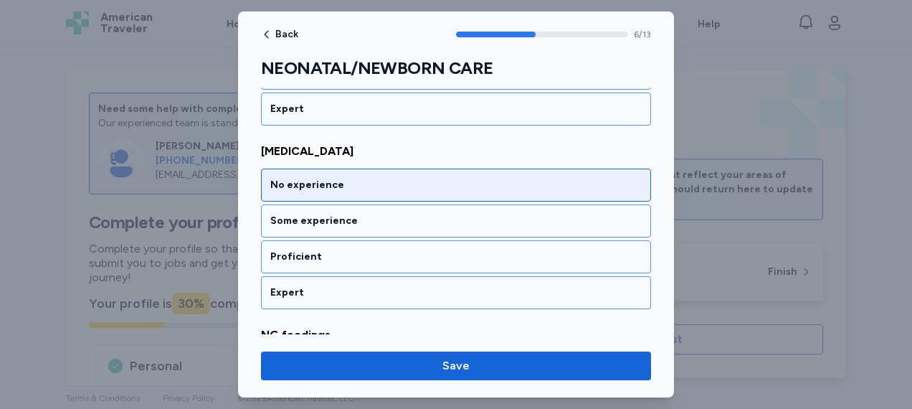
click at [412, 168] on div "No experience" at bounding box center [456, 184] width 390 height 33
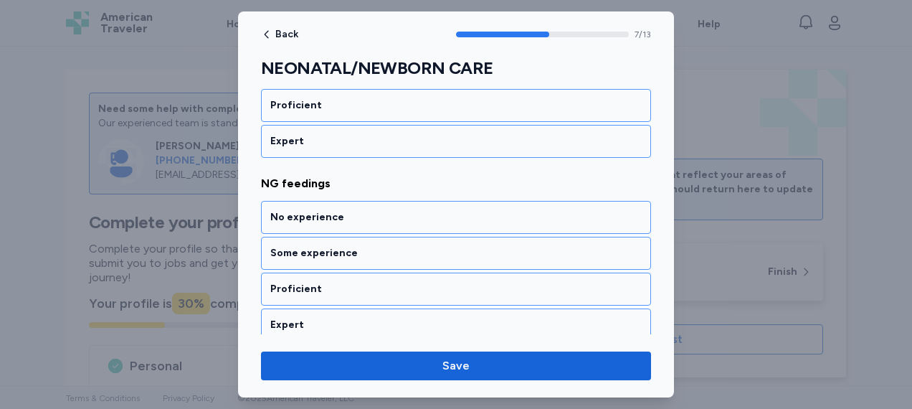
scroll to position [1622, 0]
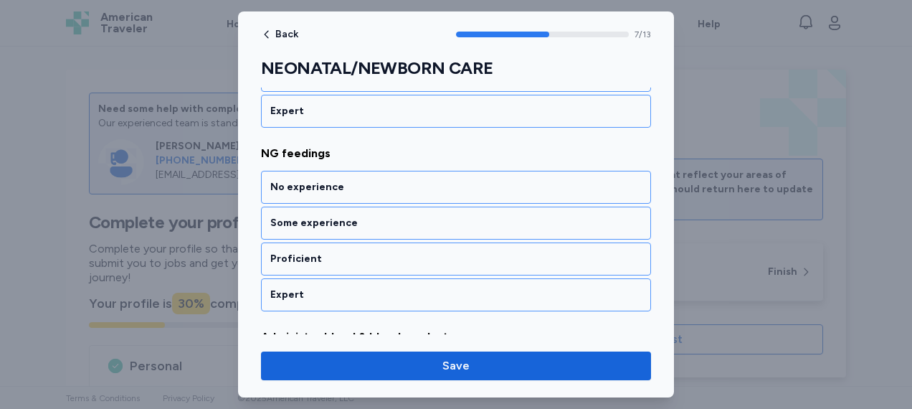
click at [412, 171] on div "No experience" at bounding box center [456, 187] width 390 height 33
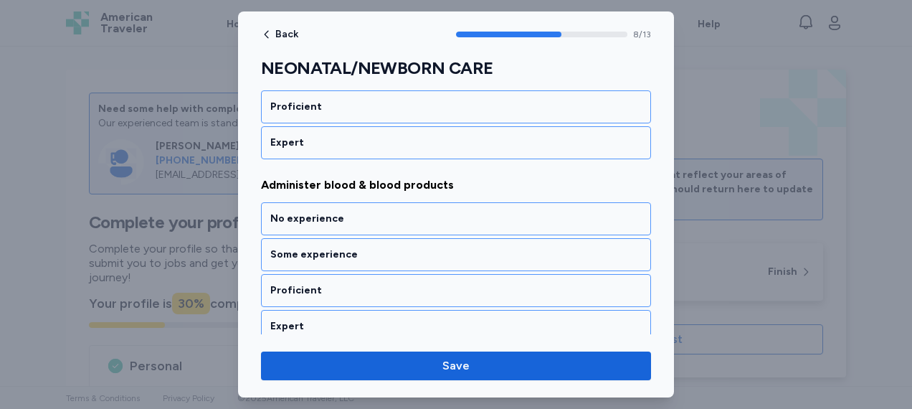
scroll to position [1804, 0]
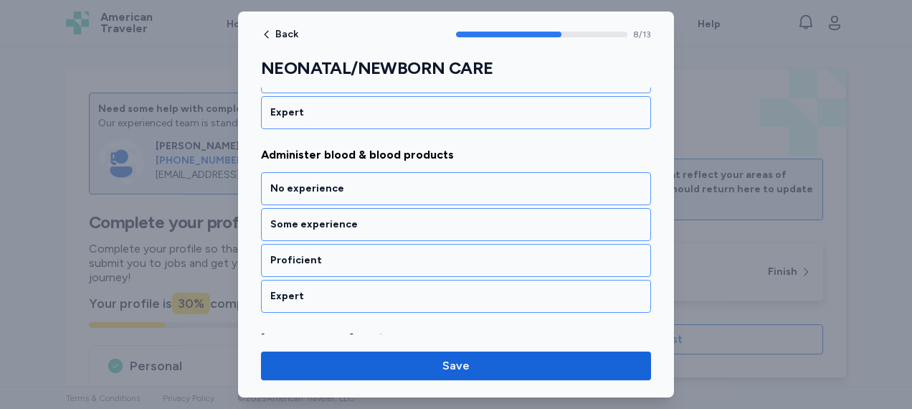
click at [412, 172] on div "No experience" at bounding box center [456, 188] width 390 height 33
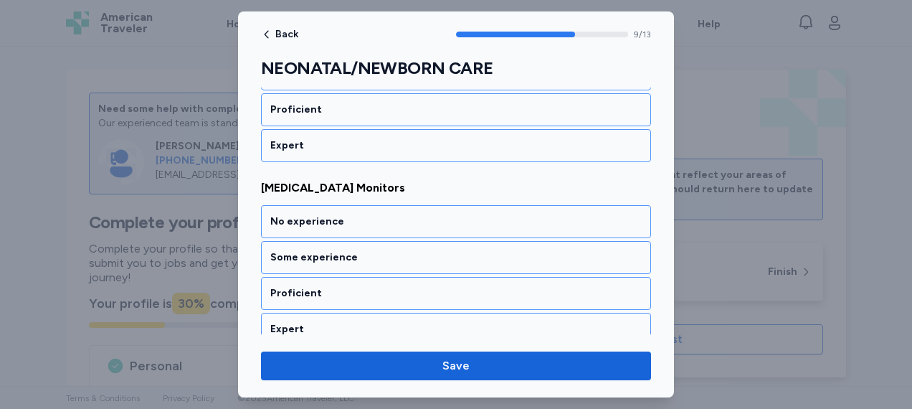
scroll to position [1985, 0]
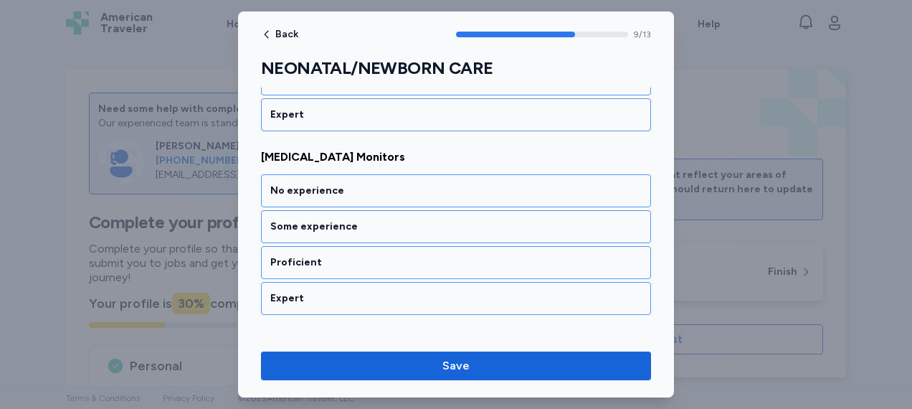
click at [412, 174] on div "No experience" at bounding box center [456, 190] width 390 height 33
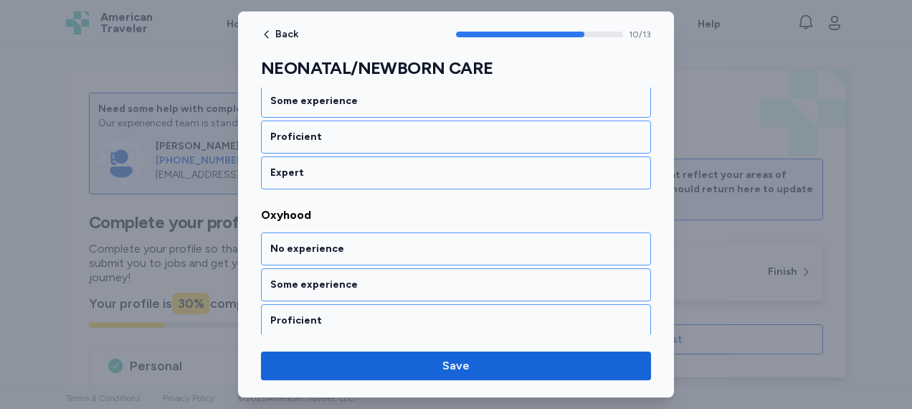
scroll to position [2167, 0]
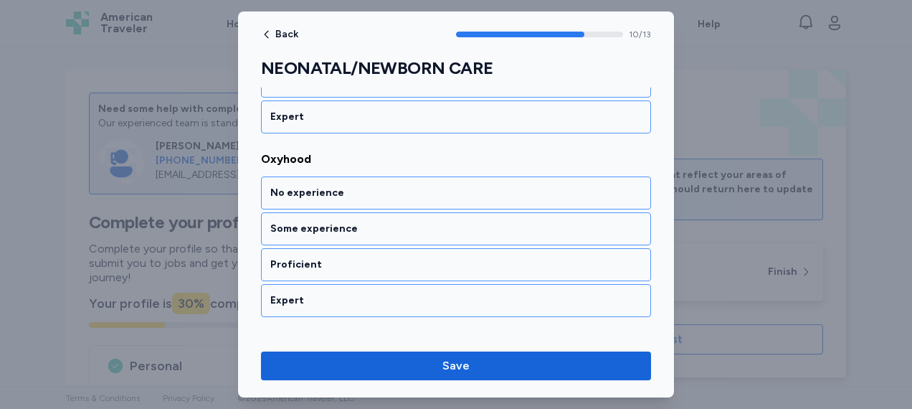
click at [412, 176] on div "No experience" at bounding box center [456, 192] width 390 height 33
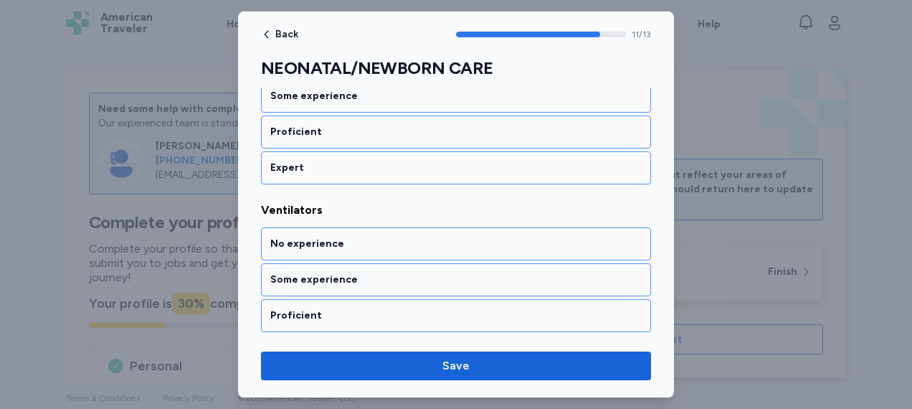
scroll to position [2310, 0]
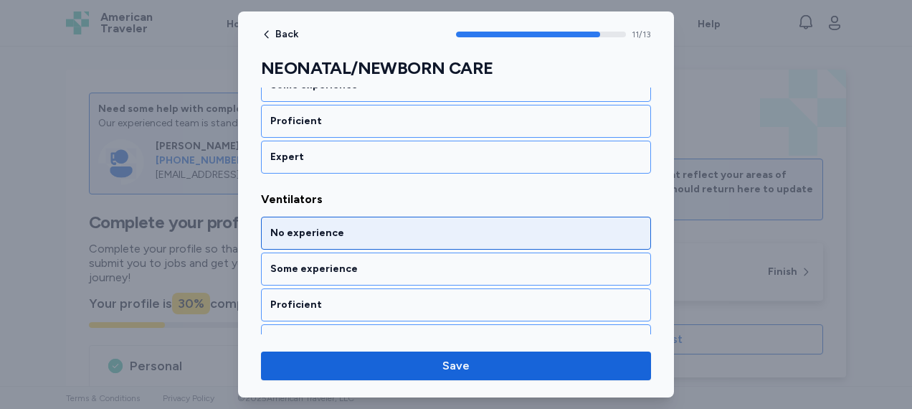
click at [404, 217] on div "No experience" at bounding box center [456, 233] width 390 height 33
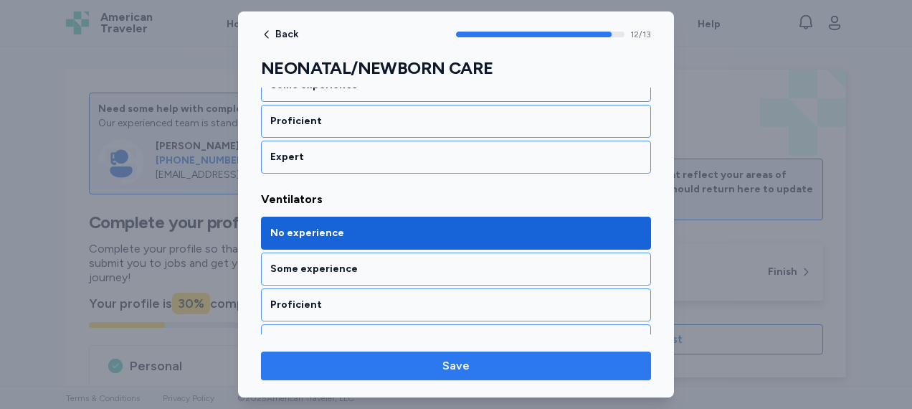
click at [435, 363] on span "Save" at bounding box center [455, 365] width 367 height 17
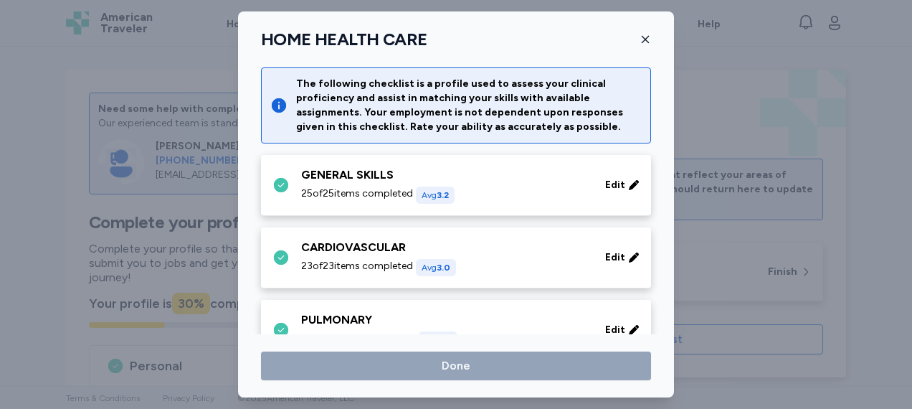
scroll to position [606, 0]
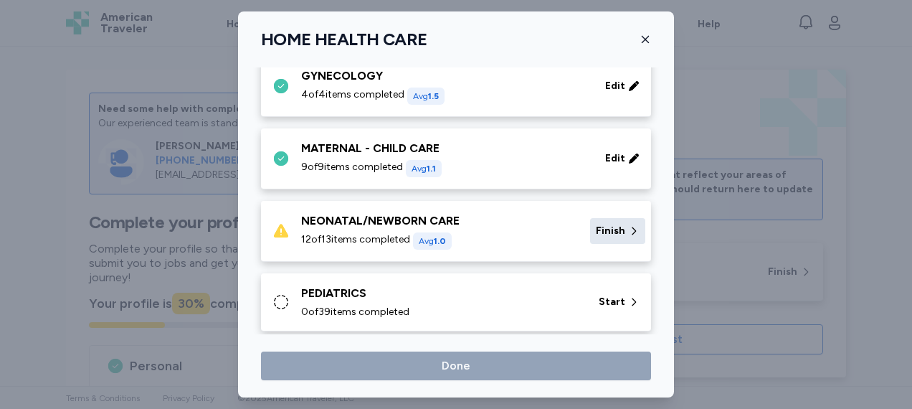
click at [596, 224] on span "Finish" at bounding box center [610, 231] width 29 height 14
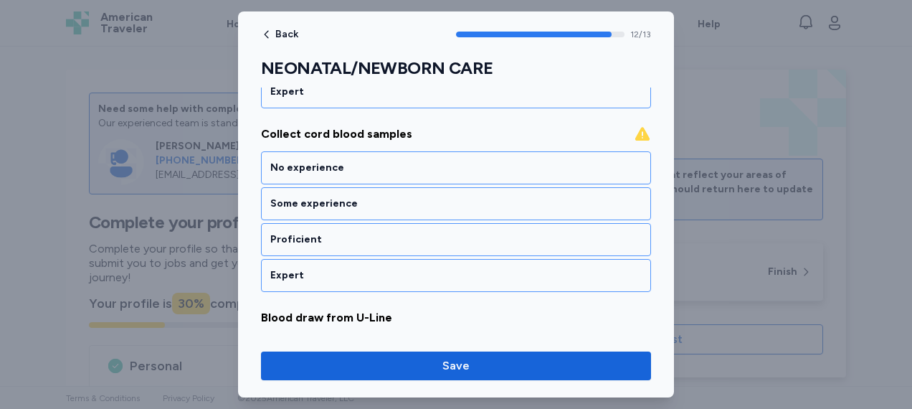
scroll to position [1087, 0]
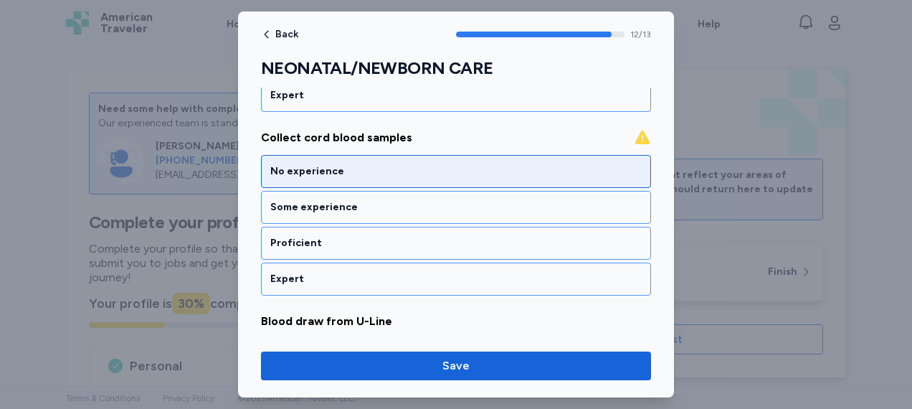
click at [448, 164] on div "No experience" at bounding box center [455, 171] width 371 height 14
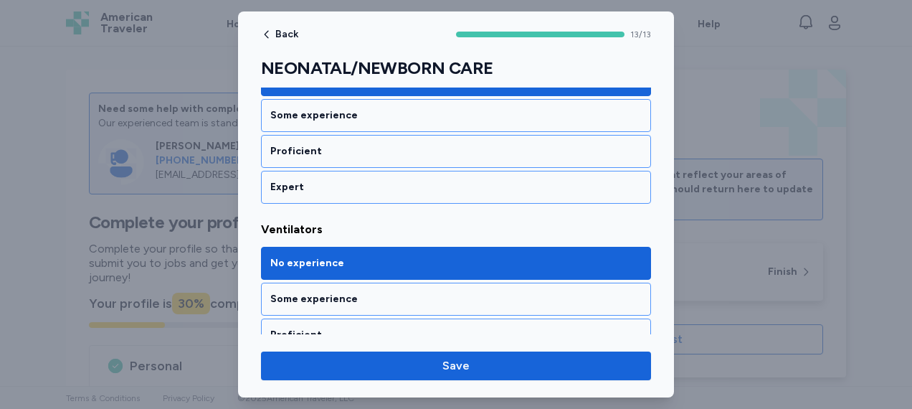
scroll to position [2310, 0]
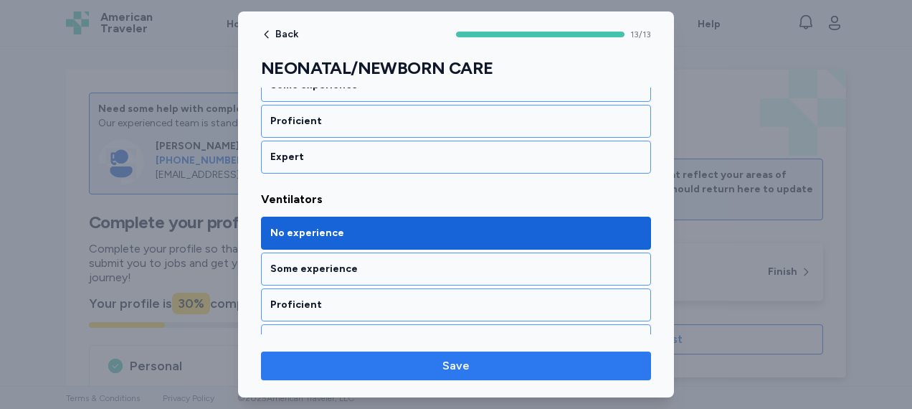
click at [470, 371] on span "Save" at bounding box center [455, 365] width 367 height 17
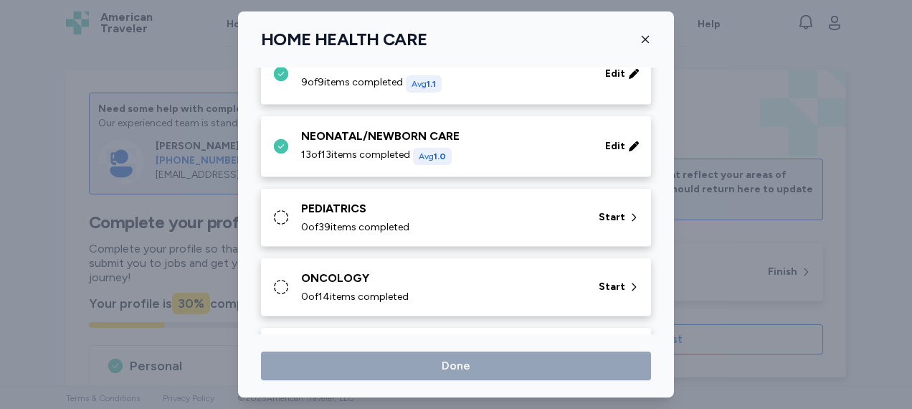
scroll to position [706, 0]
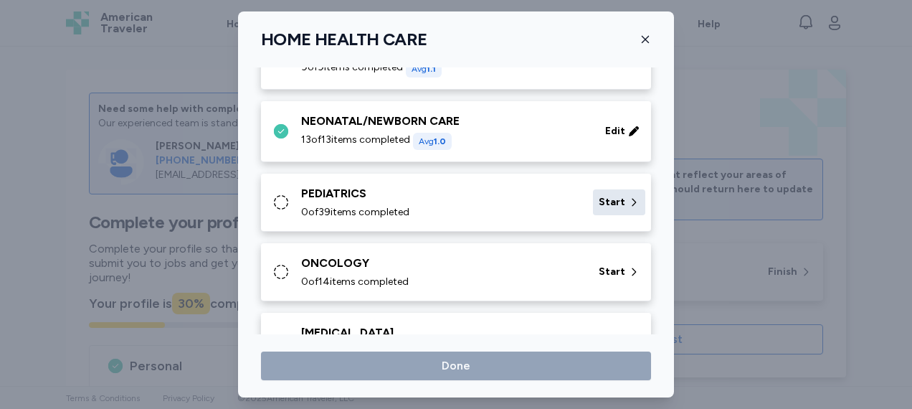
click at [607, 209] on div "Start" at bounding box center [619, 202] width 52 height 26
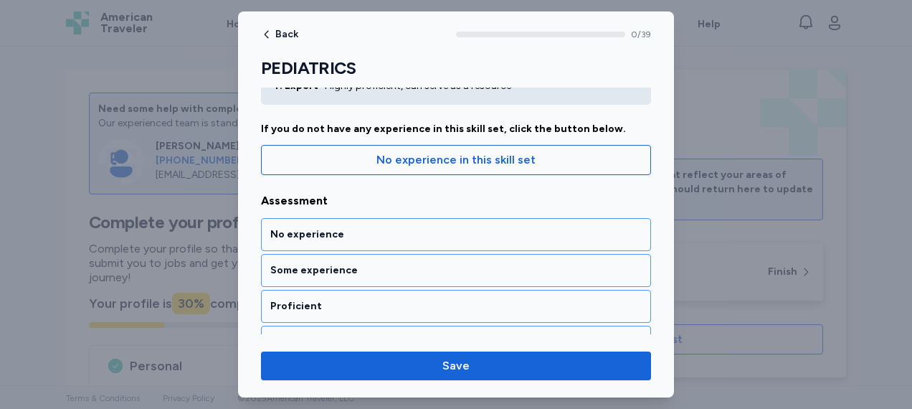
scroll to position [124, 0]
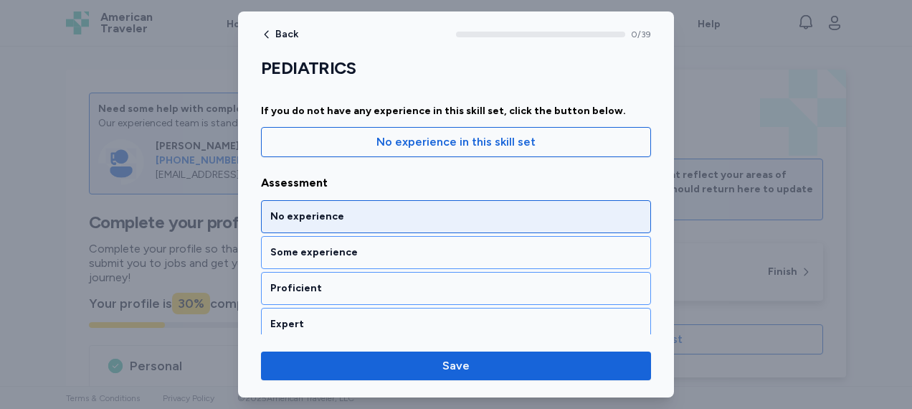
click at [455, 202] on div "No experience" at bounding box center [456, 216] width 390 height 33
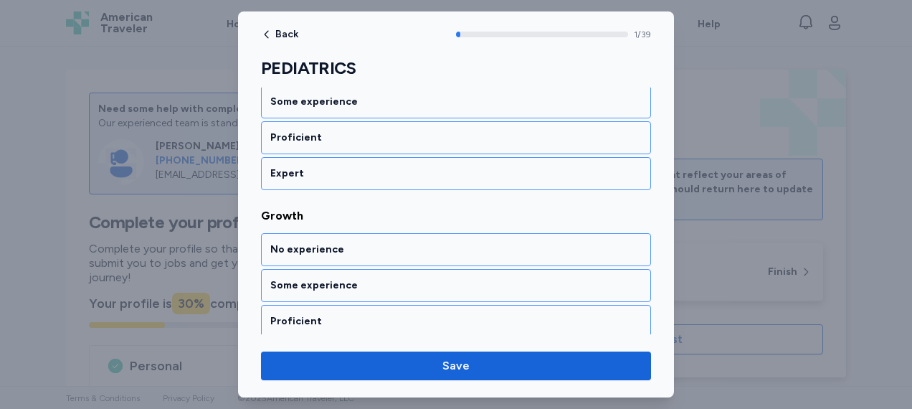
scroll to position [351, 0]
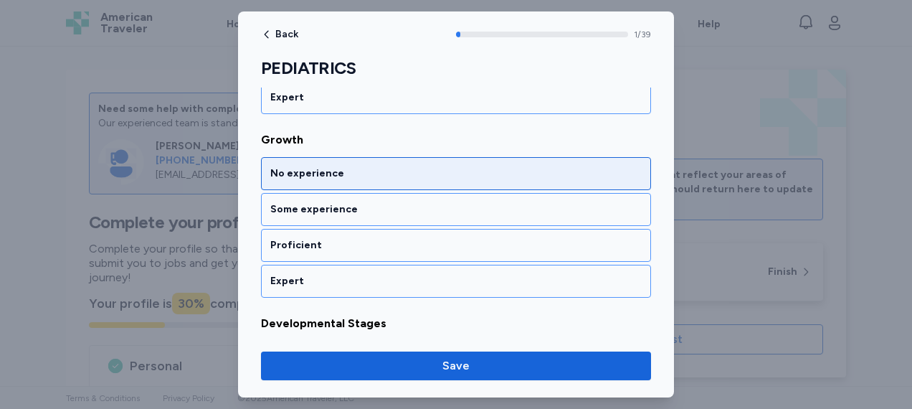
click at [455, 176] on div "No experience" at bounding box center [455, 173] width 371 height 14
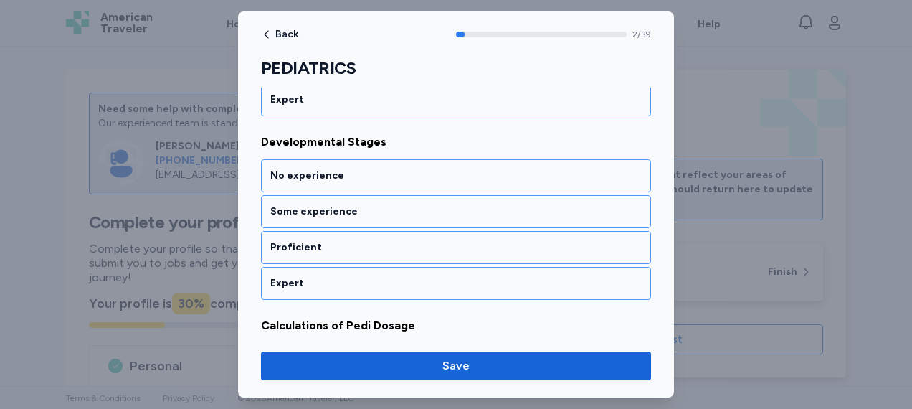
click at [455, 176] on div "No experience" at bounding box center [455, 175] width 371 height 14
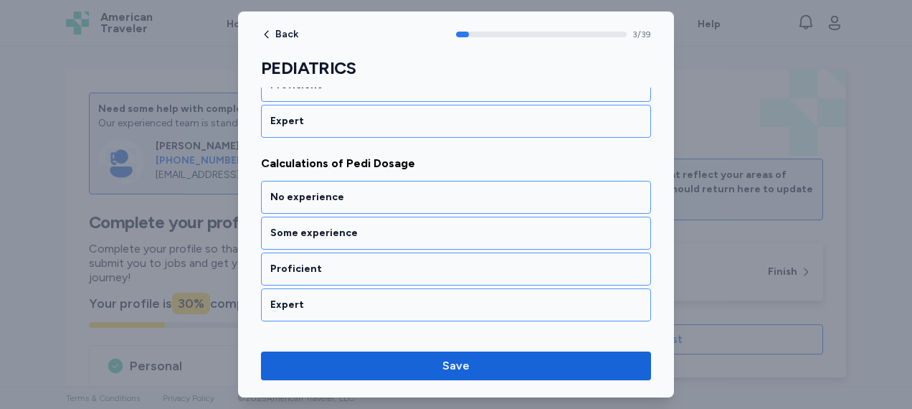
scroll to position [714, 0]
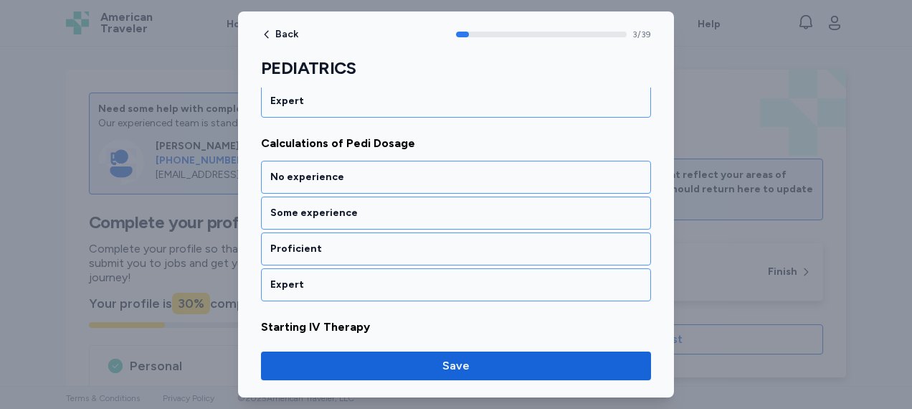
click at [455, 176] on div "No experience" at bounding box center [455, 177] width 371 height 14
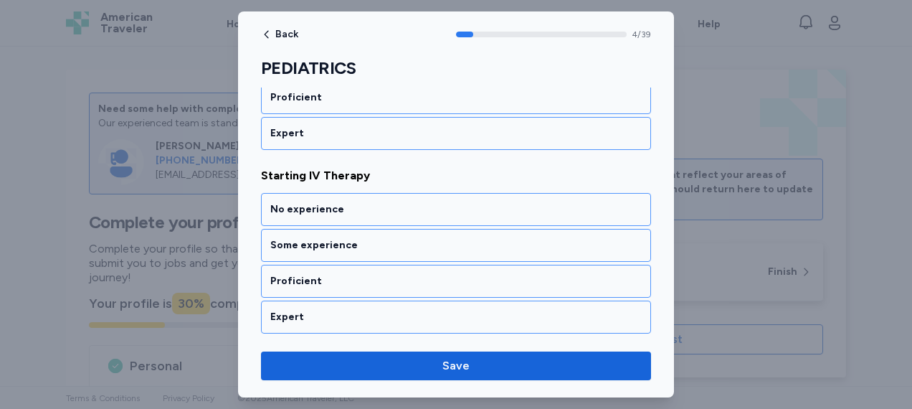
scroll to position [896, 0]
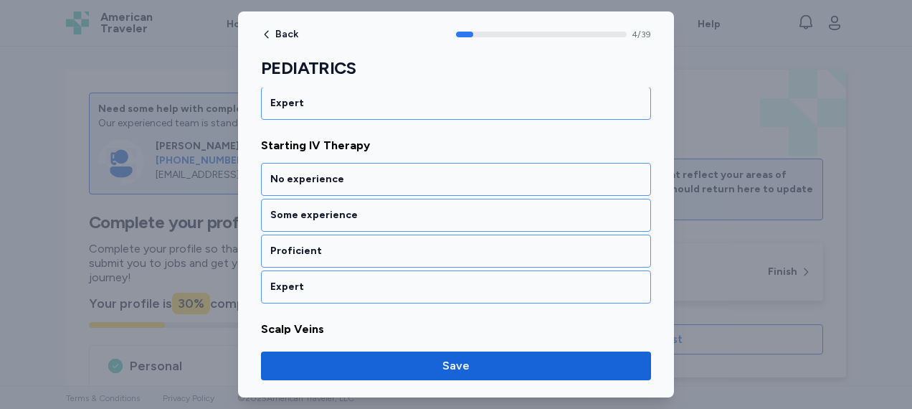
click at [455, 176] on div "No experience" at bounding box center [455, 179] width 371 height 14
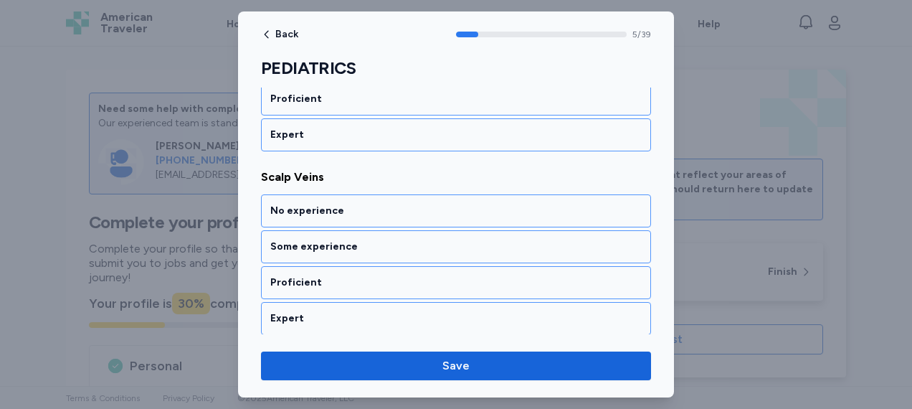
scroll to position [1077, 0]
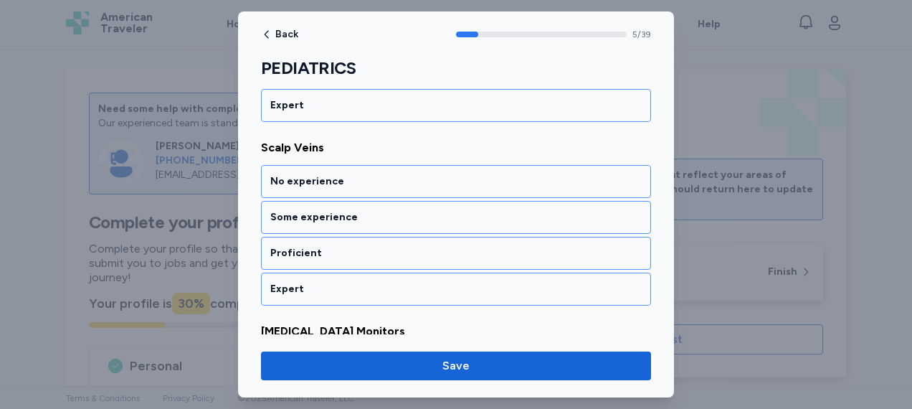
click at [455, 176] on div "No experience" at bounding box center [455, 181] width 371 height 14
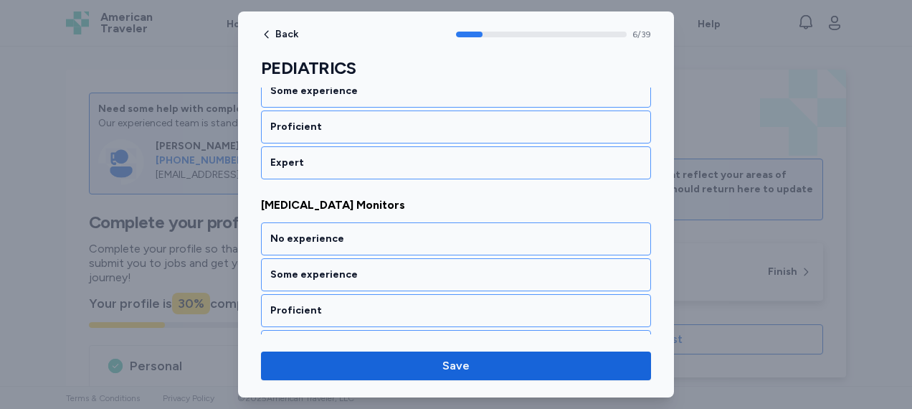
scroll to position [1259, 0]
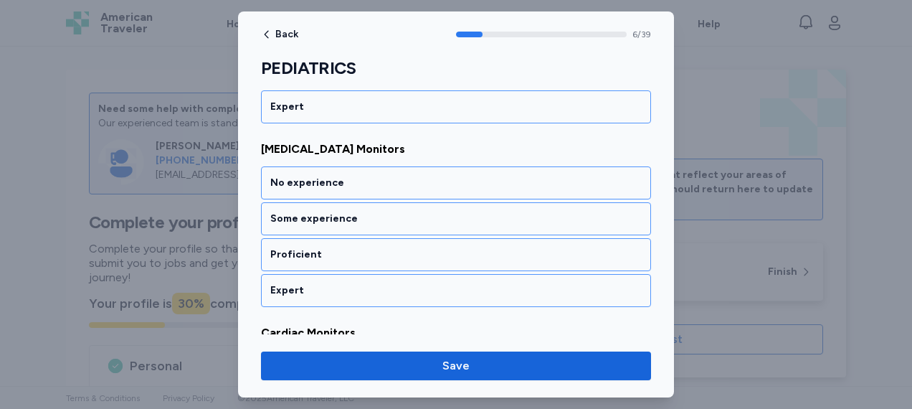
click at [455, 176] on div "No experience" at bounding box center [455, 183] width 371 height 14
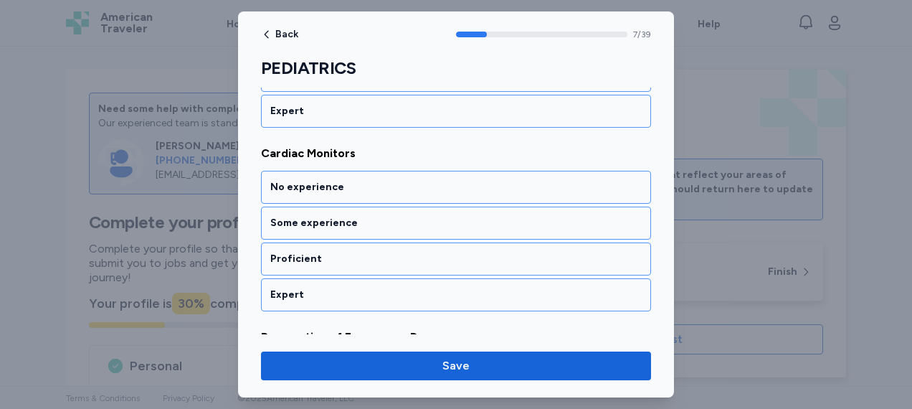
scroll to position [1440, 0]
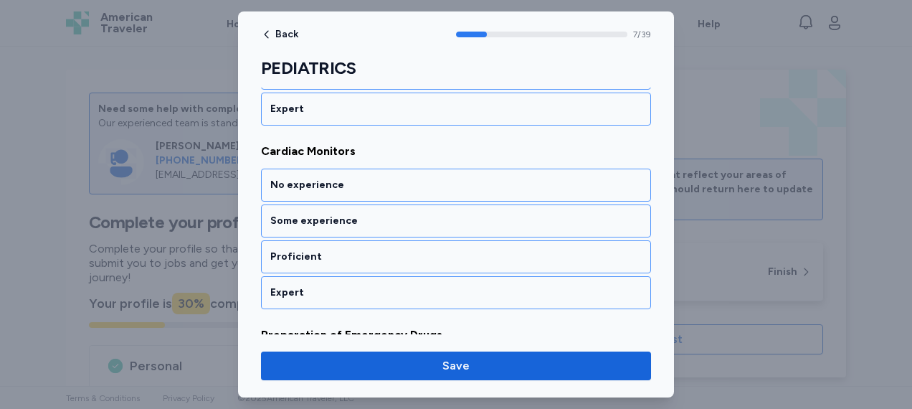
click at [455, 178] on div "No experience" at bounding box center [455, 185] width 371 height 14
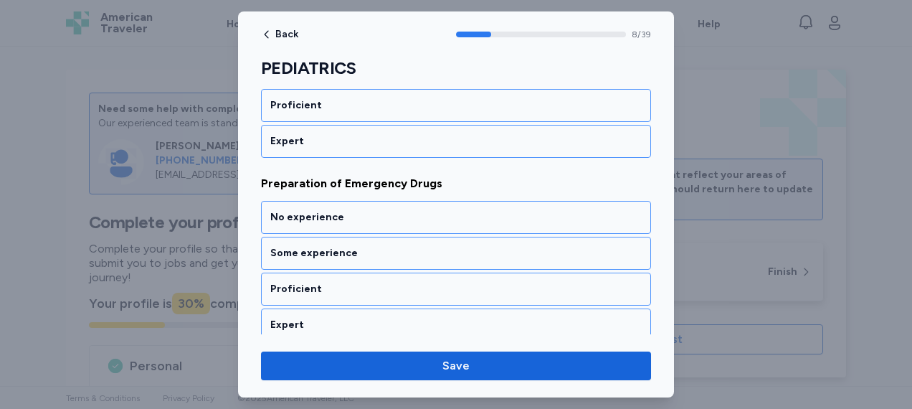
scroll to position [1622, 0]
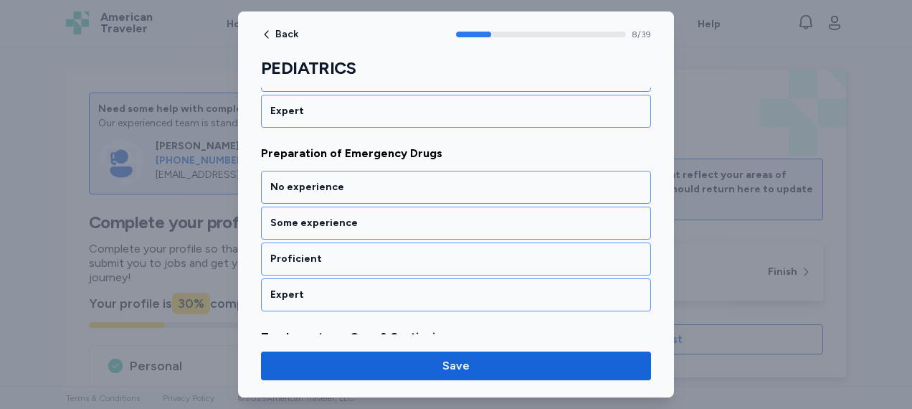
click at [455, 180] on div "No experience" at bounding box center [455, 187] width 371 height 14
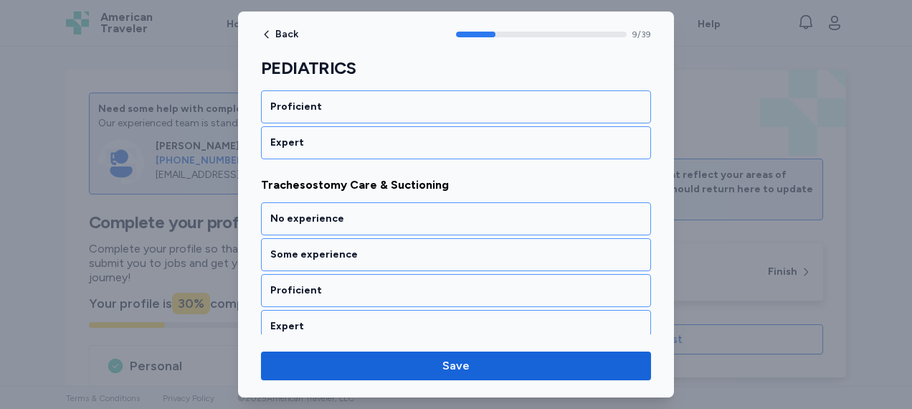
scroll to position [1804, 0]
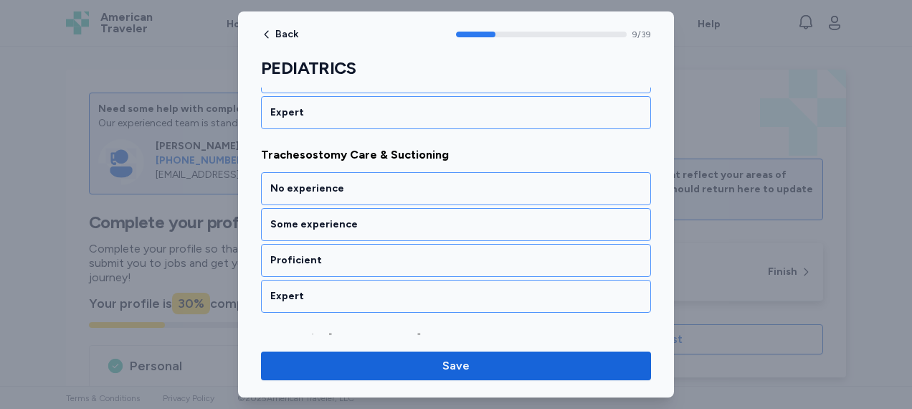
click at [455, 181] on div "No experience" at bounding box center [455, 188] width 371 height 14
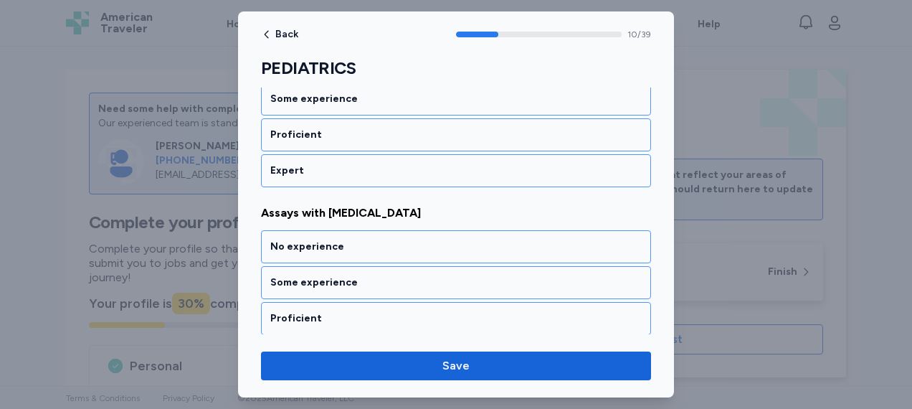
scroll to position [1985, 0]
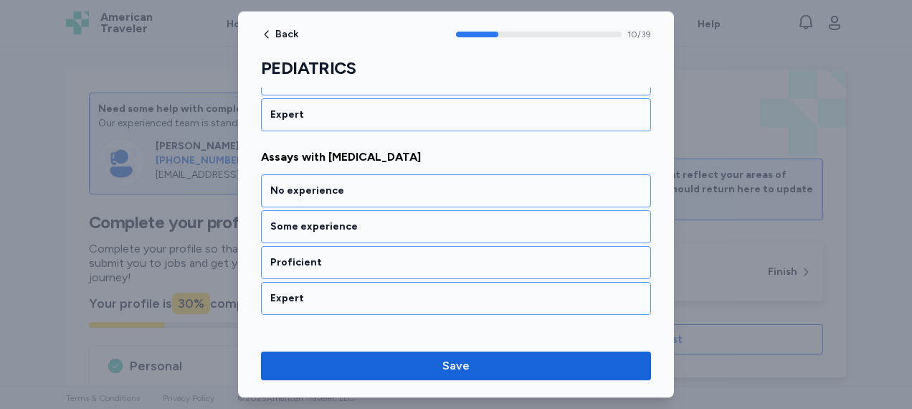
click at [455, 184] on div "No experience" at bounding box center [455, 191] width 371 height 14
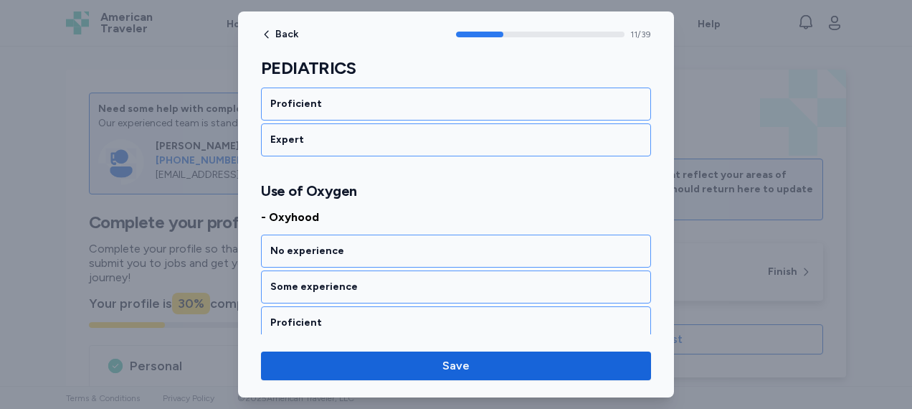
scroll to position [2185, 0]
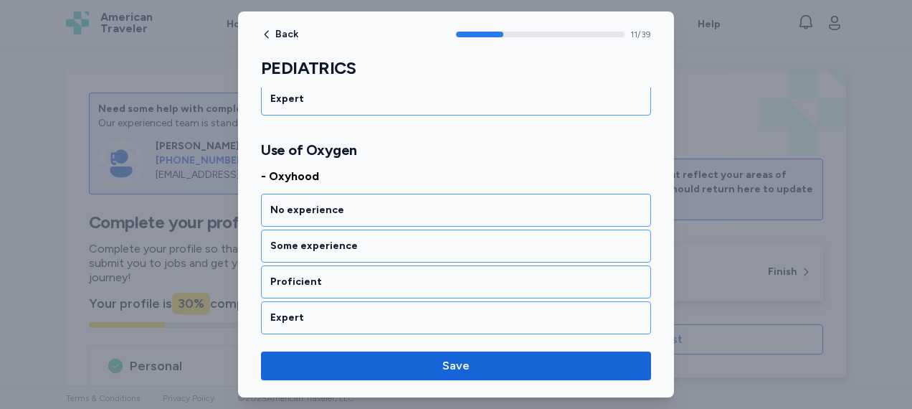
click at [455, 194] on div "No experience" at bounding box center [456, 210] width 390 height 33
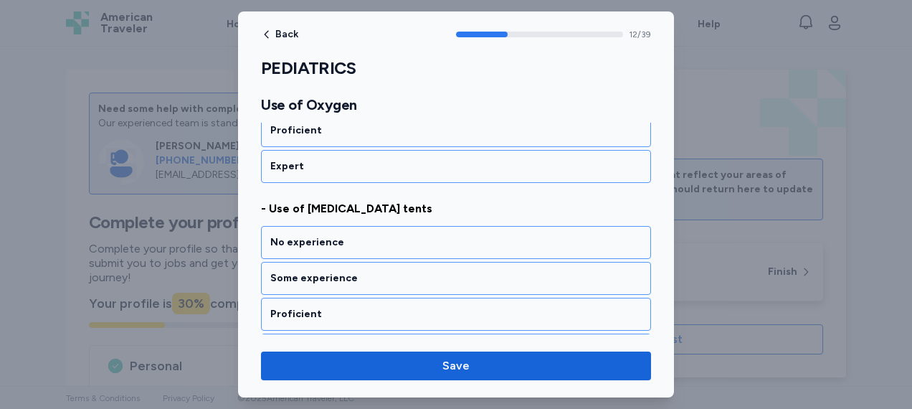
scroll to position [2366, 0]
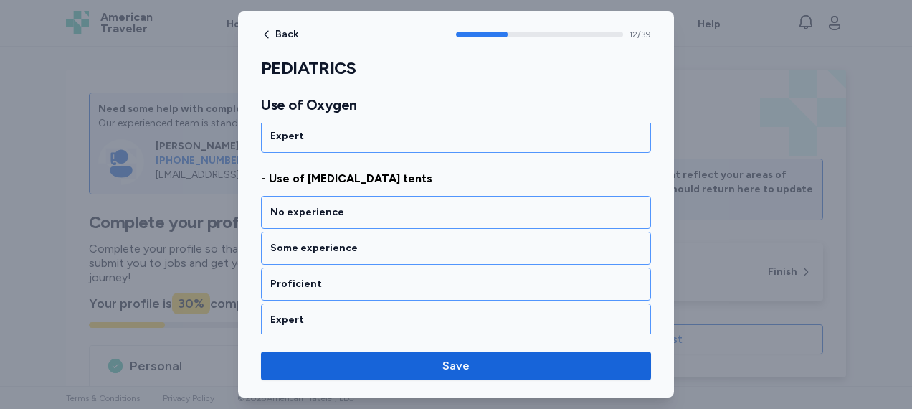
click at [455, 196] on div "No experience" at bounding box center [456, 212] width 390 height 33
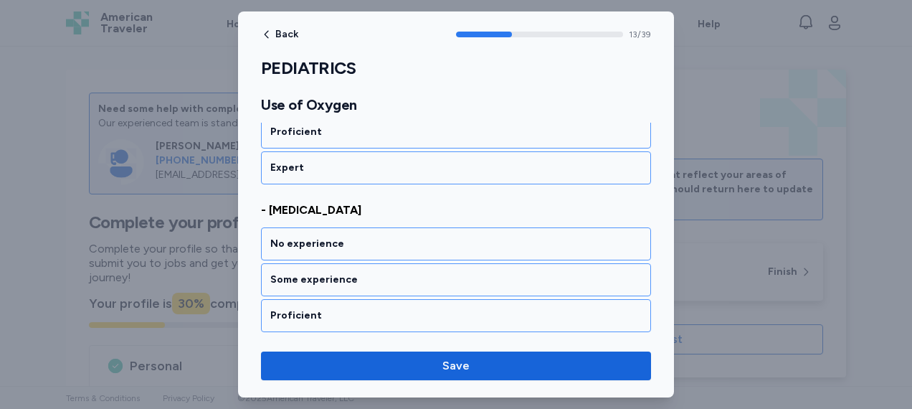
scroll to position [2548, 0]
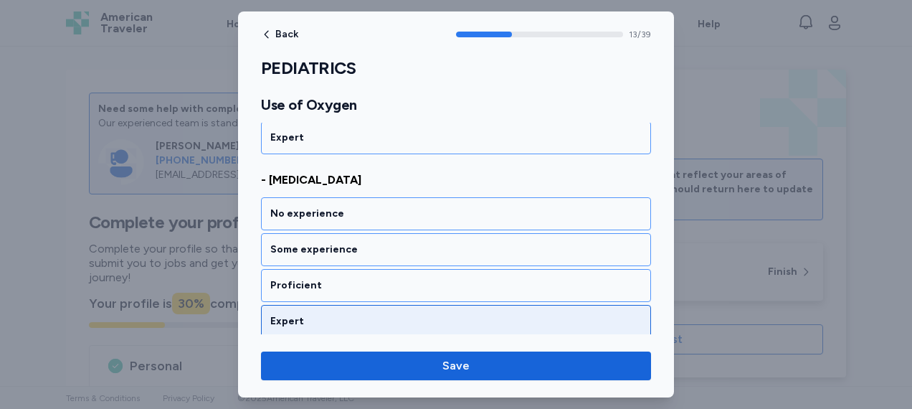
click at [399, 314] on div "Expert" at bounding box center [455, 321] width 371 height 14
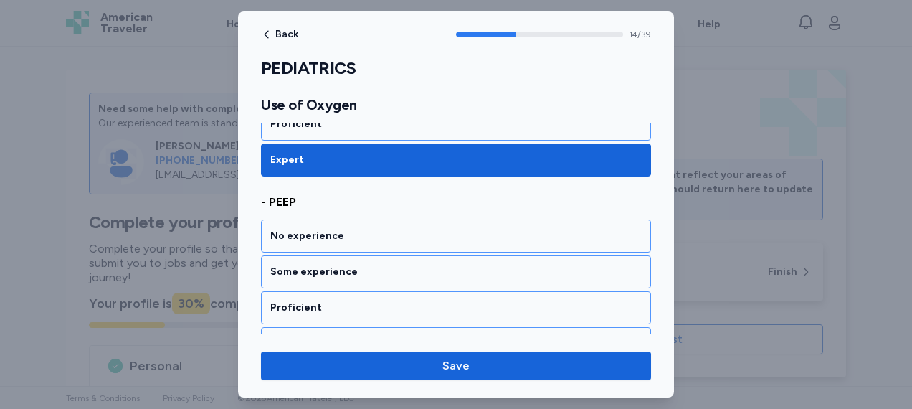
scroll to position [2730, 0]
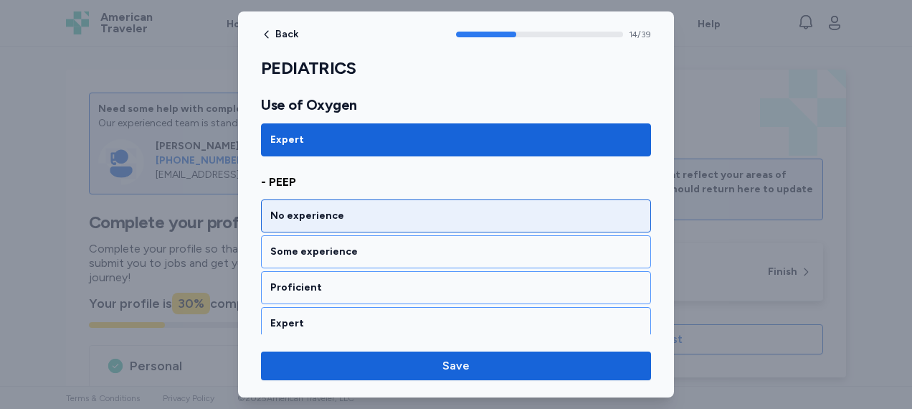
click at [409, 209] on div "No experience" at bounding box center [455, 216] width 371 height 14
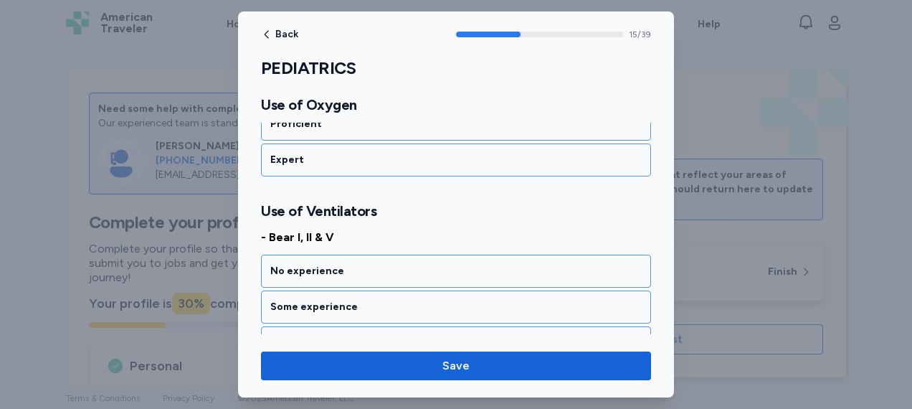
scroll to position [2946, 0]
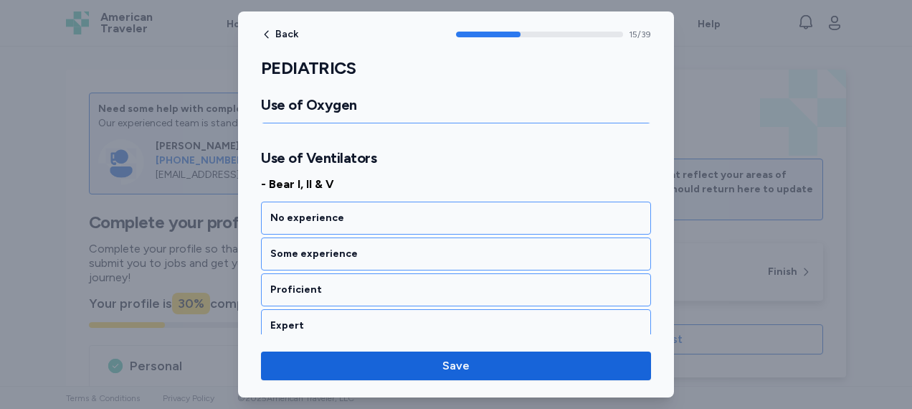
click at [409, 211] on div "No experience" at bounding box center [455, 218] width 371 height 14
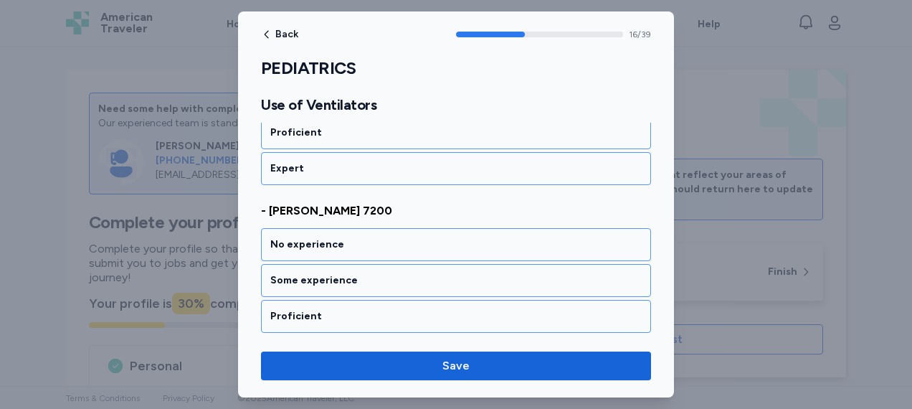
scroll to position [3128, 0]
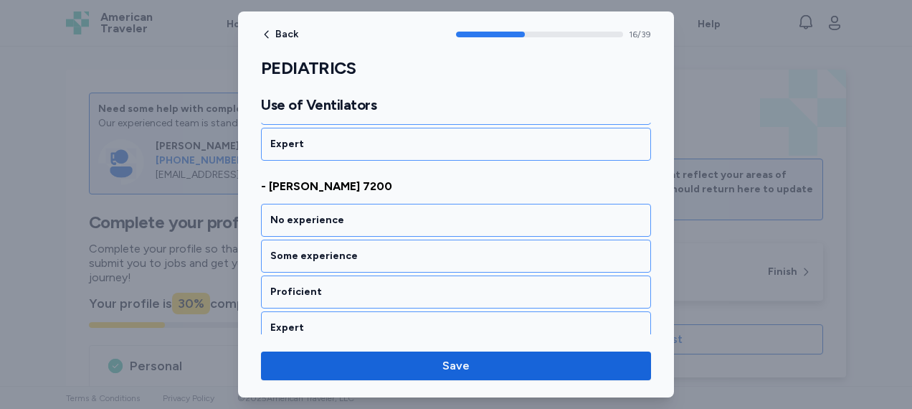
click at [409, 213] on div "No experience" at bounding box center [455, 220] width 371 height 14
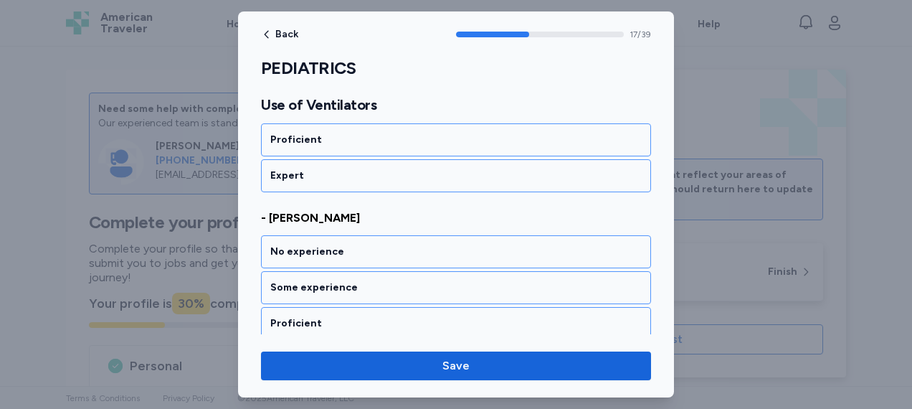
scroll to position [3310, 0]
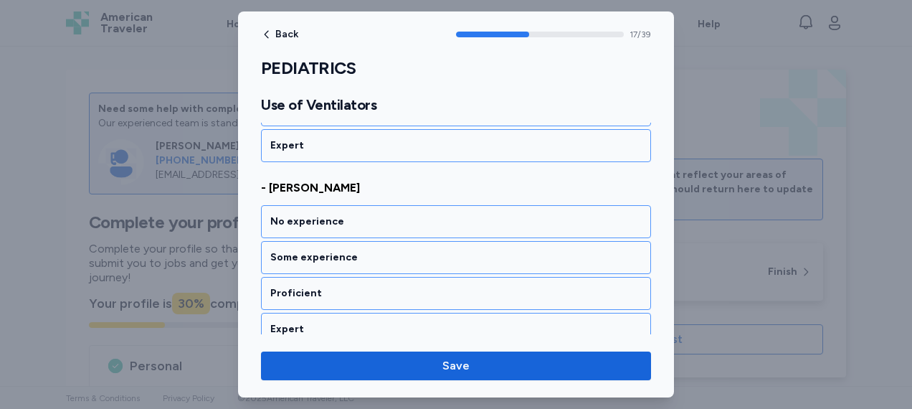
click at [409, 214] on div "No experience" at bounding box center [455, 221] width 371 height 14
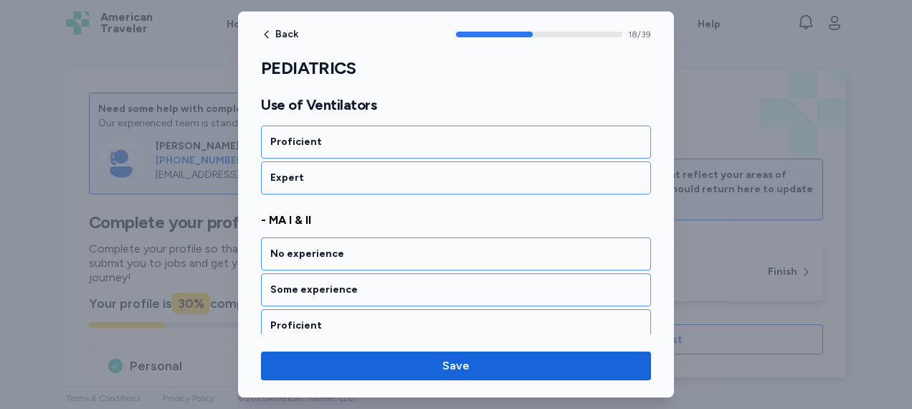
scroll to position [3491, 0]
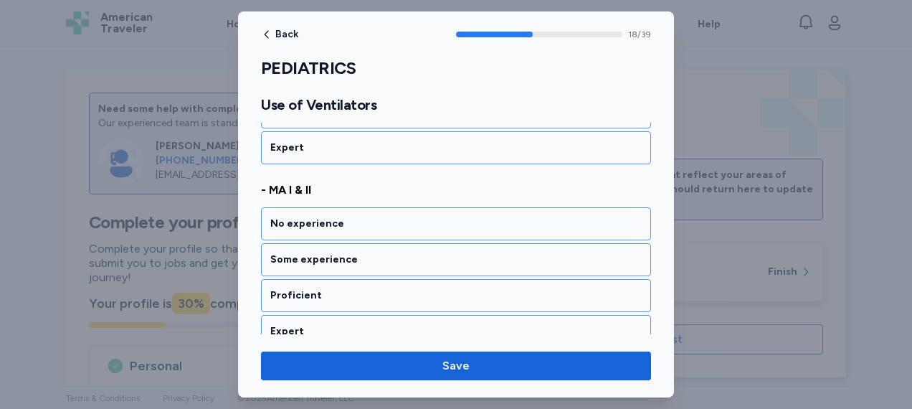
click at [409, 217] on div "No experience" at bounding box center [455, 224] width 371 height 14
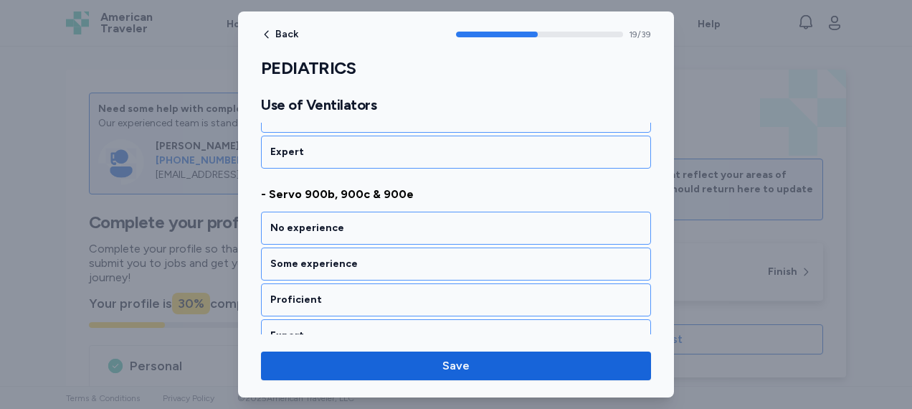
scroll to position [3672, 0]
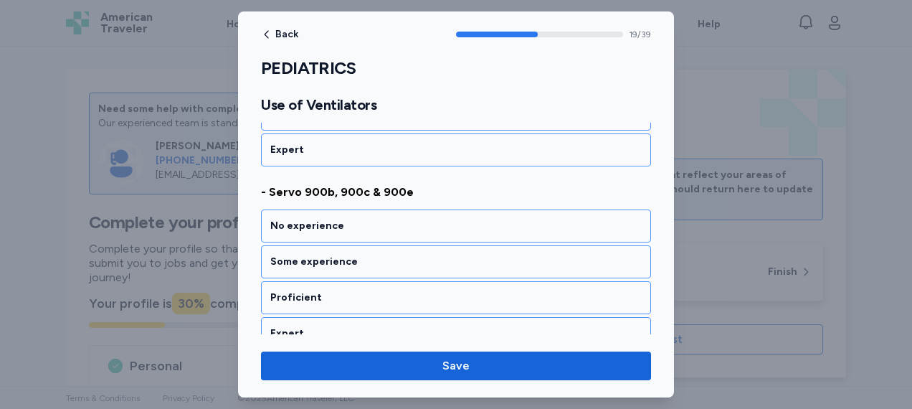
click at [409, 219] on div "No experience" at bounding box center [455, 226] width 371 height 14
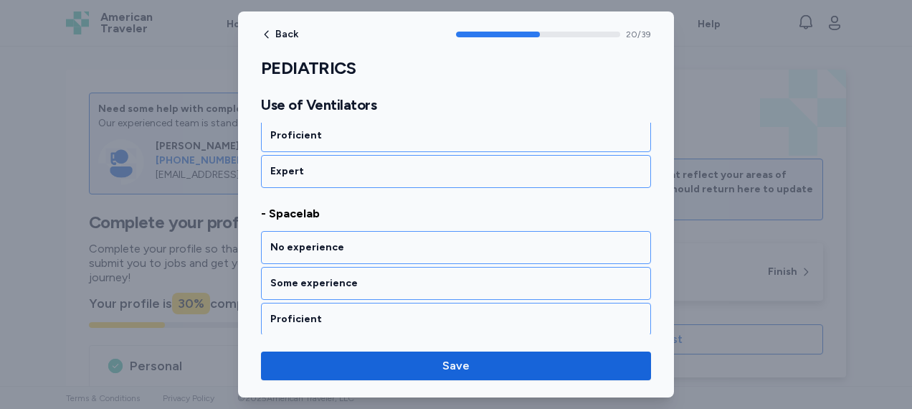
scroll to position [3855, 0]
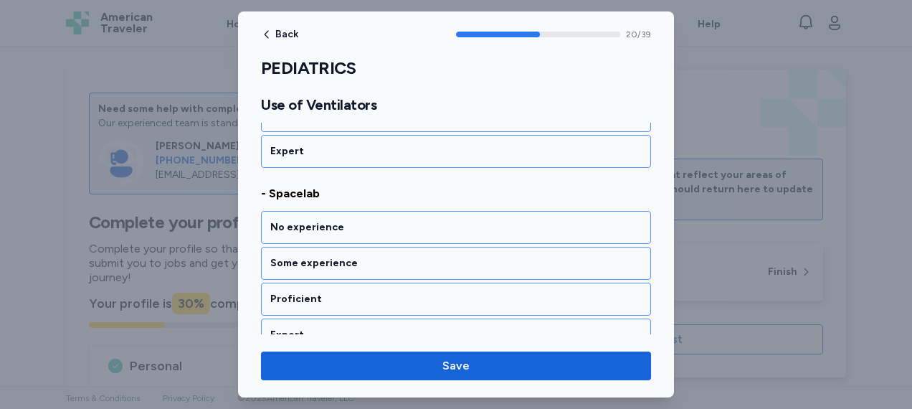
click at [409, 220] on div "No experience" at bounding box center [455, 227] width 371 height 14
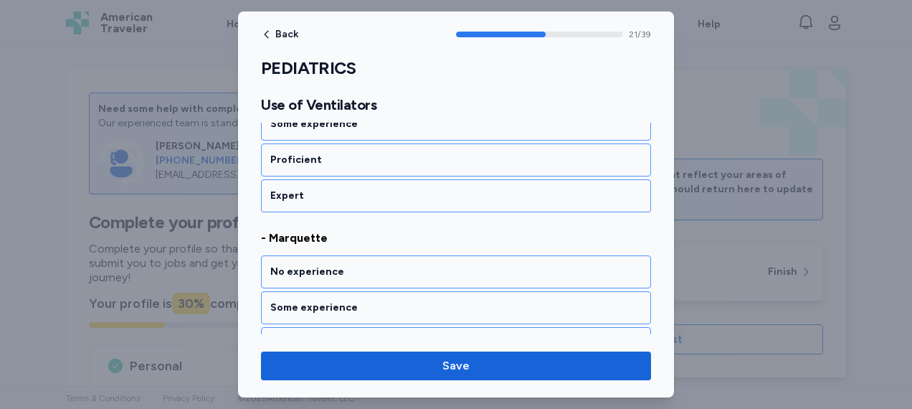
scroll to position [4036, 0]
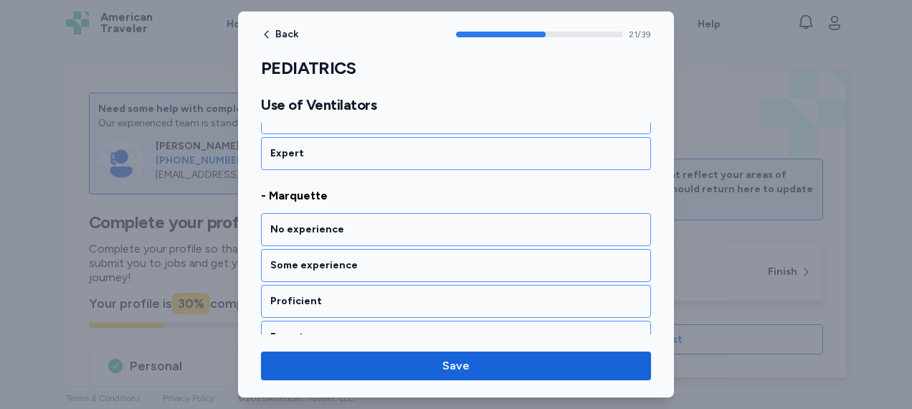
click at [409, 222] on div "No experience" at bounding box center [455, 229] width 371 height 14
click at [409, 224] on div "No experience" at bounding box center [455, 231] width 371 height 14
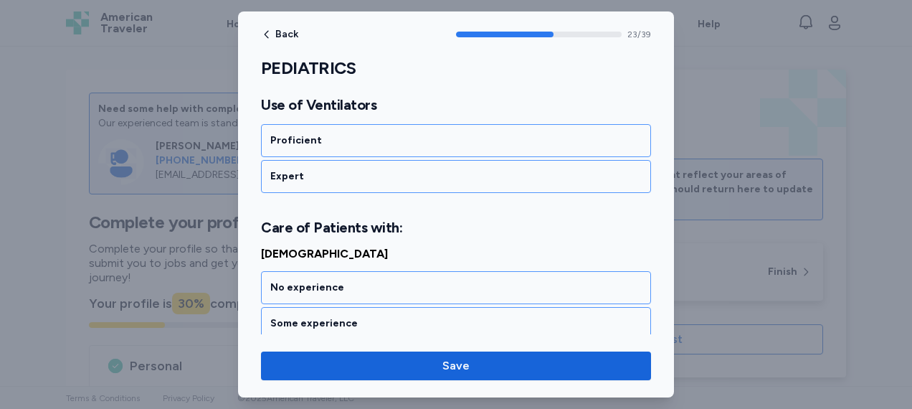
scroll to position [4435, 0]
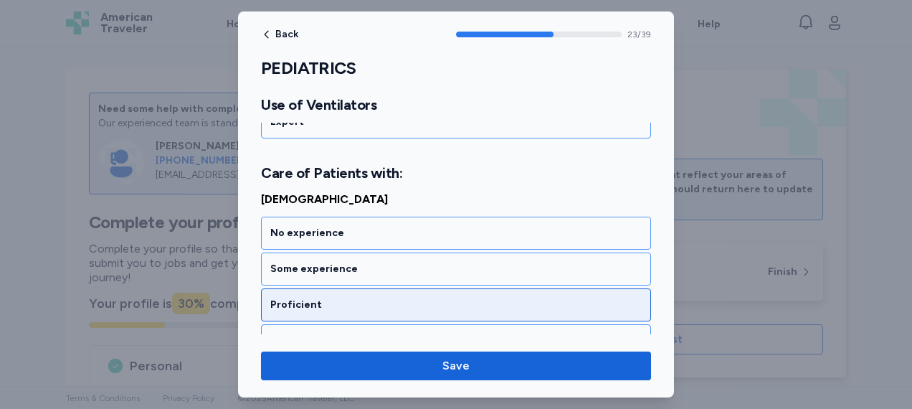
click at [373, 298] on div "Proficient" at bounding box center [455, 305] width 371 height 14
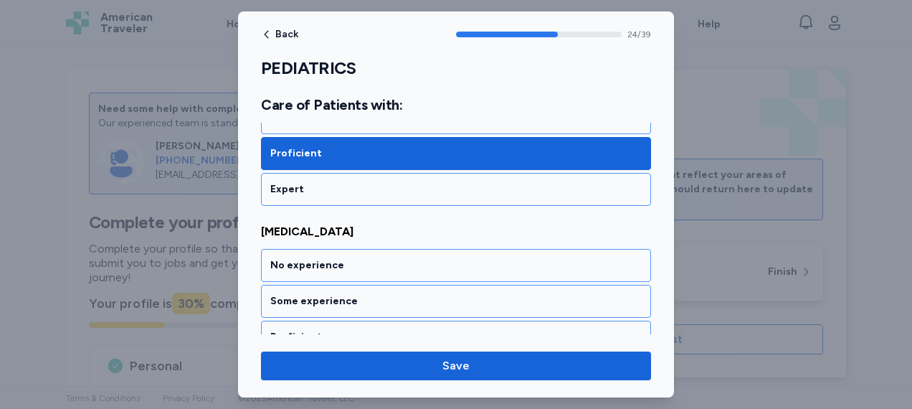
scroll to position [4616, 0]
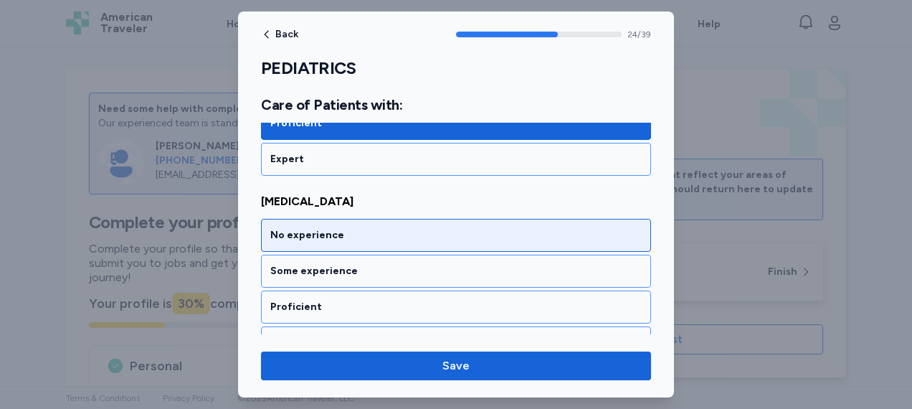
click at [376, 228] on div "No experience" at bounding box center [455, 235] width 371 height 14
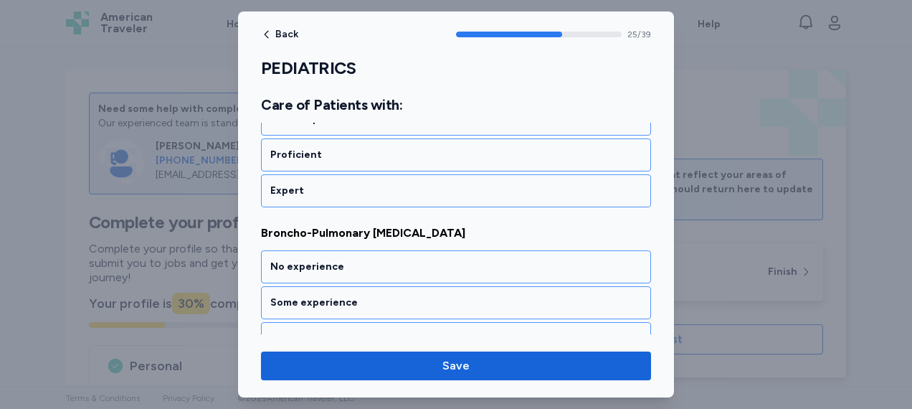
scroll to position [4798, 0]
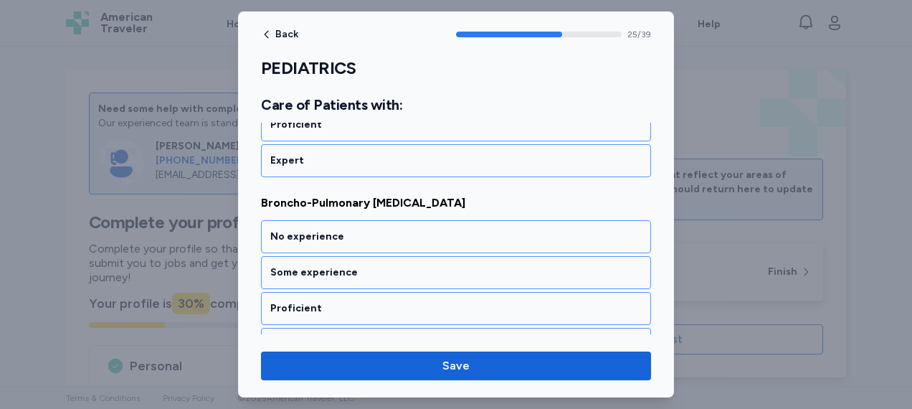
click at [376, 229] on div "No experience" at bounding box center [455, 236] width 371 height 14
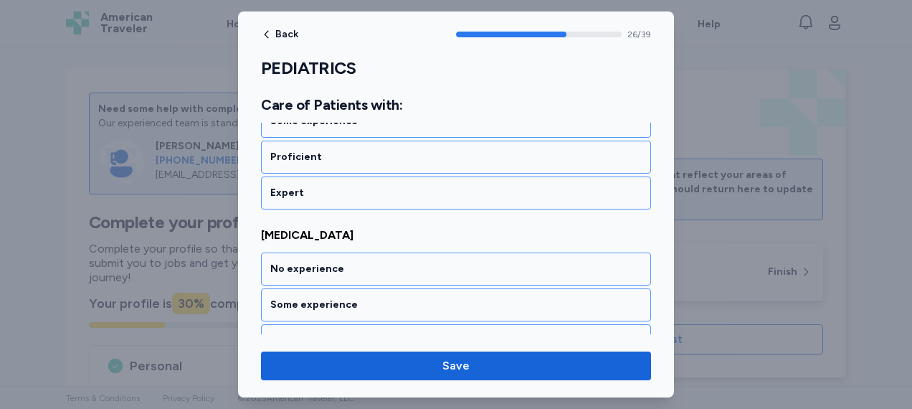
scroll to position [4980, 0]
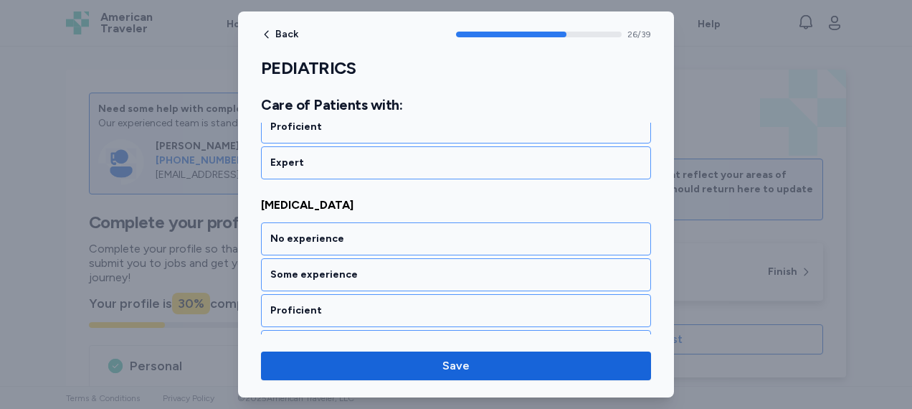
click at [376, 232] on div "No experience" at bounding box center [455, 239] width 371 height 14
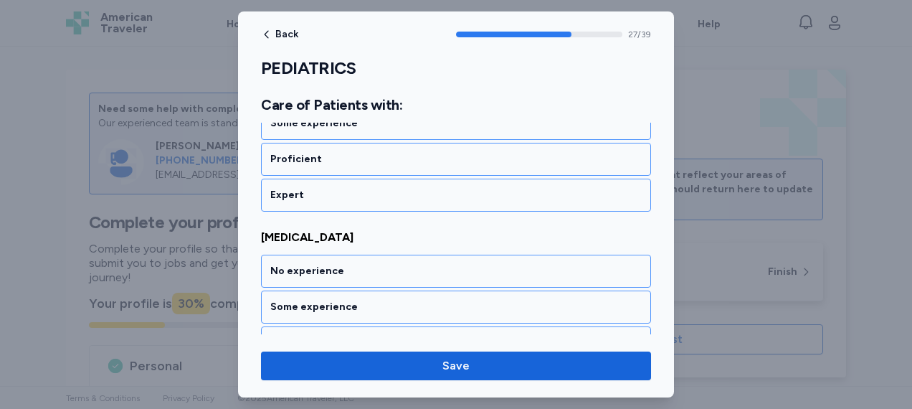
scroll to position [5161, 0]
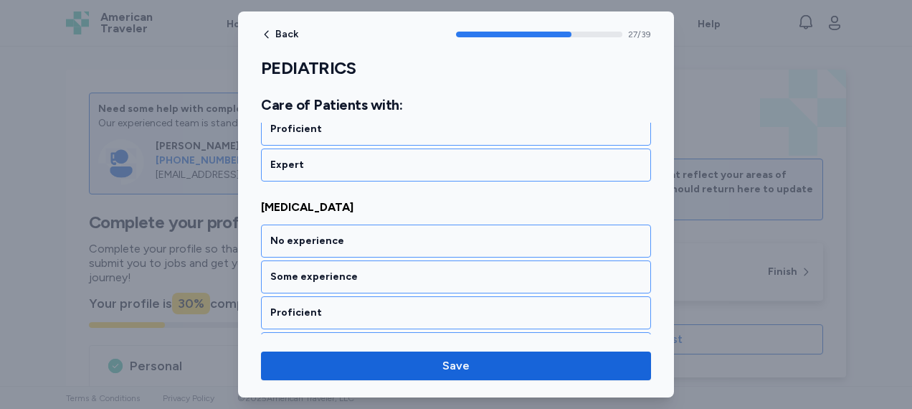
click at [376, 234] on div "No experience" at bounding box center [455, 241] width 371 height 14
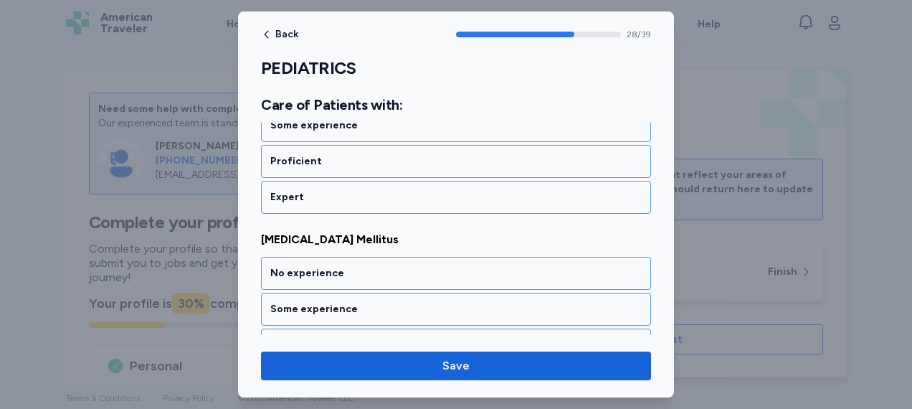
scroll to position [5343, 0]
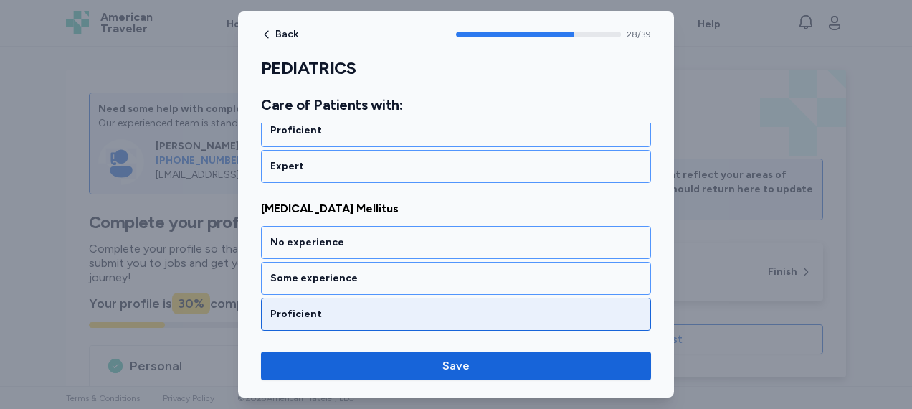
click at [352, 298] on div "Proficient" at bounding box center [456, 314] width 390 height 33
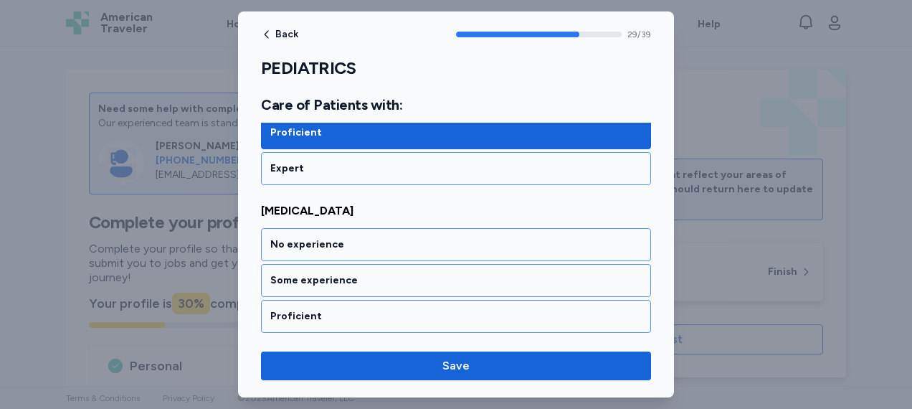
click at [352, 300] on div "Proficient" at bounding box center [456, 316] width 390 height 33
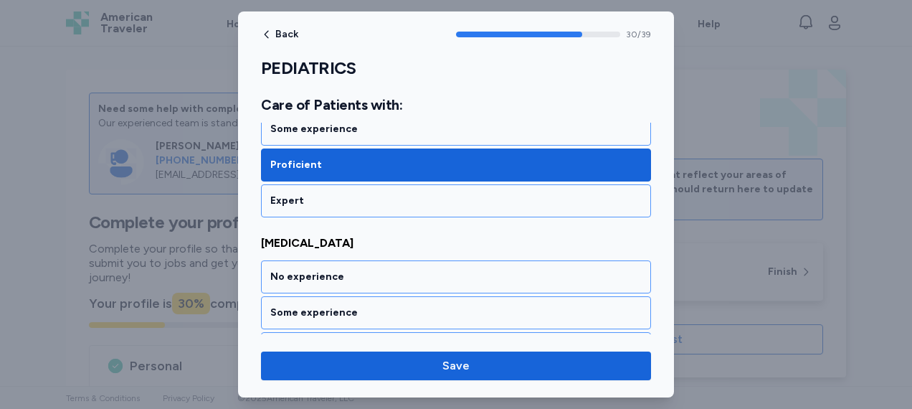
scroll to position [5706, 0]
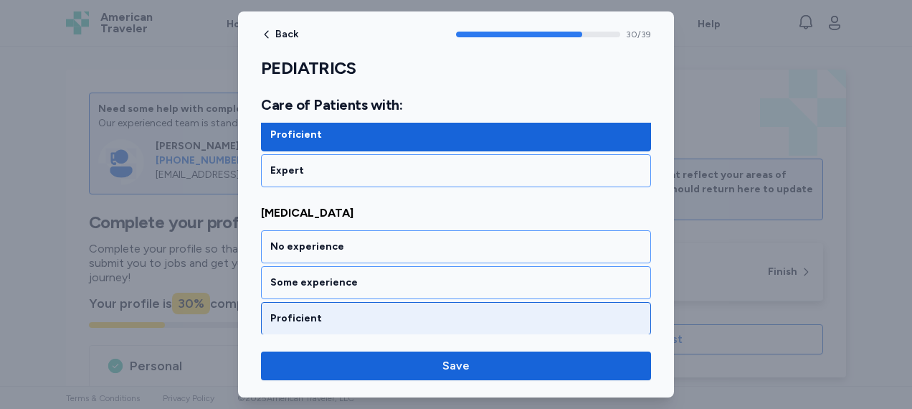
click at [338, 302] on div "Proficient" at bounding box center [456, 318] width 390 height 33
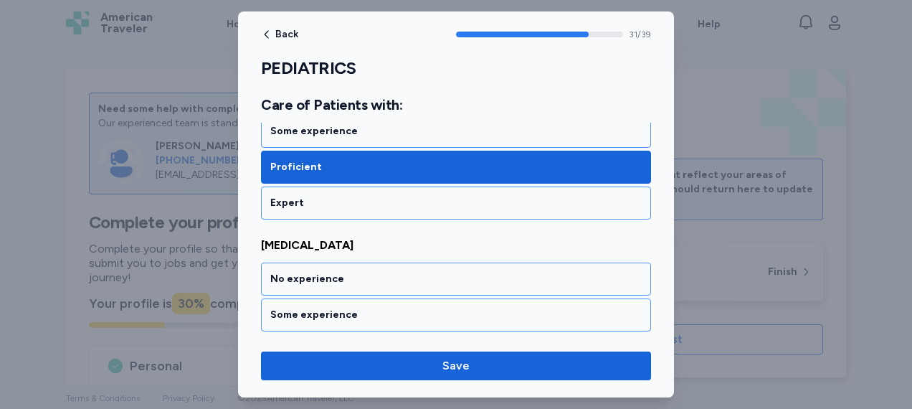
scroll to position [5888, 0]
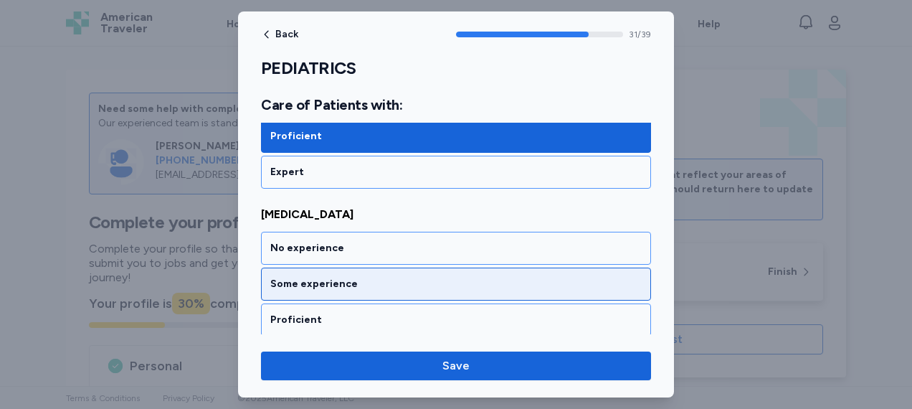
click at [336, 277] on div "Some experience" at bounding box center [455, 284] width 371 height 14
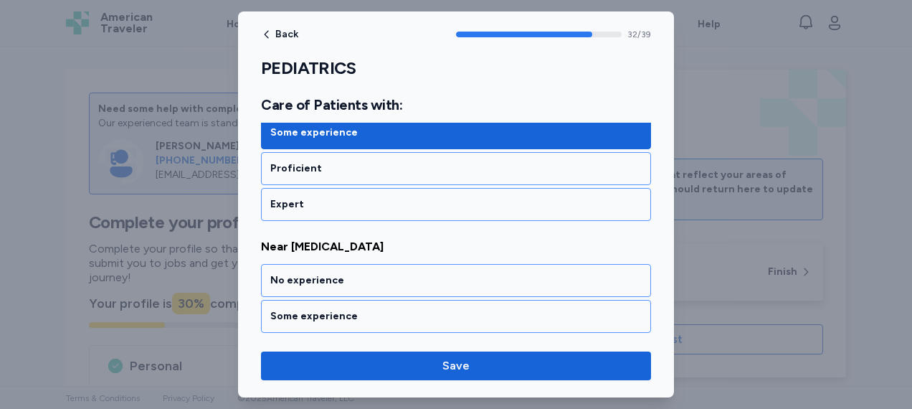
scroll to position [6069, 0]
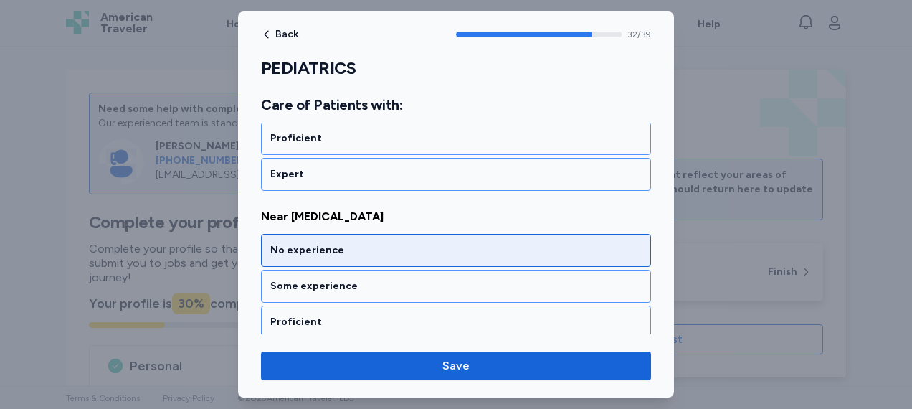
click at [339, 243] on div "No experience" at bounding box center [455, 250] width 371 height 14
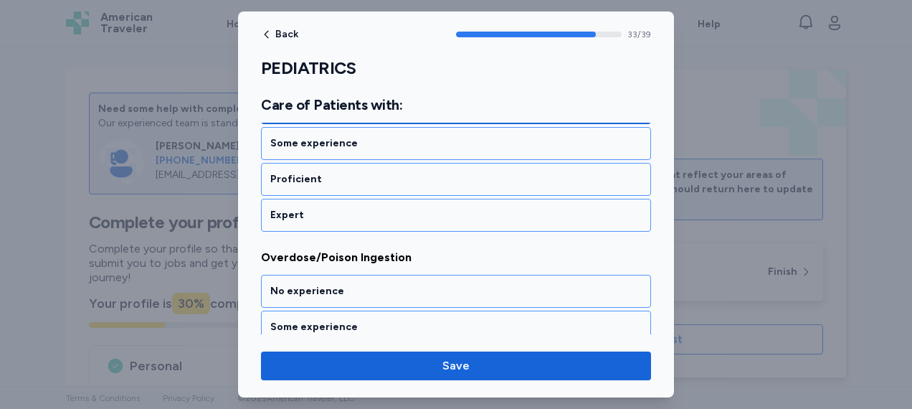
scroll to position [6251, 0]
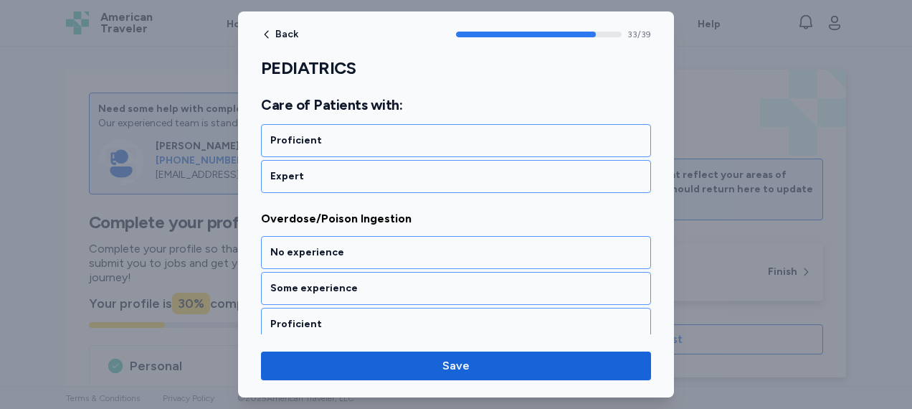
click at [339, 245] on div "No experience" at bounding box center [455, 252] width 371 height 14
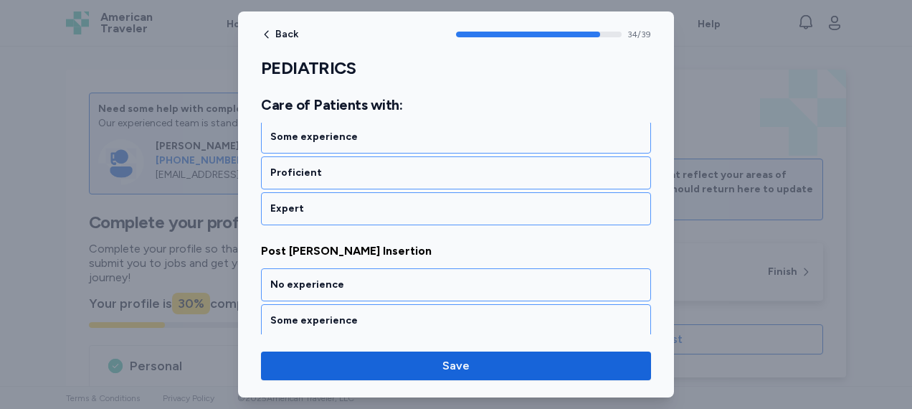
scroll to position [6433, 0]
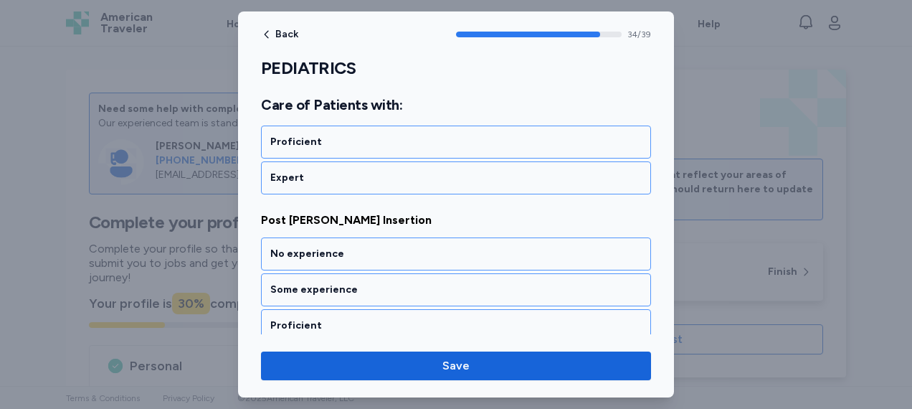
click at [339, 247] on div "No experience" at bounding box center [455, 254] width 371 height 14
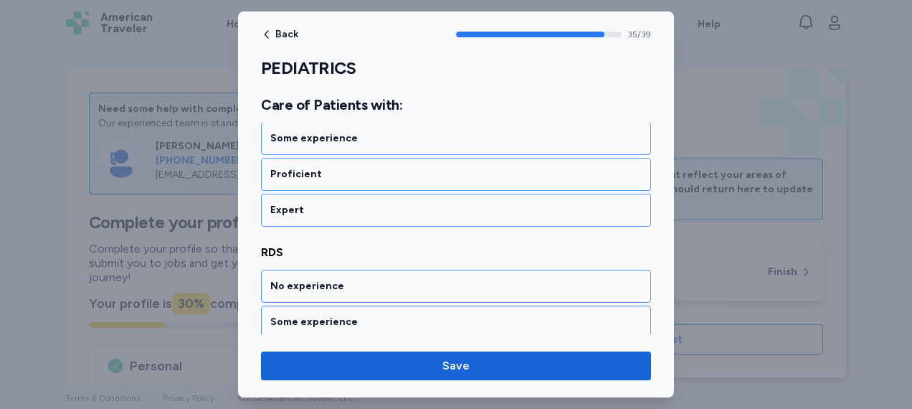
scroll to position [6614, 0]
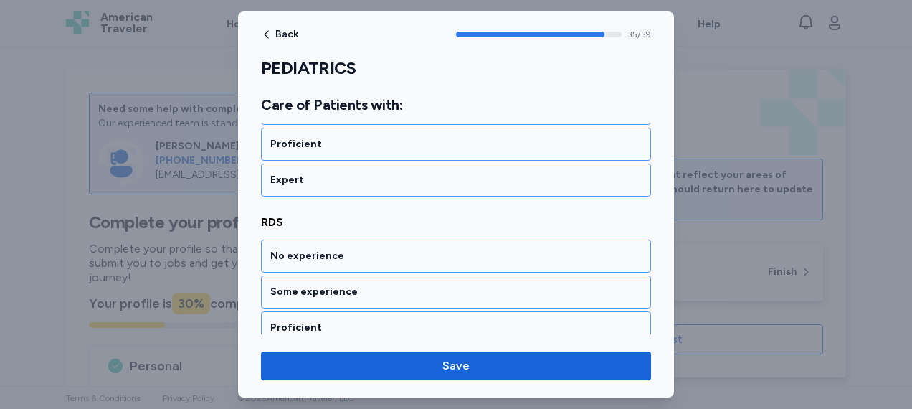
click at [339, 249] on div "No experience" at bounding box center [455, 256] width 371 height 14
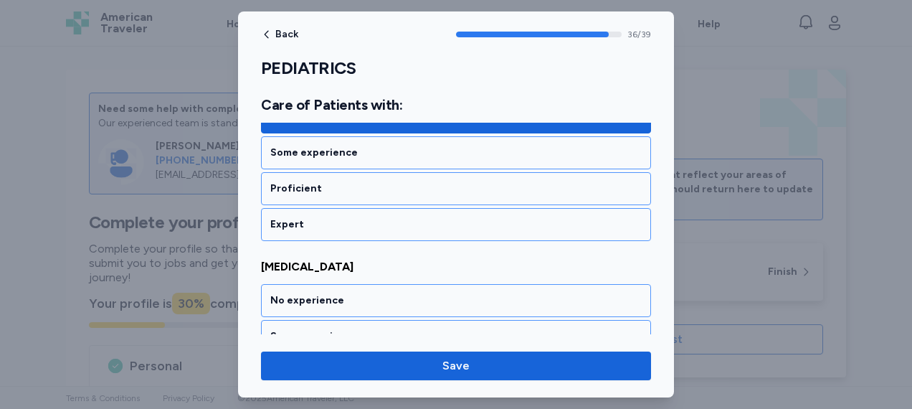
scroll to position [6796, 0]
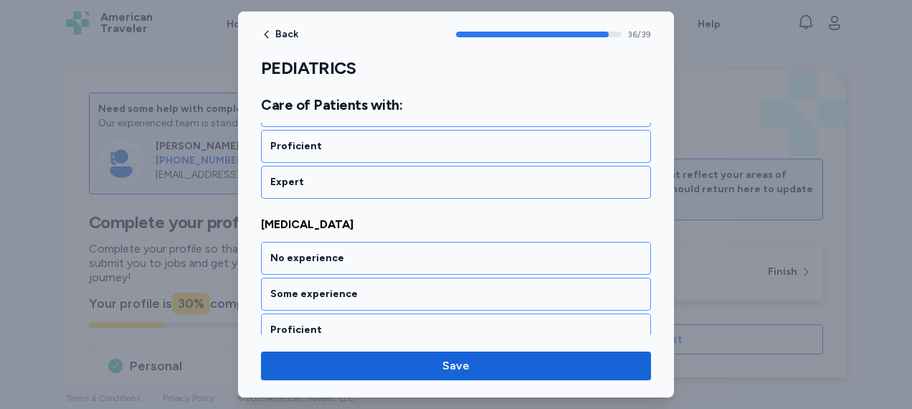
click at [339, 251] on div "No experience" at bounding box center [455, 258] width 371 height 14
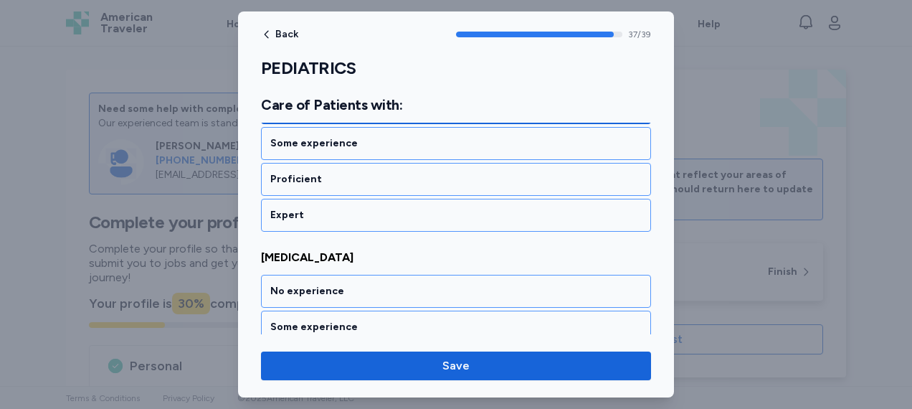
scroll to position [6978, 0]
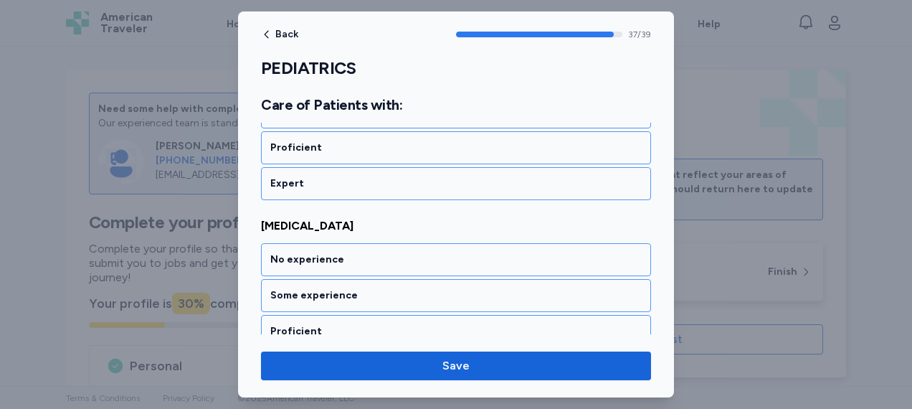
click at [339, 252] on div "No experience" at bounding box center [455, 259] width 371 height 14
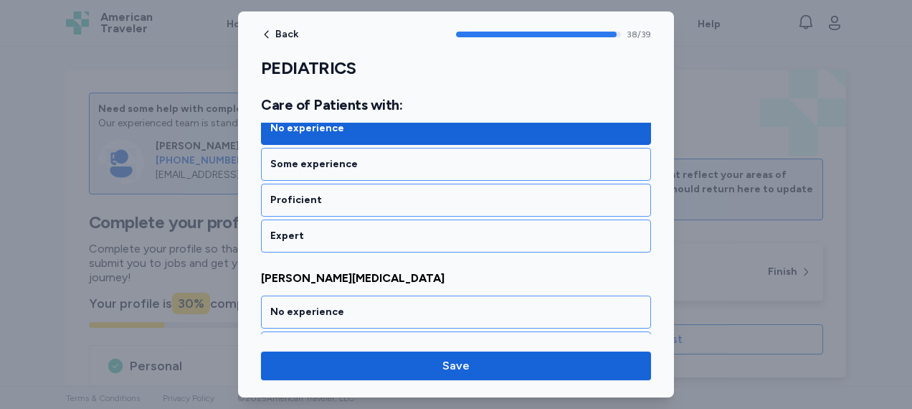
scroll to position [7138, 0]
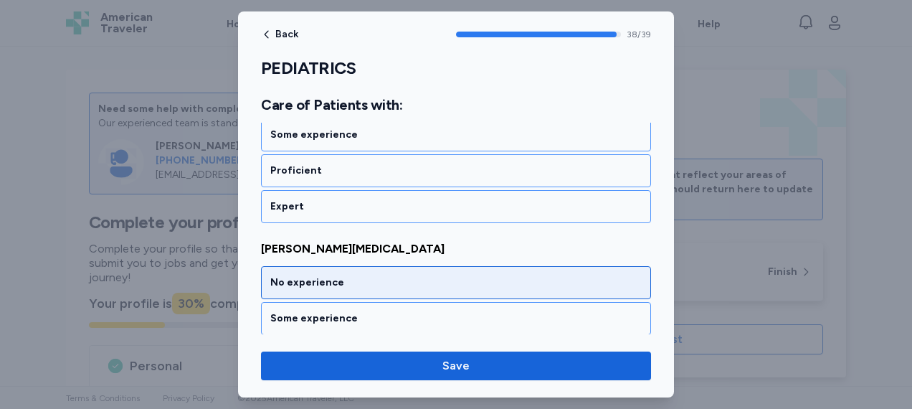
click at [341, 266] on div "No experience" at bounding box center [456, 282] width 390 height 33
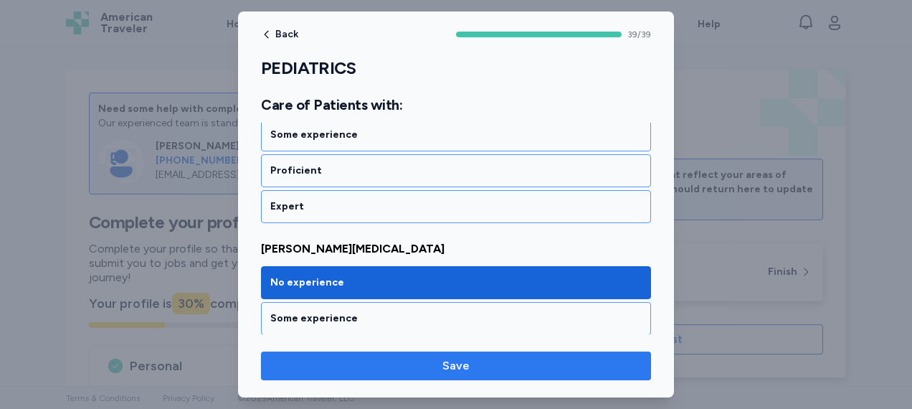
click at [473, 369] on span "Save" at bounding box center [455, 365] width 367 height 17
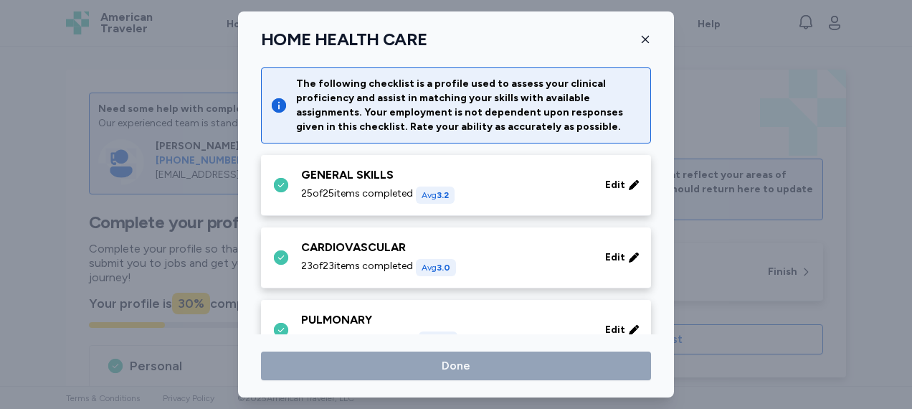
scroll to position [706, 0]
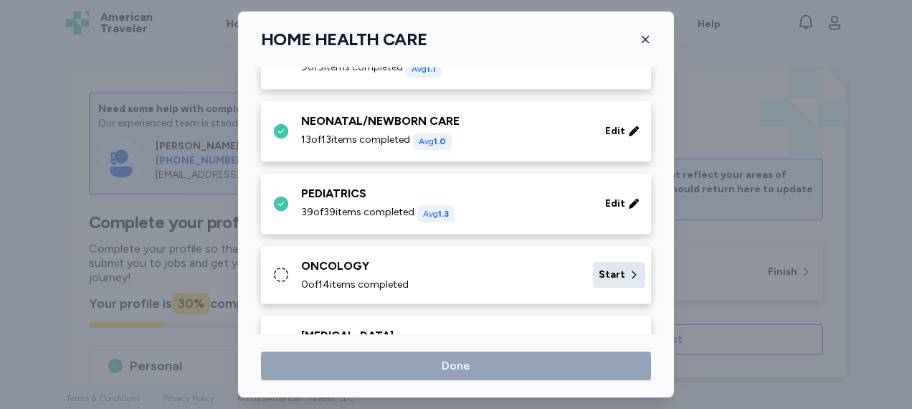
click at [600, 269] on span "Start" at bounding box center [612, 274] width 27 height 14
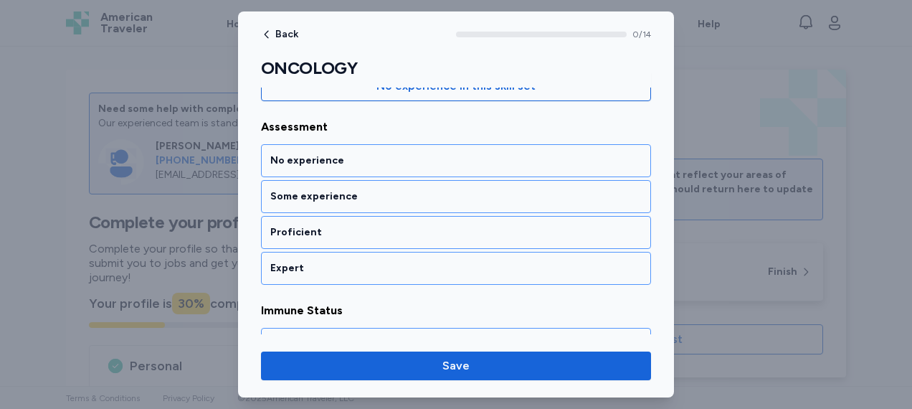
scroll to position [181, 0]
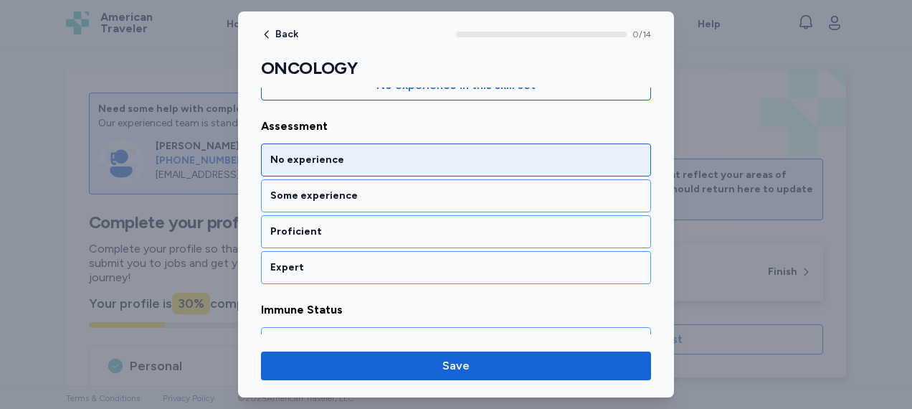
click at [489, 151] on div "No experience" at bounding box center [456, 159] width 390 height 33
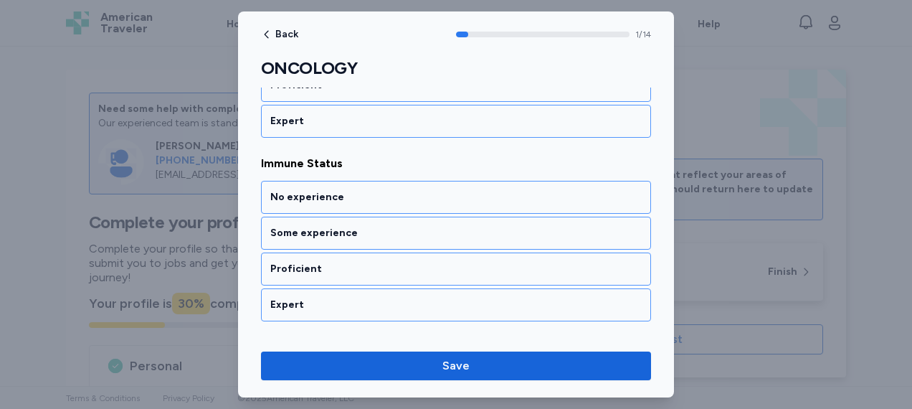
scroll to position [351, 0]
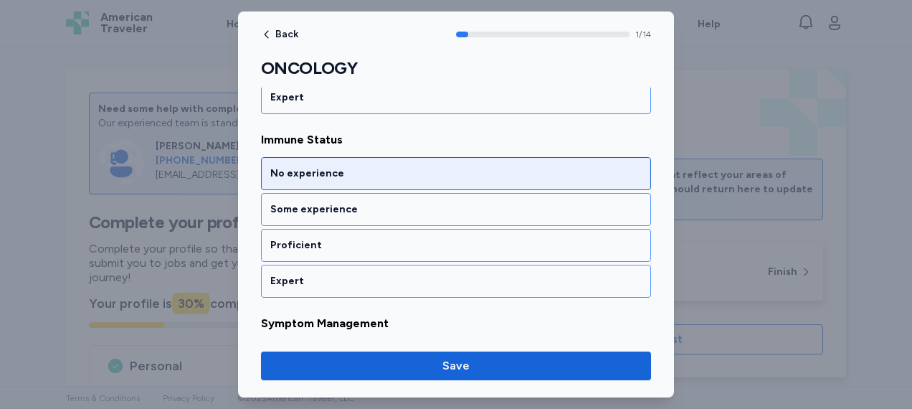
click at [465, 171] on div "No experience" at bounding box center [455, 173] width 371 height 14
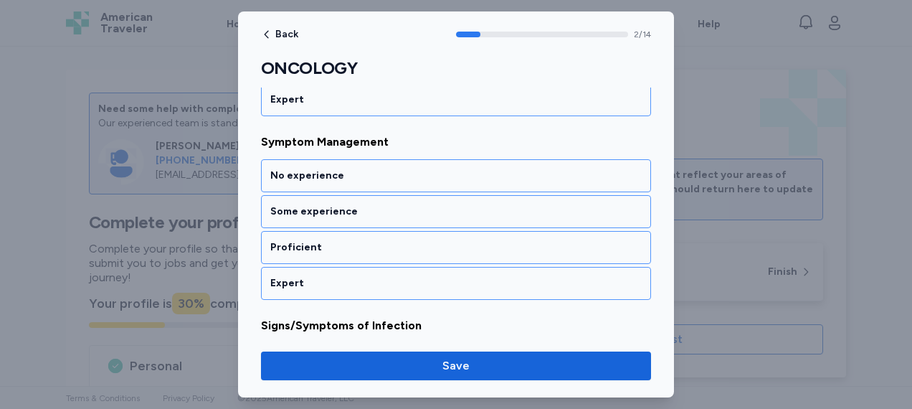
scroll to position [532, 0]
click at [465, 171] on div "No experience" at bounding box center [455, 175] width 371 height 14
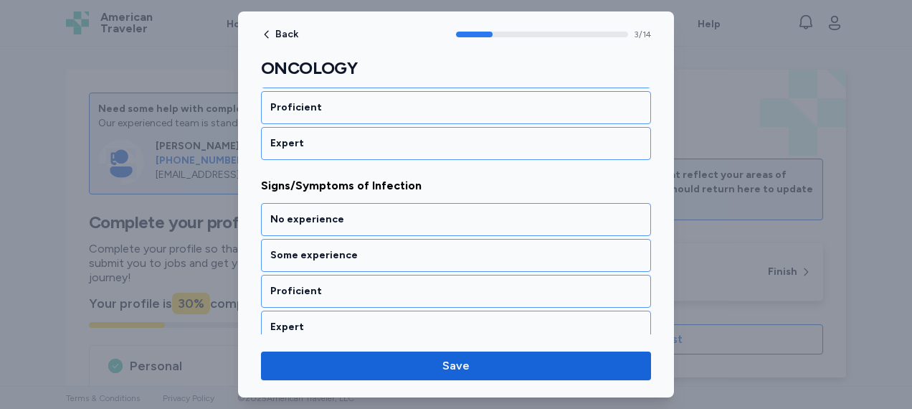
scroll to position [714, 0]
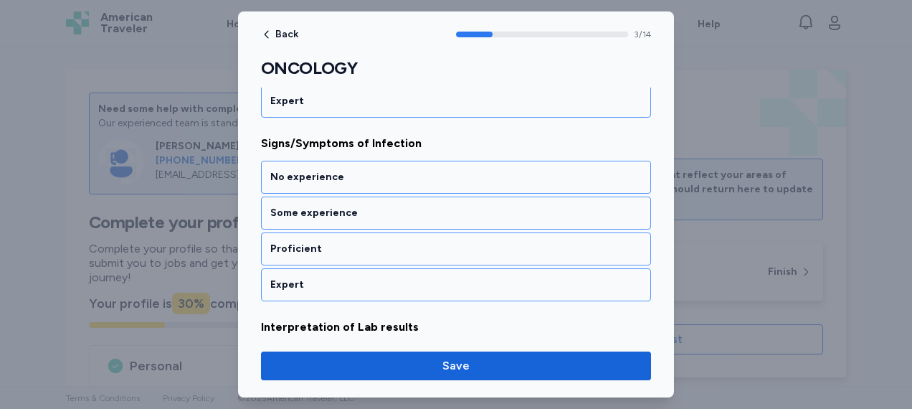
click at [465, 171] on div "No experience" at bounding box center [455, 177] width 371 height 14
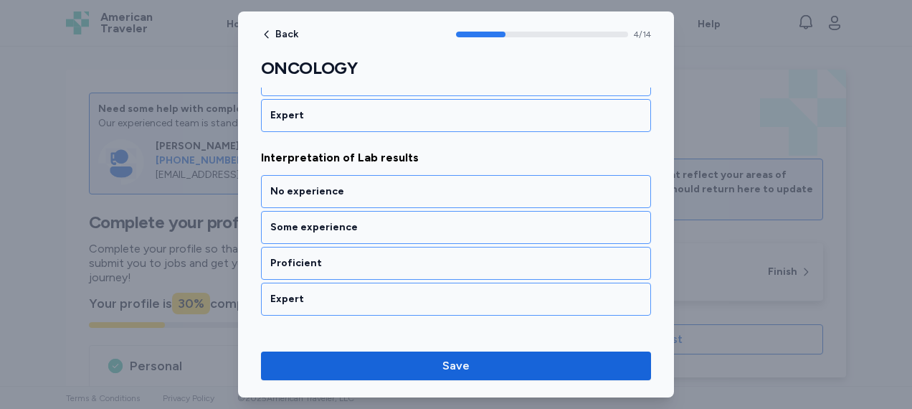
scroll to position [896, 0]
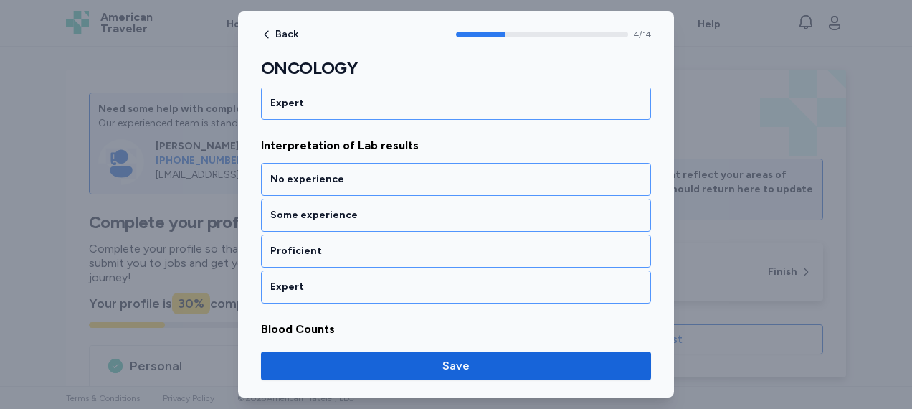
click at [465, 172] on div "No experience" at bounding box center [455, 179] width 371 height 14
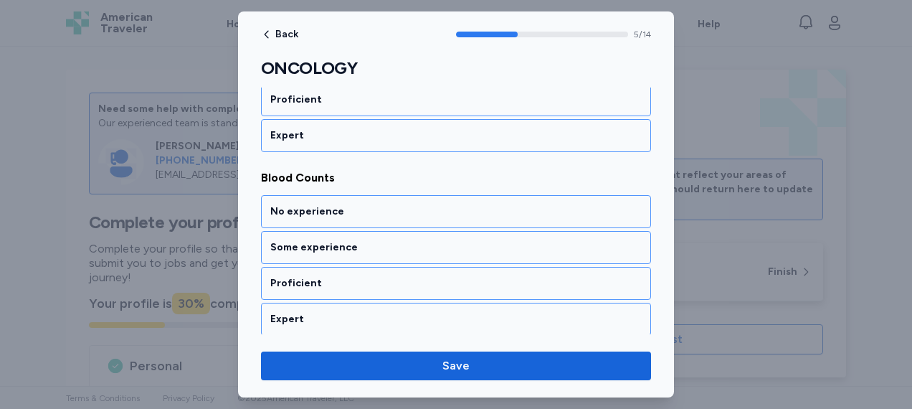
scroll to position [1077, 0]
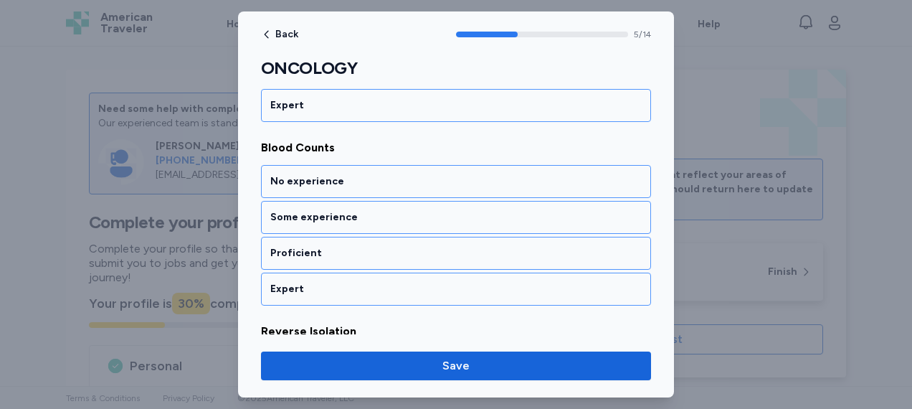
click at [465, 174] on div "No experience" at bounding box center [455, 181] width 371 height 14
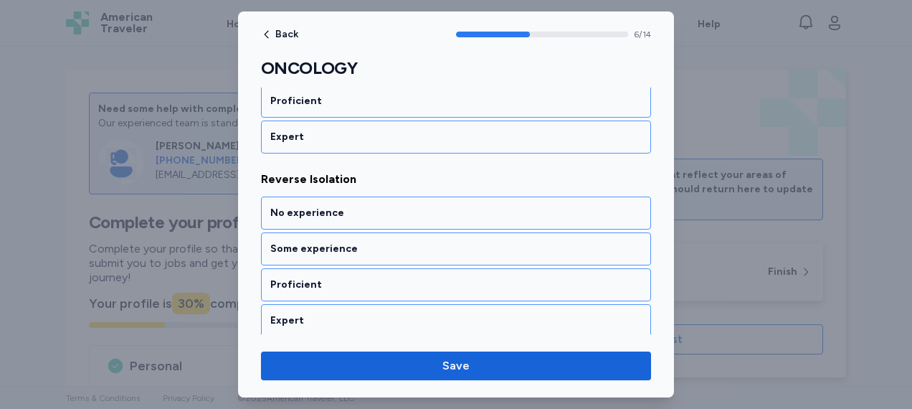
scroll to position [1259, 0]
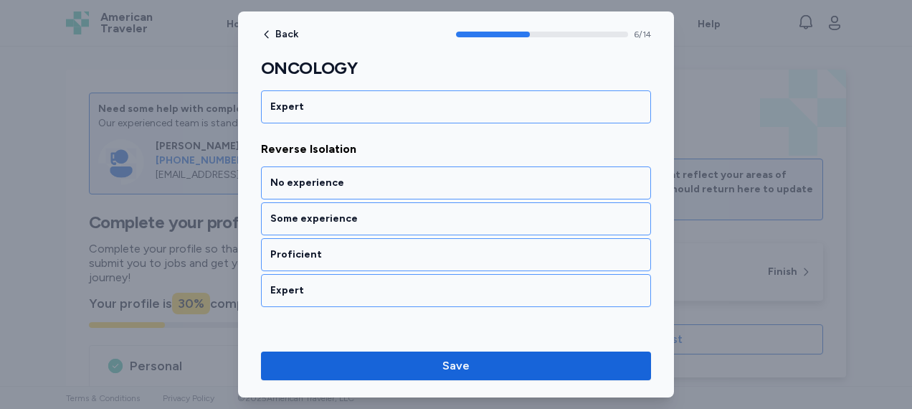
click at [465, 176] on div "No experience" at bounding box center [455, 183] width 371 height 14
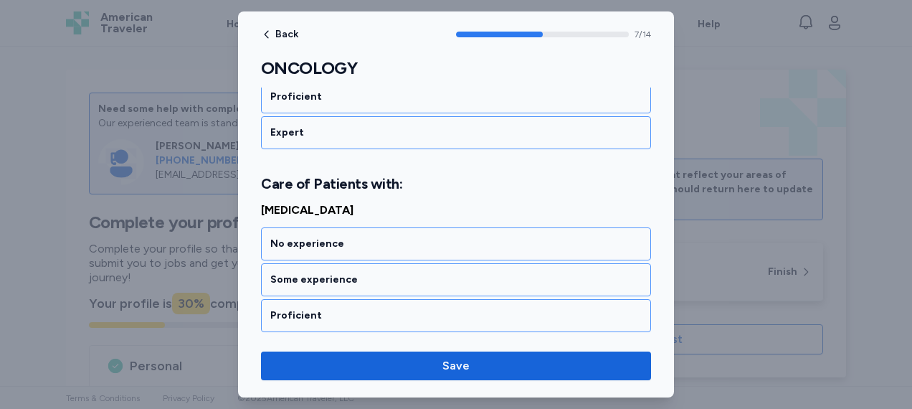
scroll to position [1458, 0]
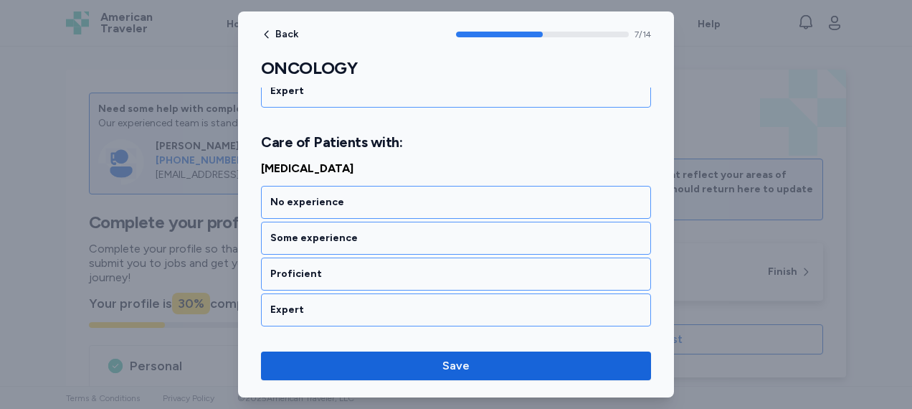
click at [465, 186] on div "No experience" at bounding box center [456, 202] width 390 height 33
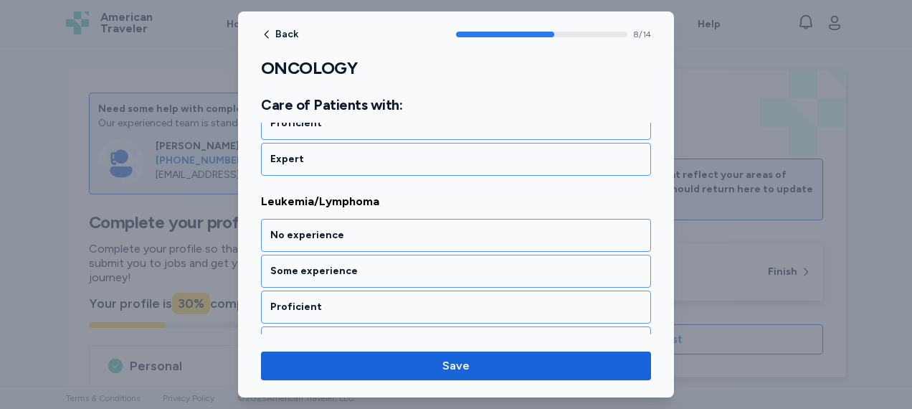
scroll to position [1640, 0]
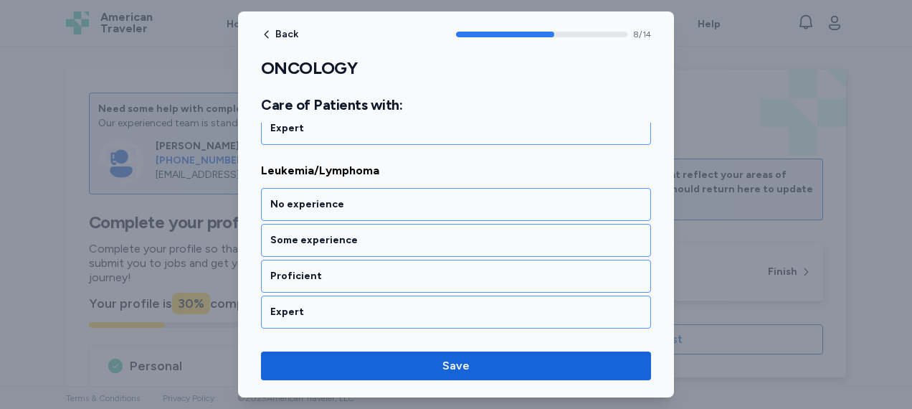
click at [465, 188] on div "No experience" at bounding box center [456, 204] width 390 height 33
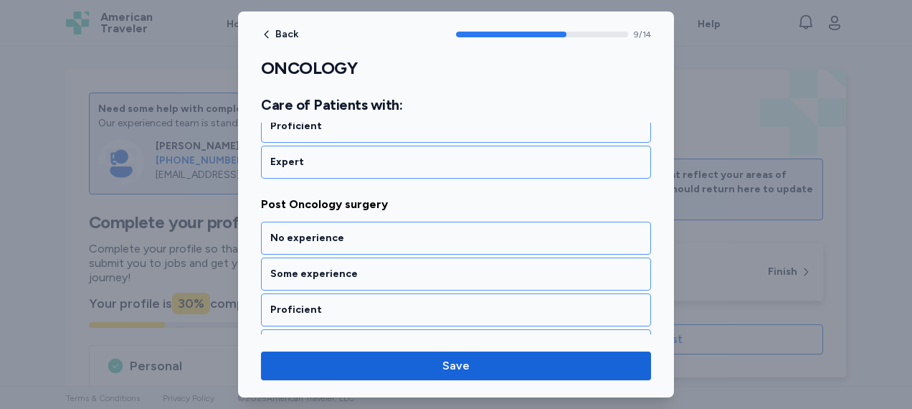
scroll to position [1821, 0]
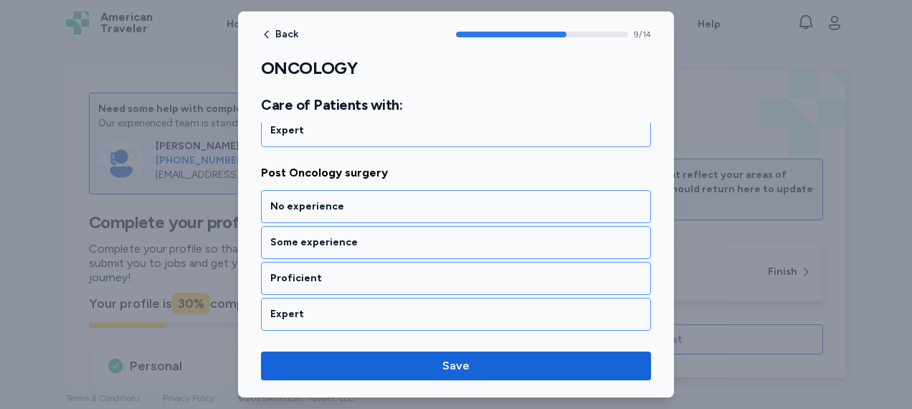
click at [465, 190] on div "No experience" at bounding box center [456, 206] width 390 height 33
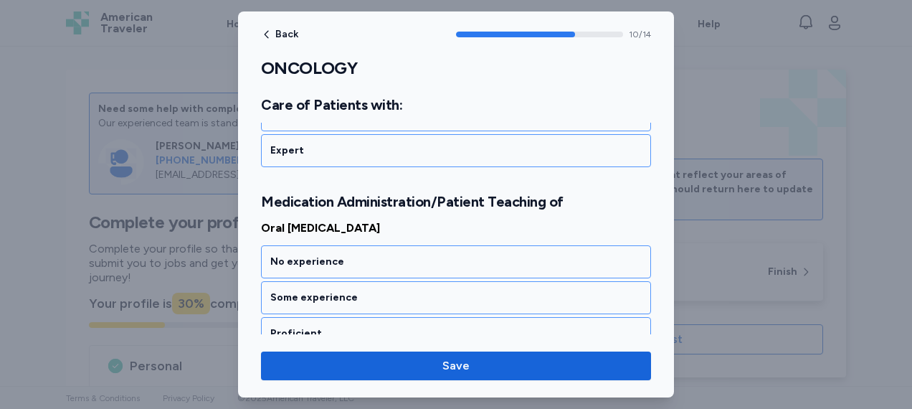
scroll to position [2038, 0]
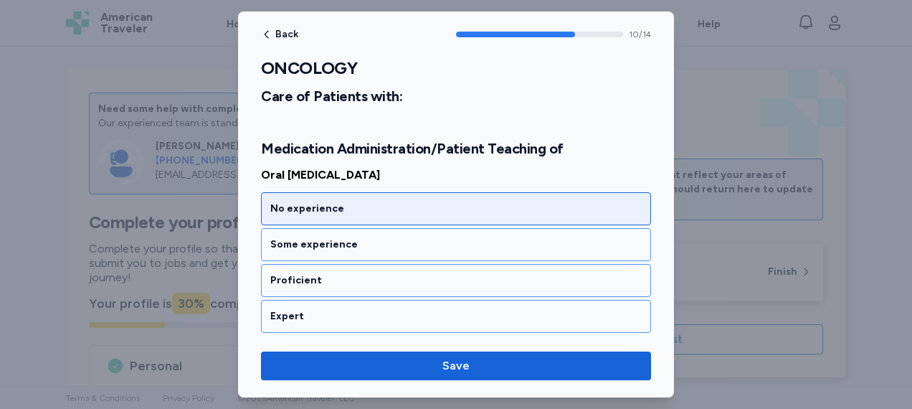
click at [465, 201] on div "No experience" at bounding box center [455, 208] width 371 height 14
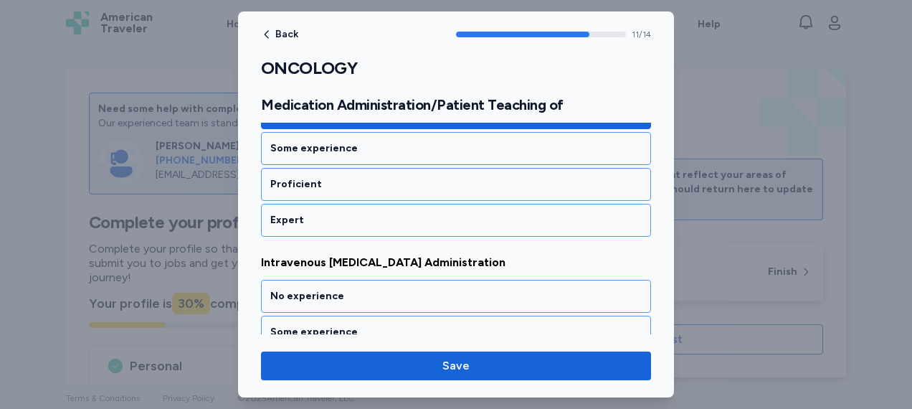
scroll to position [2220, 0]
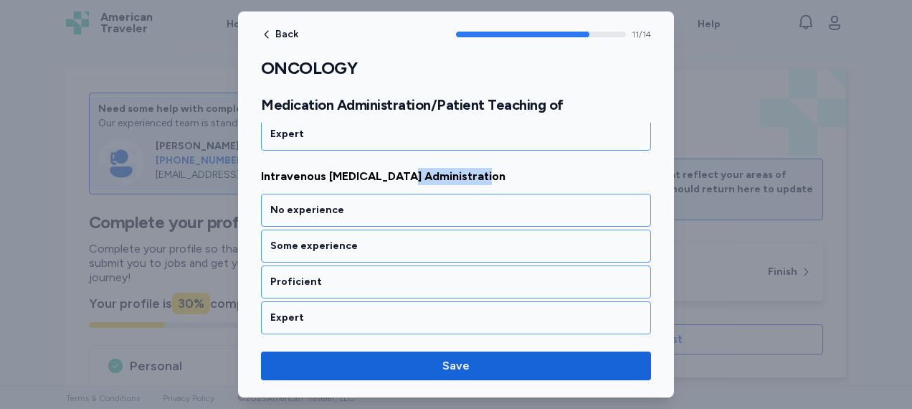
click at [465, 185] on div "Oral [MEDICAL_DATA] No experience Some experience Proficient Expert Intravenous…" at bounding box center [456, 342] width 390 height 717
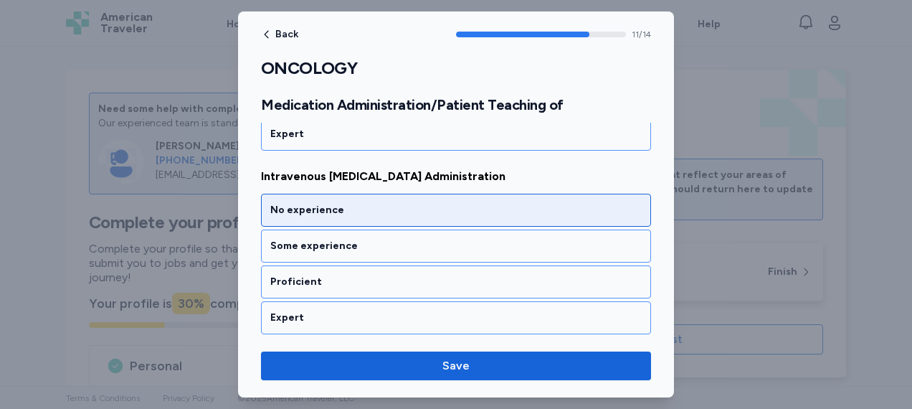
drag, startPoint x: 465, startPoint y: 185, endPoint x: 422, endPoint y: 188, distance: 43.1
click at [422, 203] on div "No experience" at bounding box center [455, 210] width 371 height 14
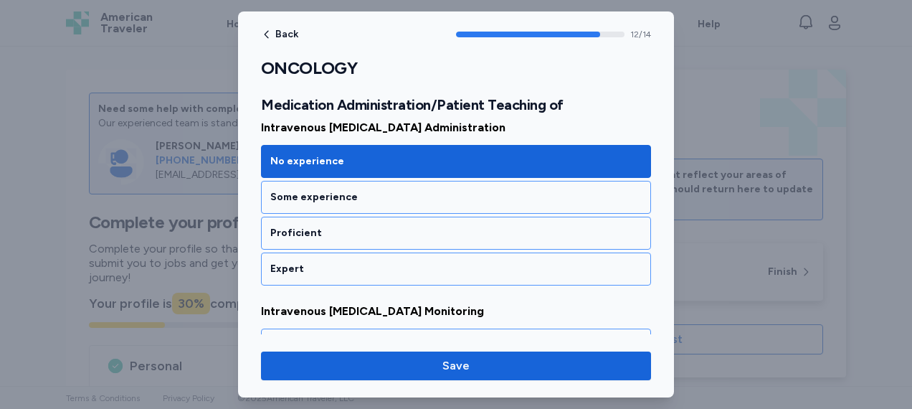
scroll to position [2401, 0]
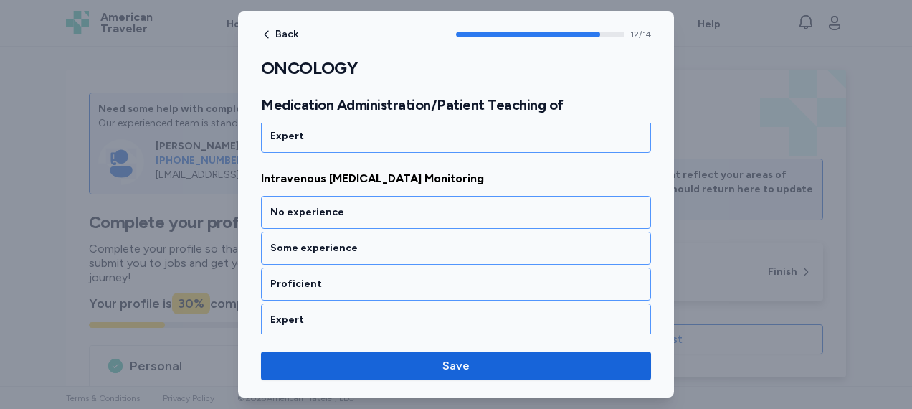
click at [422, 205] on div "No experience" at bounding box center [455, 212] width 371 height 14
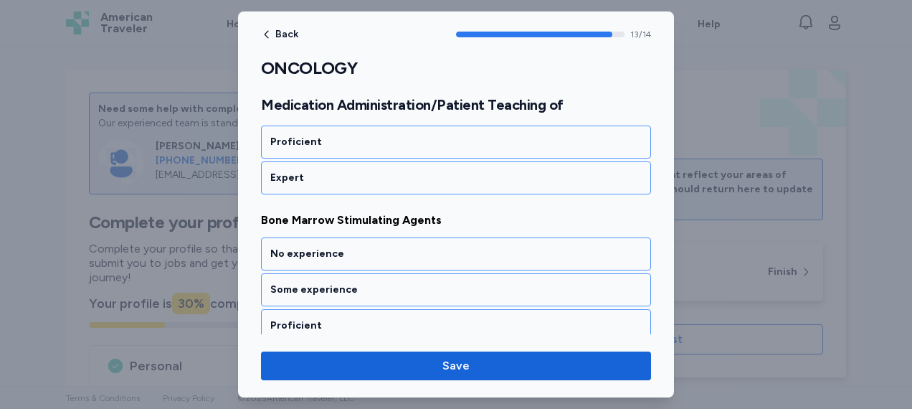
scroll to position [2563, 0]
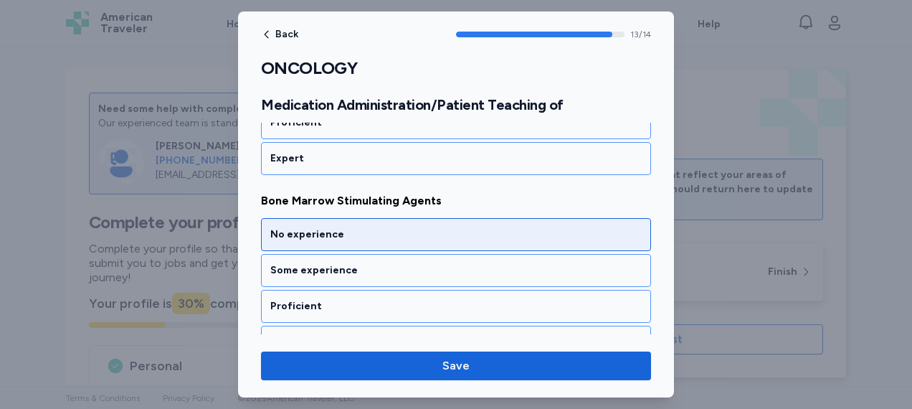
click at [400, 227] on div "No experience" at bounding box center [455, 234] width 371 height 14
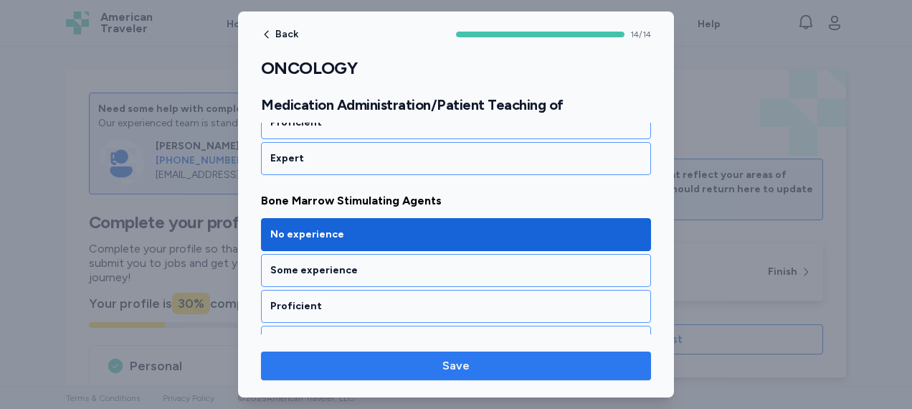
click at [477, 366] on span "Save" at bounding box center [455, 365] width 367 height 17
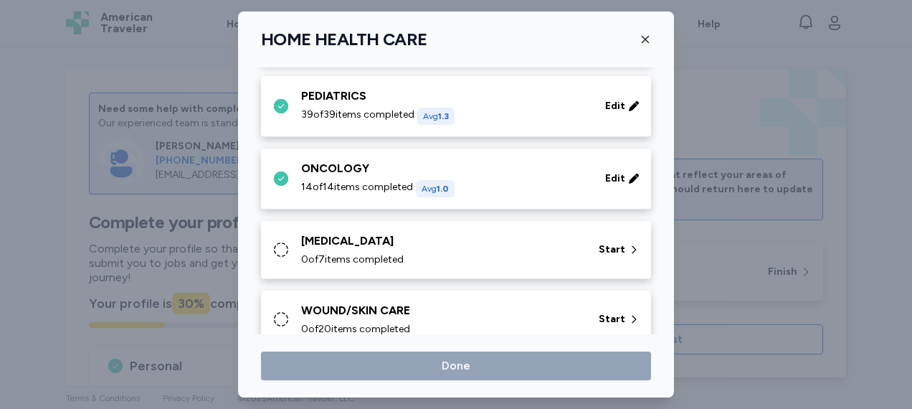
scroll to position [803, 0]
click at [608, 237] on div "Start" at bounding box center [619, 250] width 52 height 26
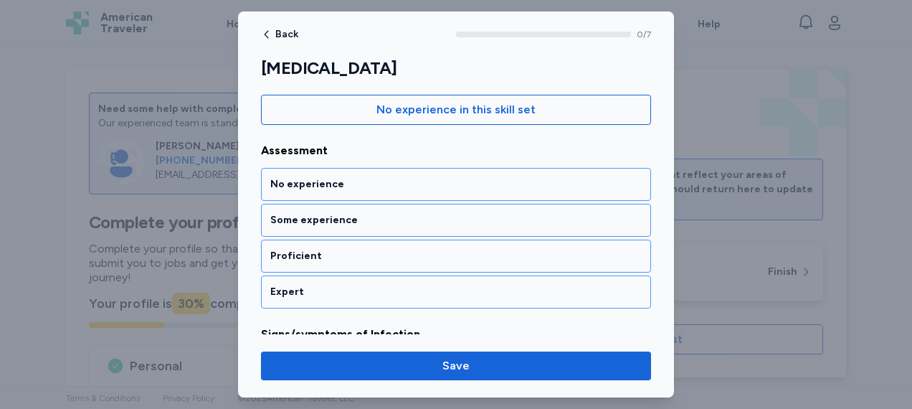
scroll to position [192, 0]
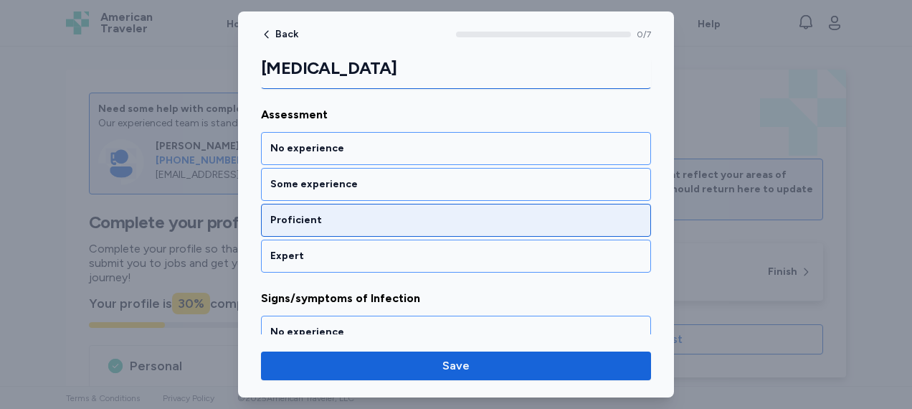
click at [512, 228] on div "Proficient" at bounding box center [456, 220] width 390 height 33
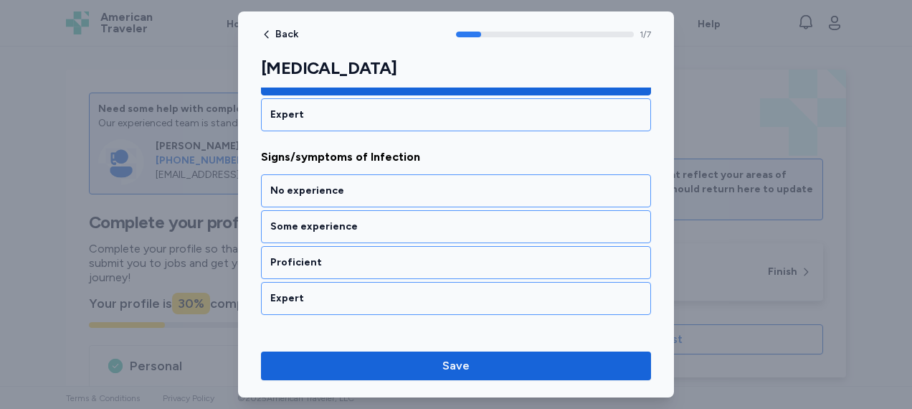
scroll to position [351, 0]
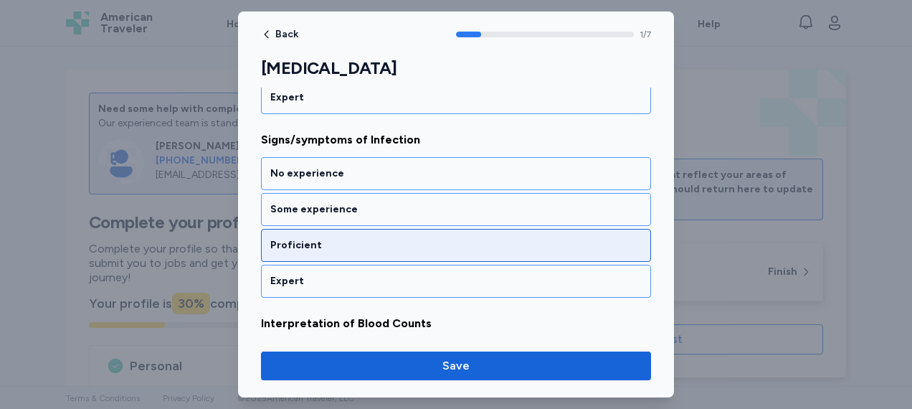
click at [495, 241] on div "Proficient" at bounding box center [455, 245] width 371 height 14
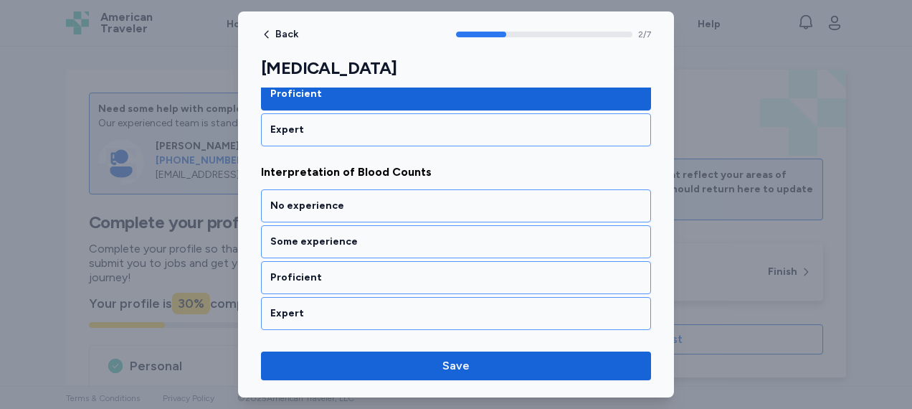
scroll to position [532, 0]
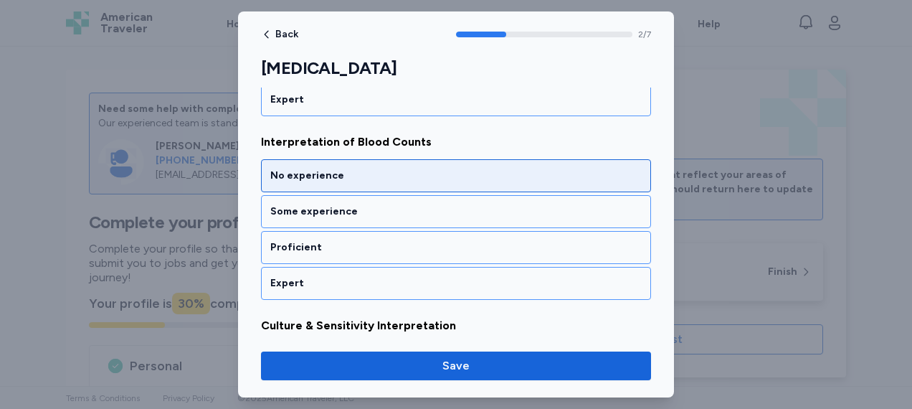
click at [473, 170] on div "No experience" at bounding box center [455, 175] width 371 height 14
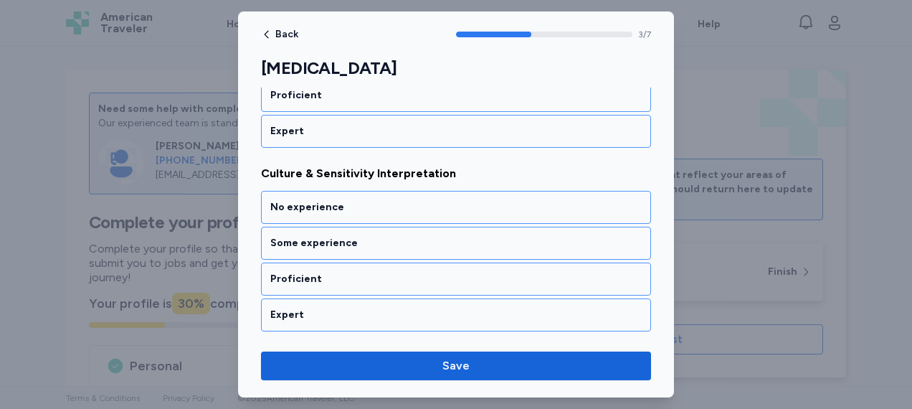
scroll to position [714, 0]
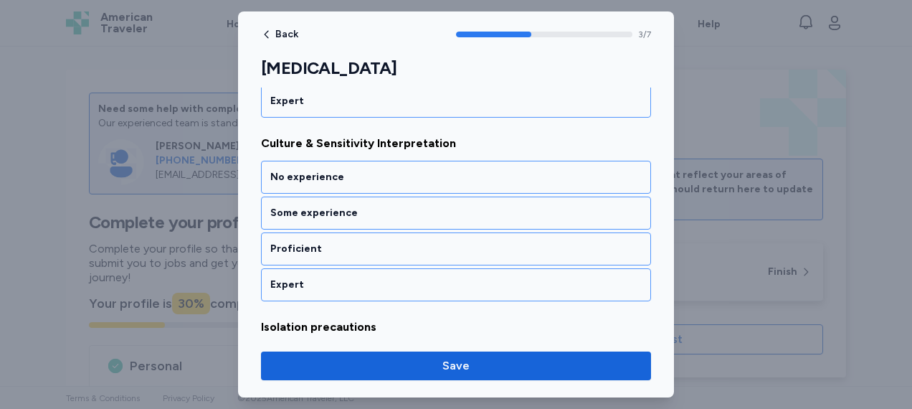
click at [473, 170] on div "No experience" at bounding box center [455, 177] width 371 height 14
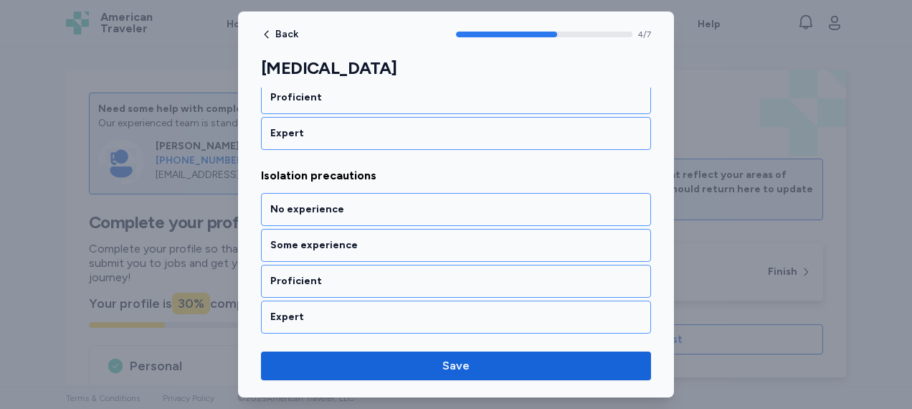
scroll to position [896, 0]
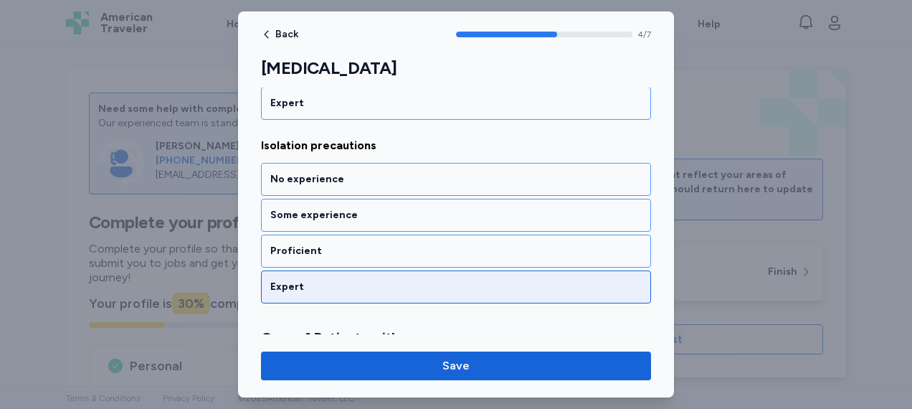
click at [425, 270] on div "Expert" at bounding box center [456, 286] width 390 height 33
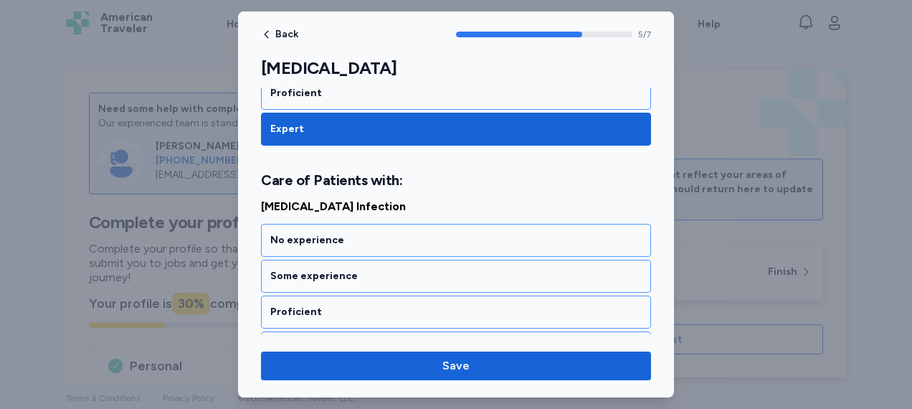
scroll to position [1095, 0]
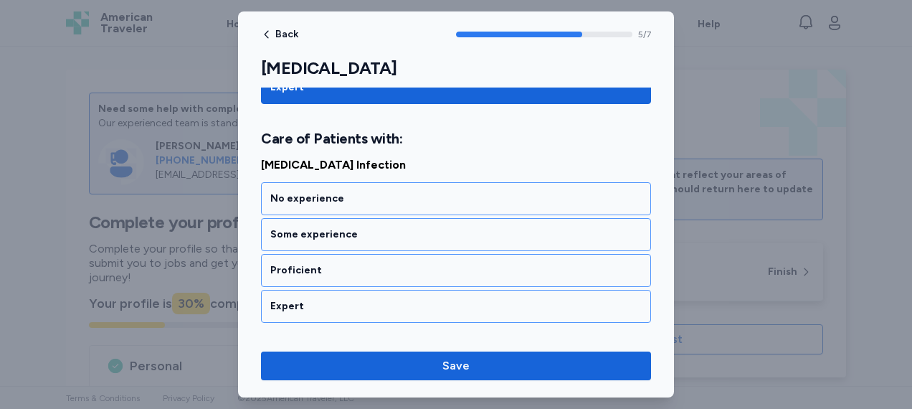
click at [425, 263] on div "Proficient" at bounding box center [455, 270] width 371 height 14
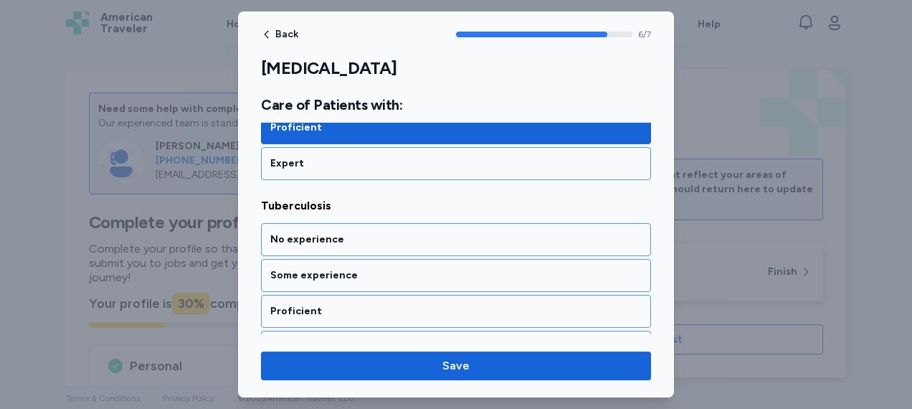
scroll to position [1256, 0]
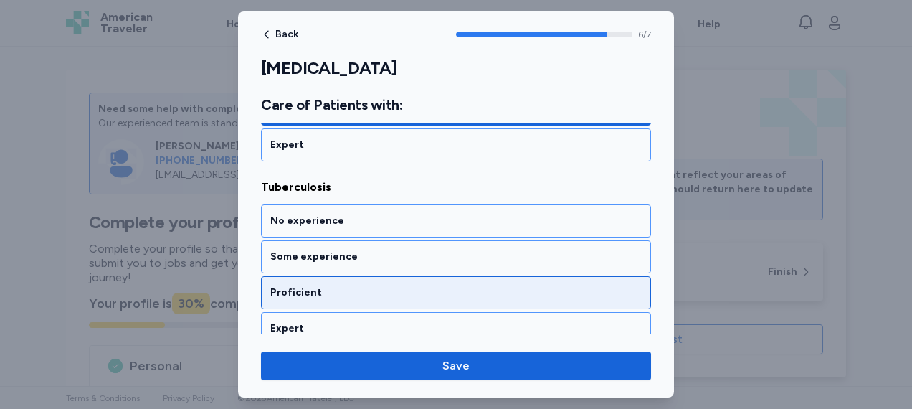
click at [420, 285] on div "Proficient" at bounding box center [455, 292] width 371 height 14
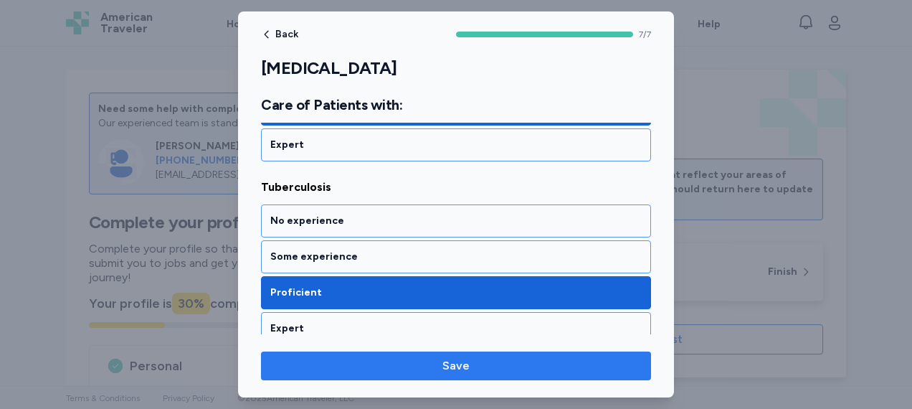
click at [481, 369] on span "Save" at bounding box center [455, 365] width 367 height 17
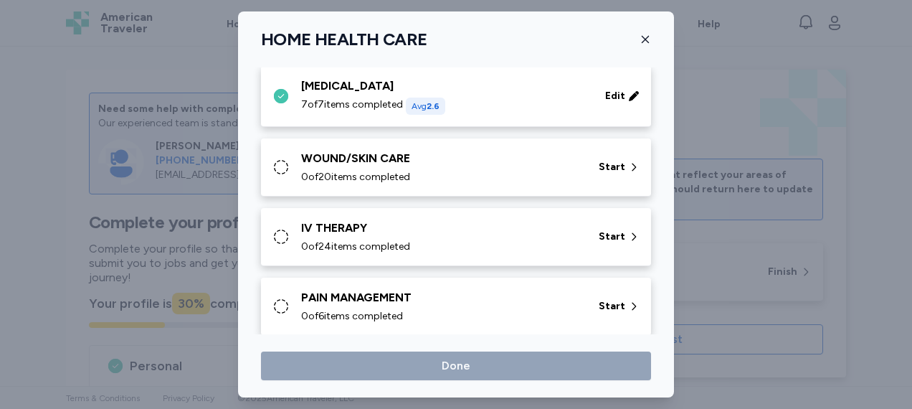
scroll to position [957, 0]
click at [602, 156] on div "Start" at bounding box center [619, 168] width 52 height 26
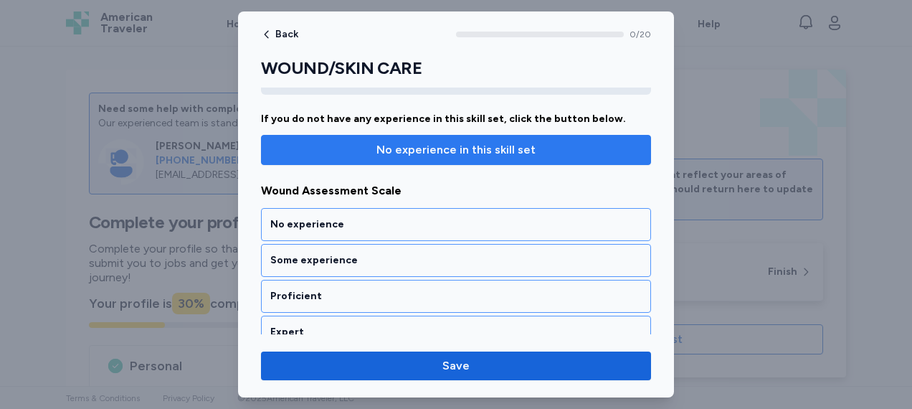
scroll to position [118, 0]
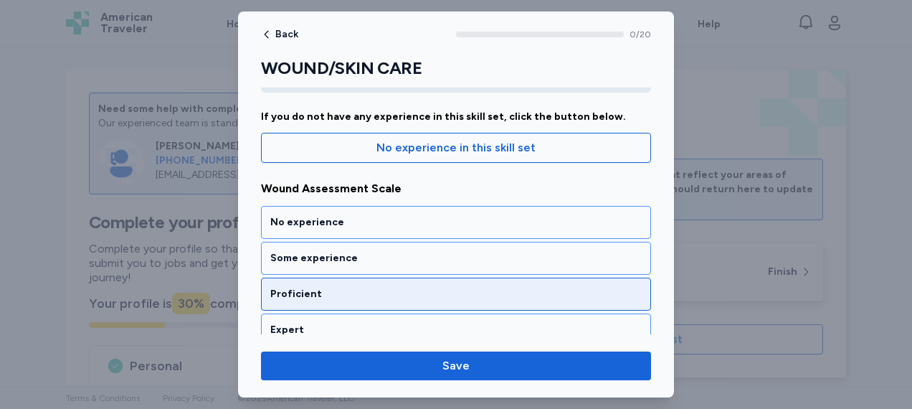
click at [399, 277] on div "Proficient" at bounding box center [456, 293] width 390 height 33
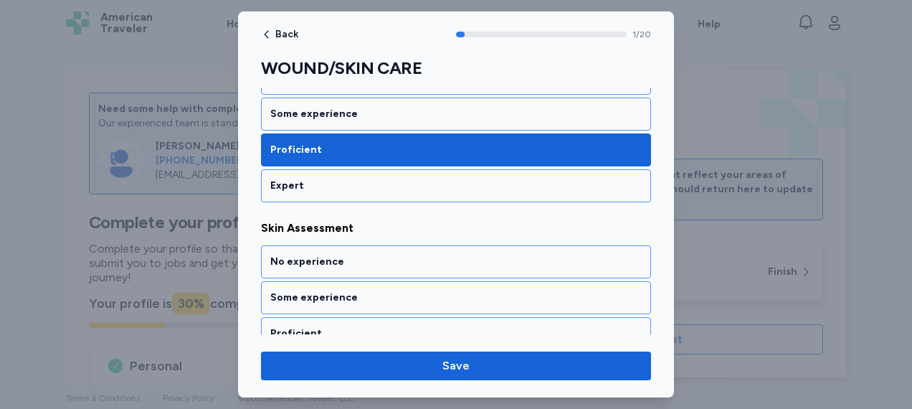
scroll to position [351, 0]
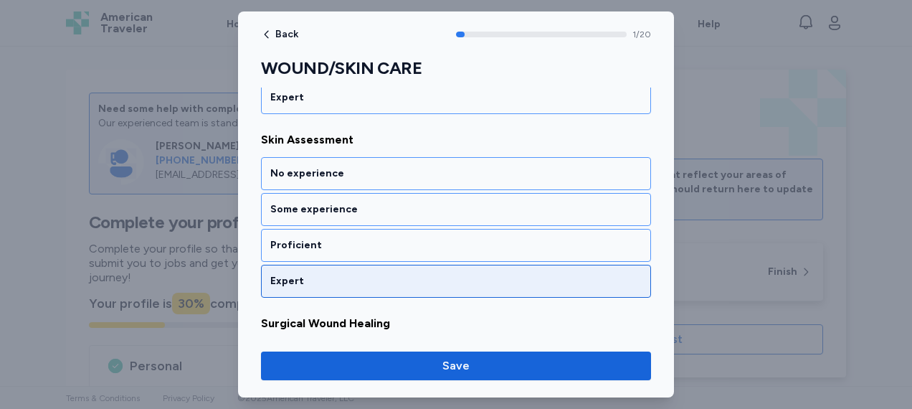
click at [399, 276] on div "Expert" at bounding box center [455, 281] width 371 height 14
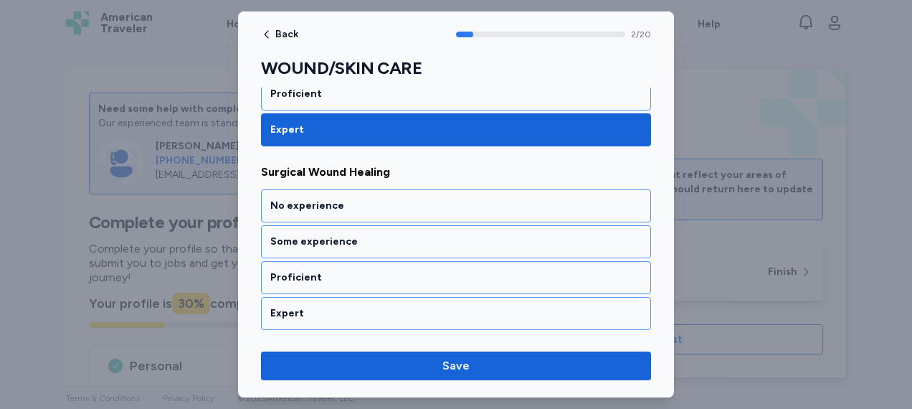
scroll to position [532, 0]
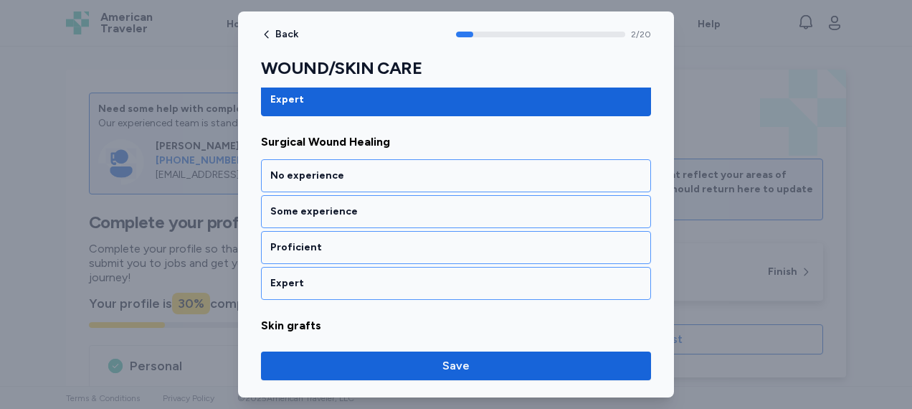
click at [399, 276] on div "Expert" at bounding box center [455, 283] width 371 height 14
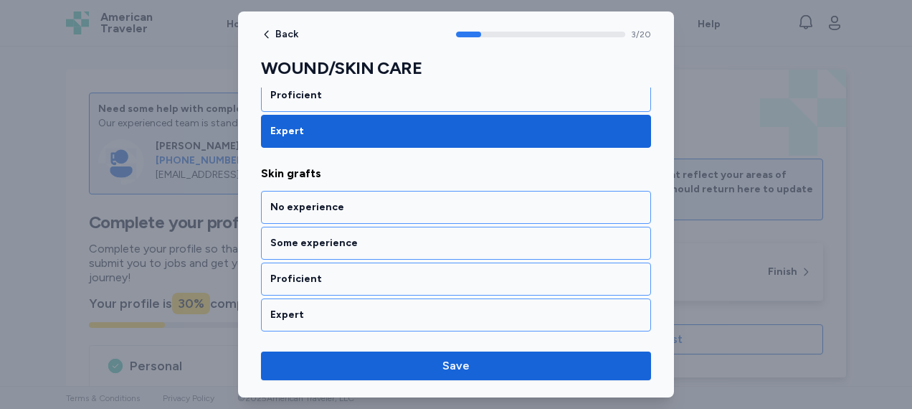
scroll to position [714, 0]
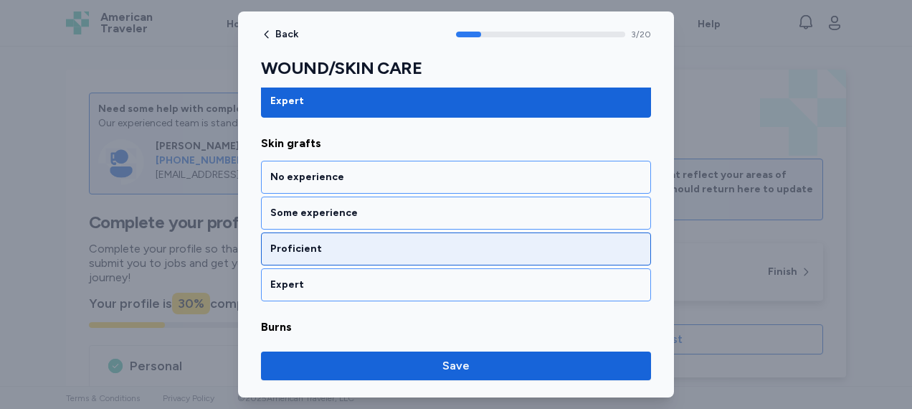
click at [395, 249] on div "Proficient" at bounding box center [456, 248] width 390 height 33
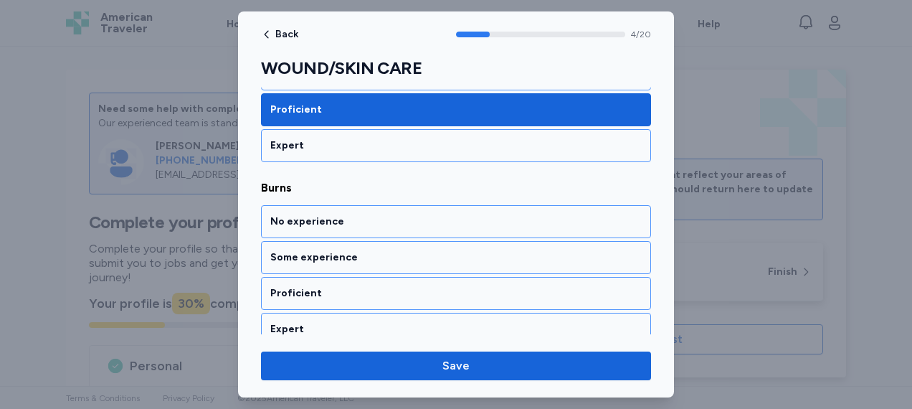
scroll to position [896, 0]
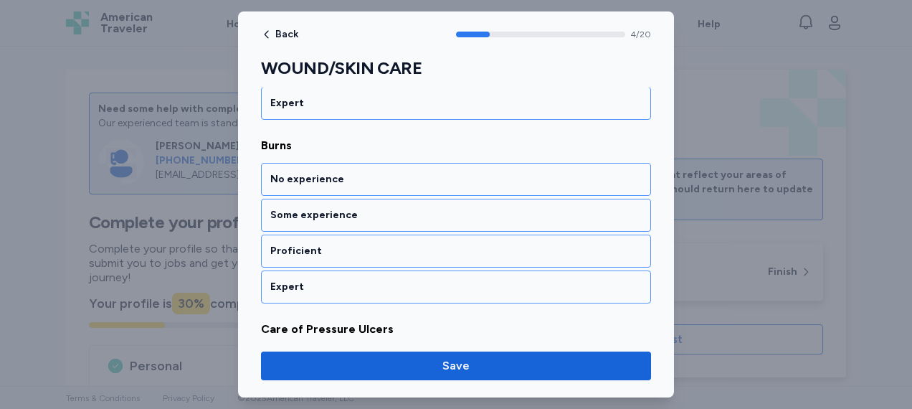
click at [395, 249] on div "Proficient" at bounding box center [456, 250] width 390 height 33
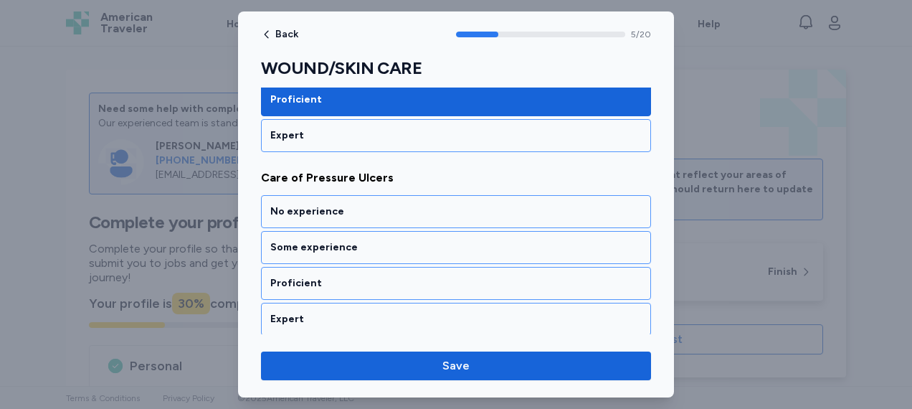
scroll to position [1077, 0]
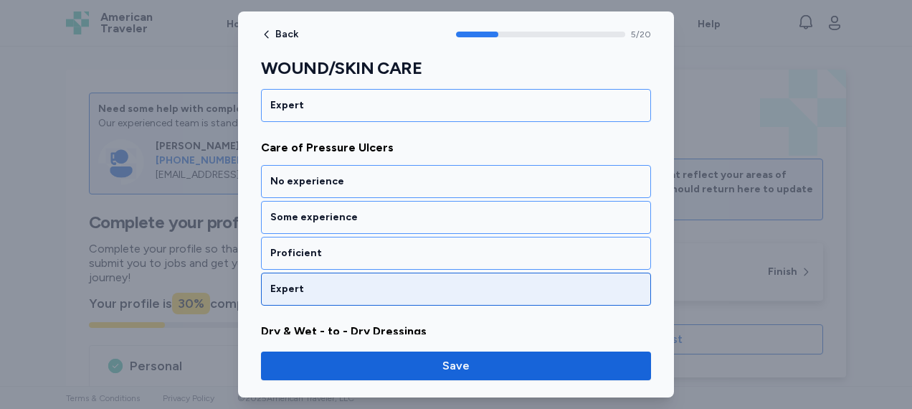
click at [391, 272] on div "Expert" at bounding box center [456, 288] width 390 height 33
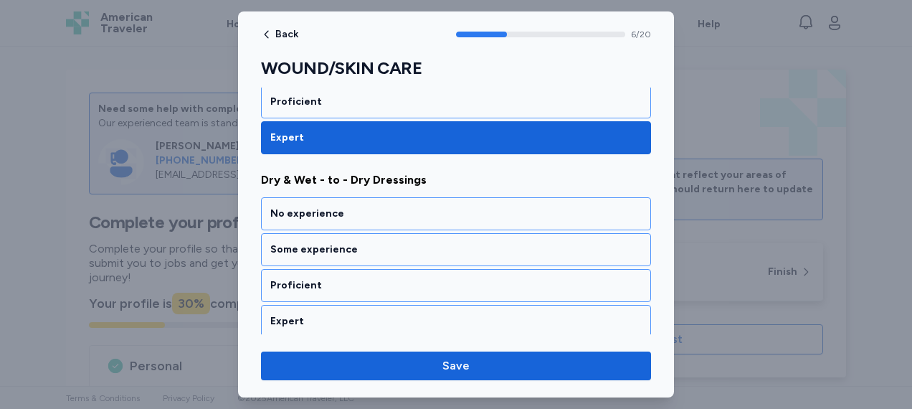
scroll to position [1259, 0]
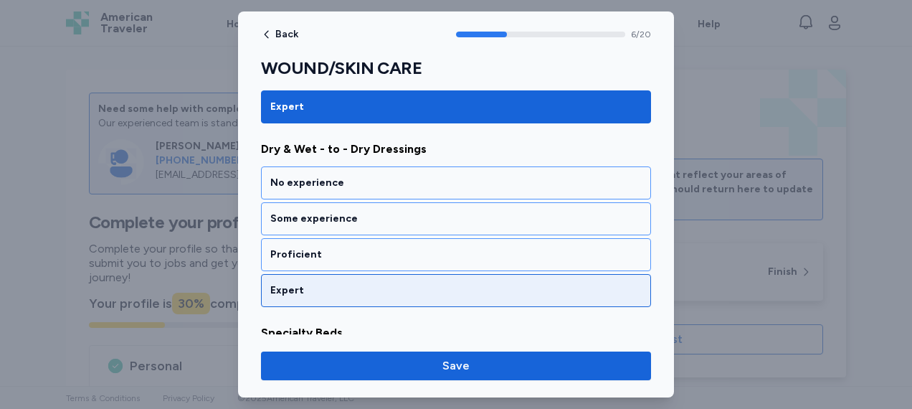
click at [387, 283] on div "Expert" at bounding box center [455, 290] width 371 height 14
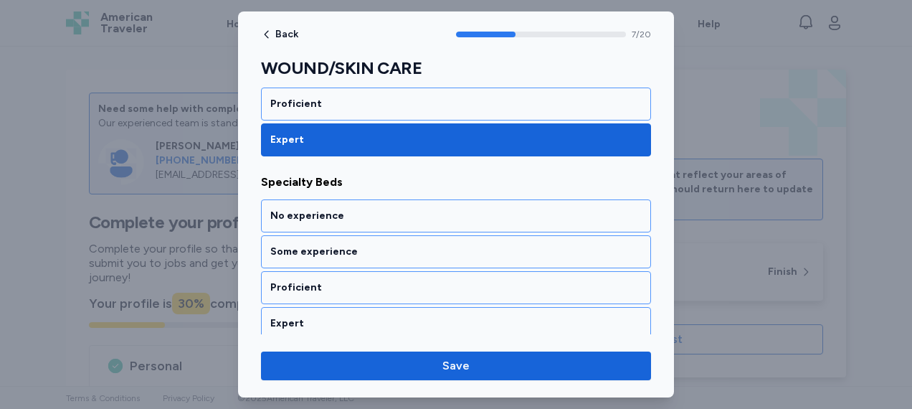
scroll to position [1440, 0]
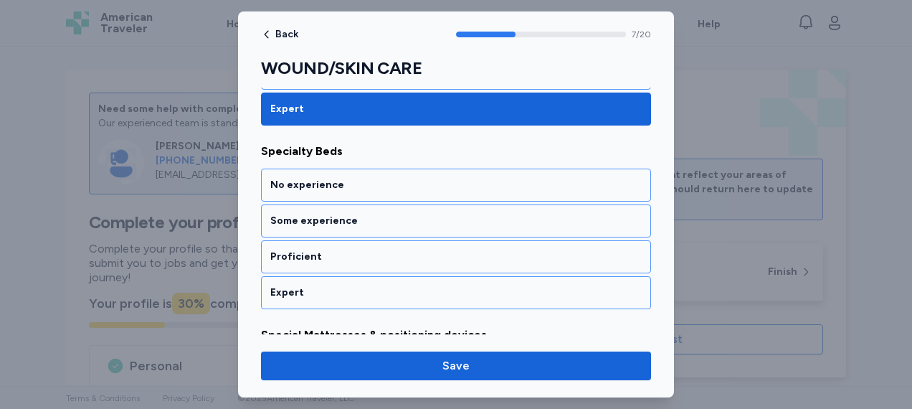
click at [387, 285] on div "Expert" at bounding box center [455, 292] width 371 height 14
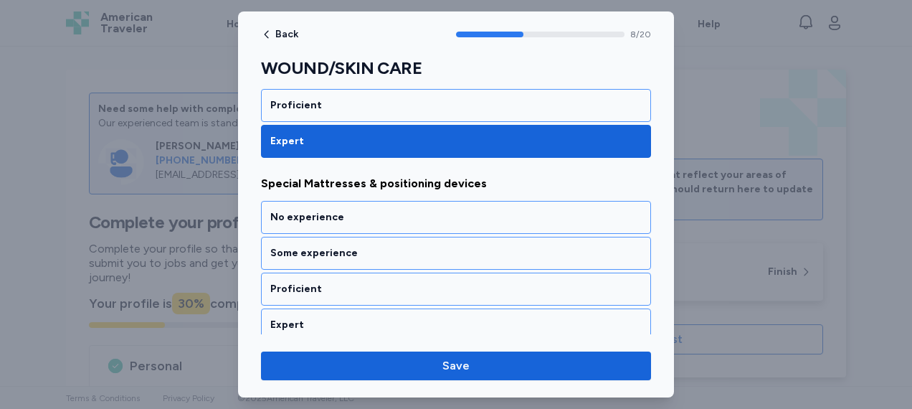
scroll to position [1622, 0]
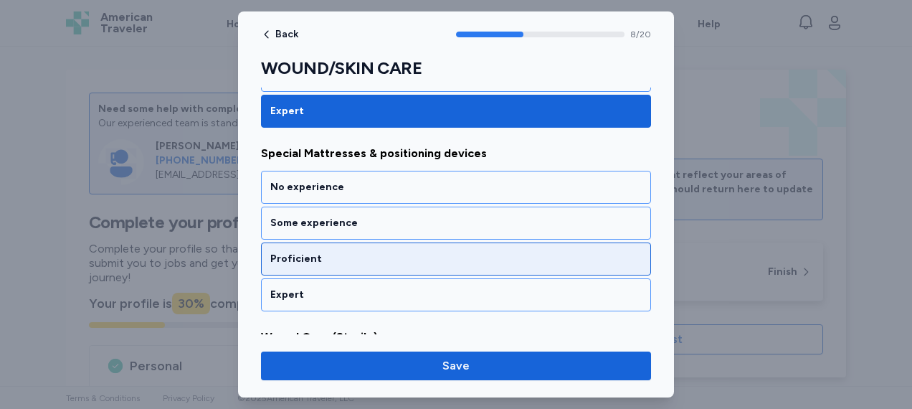
click at [413, 242] on div "Proficient" at bounding box center [456, 258] width 390 height 33
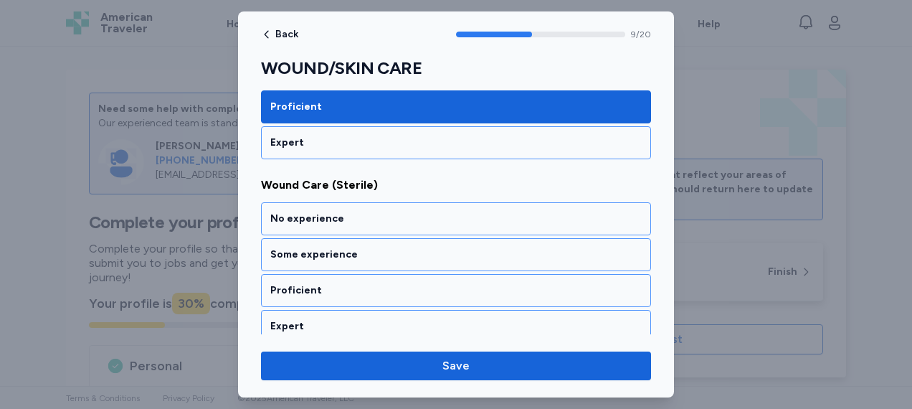
scroll to position [1804, 0]
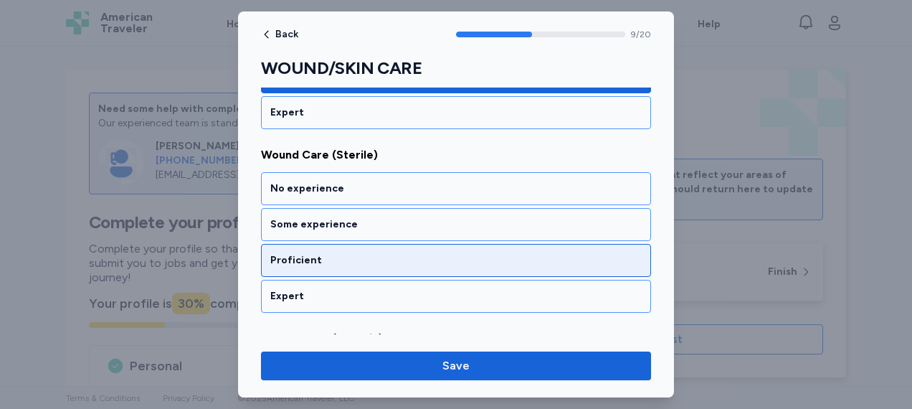
click at [417, 253] on div "Proficient" at bounding box center [455, 260] width 371 height 14
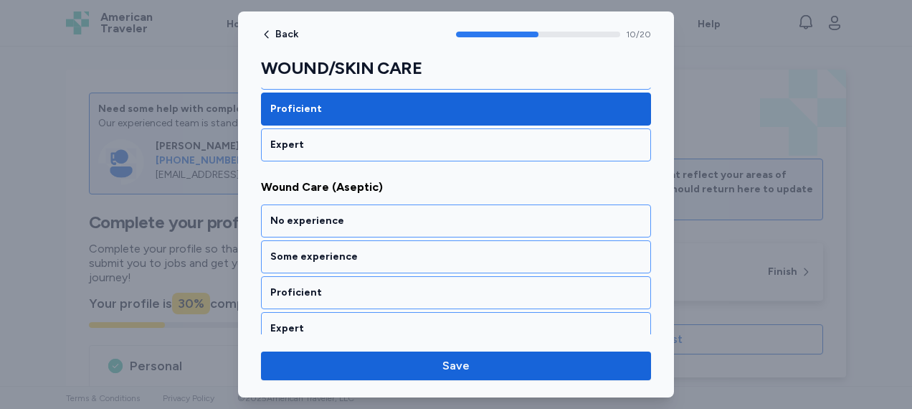
scroll to position [1985, 0]
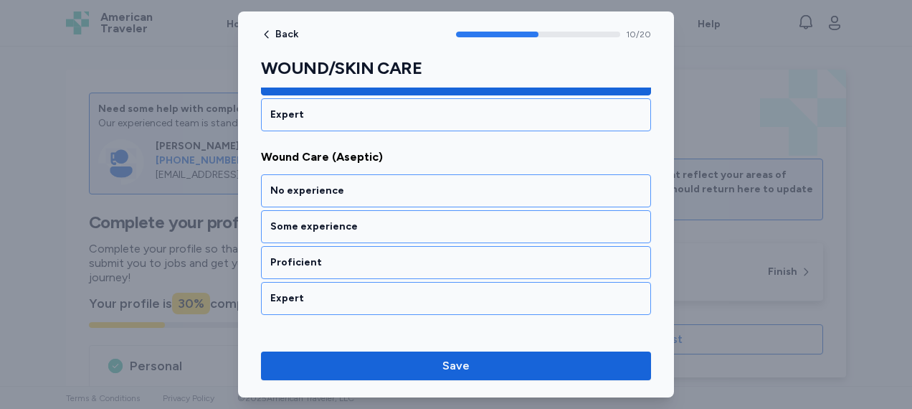
click at [417, 255] on div "Proficient" at bounding box center [455, 262] width 371 height 14
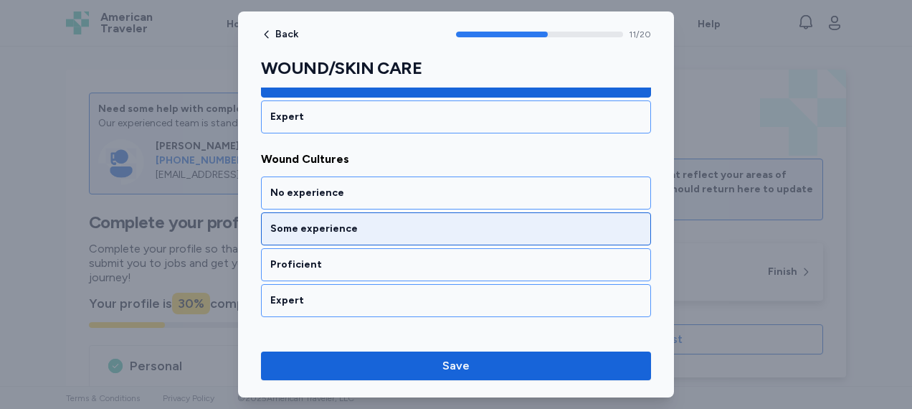
click at [411, 222] on div "Some experience" at bounding box center [455, 229] width 371 height 14
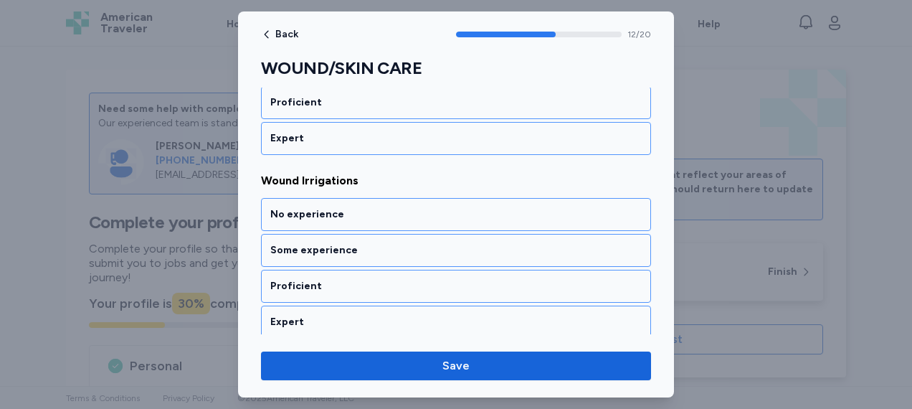
scroll to position [2349, 0]
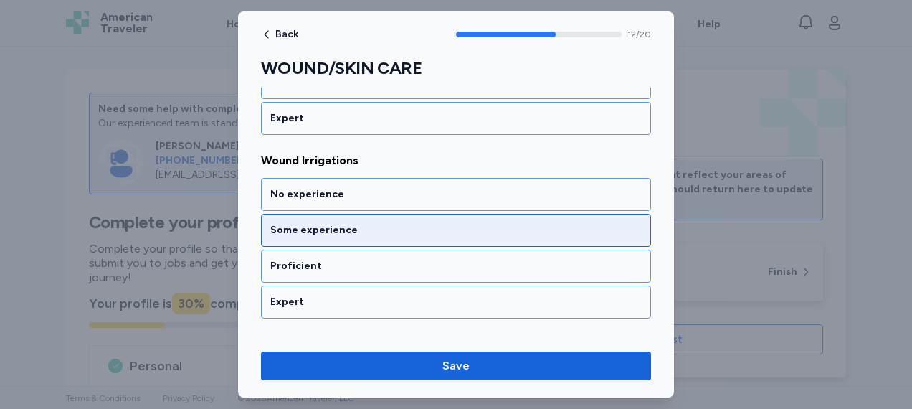
click at [384, 214] on div "Some experience" at bounding box center [456, 230] width 390 height 33
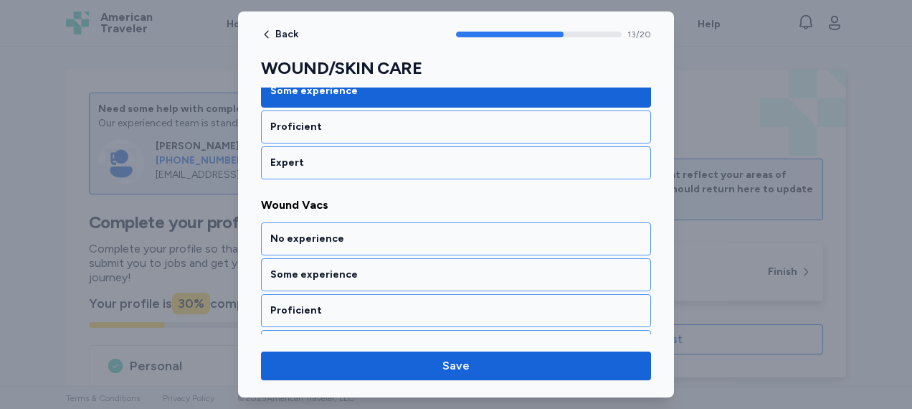
scroll to position [2530, 0]
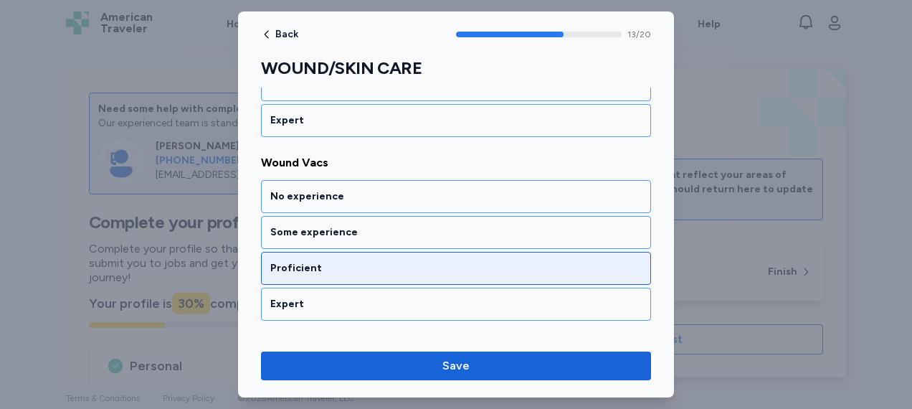
click at [358, 261] on div "Proficient" at bounding box center [455, 268] width 371 height 14
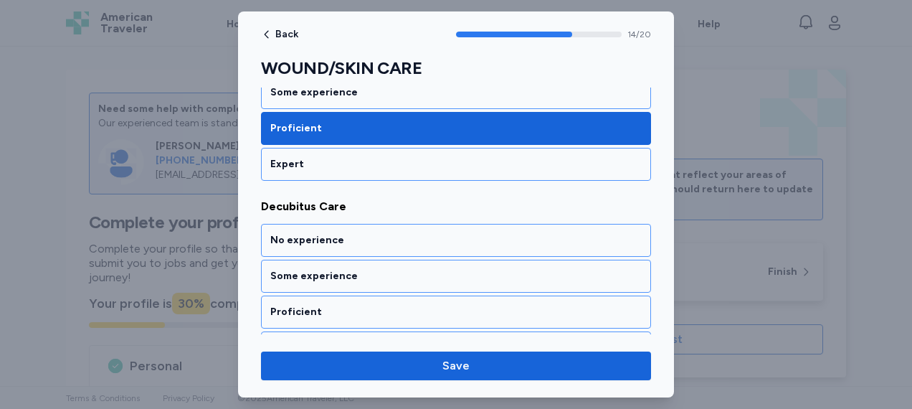
scroll to position [2712, 0]
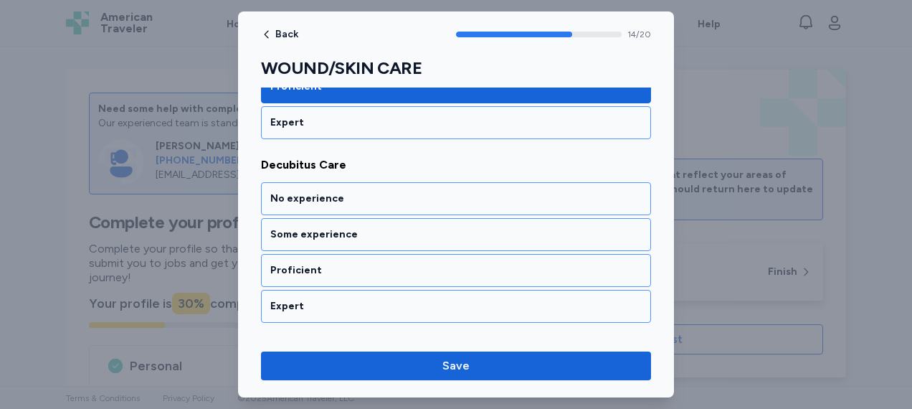
click at [358, 263] on div "Proficient" at bounding box center [455, 270] width 371 height 14
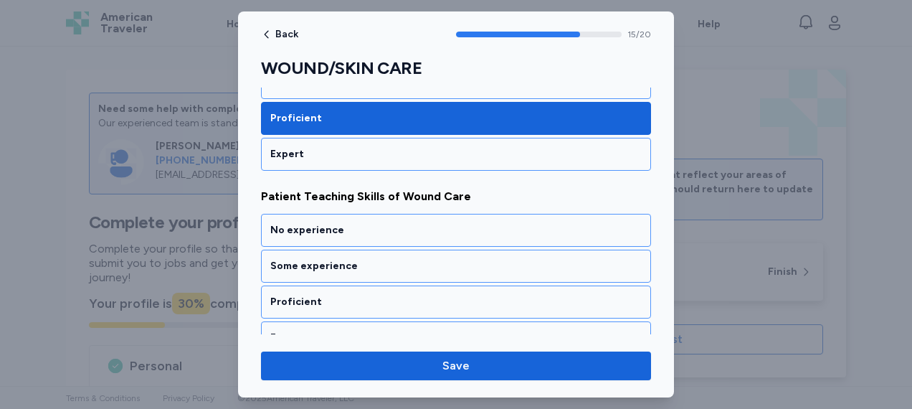
scroll to position [2894, 0]
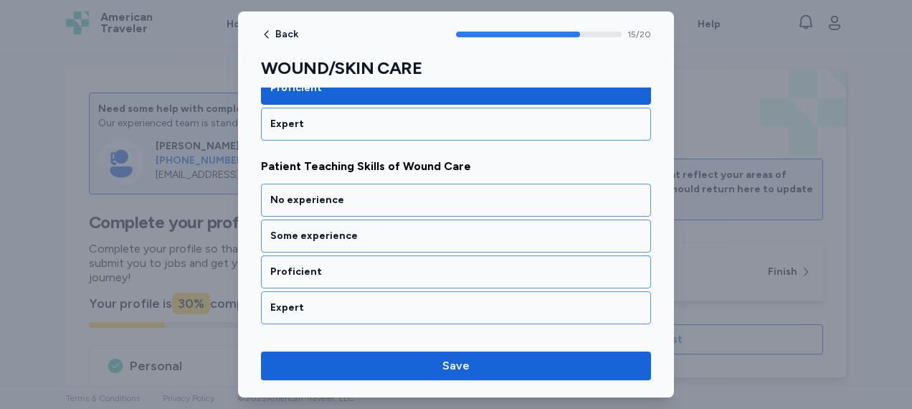
click at [358, 265] on div "Proficient" at bounding box center [455, 272] width 371 height 14
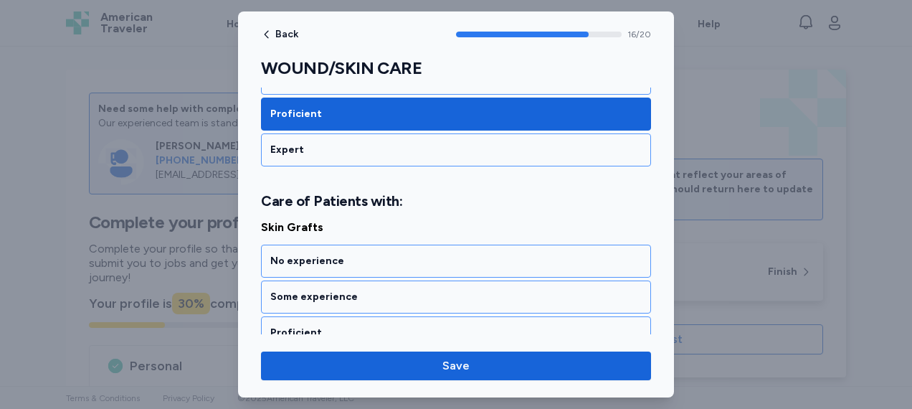
scroll to position [3093, 0]
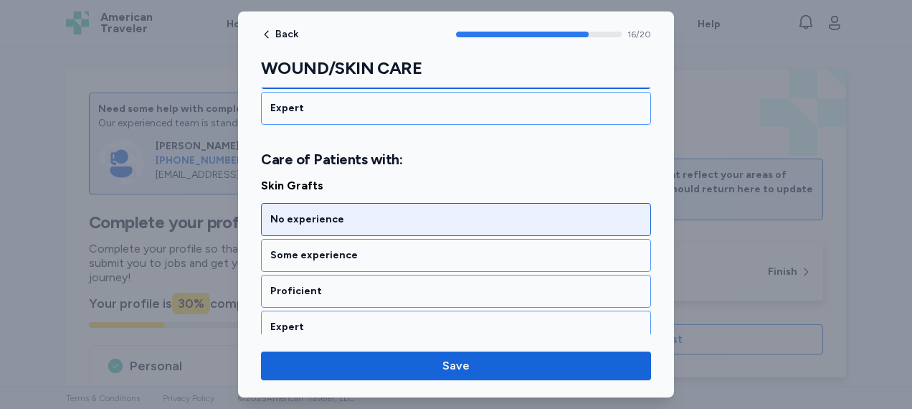
click at [392, 212] on div "No experience" at bounding box center [455, 219] width 371 height 14
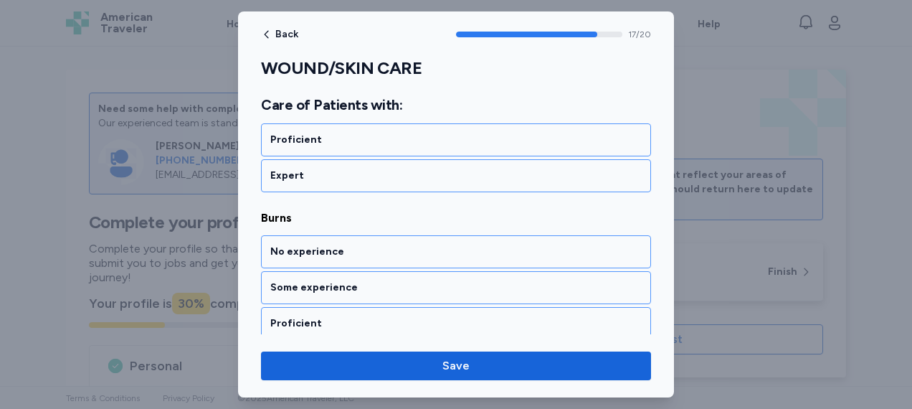
scroll to position [3275, 0]
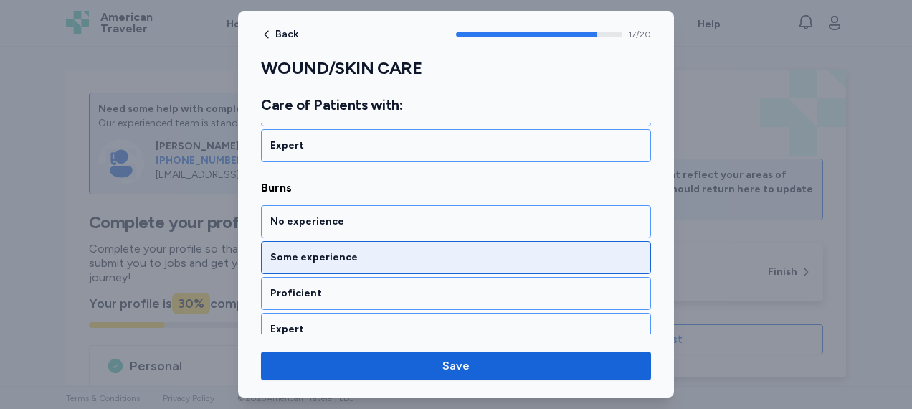
click at [373, 250] on div "Some experience" at bounding box center [455, 257] width 371 height 14
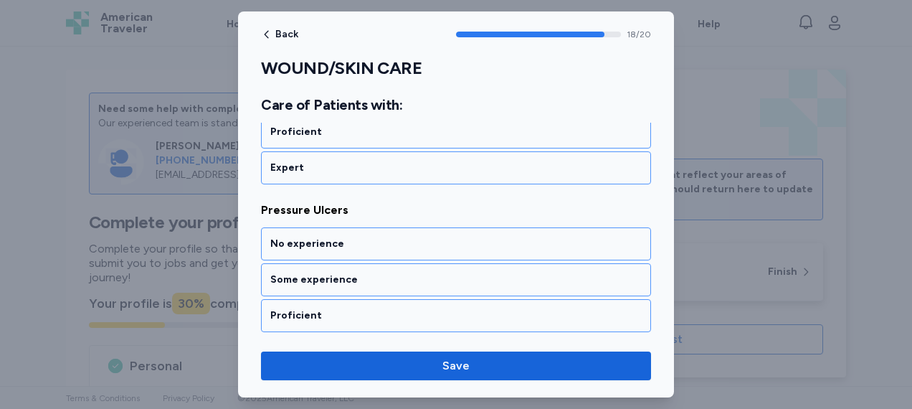
scroll to position [3456, 0]
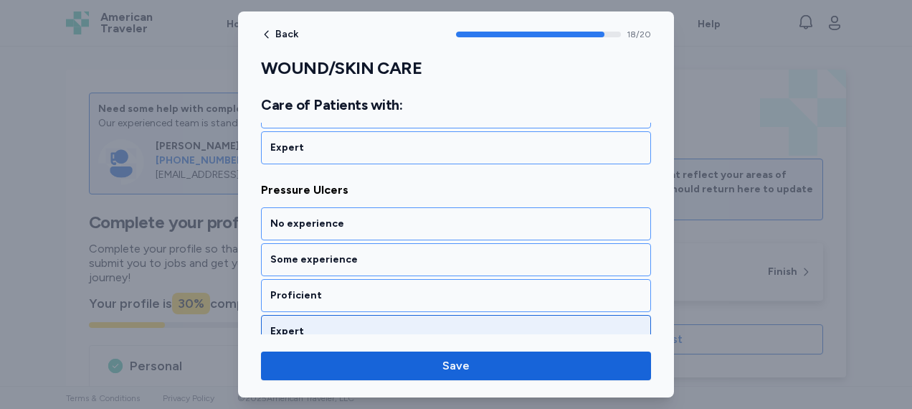
click at [348, 324] on div "Expert" at bounding box center [455, 331] width 371 height 14
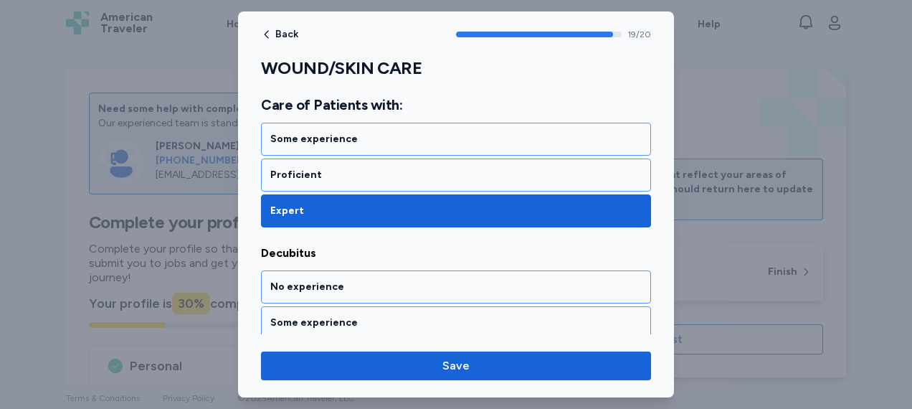
scroll to position [3617, 0]
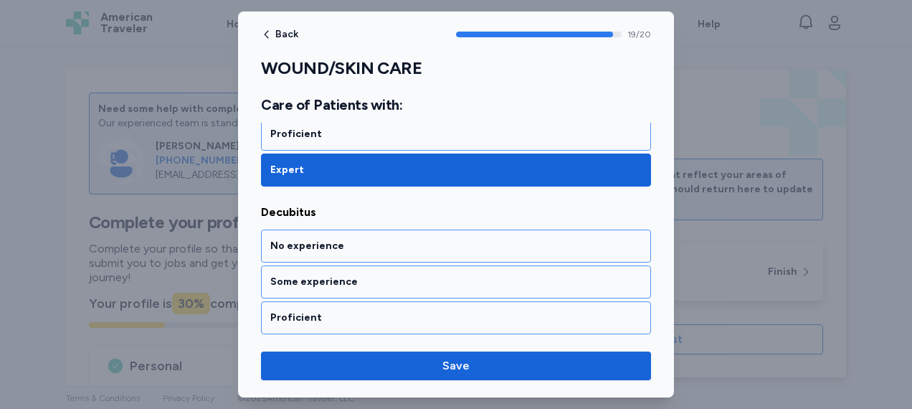
click at [348, 301] on div "Proficient" at bounding box center [456, 317] width 390 height 33
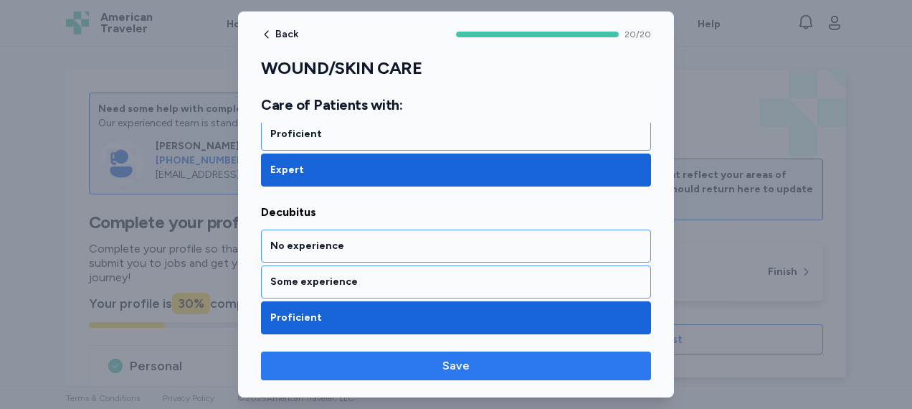
click at [478, 365] on span "Save" at bounding box center [455, 365] width 367 height 17
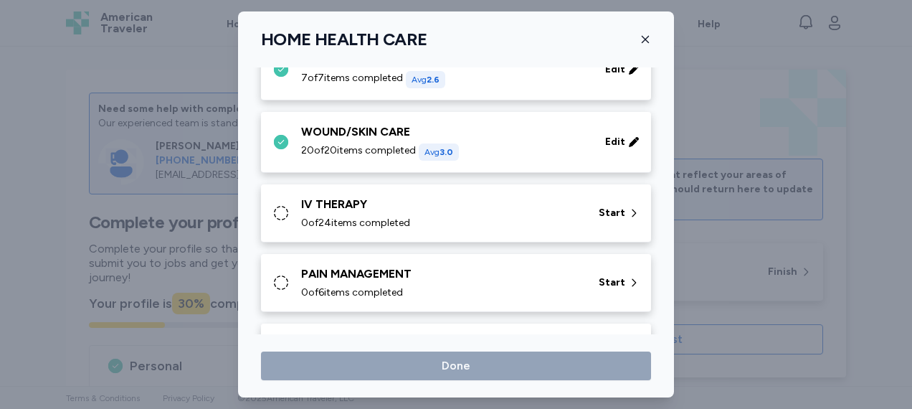
scroll to position [985, 0]
click at [608, 199] on div "Start" at bounding box center [619, 212] width 52 height 26
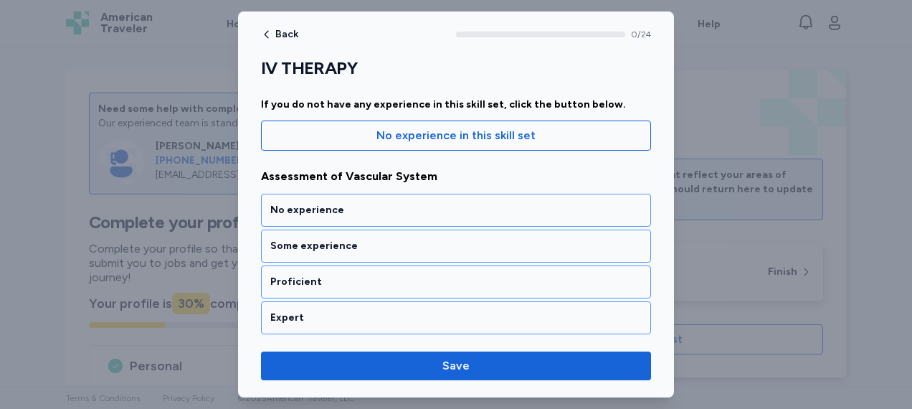
scroll to position [166, 0]
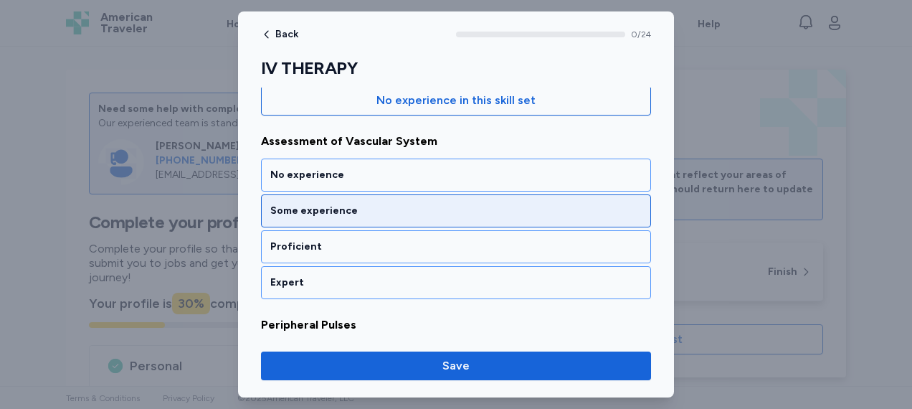
click at [443, 212] on div "Some experience" at bounding box center [455, 211] width 371 height 14
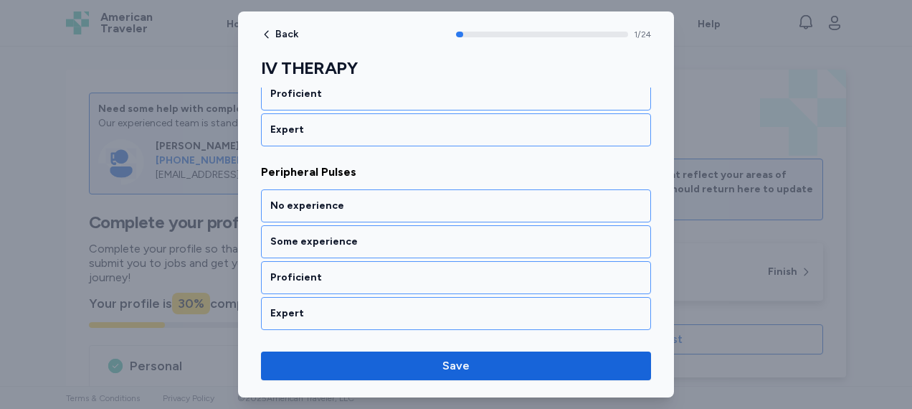
scroll to position [351, 0]
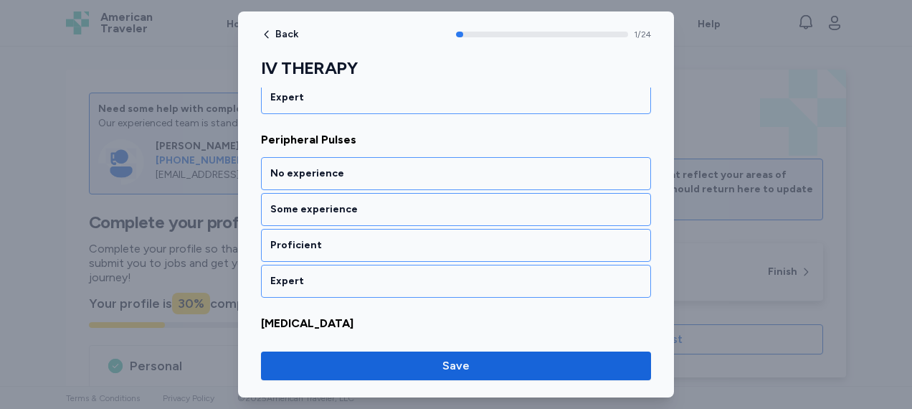
click at [443, 212] on div "Some experience" at bounding box center [455, 209] width 371 height 14
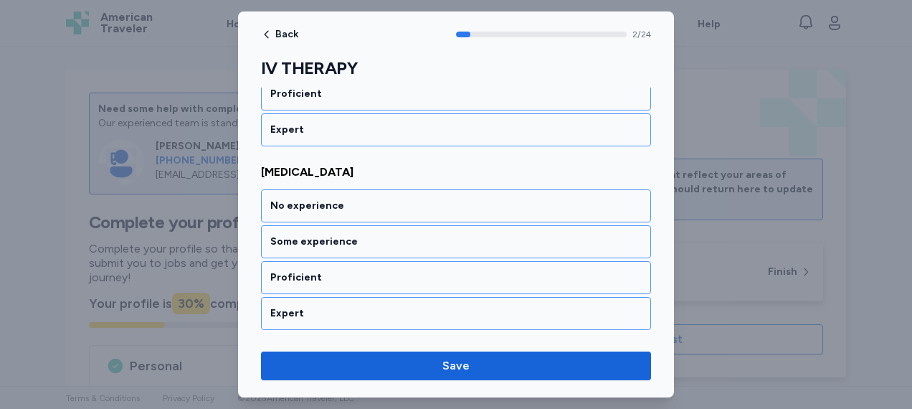
scroll to position [532, 0]
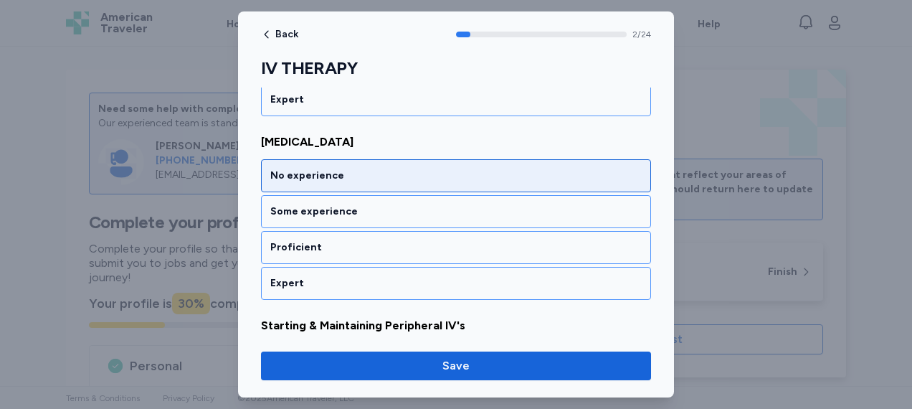
click at [447, 186] on div "No experience" at bounding box center [456, 175] width 390 height 33
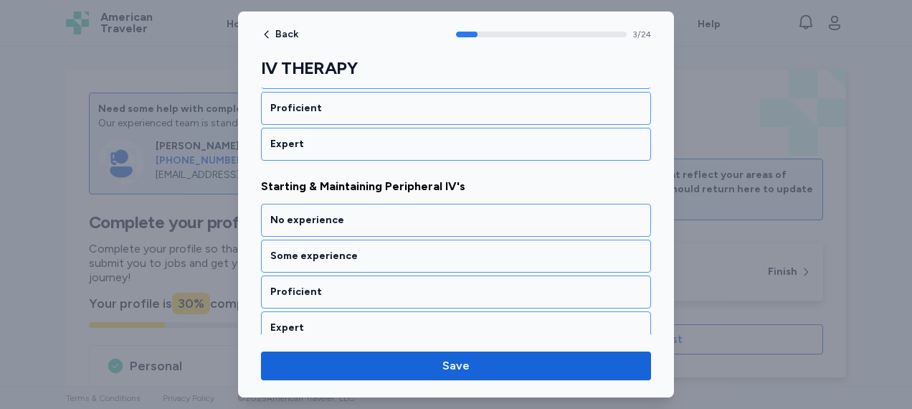
scroll to position [714, 0]
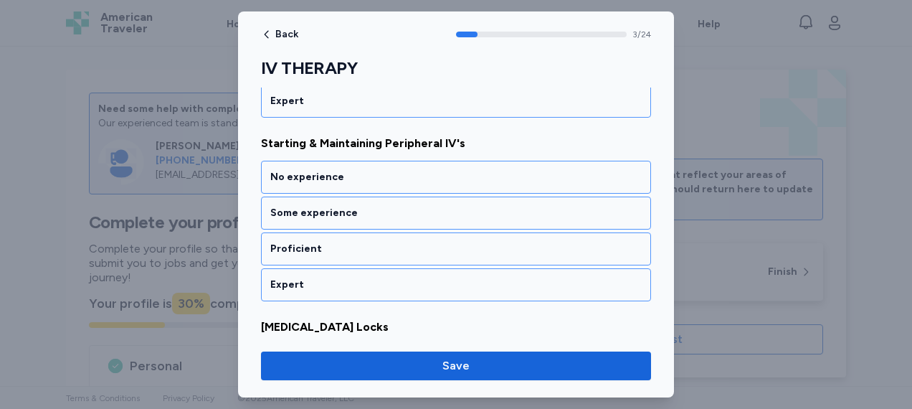
click at [447, 186] on div "No experience" at bounding box center [456, 177] width 390 height 33
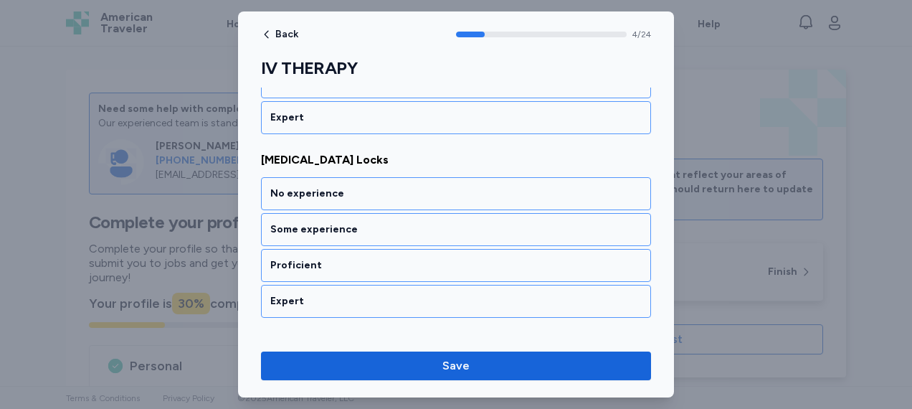
scroll to position [893, 0]
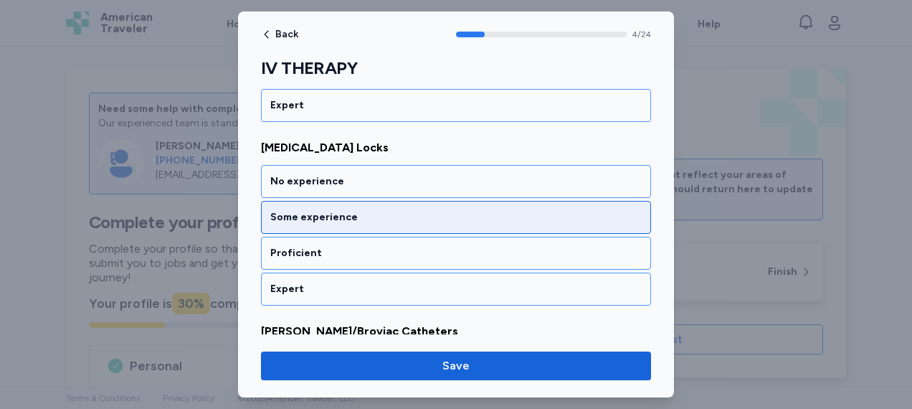
click at [435, 211] on div "Some experience" at bounding box center [455, 217] width 371 height 14
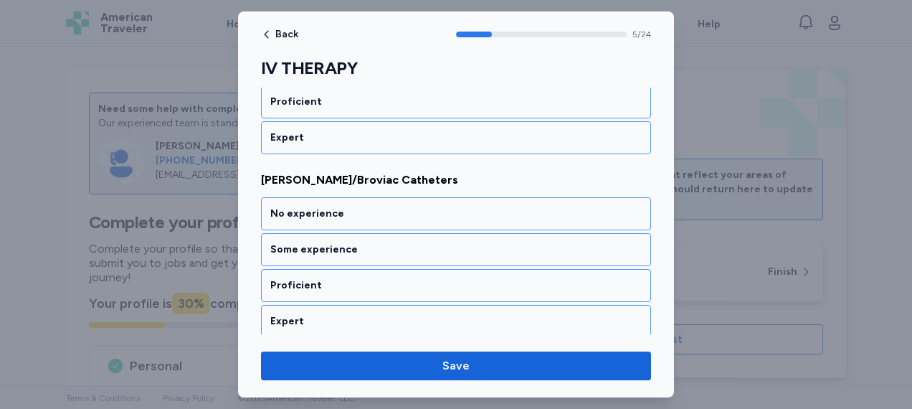
scroll to position [1077, 0]
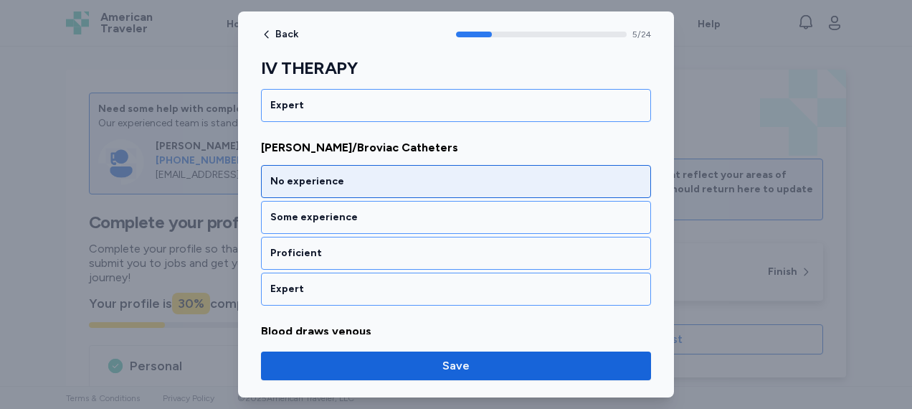
click at [441, 179] on div "No experience" at bounding box center [456, 181] width 390 height 33
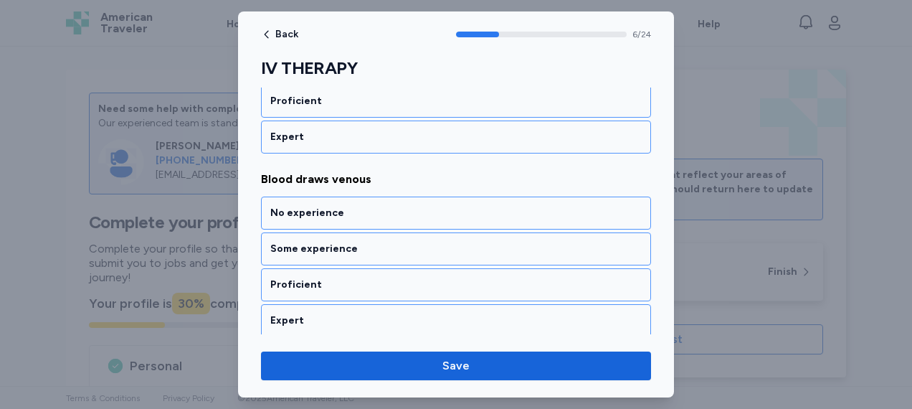
scroll to position [1259, 0]
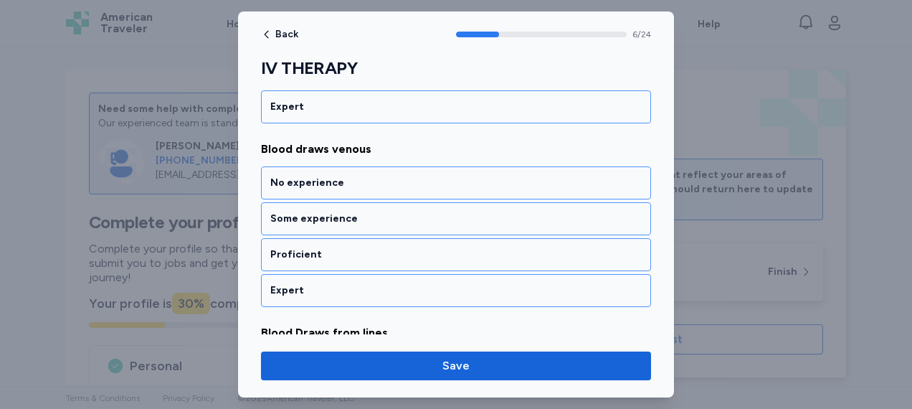
click at [441, 179] on div "No experience" at bounding box center [456, 182] width 390 height 33
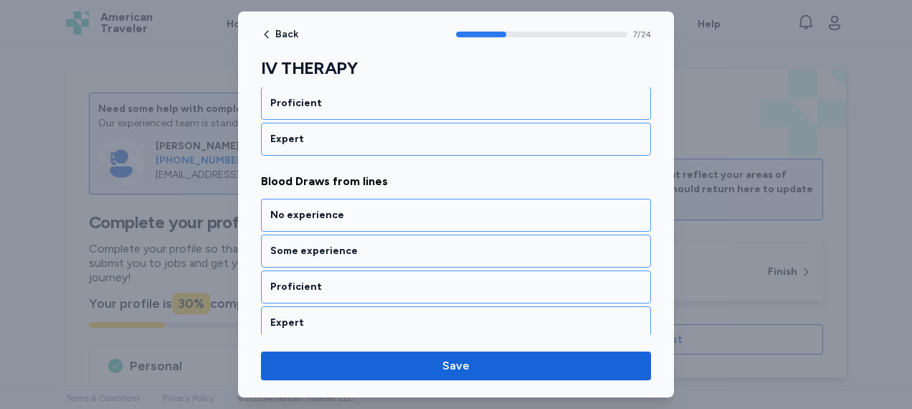
scroll to position [1440, 0]
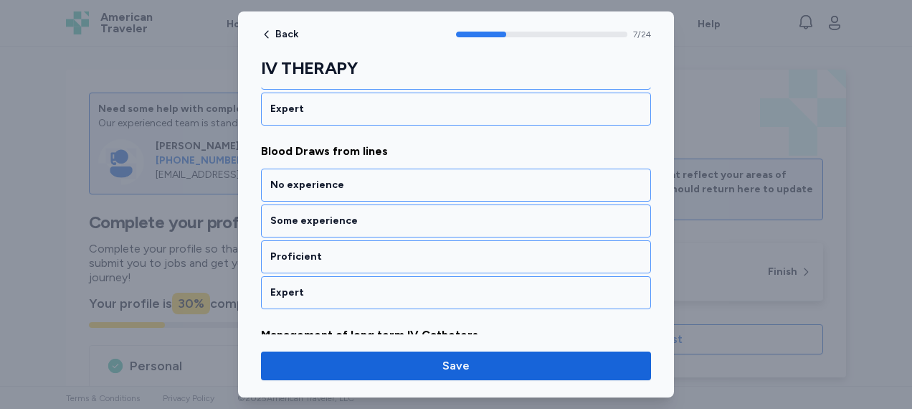
click at [441, 179] on div "No experience" at bounding box center [456, 184] width 390 height 33
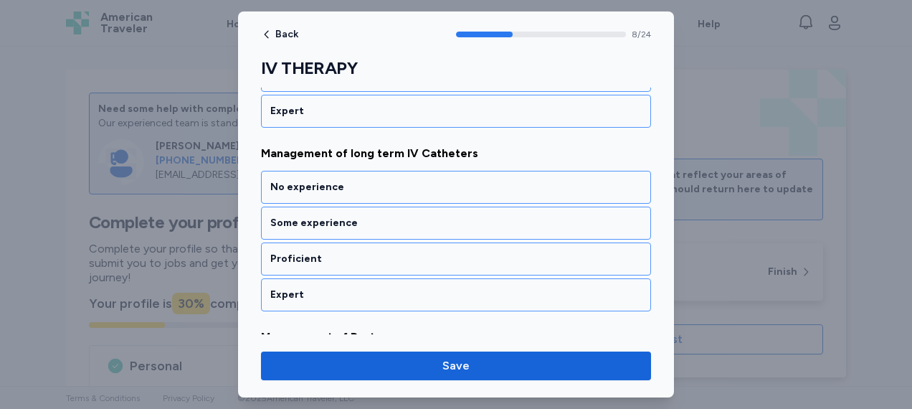
scroll to position [1622, 0]
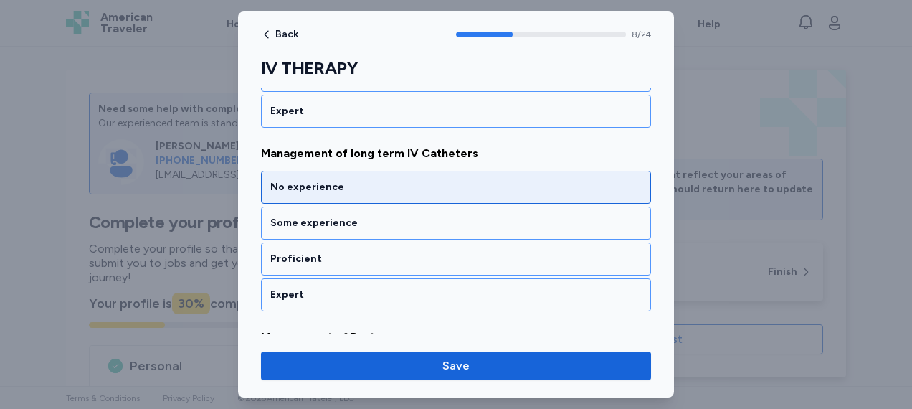
click at [440, 184] on div "No experience" at bounding box center [456, 187] width 390 height 33
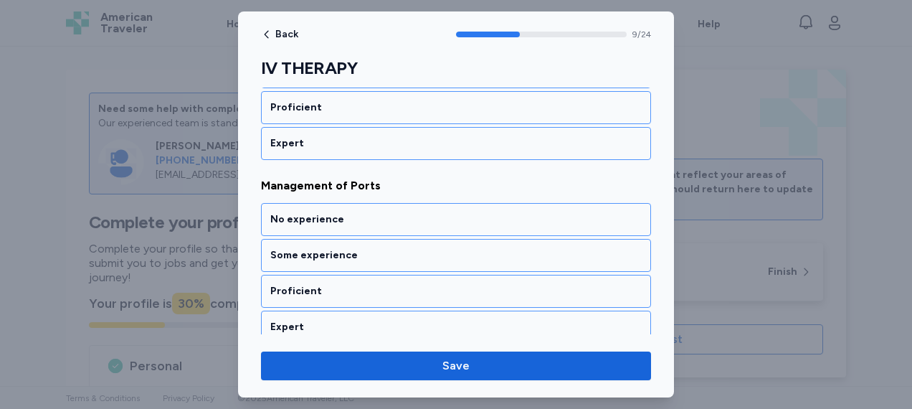
scroll to position [1804, 0]
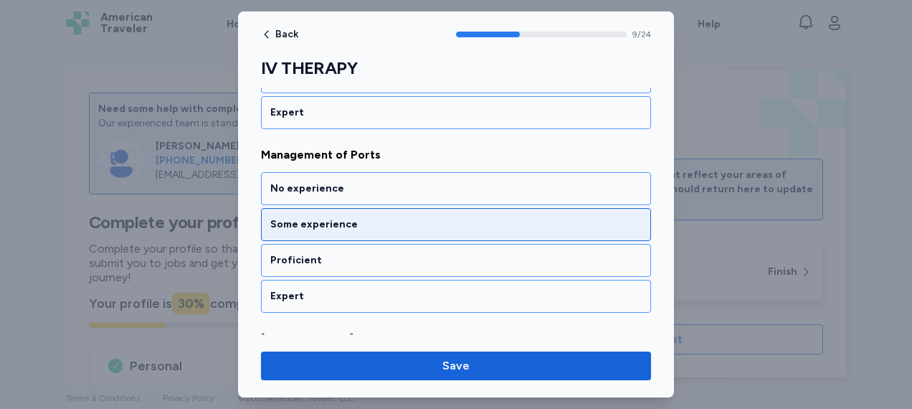
click at [439, 208] on div "Some experience" at bounding box center [456, 224] width 390 height 33
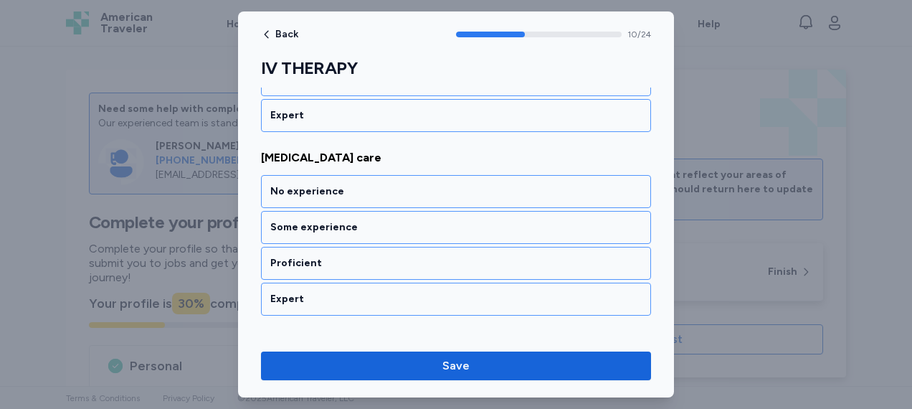
scroll to position [1985, 0]
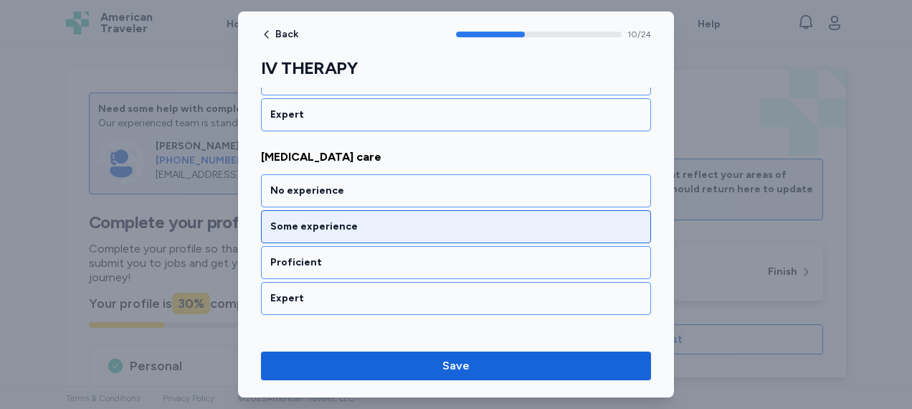
click at [432, 219] on div "Some experience" at bounding box center [455, 226] width 371 height 14
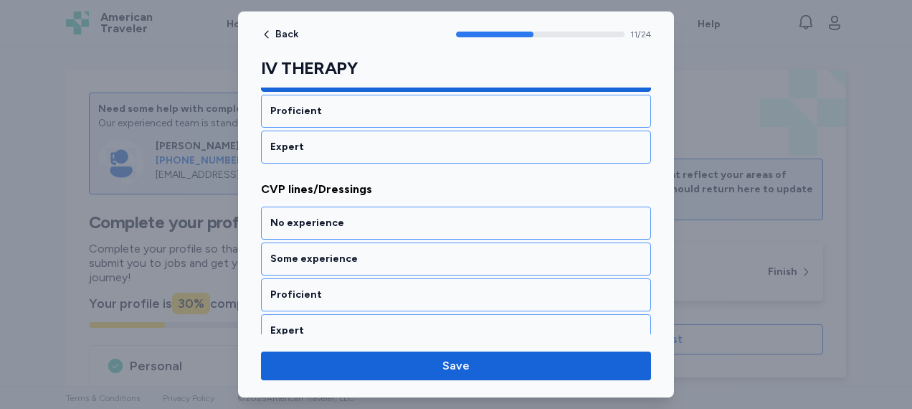
scroll to position [2167, 0]
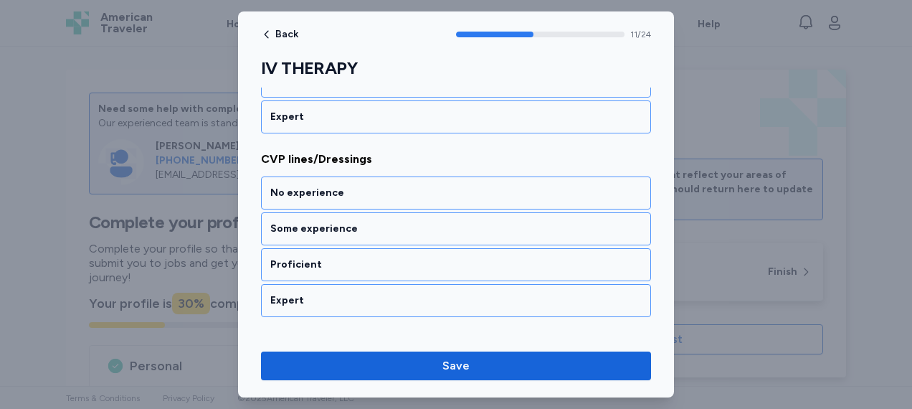
click at [432, 222] on div "Some experience" at bounding box center [455, 229] width 371 height 14
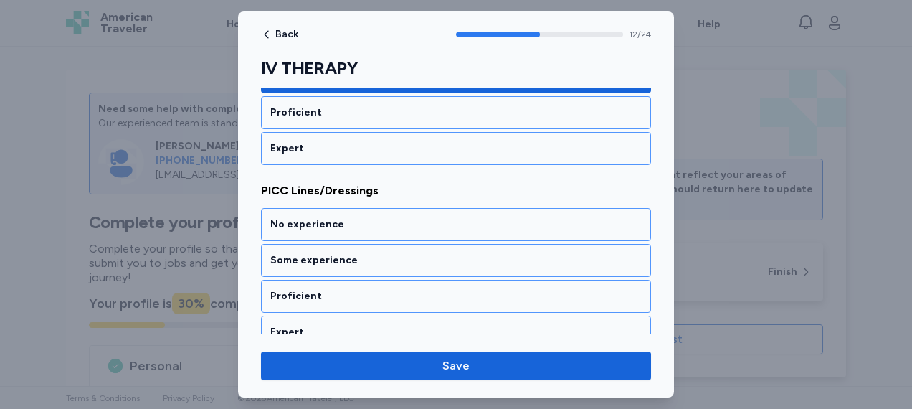
scroll to position [2349, 0]
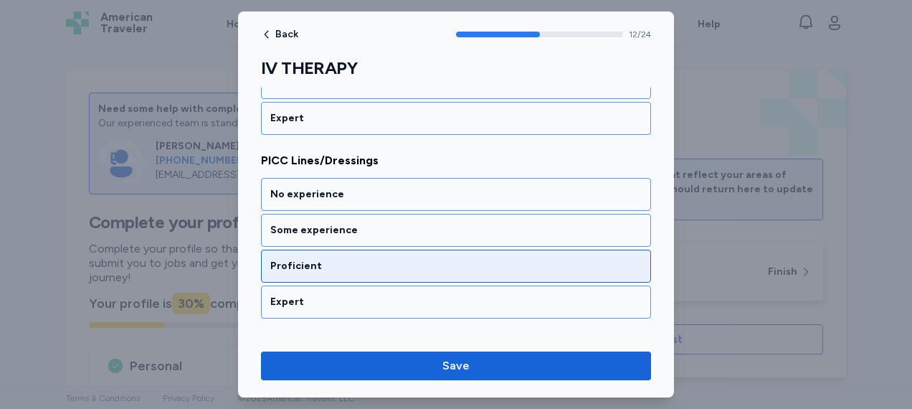
click at [398, 259] on div "Proficient" at bounding box center [455, 266] width 371 height 14
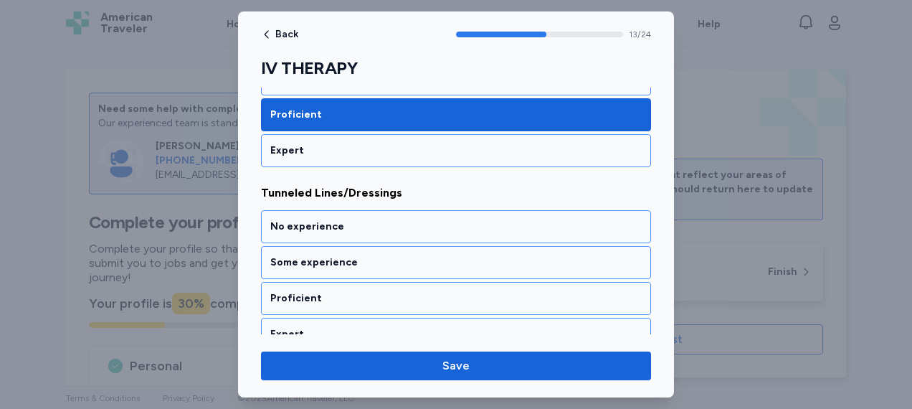
scroll to position [2530, 0]
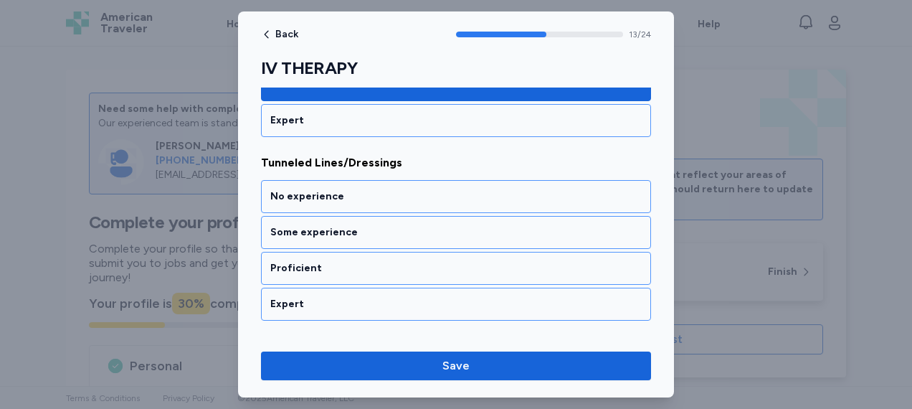
click at [398, 261] on div "Proficient" at bounding box center [455, 268] width 371 height 14
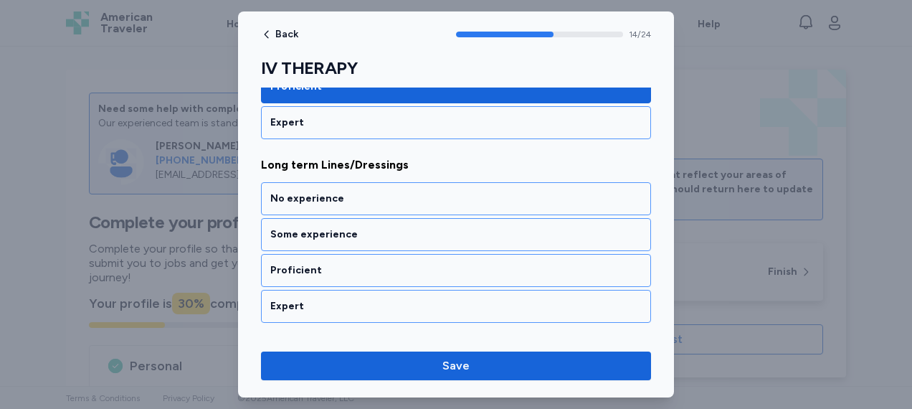
scroll to position [2712, 0]
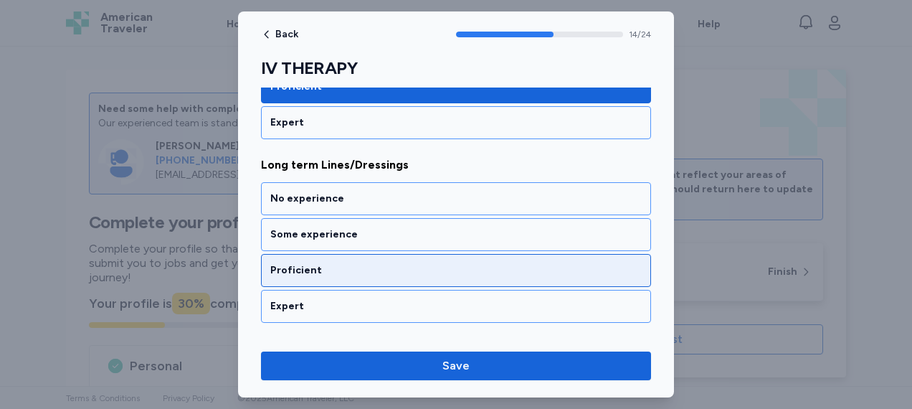
click at [404, 263] on div "Proficient" at bounding box center [455, 270] width 371 height 14
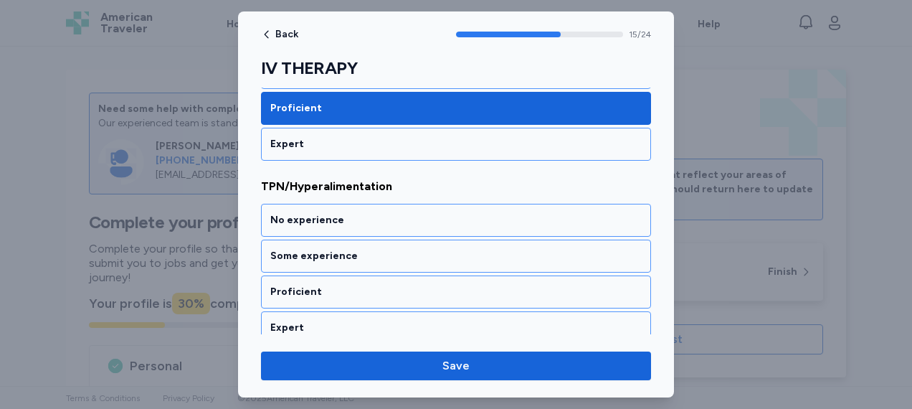
scroll to position [2894, 0]
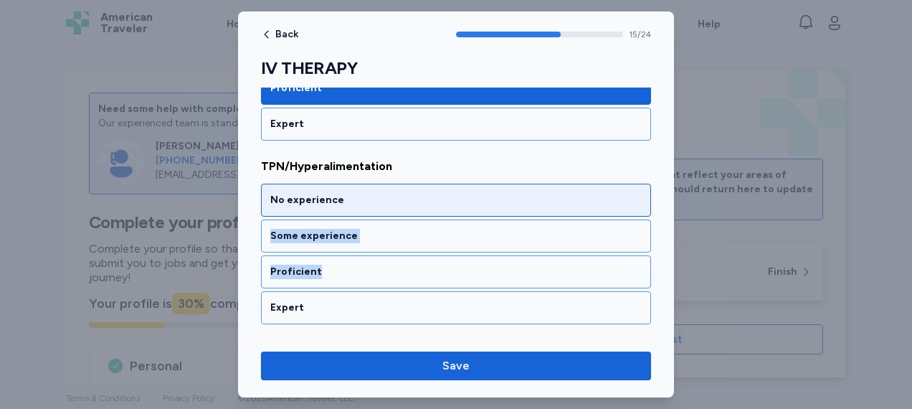
drag, startPoint x: 404, startPoint y: 235, endPoint x: 426, endPoint y: 182, distance: 57.3
click at [426, 184] on div "No experience Some experience Proficient Expert" at bounding box center [456, 254] width 390 height 141
click at [426, 184] on div "No experience" at bounding box center [456, 200] width 390 height 33
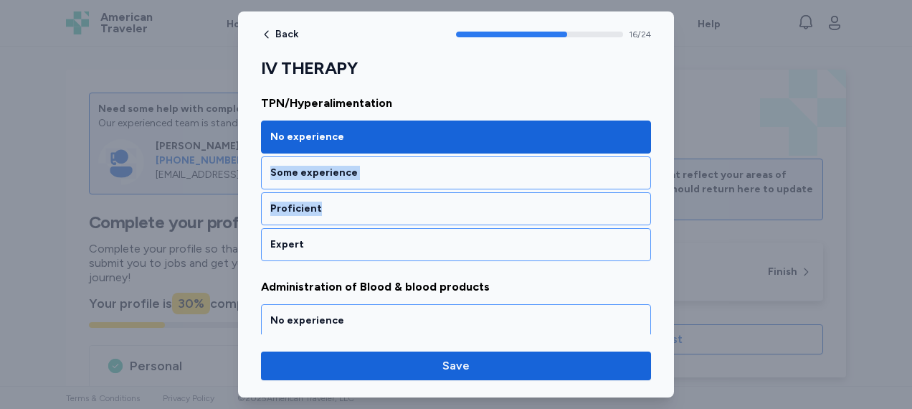
scroll to position [3075, 0]
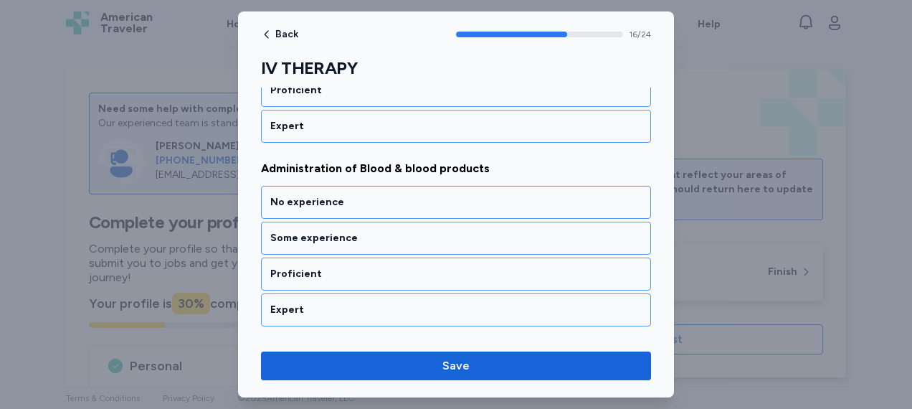
click at [426, 186] on div "No experience" at bounding box center [456, 202] width 390 height 33
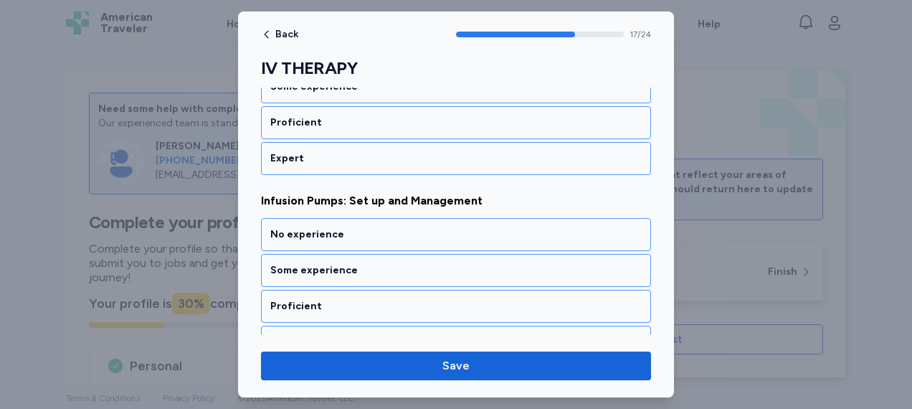
scroll to position [3257, 0]
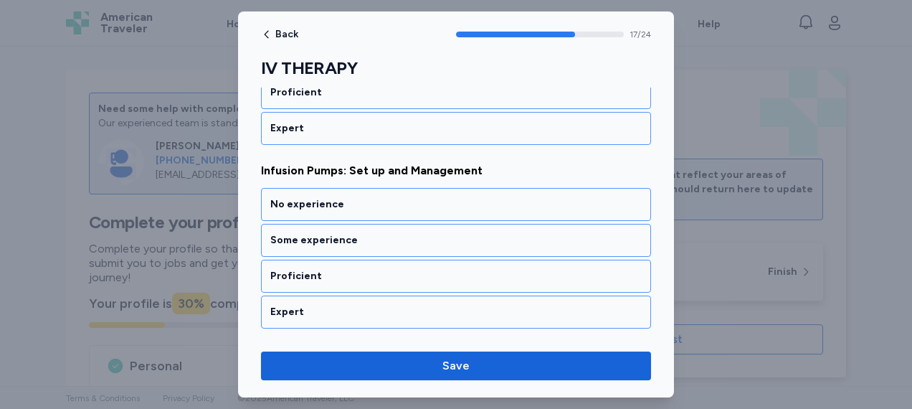
click at [426, 188] on div "No experience" at bounding box center [456, 204] width 390 height 33
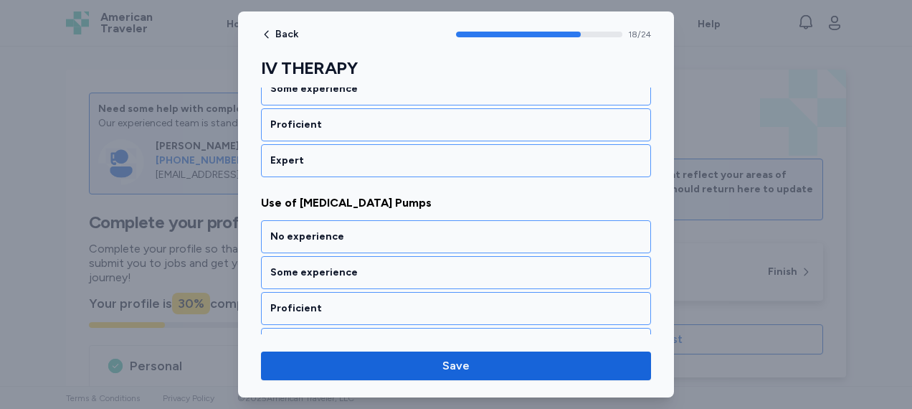
scroll to position [3439, 0]
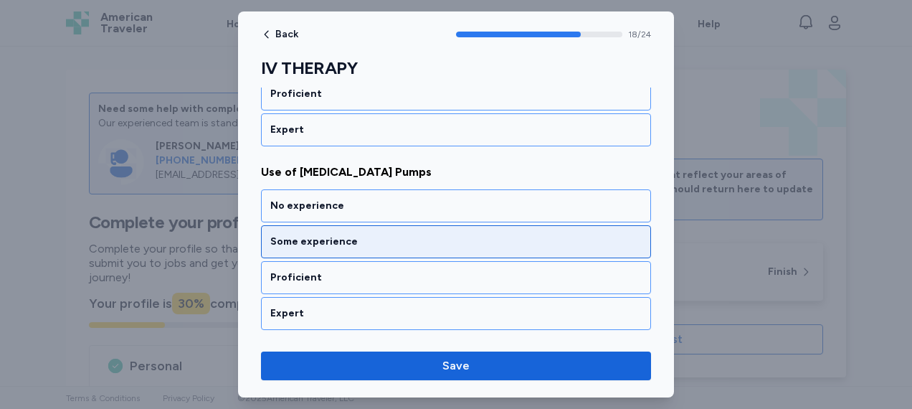
click at [429, 234] on div "Some experience" at bounding box center [455, 241] width 371 height 14
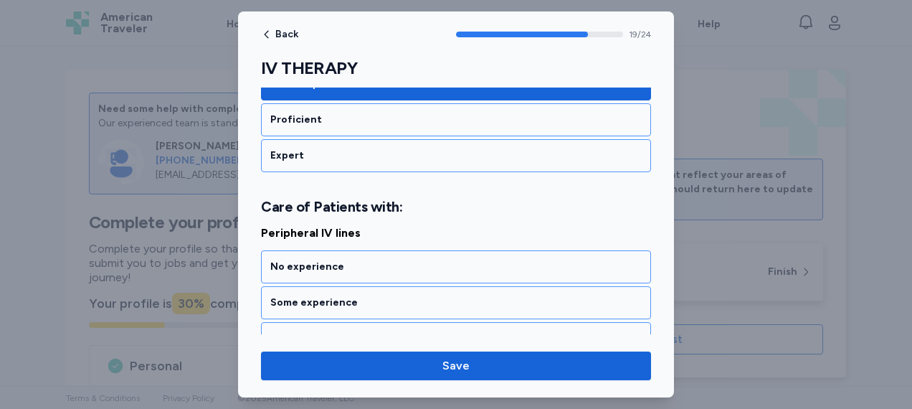
scroll to position [3638, 0]
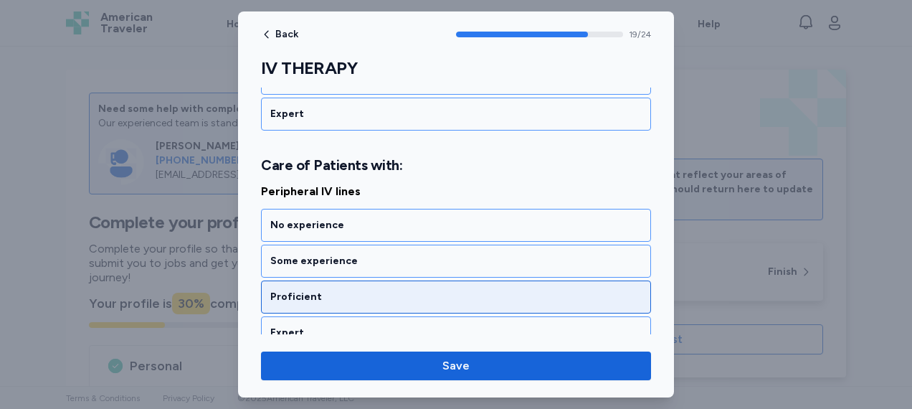
click at [416, 290] on div "Proficient" at bounding box center [455, 297] width 371 height 14
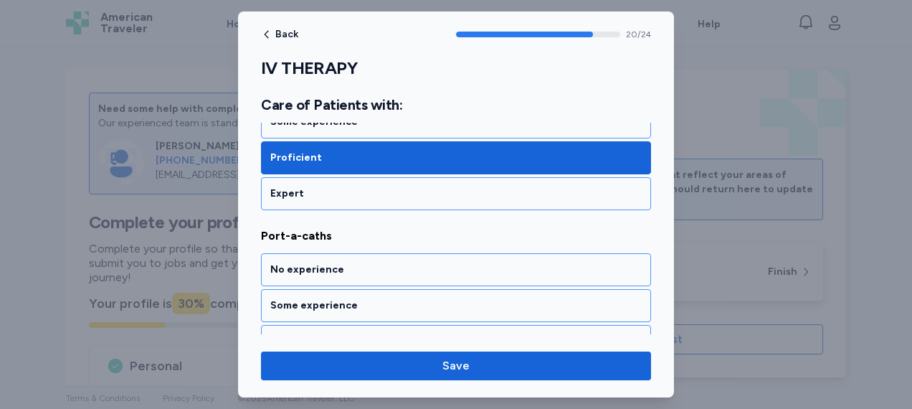
scroll to position [3819, 0]
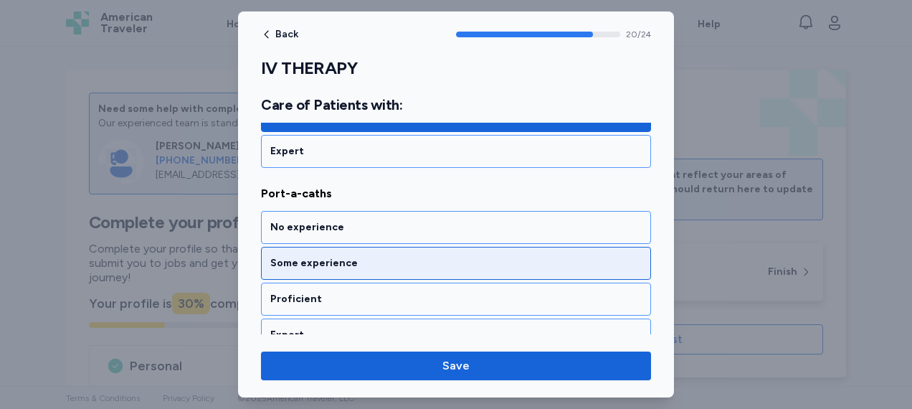
click at [420, 256] on div "Some experience" at bounding box center [455, 263] width 371 height 14
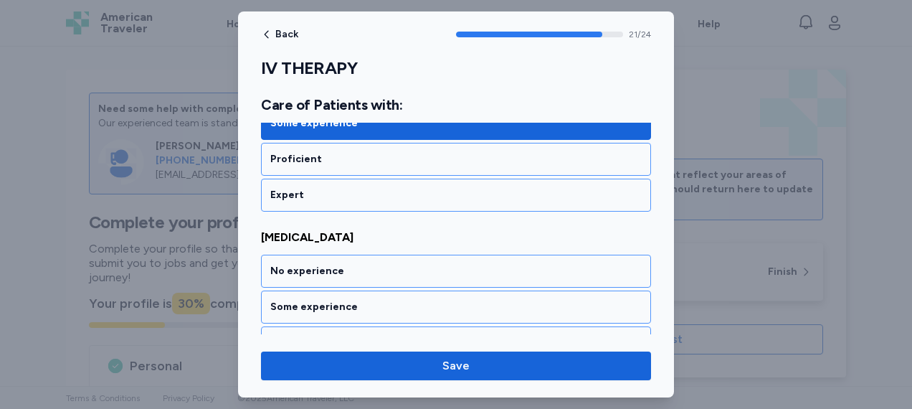
scroll to position [4001, 0]
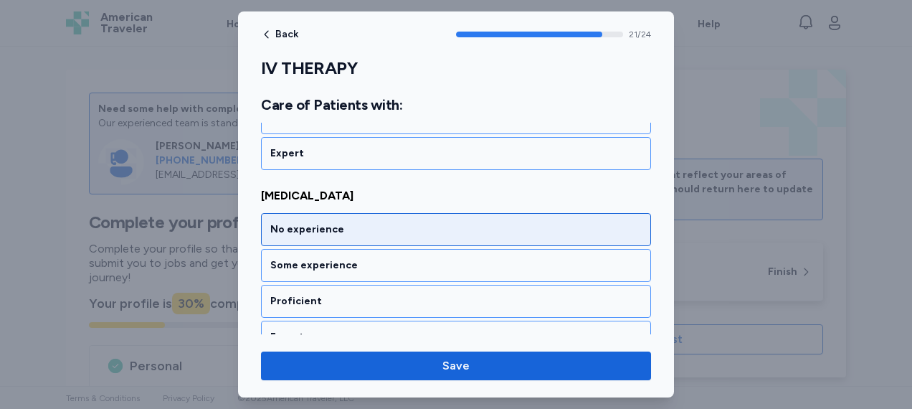
click at [429, 222] on div "No experience" at bounding box center [455, 229] width 371 height 14
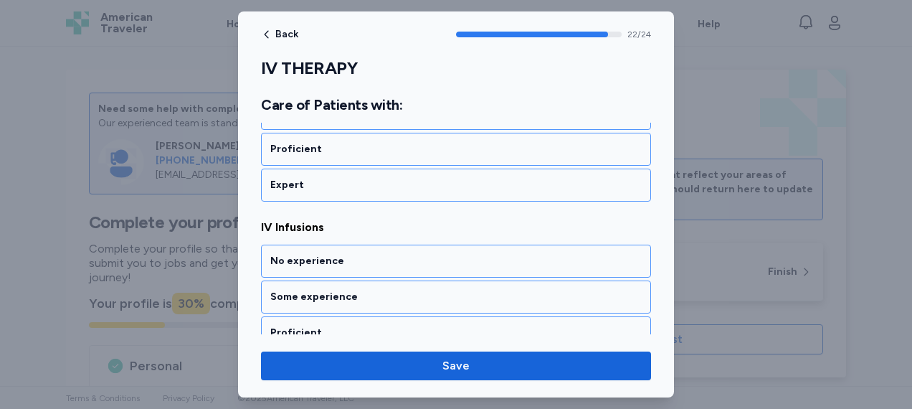
scroll to position [4183, 0]
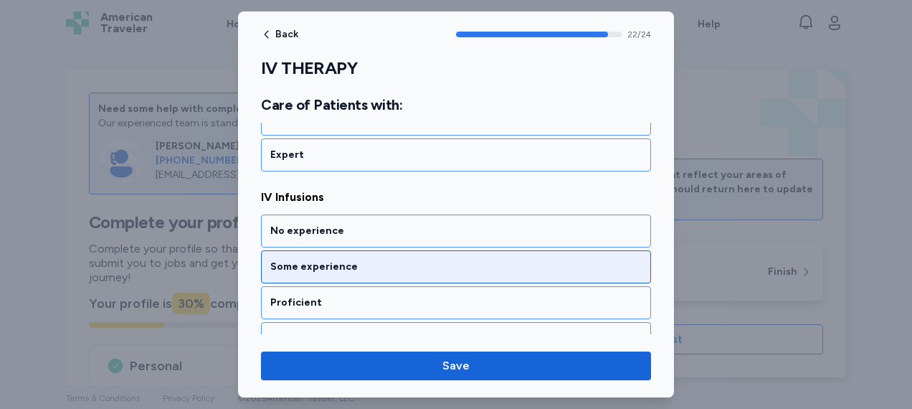
click at [412, 260] on div "Some experience" at bounding box center [455, 267] width 371 height 14
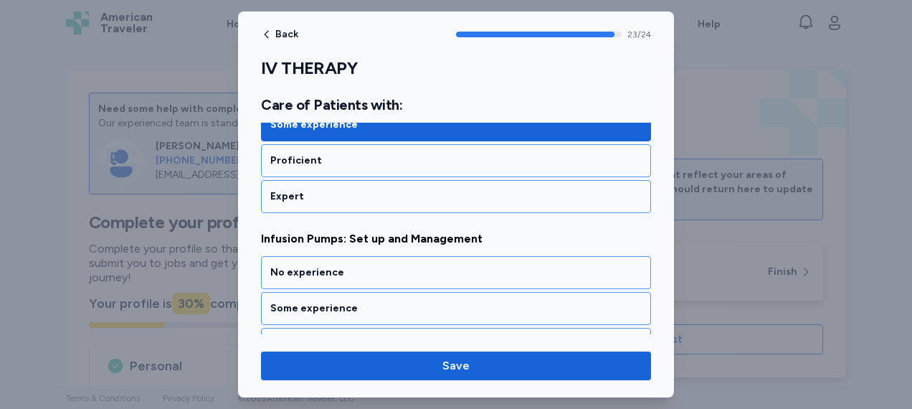
scroll to position [4344, 0]
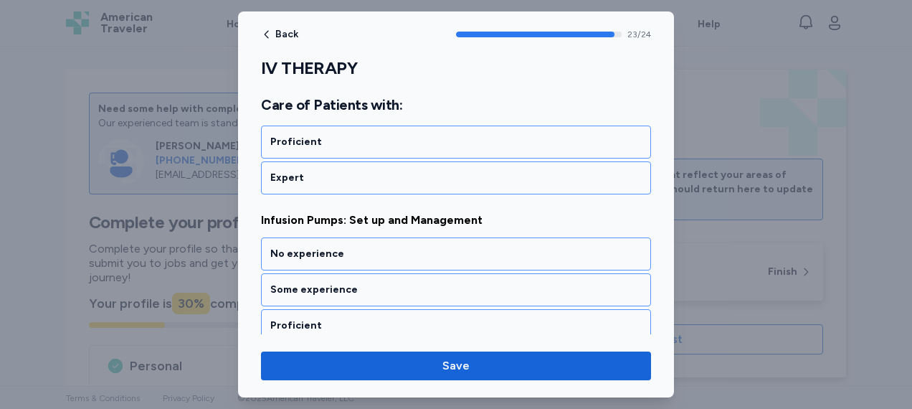
click at [412, 273] on div "Some experience" at bounding box center [456, 289] width 390 height 33
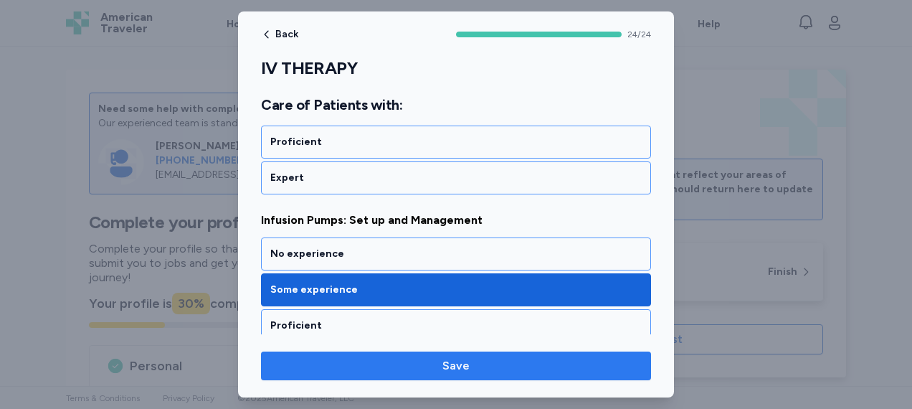
drag, startPoint x: 480, startPoint y: 386, endPoint x: 473, endPoint y: 353, distance: 33.6
click at [473, 353] on div "Back 24 / 24 IV THERAPY Rate your ability as accurately as possible for each sk…" at bounding box center [456, 204] width 436 height 386
click at [473, 353] on button "Save" at bounding box center [456, 365] width 390 height 29
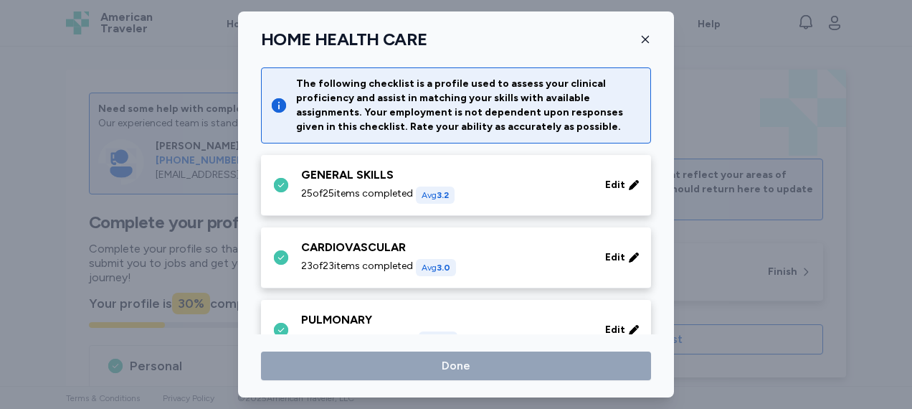
scroll to position [985, 0]
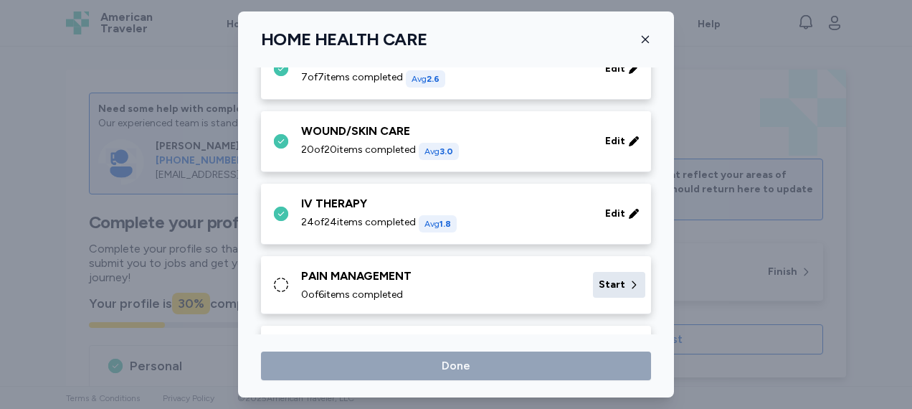
click at [604, 277] on span "Start" at bounding box center [612, 284] width 27 height 14
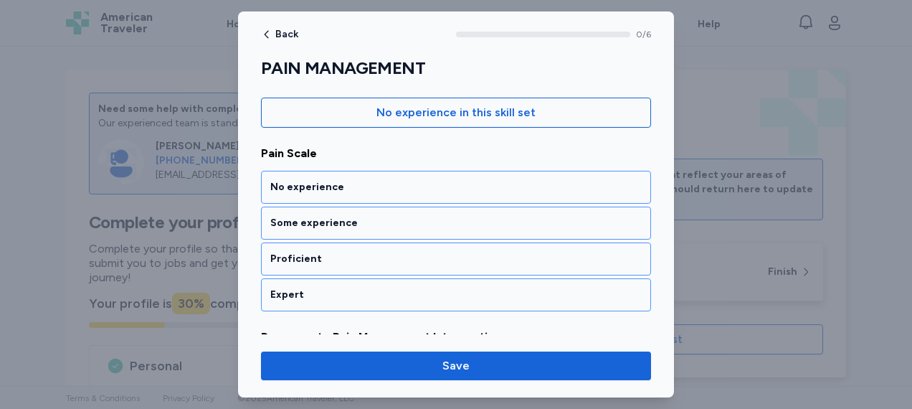
scroll to position [155, 0]
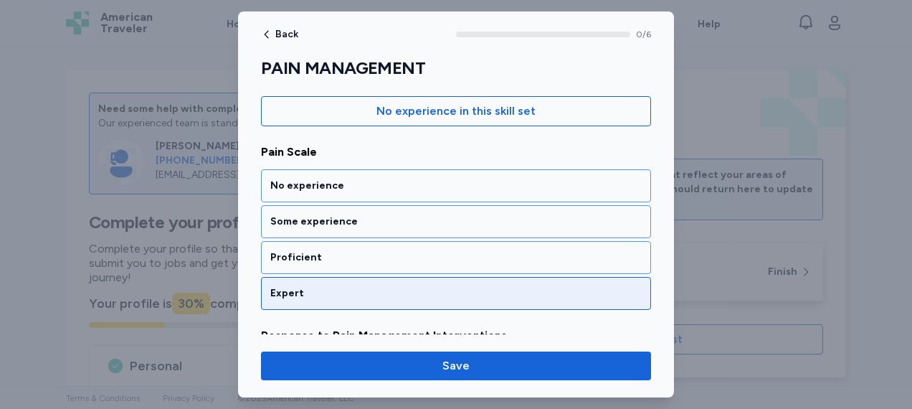
click at [445, 298] on div "Expert" at bounding box center [455, 293] width 371 height 14
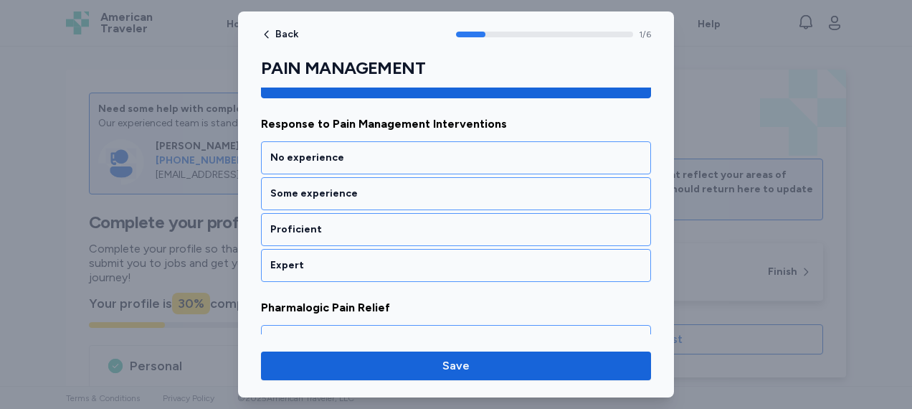
scroll to position [367, 0]
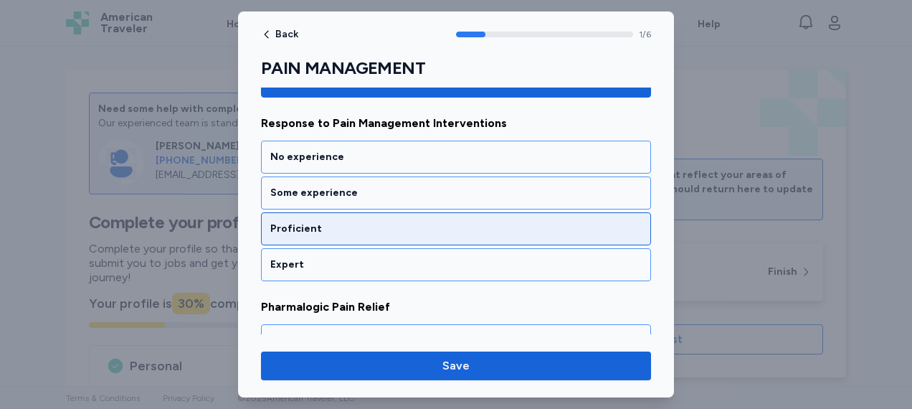
click at [419, 222] on div "Proficient" at bounding box center [455, 229] width 371 height 14
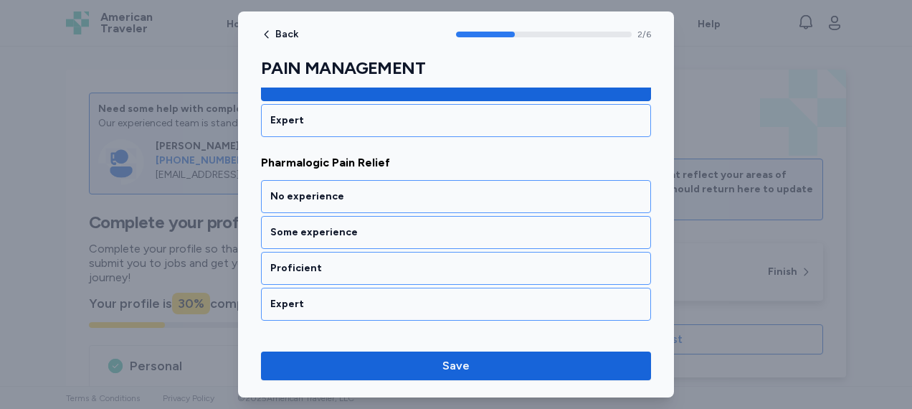
scroll to position [532, 0]
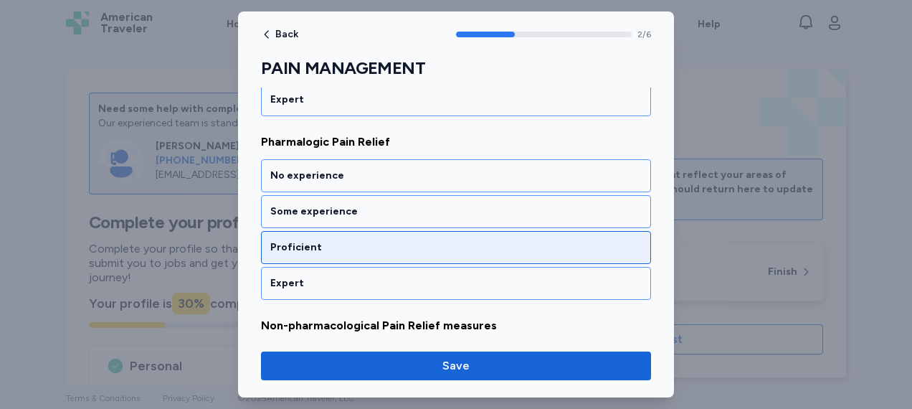
click at [419, 231] on div "Proficient" at bounding box center [456, 247] width 390 height 33
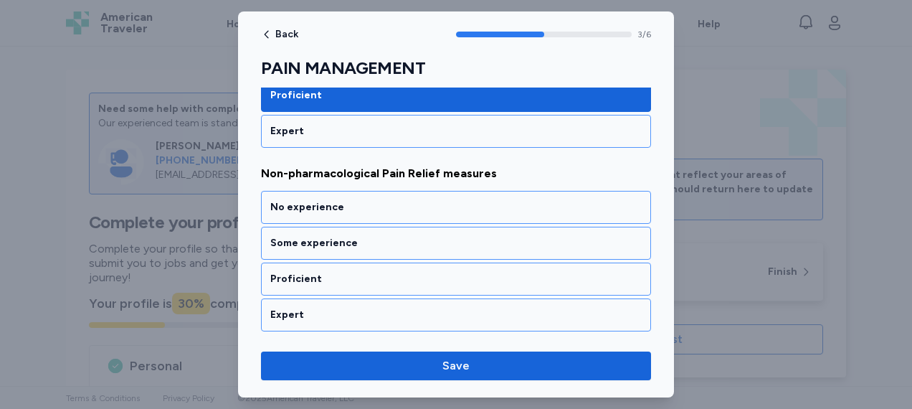
scroll to position [714, 0]
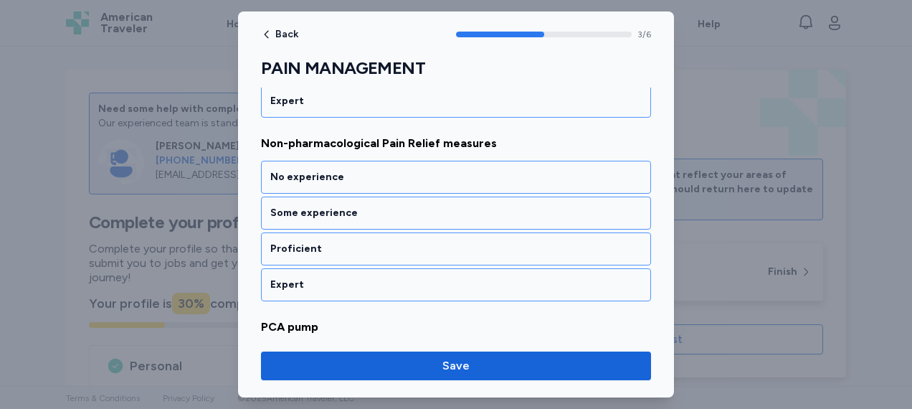
click at [419, 232] on div "Proficient" at bounding box center [456, 248] width 390 height 33
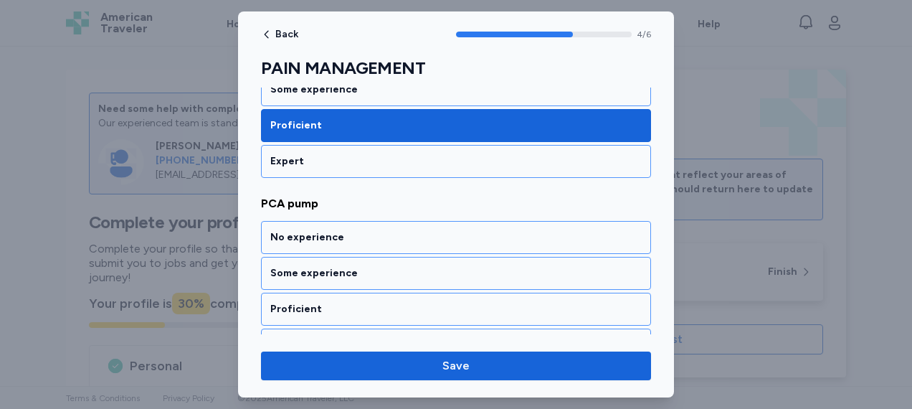
scroll to position [896, 0]
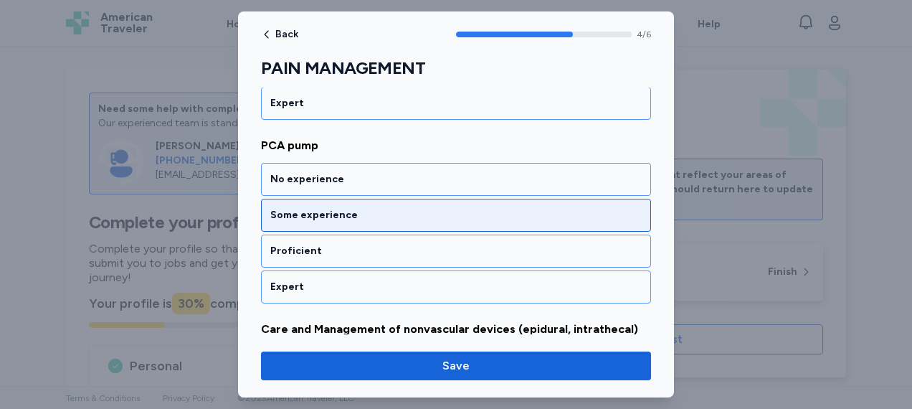
click at [423, 212] on div "Some experience" at bounding box center [455, 215] width 371 height 14
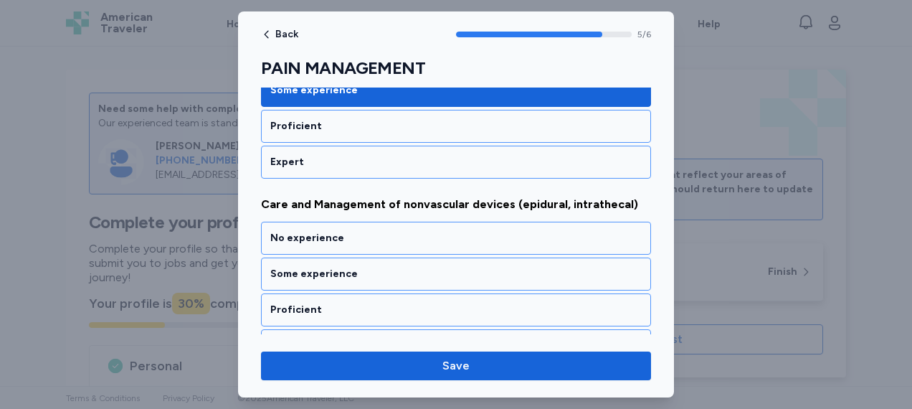
scroll to position [1039, 0]
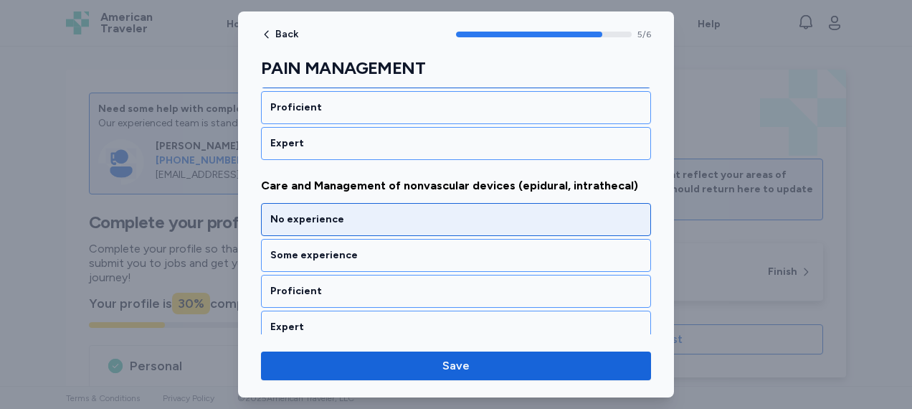
click at [435, 203] on div "No experience" at bounding box center [456, 219] width 390 height 33
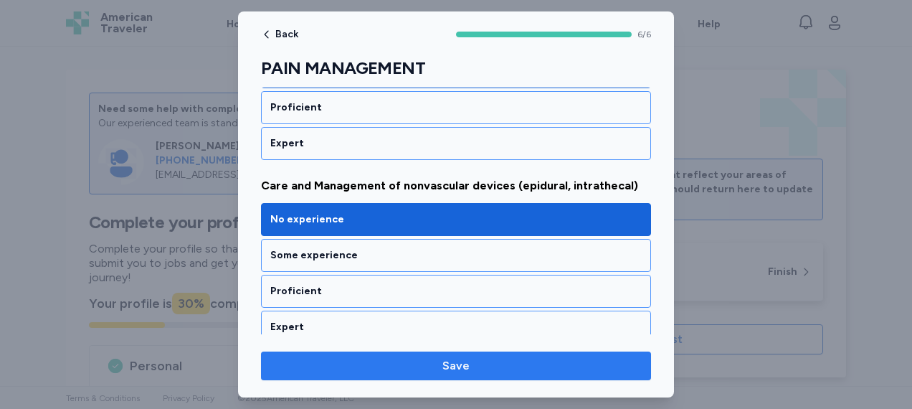
click at [482, 363] on span "Save" at bounding box center [455, 365] width 367 height 17
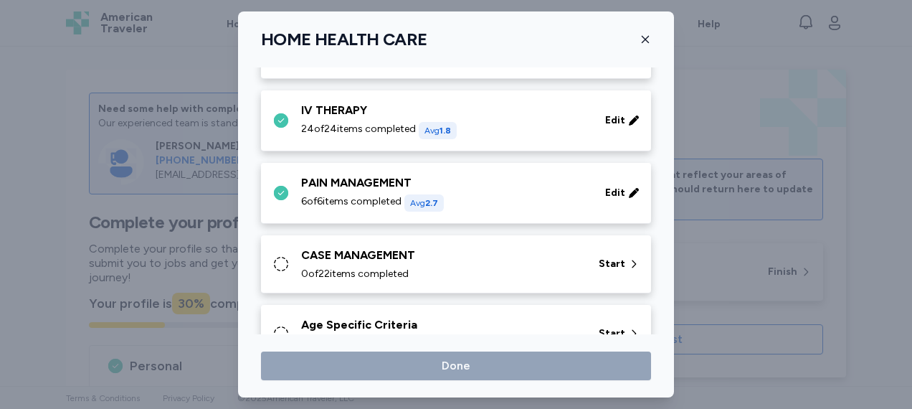
scroll to position [1116, 0]
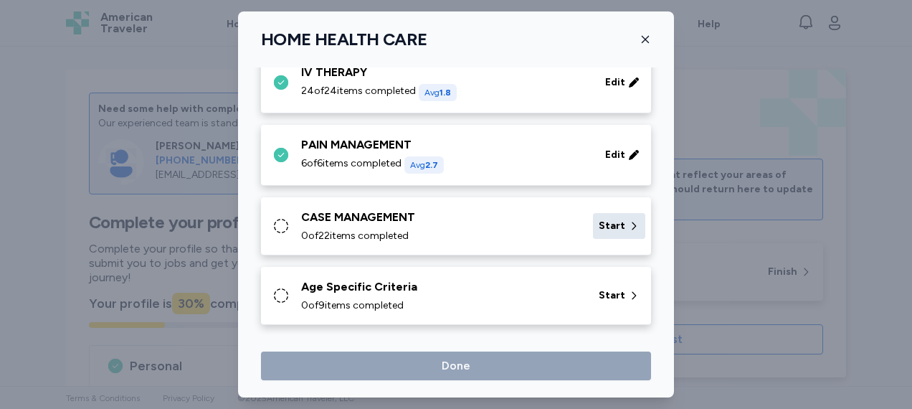
click at [599, 221] on span "Start" at bounding box center [612, 226] width 27 height 14
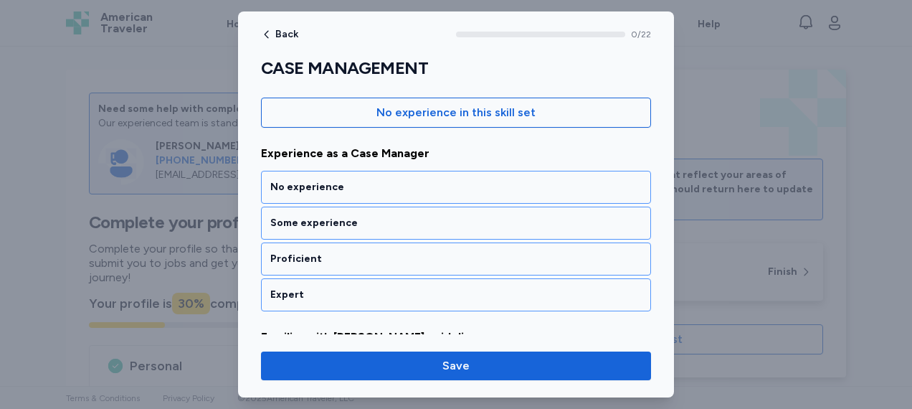
scroll to position [154, 0]
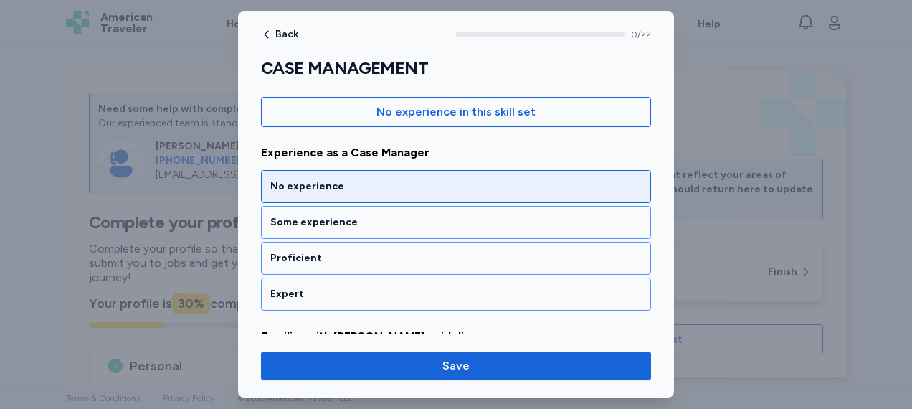
click at [446, 195] on div "No experience" at bounding box center [456, 186] width 390 height 33
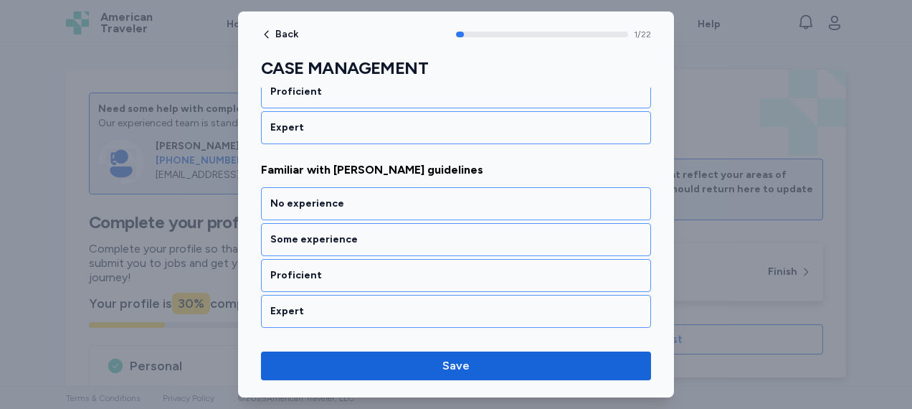
scroll to position [351, 0]
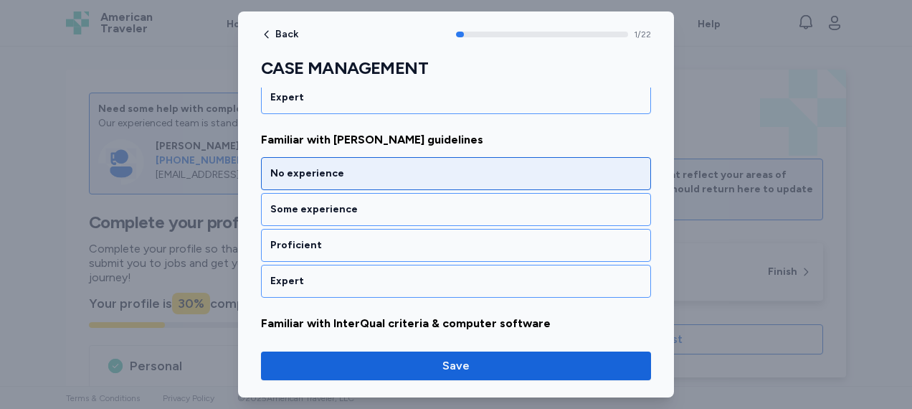
click at [449, 171] on div "No experience" at bounding box center [455, 173] width 371 height 14
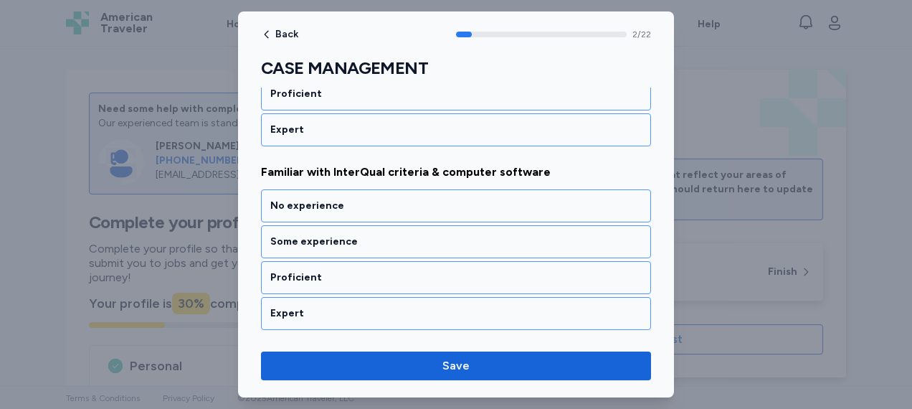
scroll to position [532, 0]
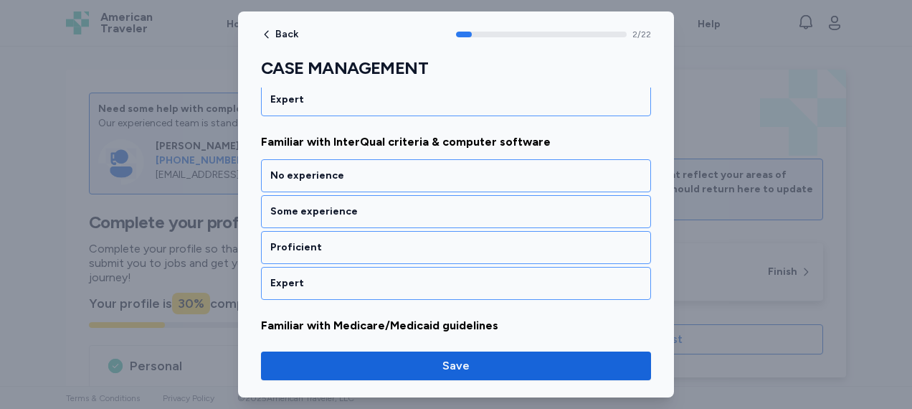
click at [449, 171] on div "No experience" at bounding box center [455, 175] width 371 height 14
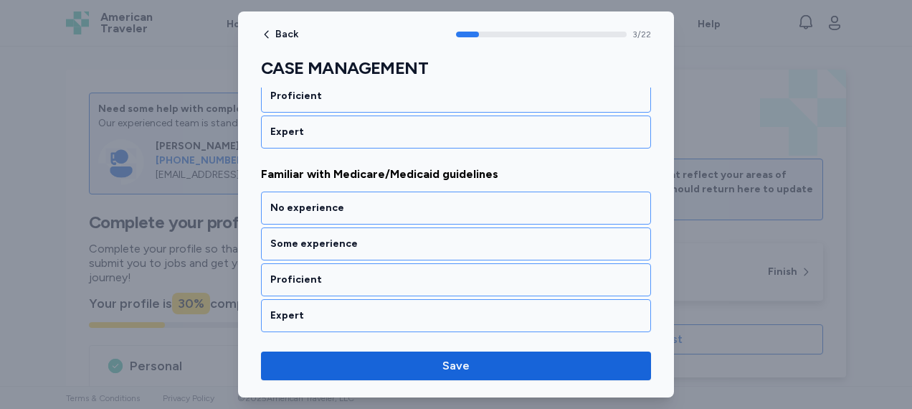
scroll to position [714, 0]
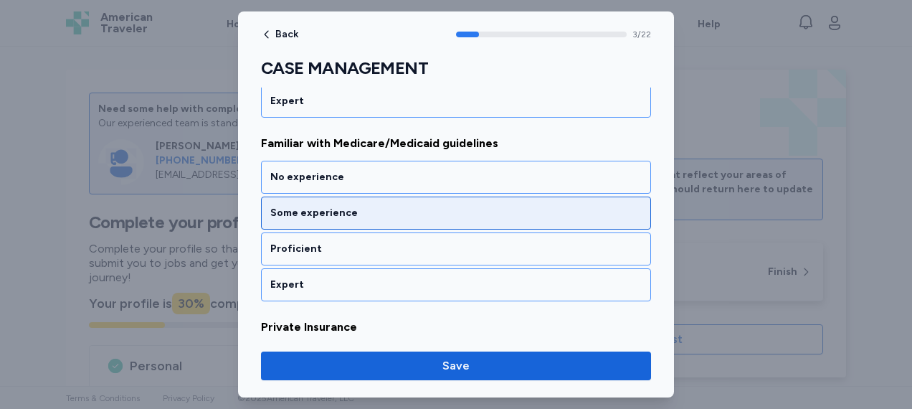
click at [460, 217] on div "Some experience" at bounding box center [456, 212] width 390 height 33
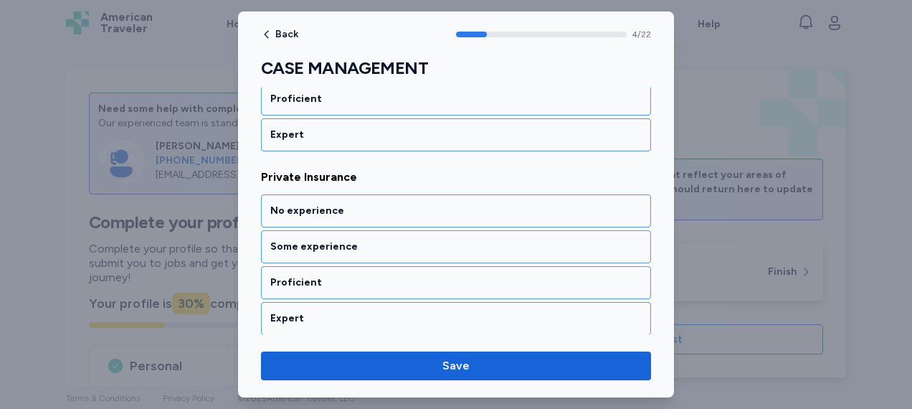
scroll to position [896, 0]
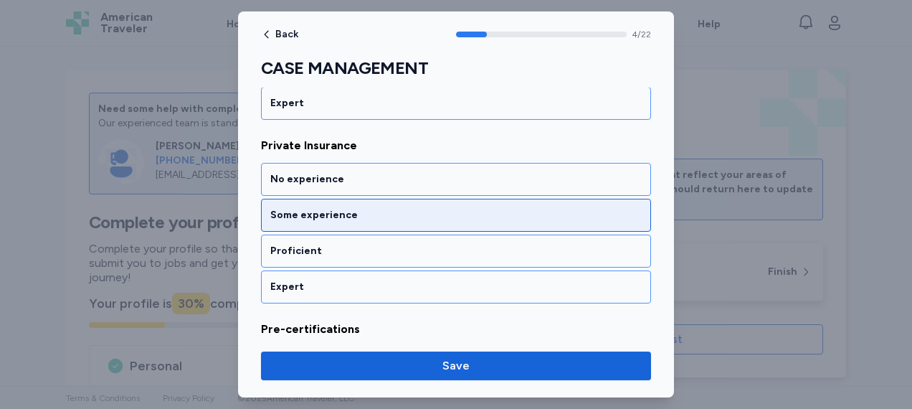
click at [450, 208] on div "Some experience" at bounding box center [455, 215] width 371 height 14
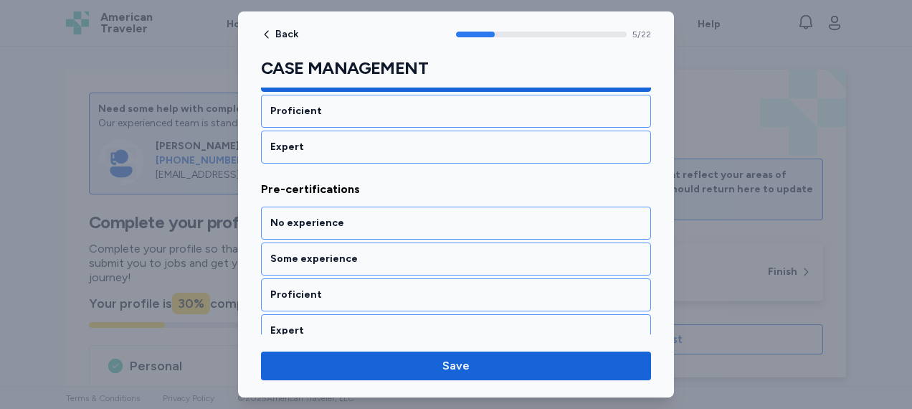
scroll to position [1077, 0]
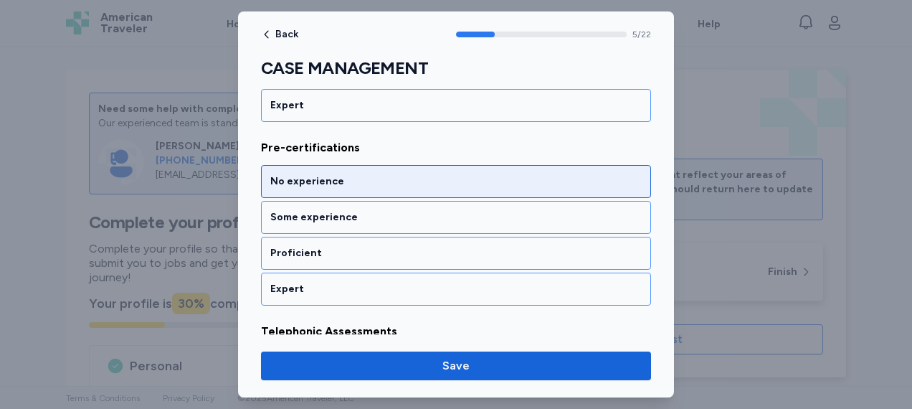
click at [447, 165] on div "No experience" at bounding box center [456, 181] width 390 height 33
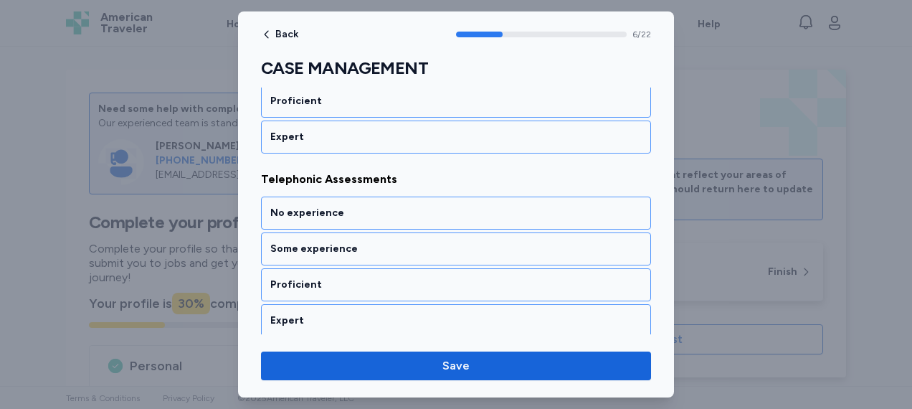
scroll to position [1259, 0]
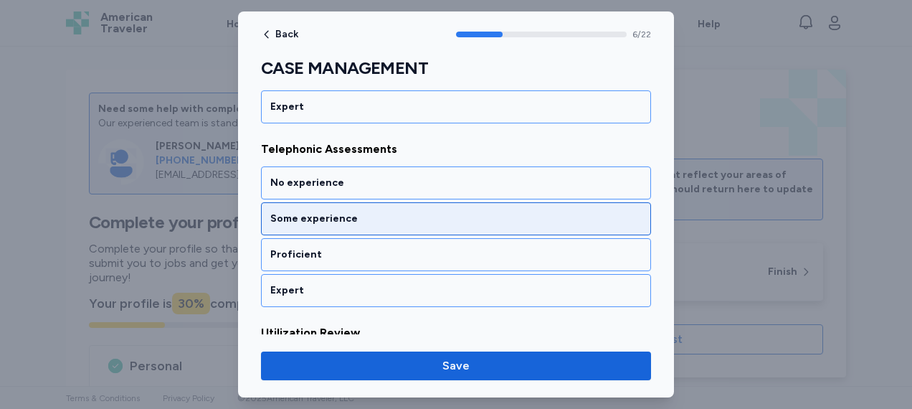
click at [459, 215] on div "Some experience" at bounding box center [456, 218] width 390 height 33
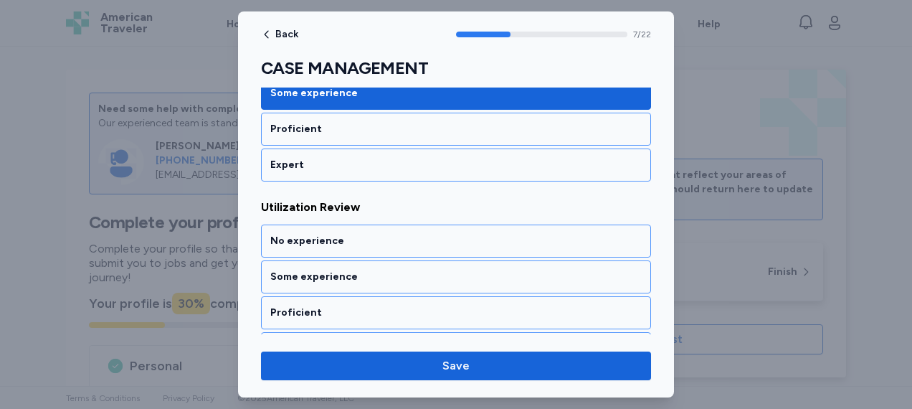
scroll to position [1440, 0]
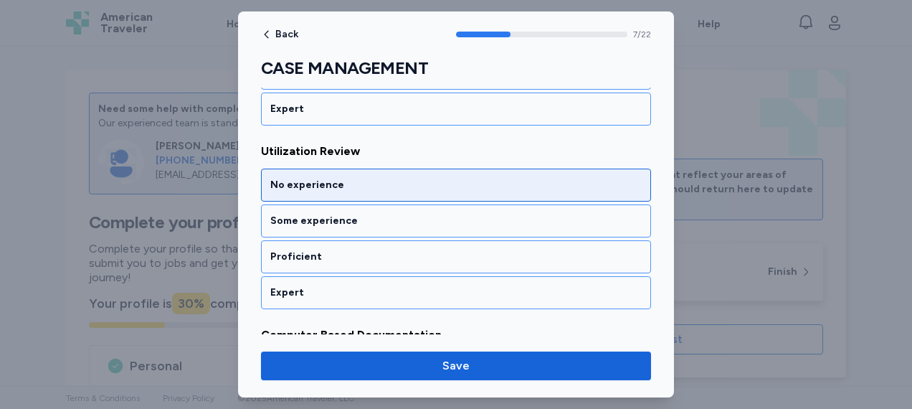
click at [447, 178] on div "No experience" at bounding box center [455, 185] width 371 height 14
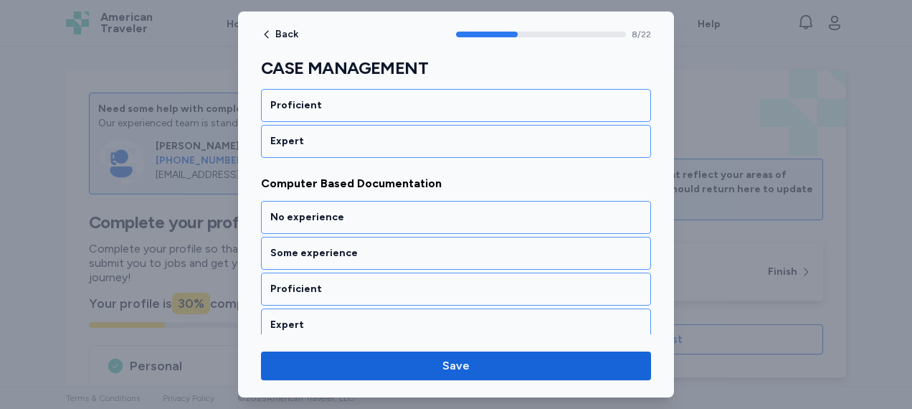
scroll to position [1622, 0]
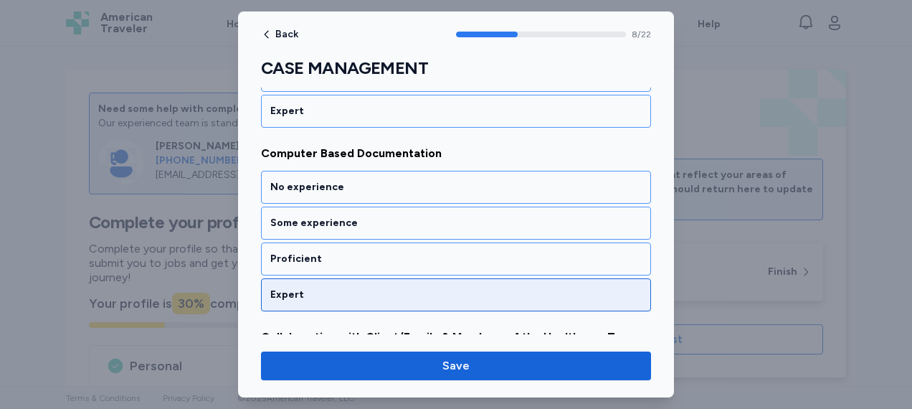
click at [447, 288] on div "Expert" at bounding box center [455, 295] width 371 height 14
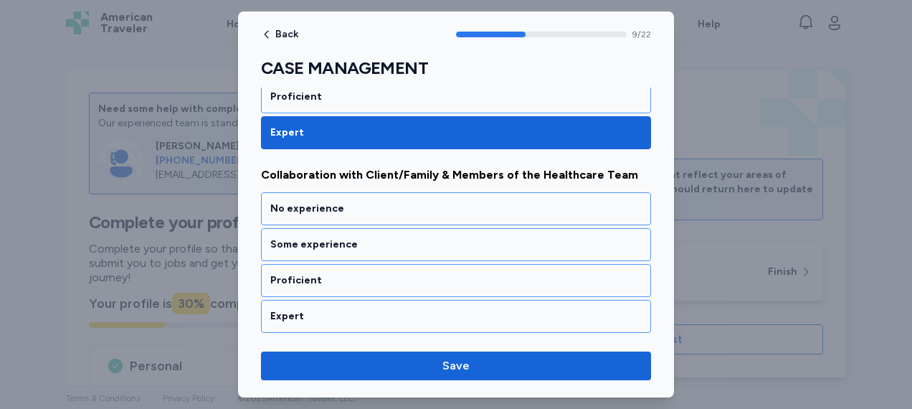
scroll to position [1804, 0]
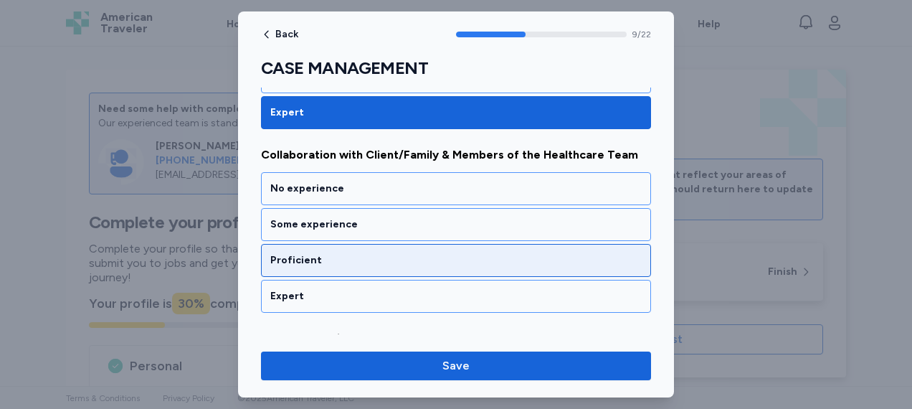
click at [427, 244] on div "Proficient" at bounding box center [456, 260] width 390 height 33
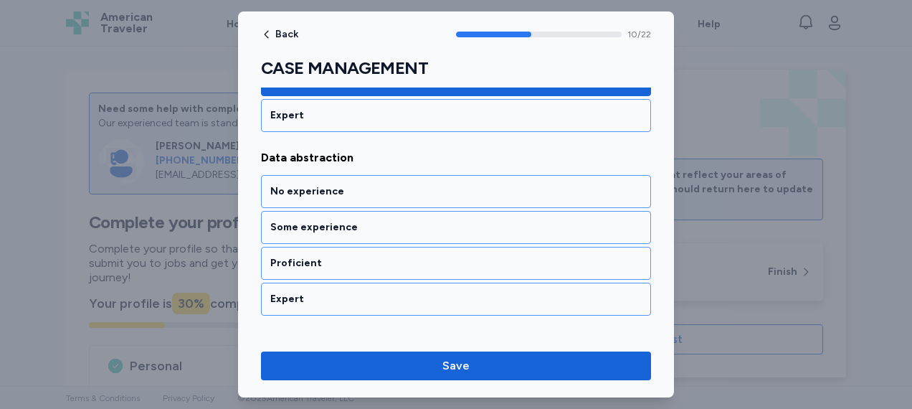
scroll to position [1985, 0]
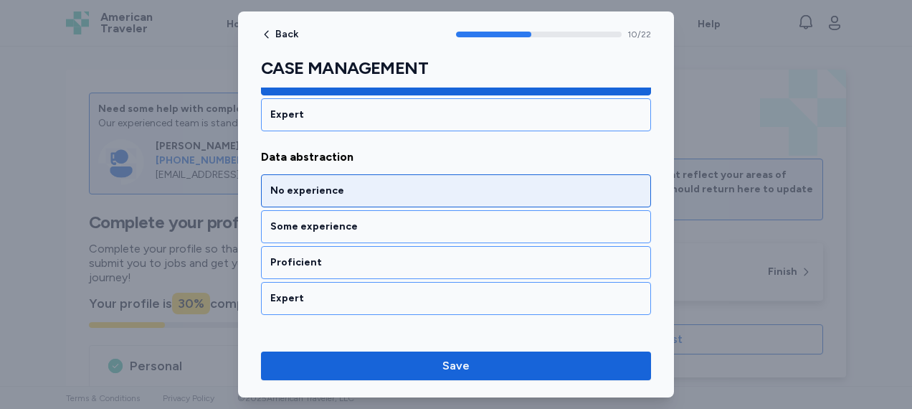
click at [420, 184] on div "No experience" at bounding box center [455, 191] width 371 height 14
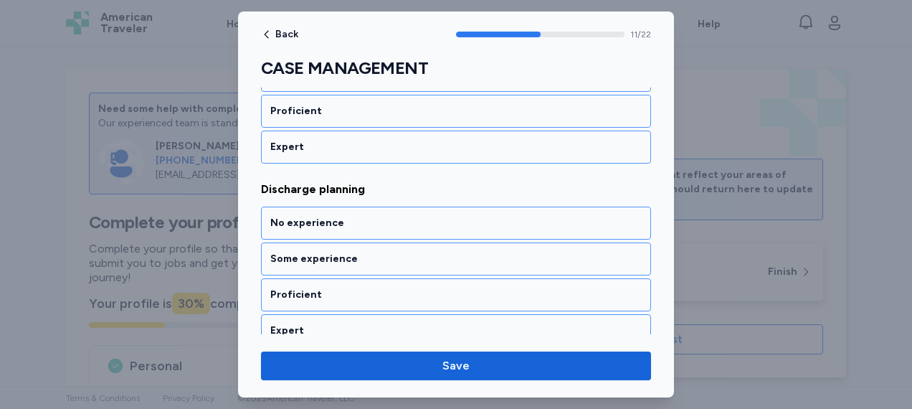
scroll to position [2167, 0]
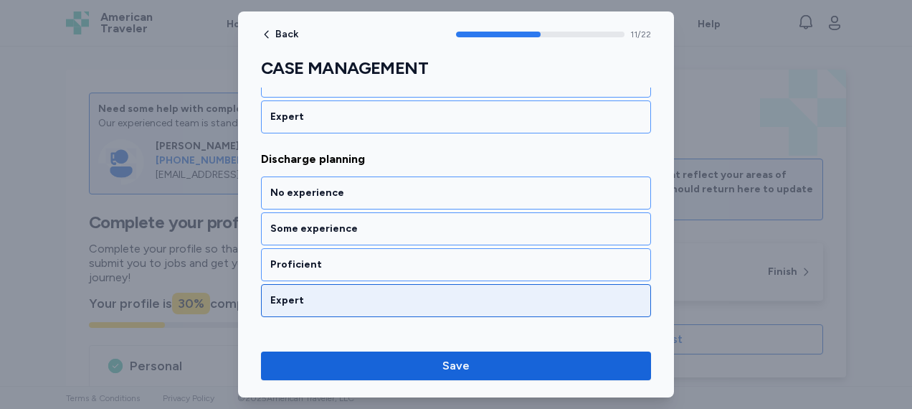
click at [422, 284] on div "Expert" at bounding box center [456, 300] width 390 height 33
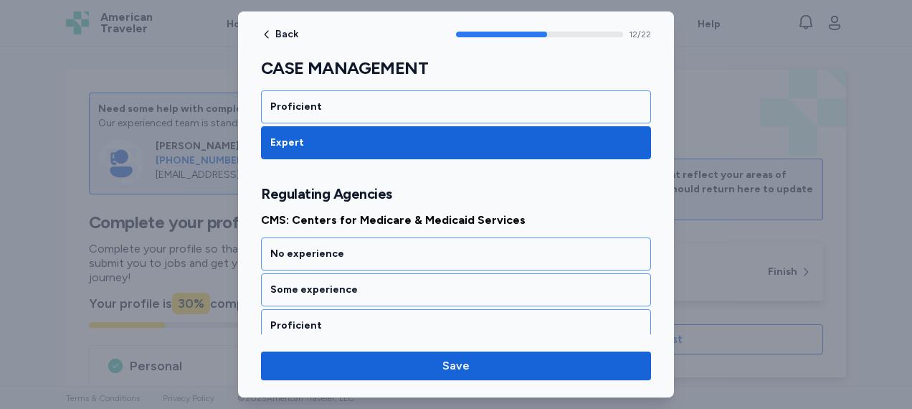
scroll to position [2366, 0]
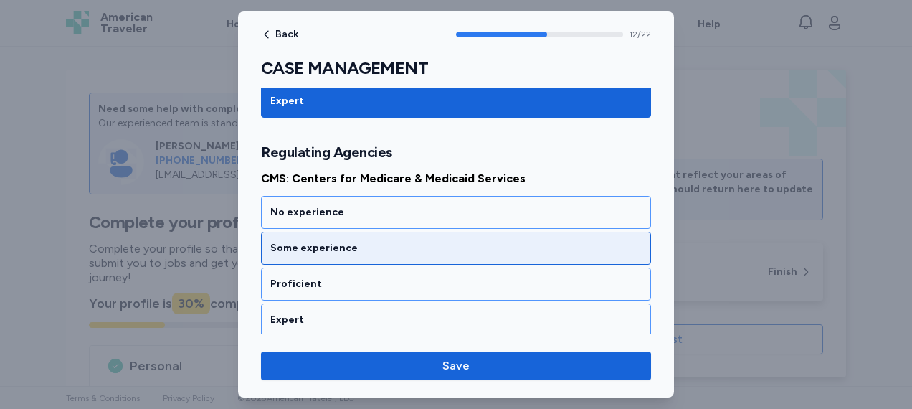
click at [414, 241] on div "Some experience" at bounding box center [455, 248] width 371 height 14
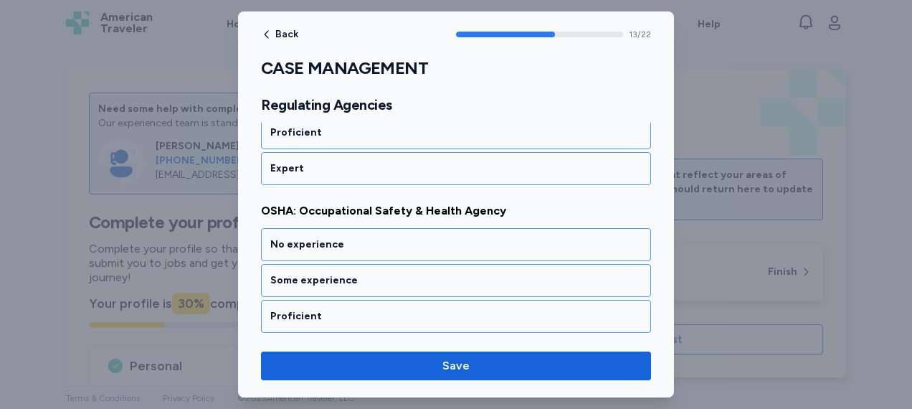
scroll to position [2548, 0]
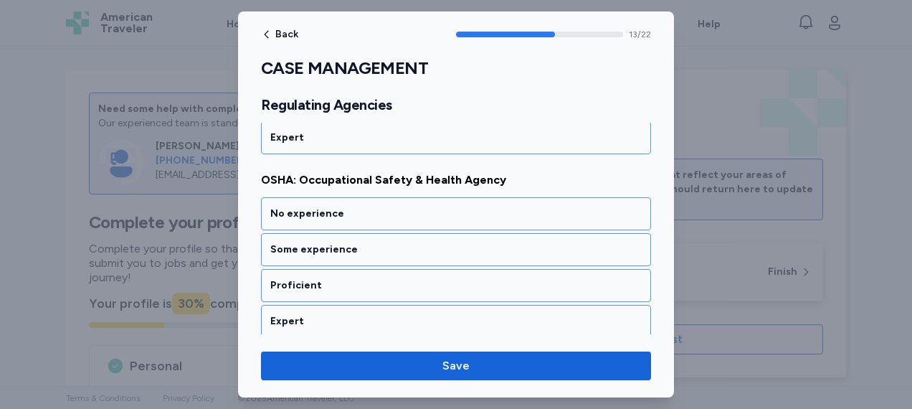
click at [414, 242] on div "Some experience" at bounding box center [455, 249] width 371 height 14
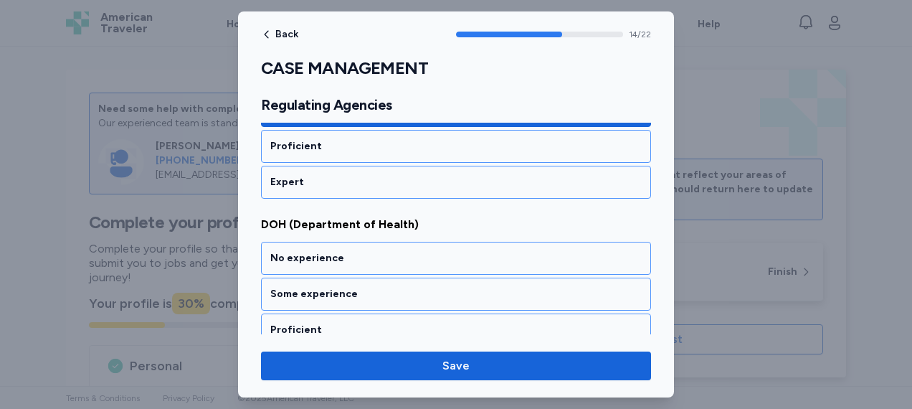
scroll to position [2730, 0]
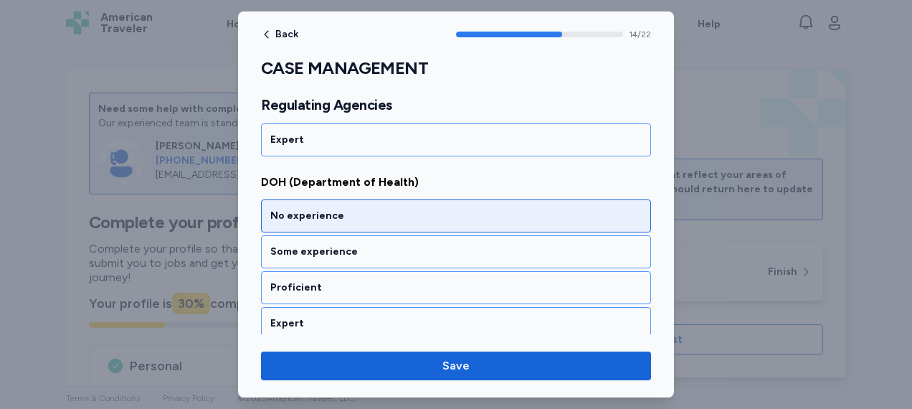
click at [416, 209] on div "No experience" at bounding box center [455, 216] width 371 height 14
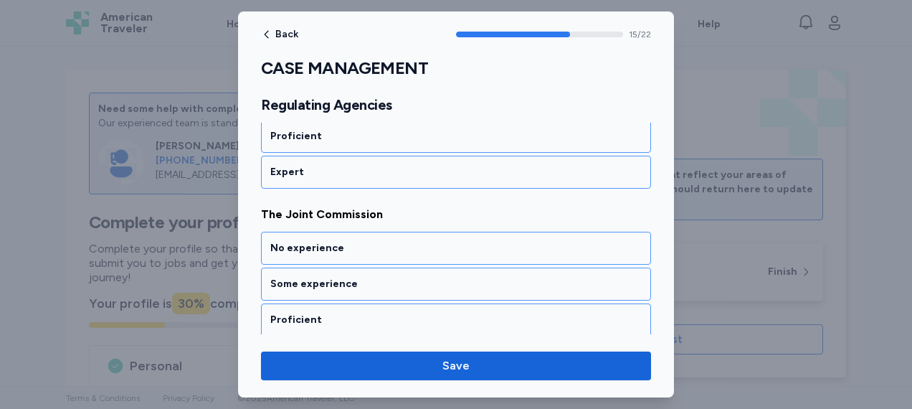
scroll to position [2911, 0]
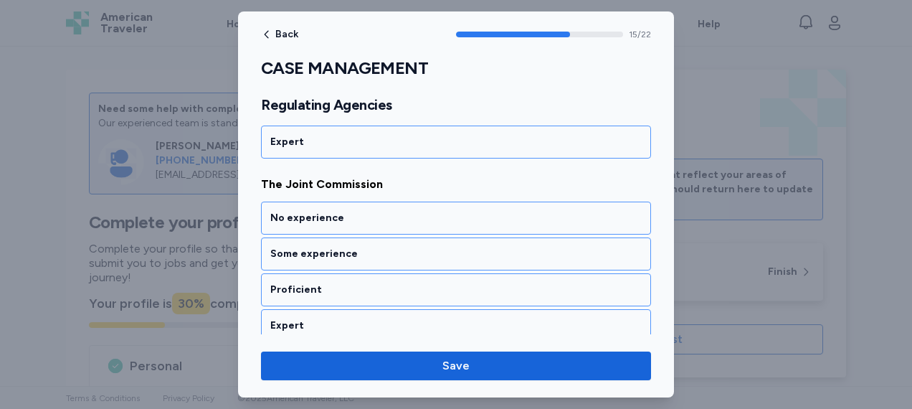
click at [416, 211] on div "No experience" at bounding box center [455, 218] width 371 height 14
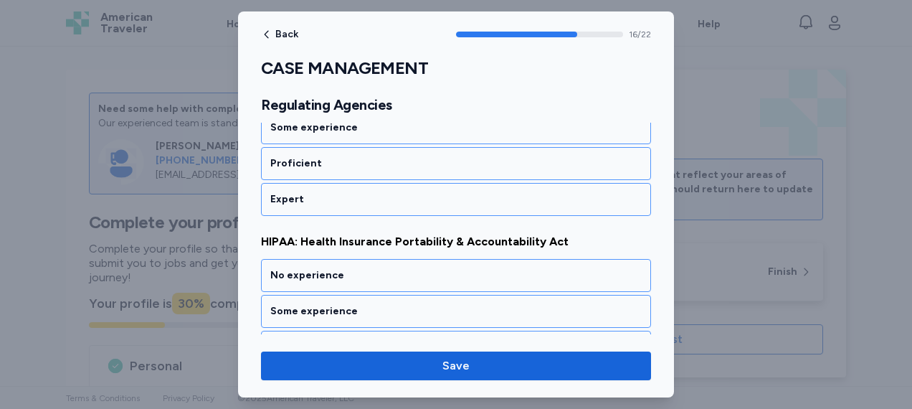
scroll to position [3093, 0]
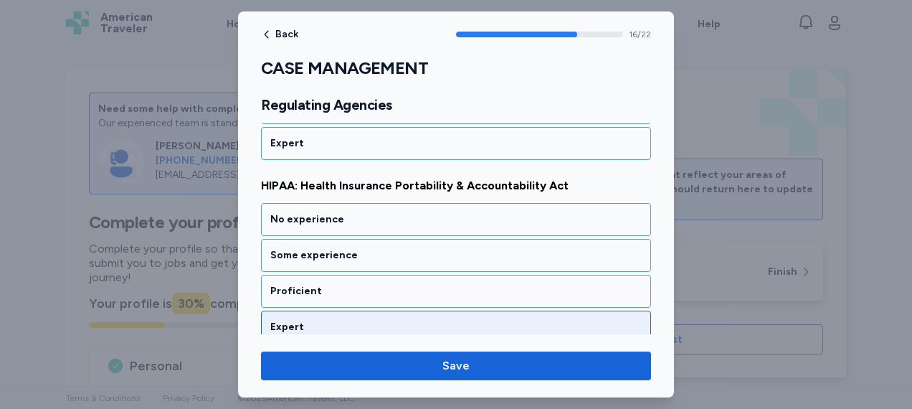
click at [450, 310] on div "Expert" at bounding box center [456, 326] width 390 height 33
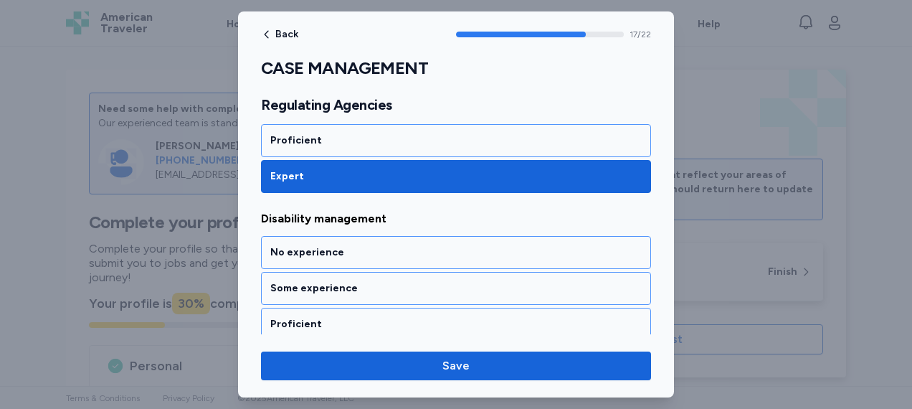
scroll to position [3275, 0]
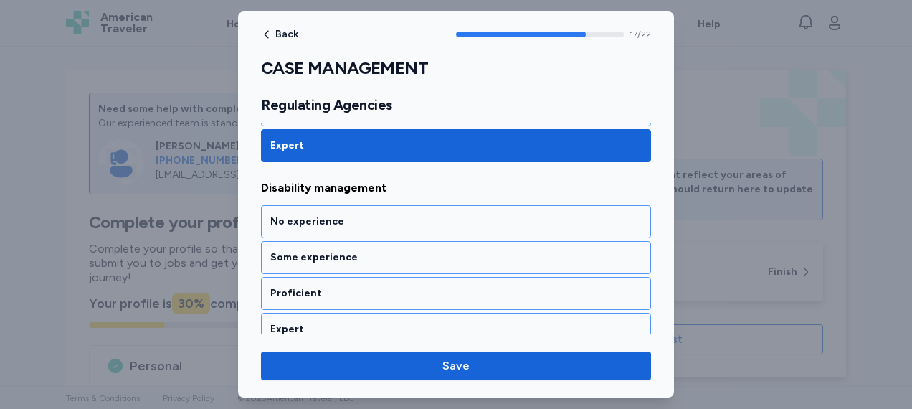
click at [450, 313] on div "Expert" at bounding box center [456, 329] width 390 height 33
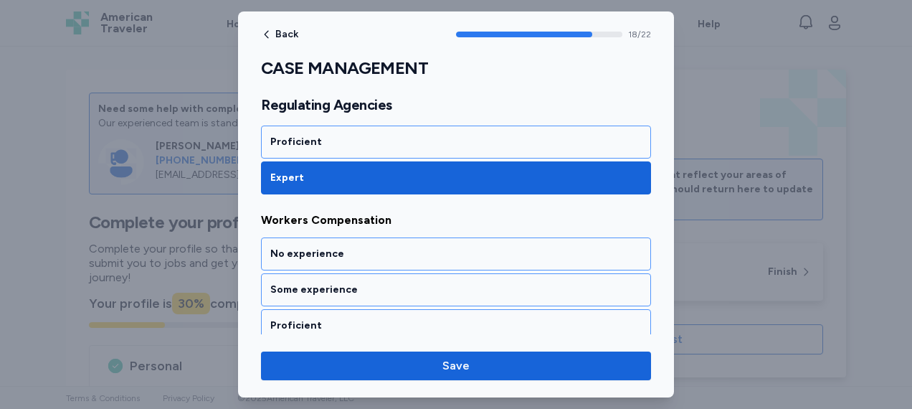
scroll to position [3456, 0]
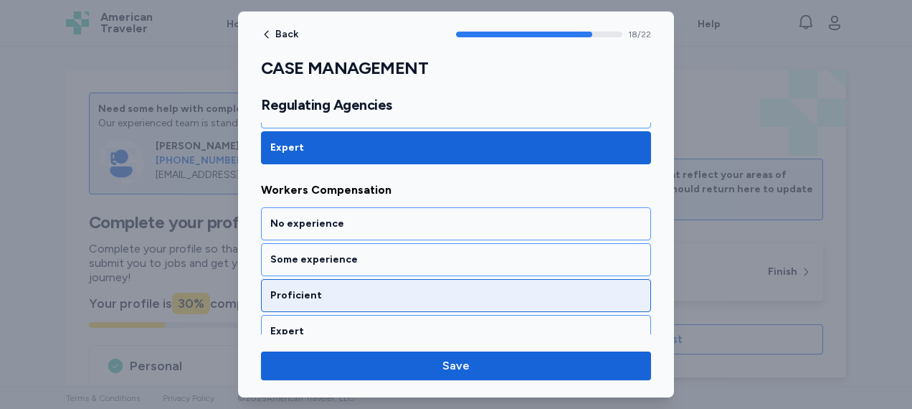
click at [441, 279] on div "Proficient" at bounding box center [456, 295] width 390 height 33
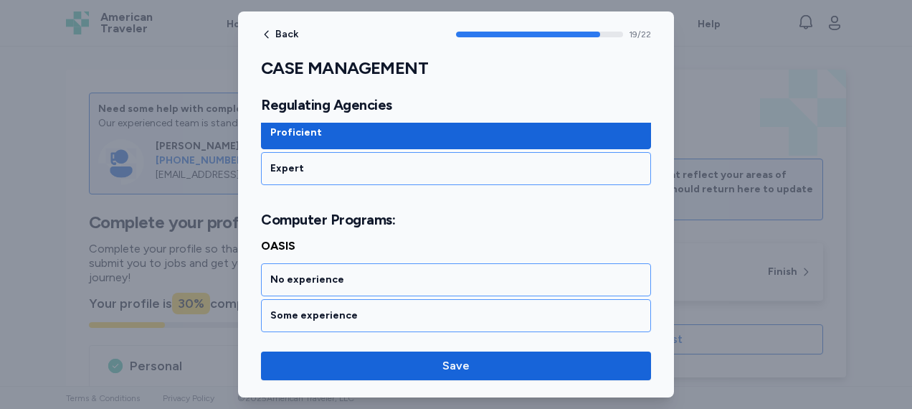
scroll to position [3672, 0]
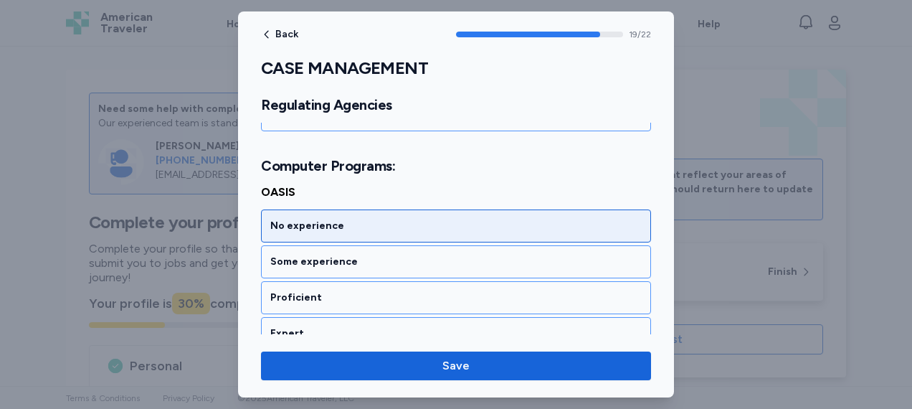
click at [404, 209] on div "No experience" at bounding box center [456, 225] width 390 height 33
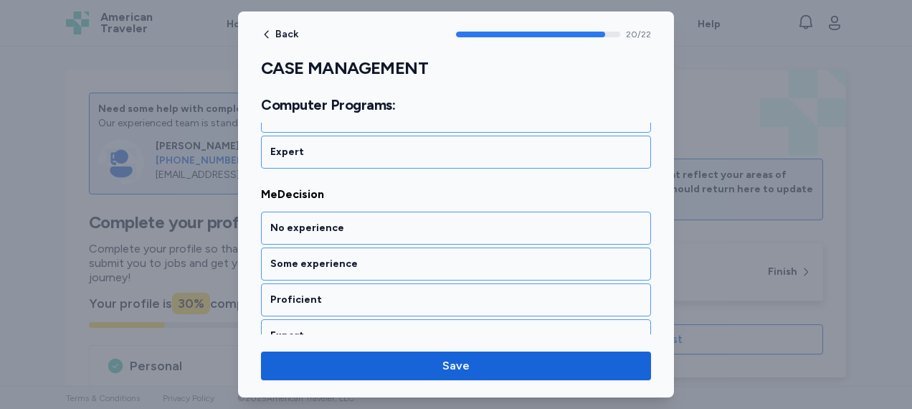
scroll to position [3855, 0]
click at [404, 211] on div "No experience" at bounding box center [456, 227] width 390 height 33
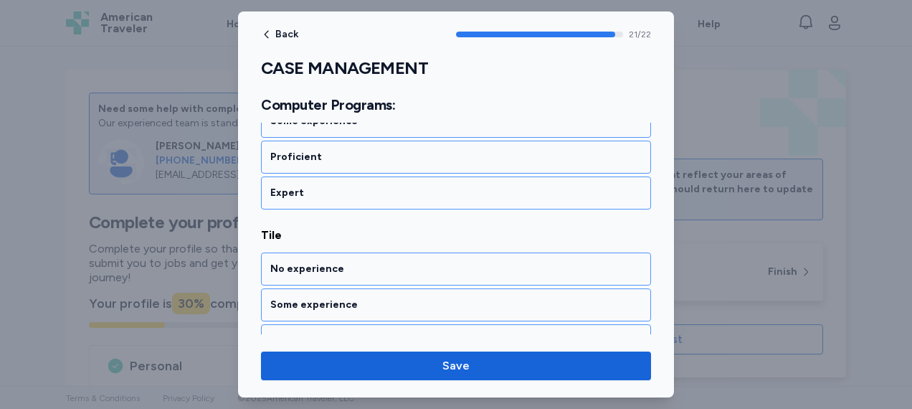
scroll to position [4015, 0]
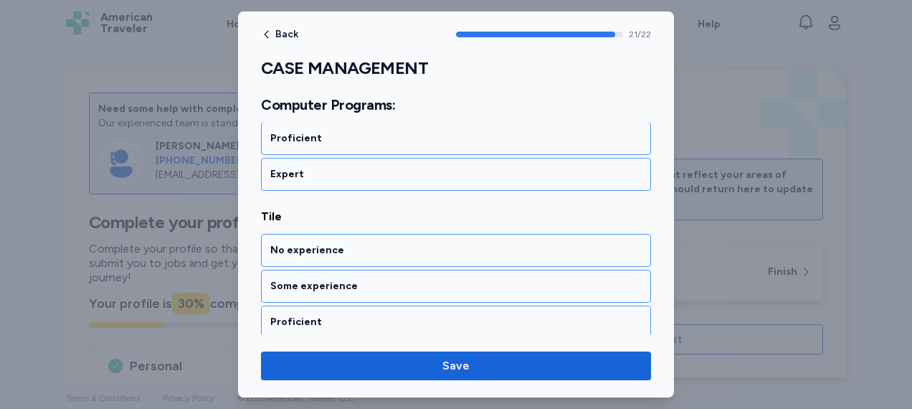
click at [404, 243] on div "No experience" at bounding box center [455, 250] width 371 height 14
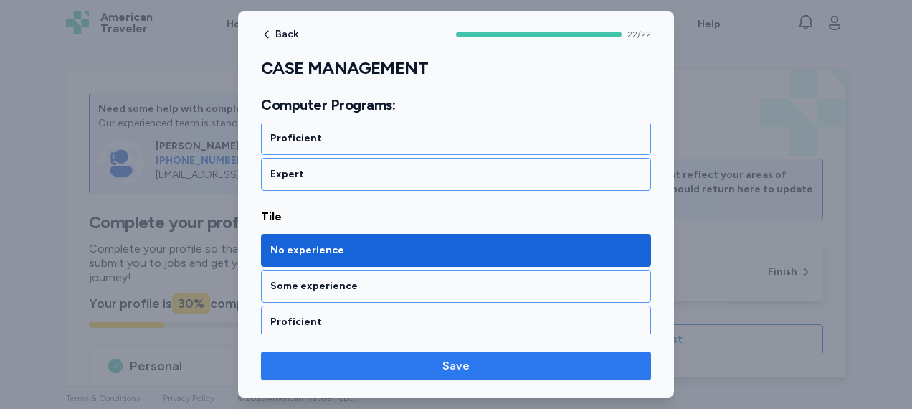
click at [442, 369] on span "Save" at bounding box center [455, 365] width 367 height 17
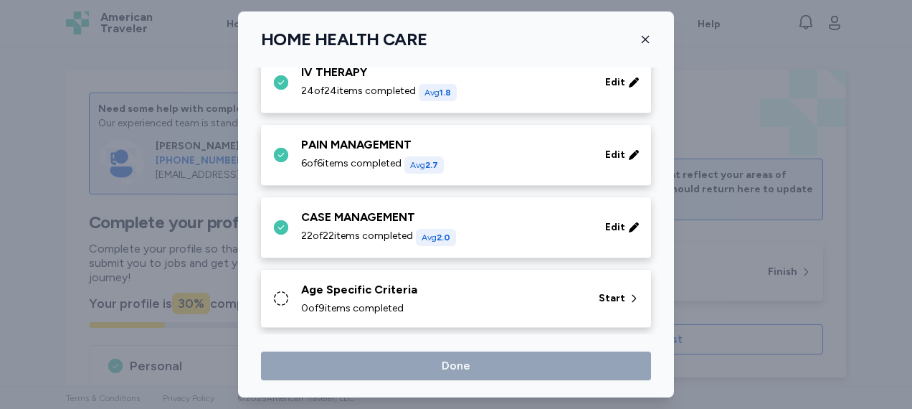
scroll to position [1119, 0]
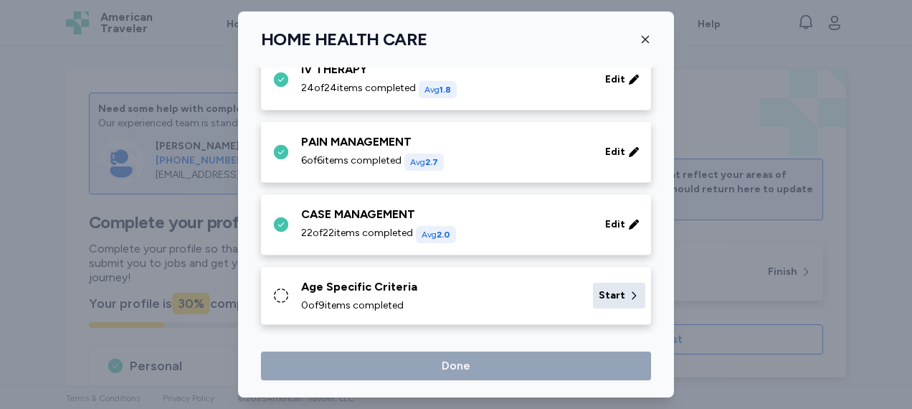
click at [628, 290] on icon at bounding box center [633, 295] width 11 height 14
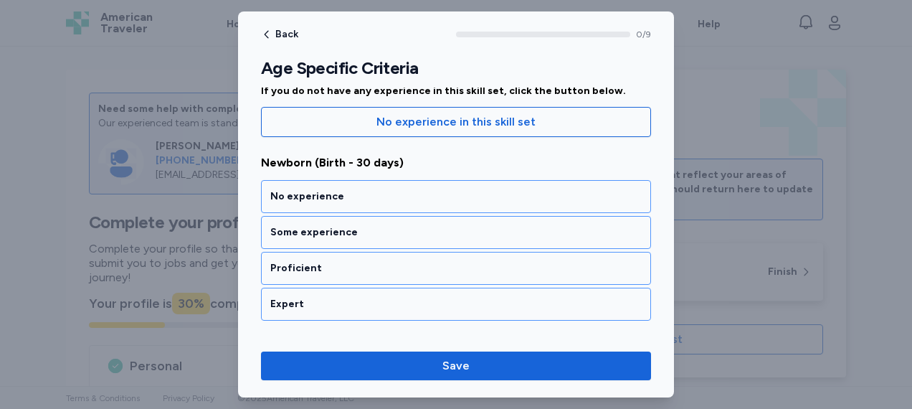
scroll to position [148, 0]
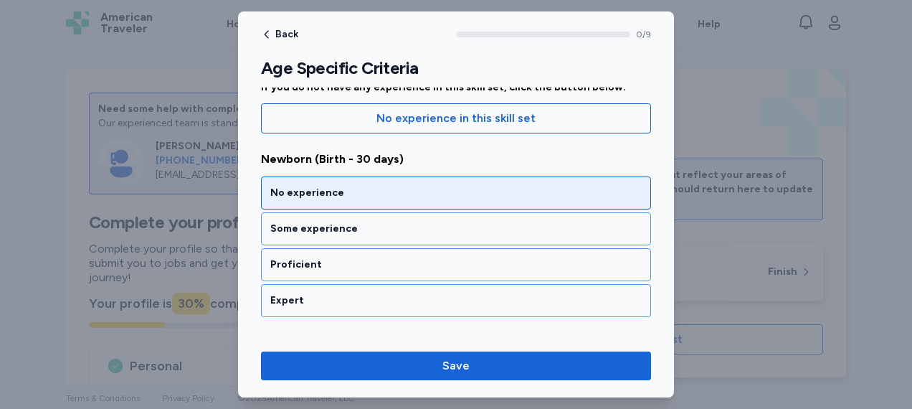
click at [498, 188] on div "No experience" at bounding box center [455, 193] width 371 height 14
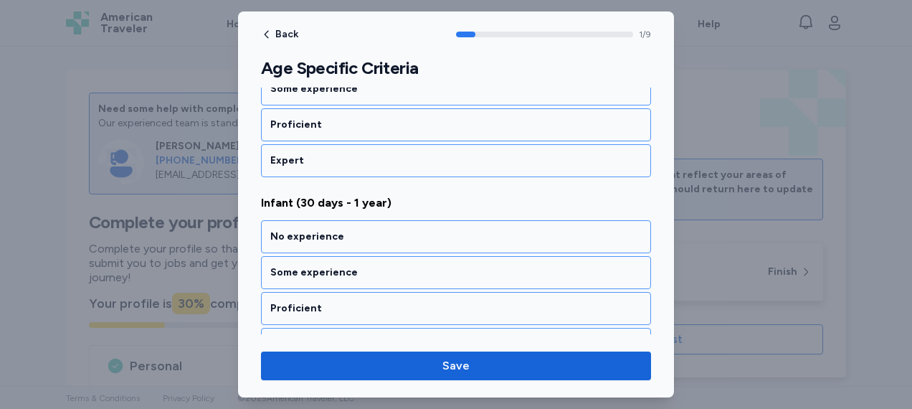
scroll to position [351, 0]
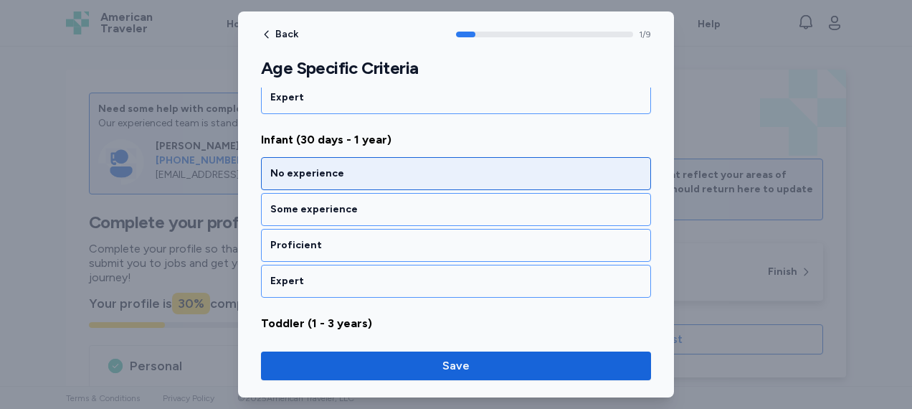
click at [458, 166] on div "No experience" at bounding box center [455, 173] width 371 height 14
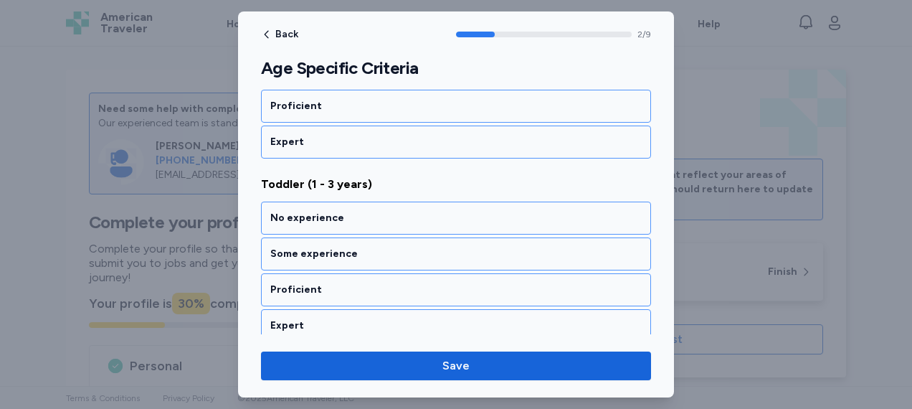
scroll to position [532, 0]
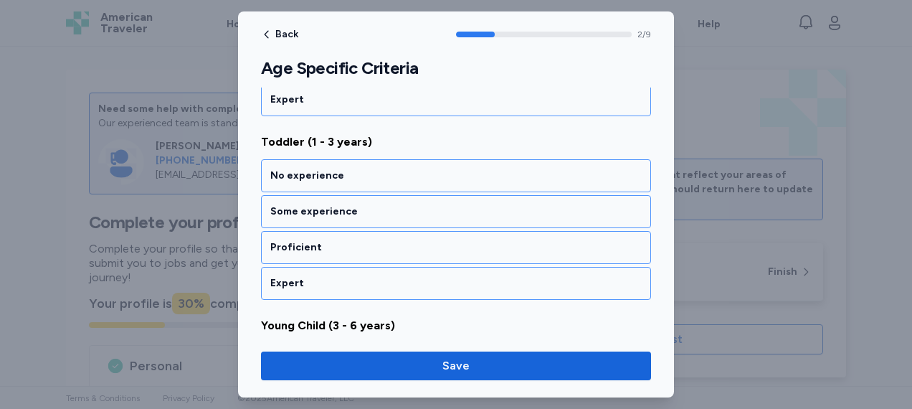
click at [458, 168] on div "No experience" at bounding box center [455, 175] width 371 height 14
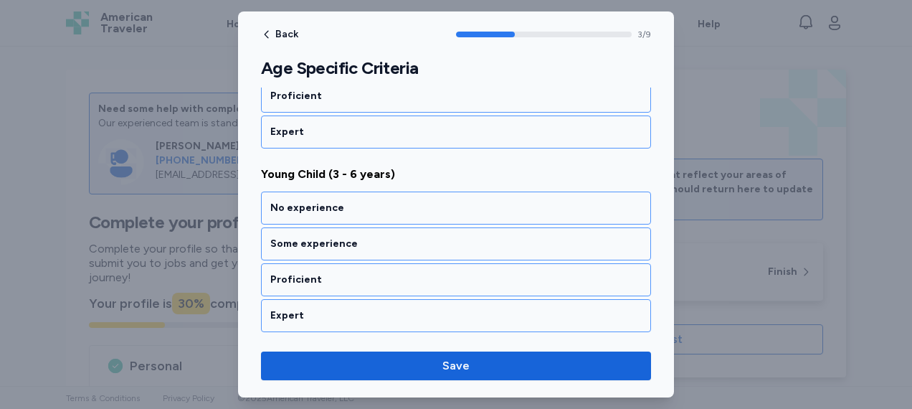
scroll to position [714, 0]
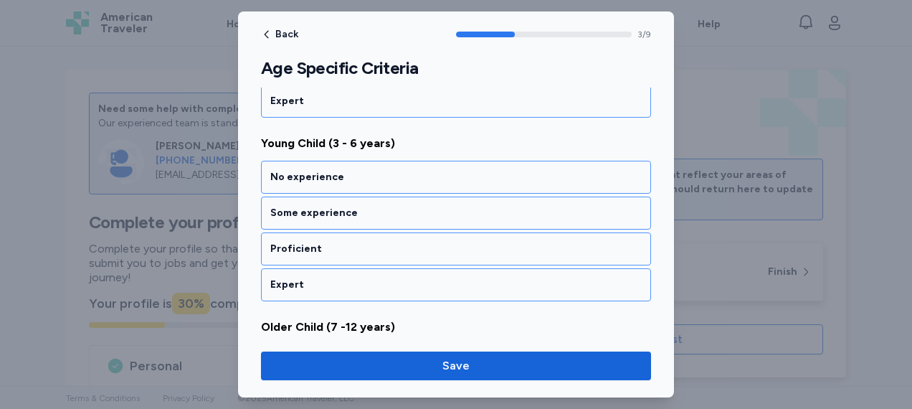
click at [458, 170] on div "No experience" at bounding box center [455, 177] width 371 height 14
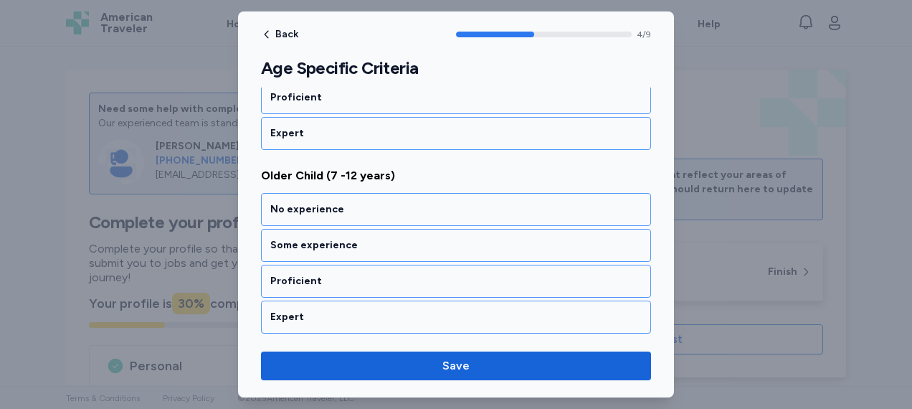
scroll to position [896, 0]
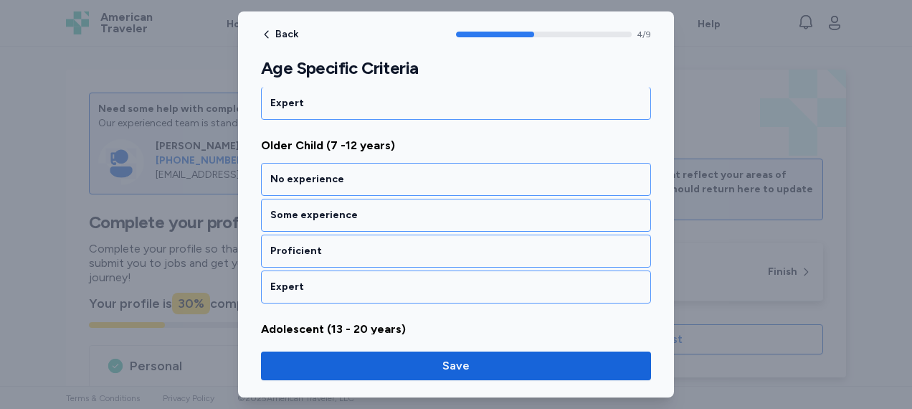
click at [458, 172] on div "No experience" at bounding box center [455, 179] width 371 height 14
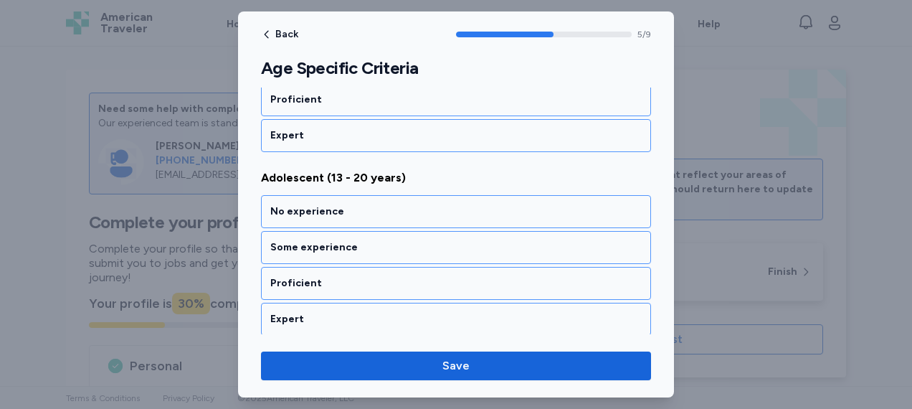
scroll to position [1077, 0]
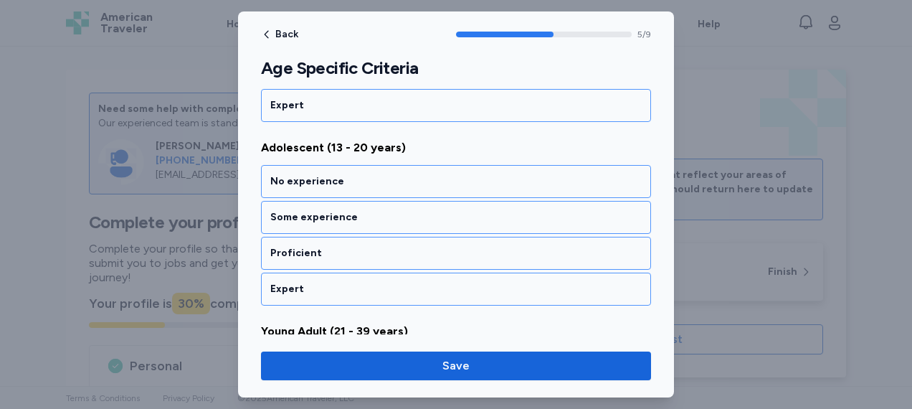
click at [458, 174] on div "No experience" at bounding box center [455, 181] width 371 height 14
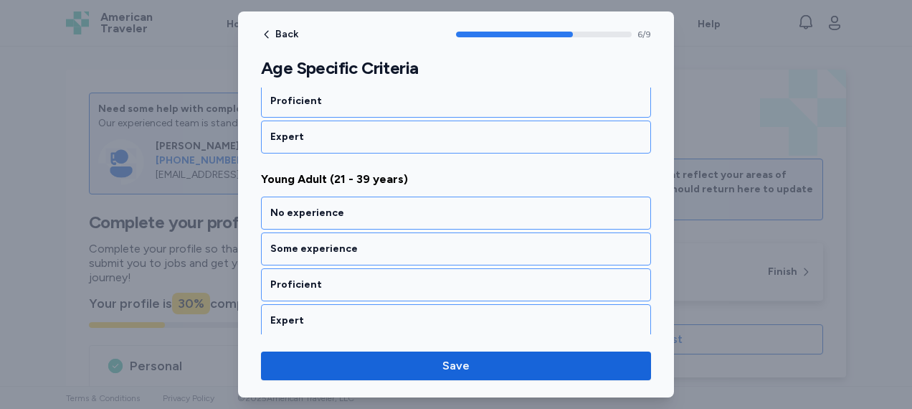
scroll to position [1259, 0]
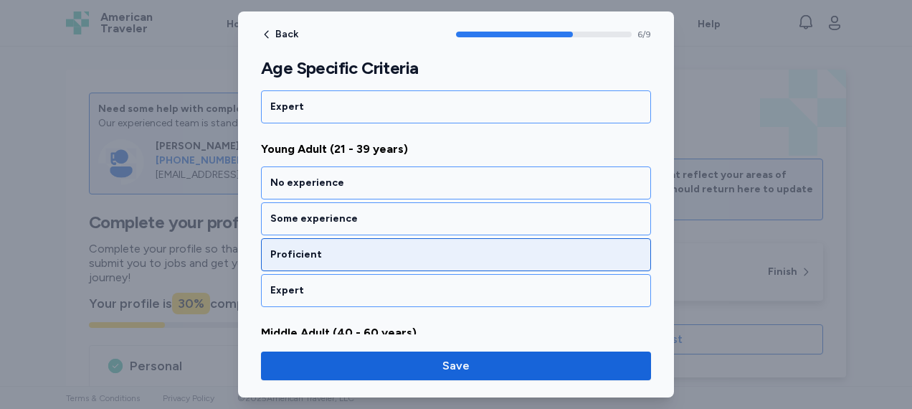
click at [407, 247] on div "Proficient" at bounding box center [455, 254] width 371 height 14
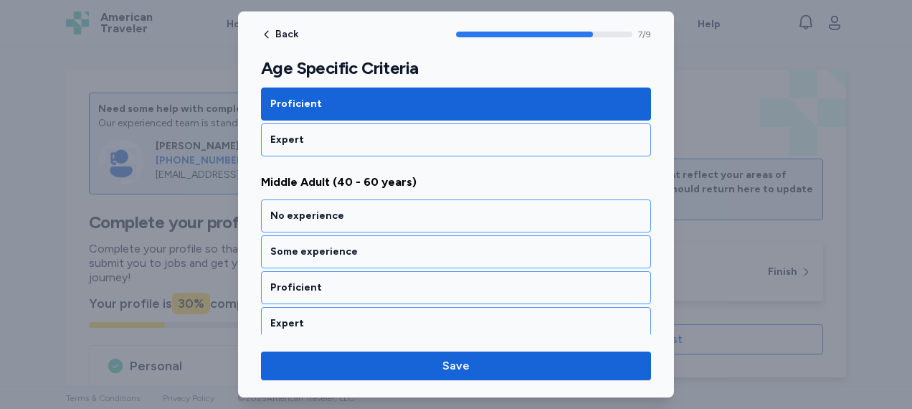
scroll to position [1440, 0]
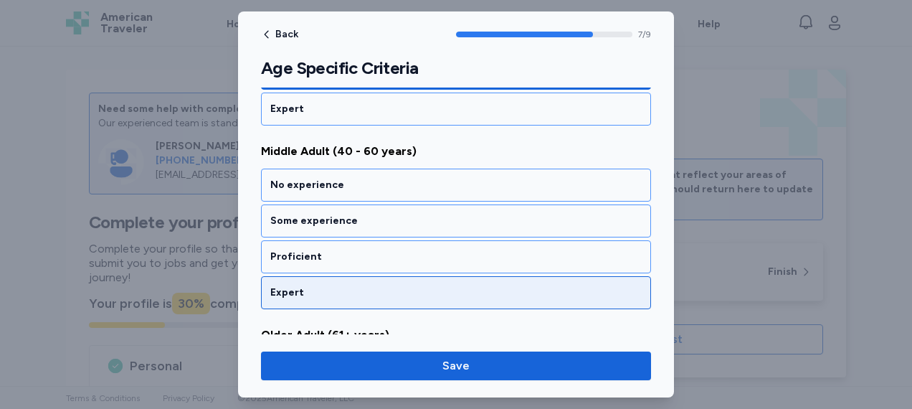
click at [411, 289] on div "Expert" at bounding box center [456, 292] width 390 height 33
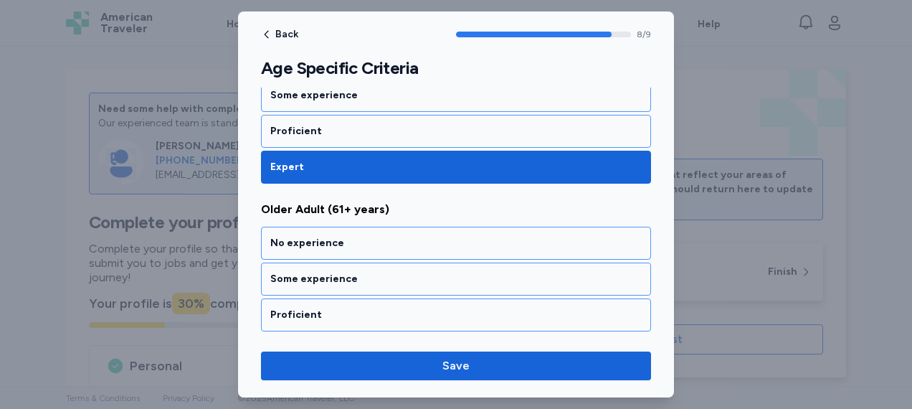
scroll to position [1584, 0]
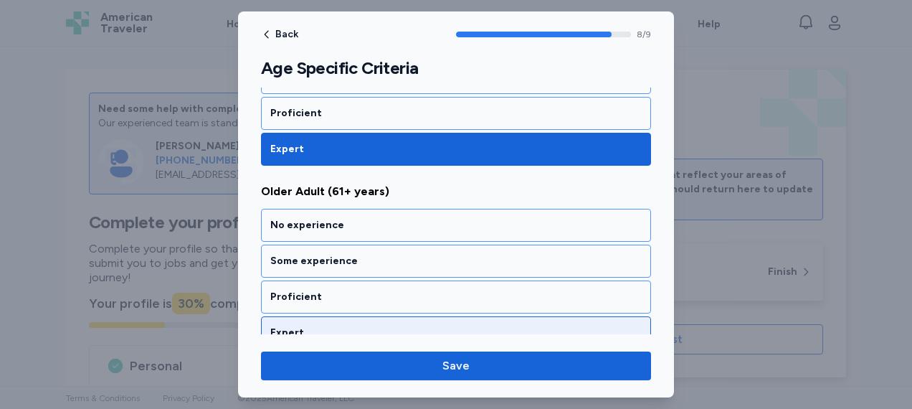
click at [409, 326] on div "Expert" at bounding box center [455, 333] width 371 height 14
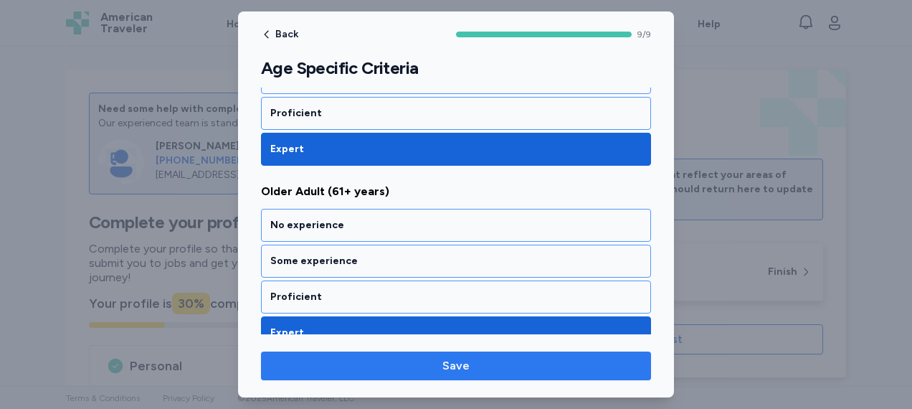
click at [449, 360] on span "Save" at bounding box center [455, 365] width 27 height 17
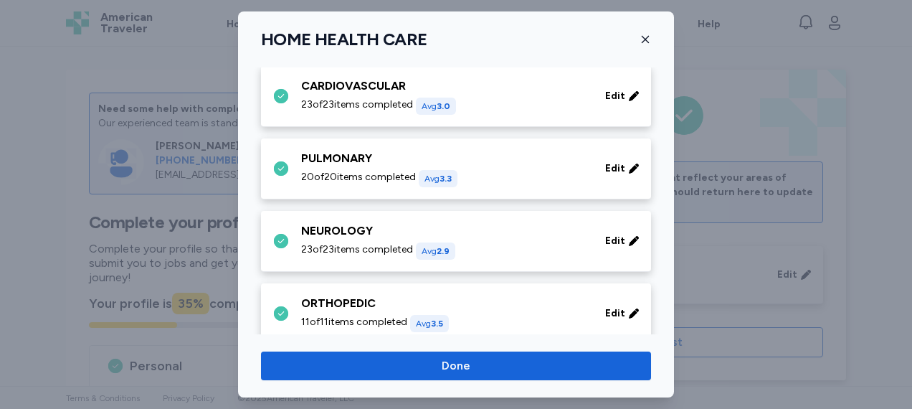
scroll to position [0, 0]
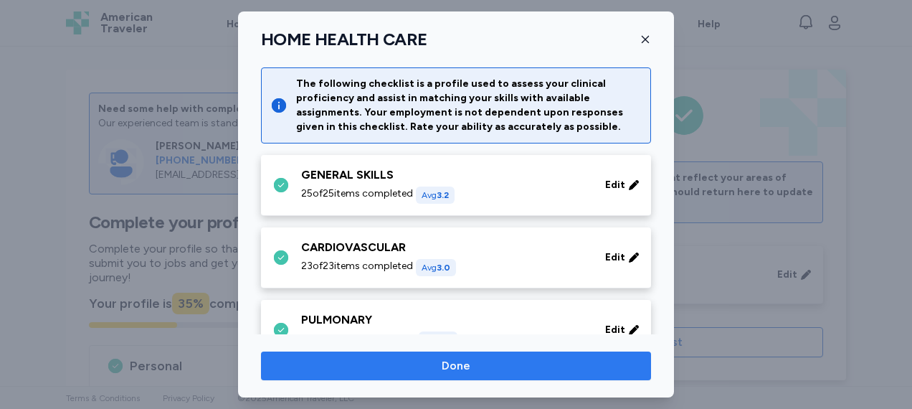
click at [453, 364] on span "Done" at bounding box center [456, 365] width 29 height 17
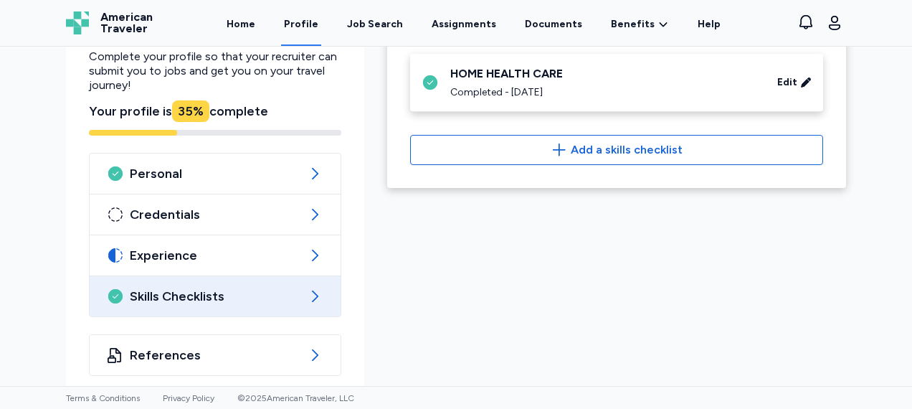
scroll to position [191, 0]
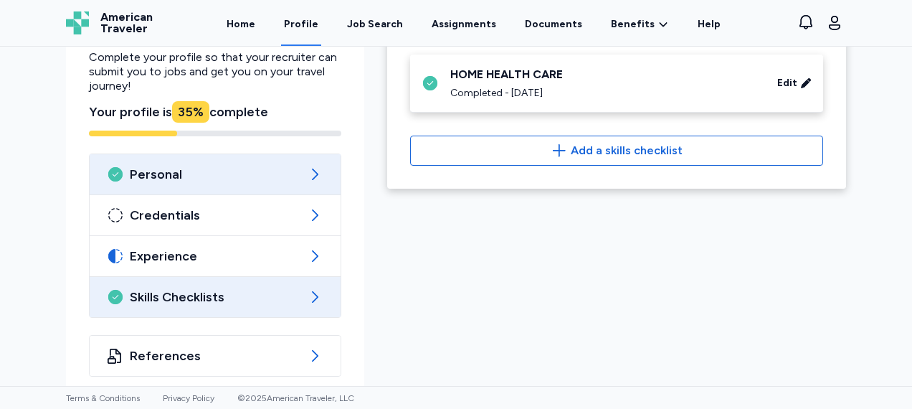
click at [306, 179] on icon at bounding box center [314, 174] width 17 height 17
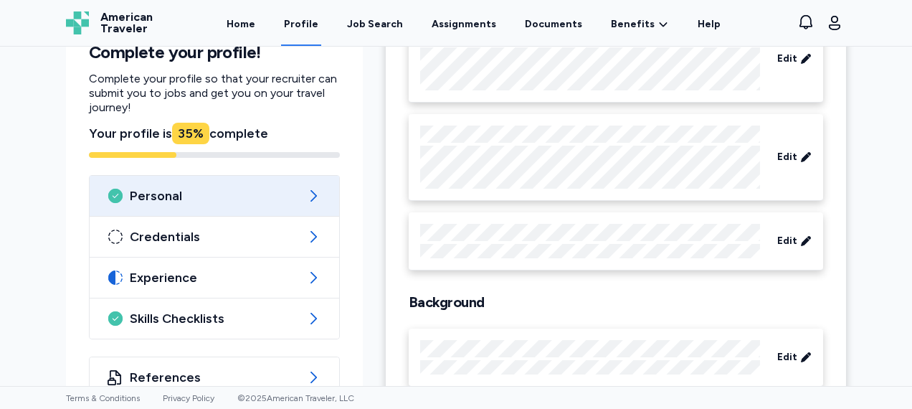
scroll to position [214, 0]
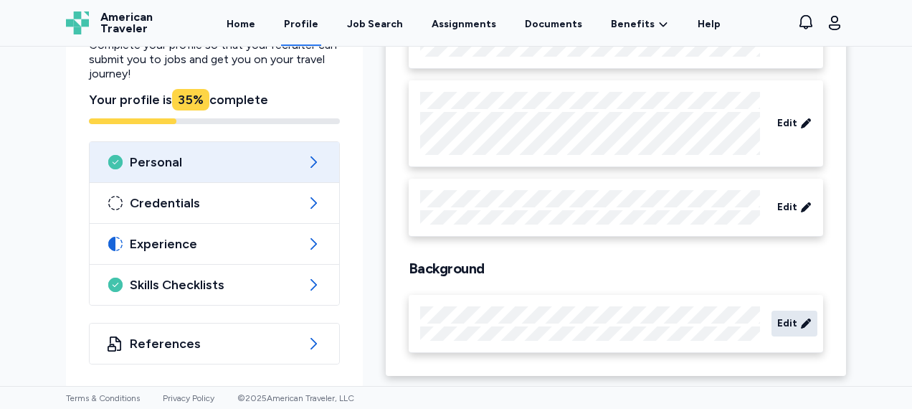
click at [777, 317] on span "Edit" at bounding box center [787, 323] width 20 height 14
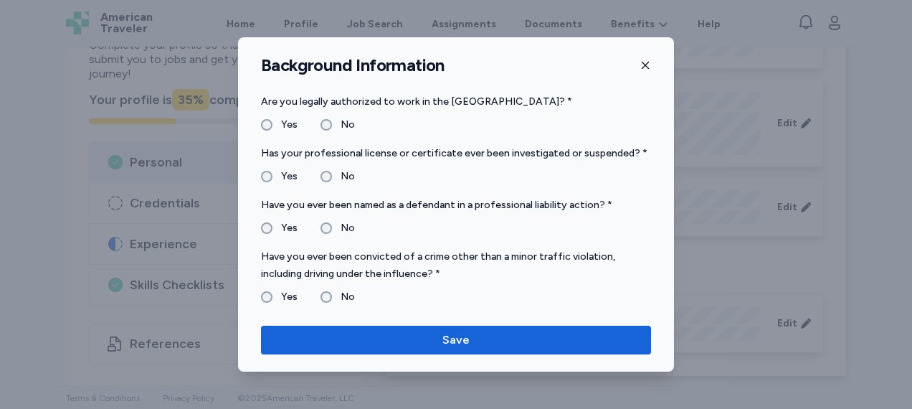
click at [650, 63] on icon "button" at bounding box center [645, 65] width 11 height 11
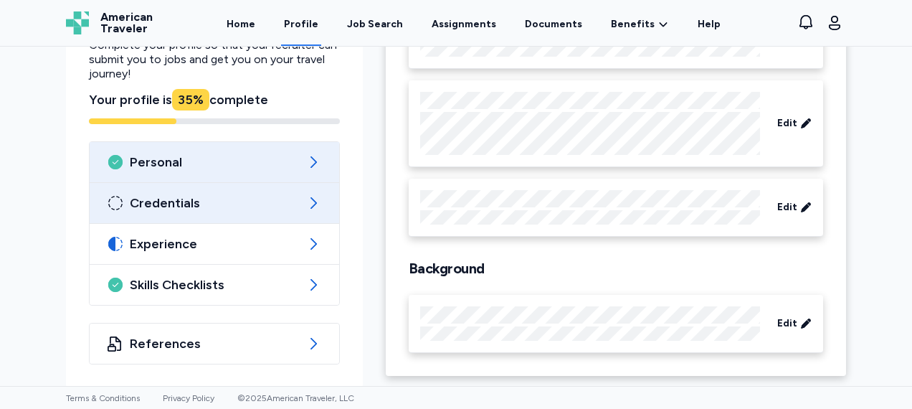
click at [230, 196] on span "Credentials" at bounding box center [214, 202] width 169 height 17
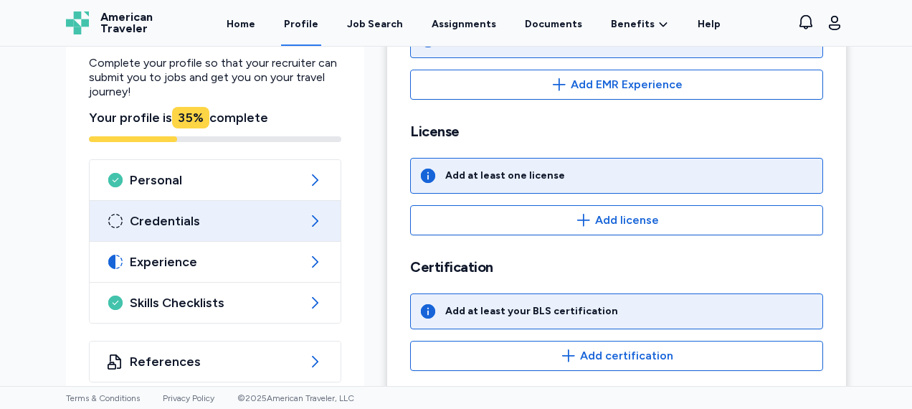
scroll to position [457, 0]
